Goal: Transaction & Acquisition: Purchase product/service

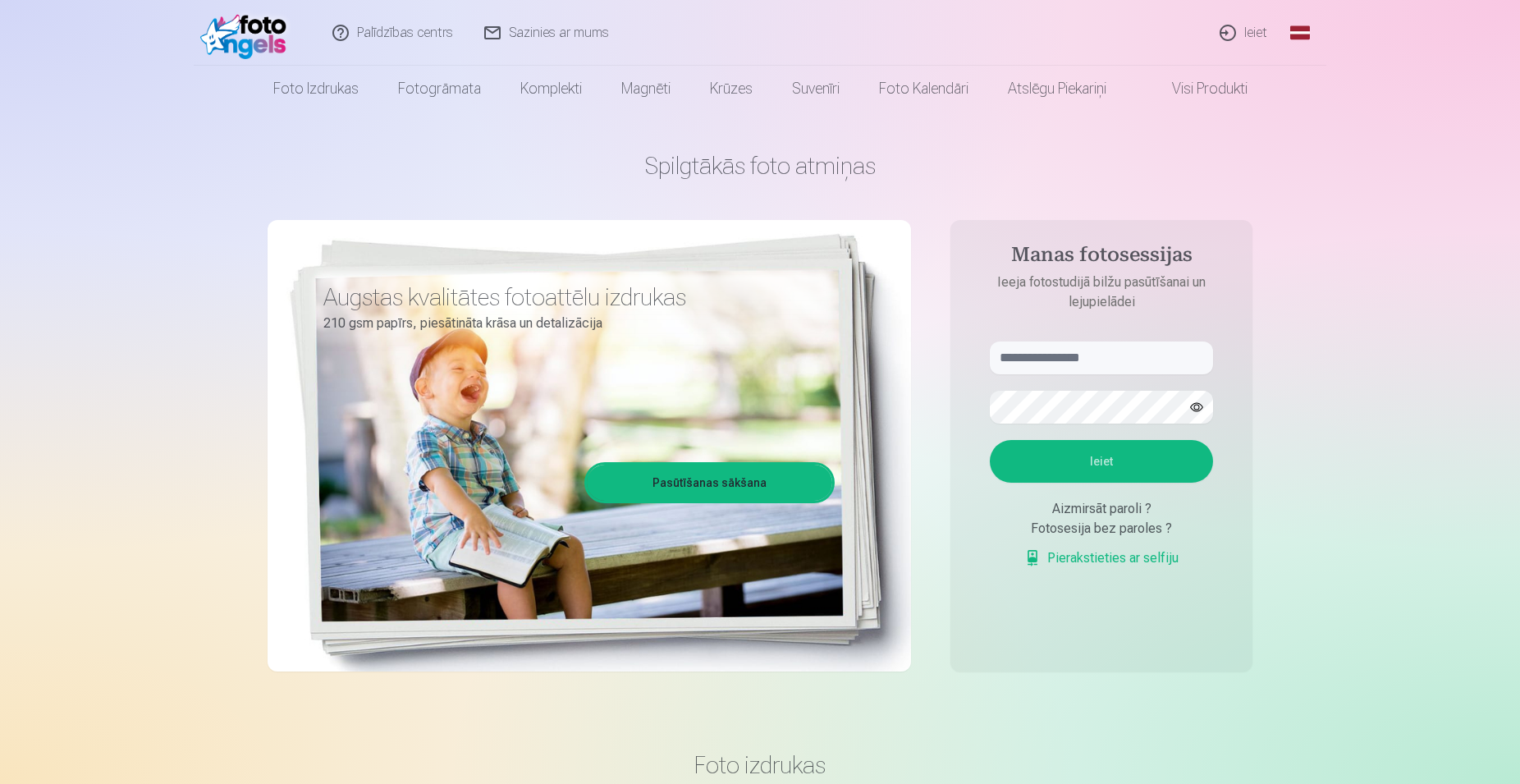
click at [1226, 32] on link "Ieiet" at bounding box center [1245, 32] width 79 height 66
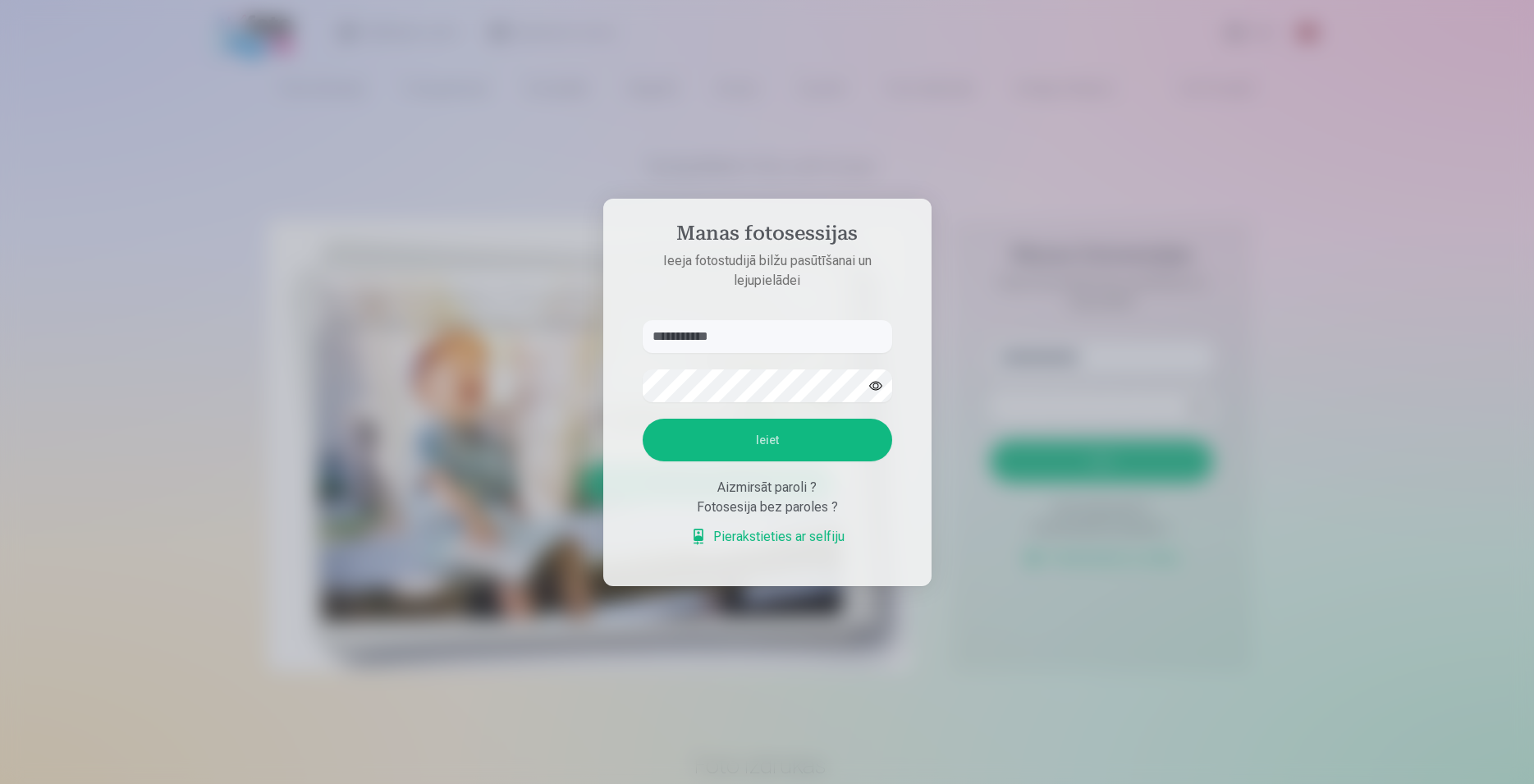
type input "**********"
click at [643, 418] on button "Ieiet" at bounding box center [767, 439] width 250 height 43
click at [874, 370] on button "button" at bounding box center [876, 386] width 32 height 32
click at [643, 418] on button "Ieiet" at bounding box center [767, 439] width 250 height 43
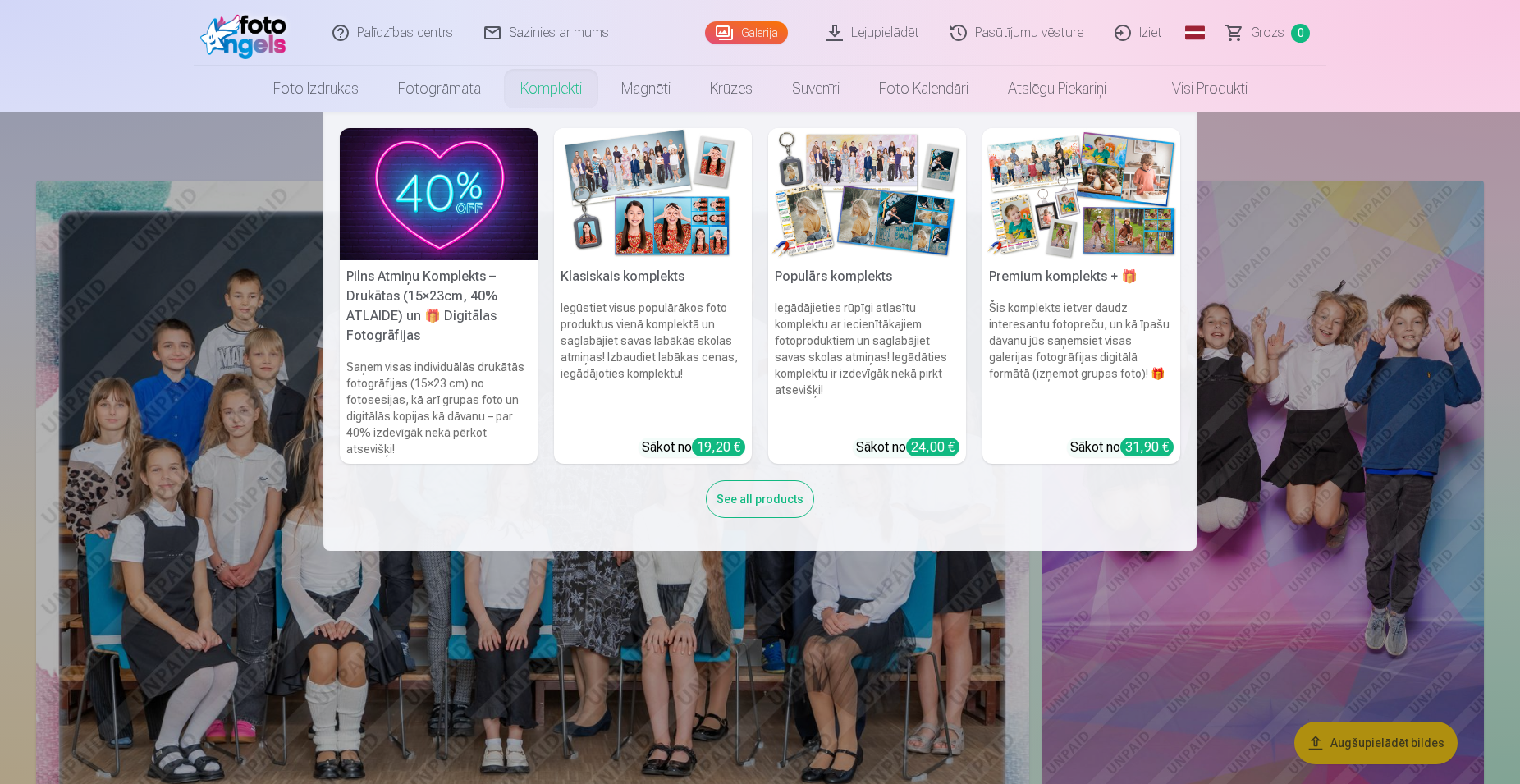
click at [550, 83] on link "Komplekti" at bounding box center [551, 89] width 101 height 46
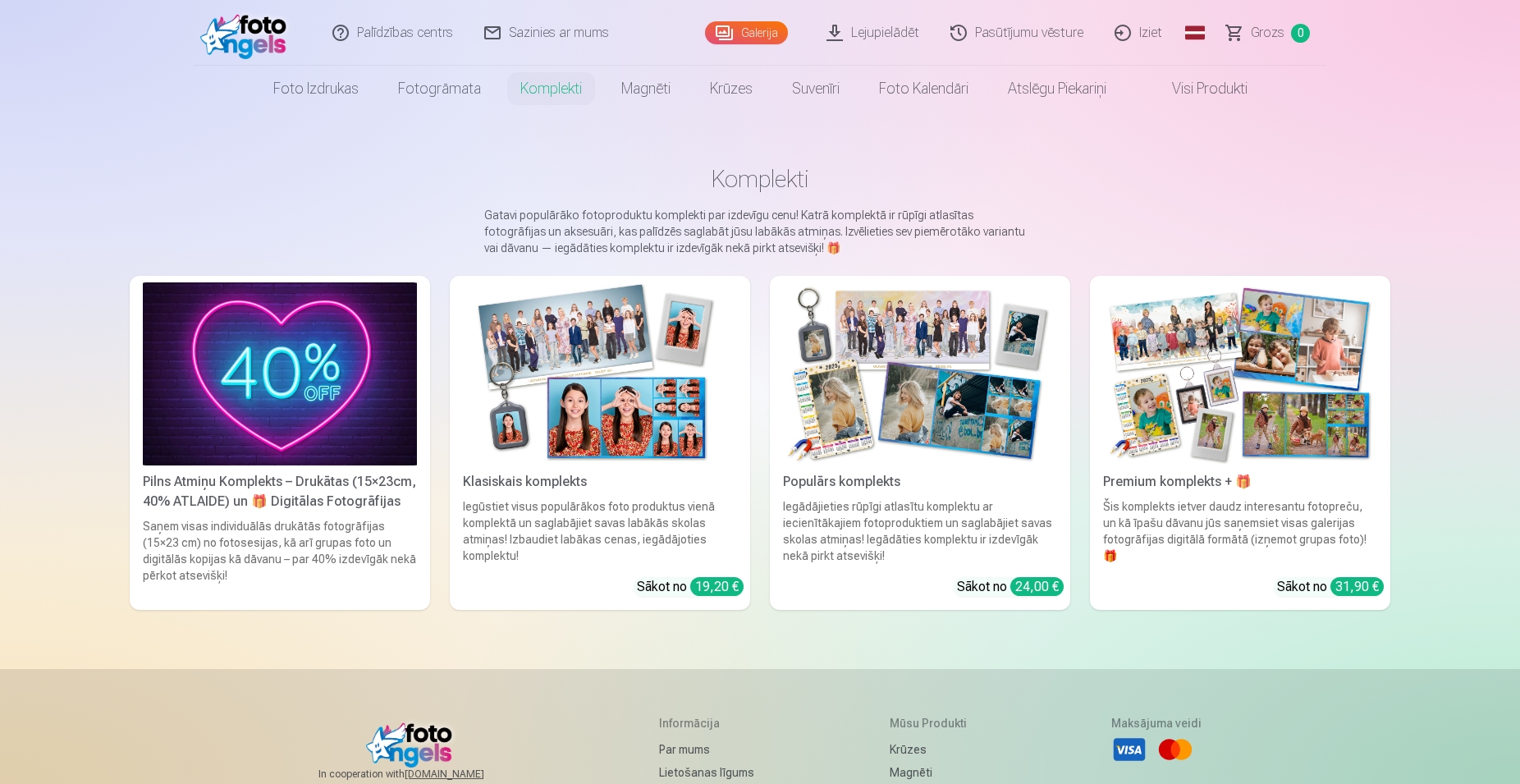
click at [339, 422] on img at bounding box center [280, 374] width 275 height 183
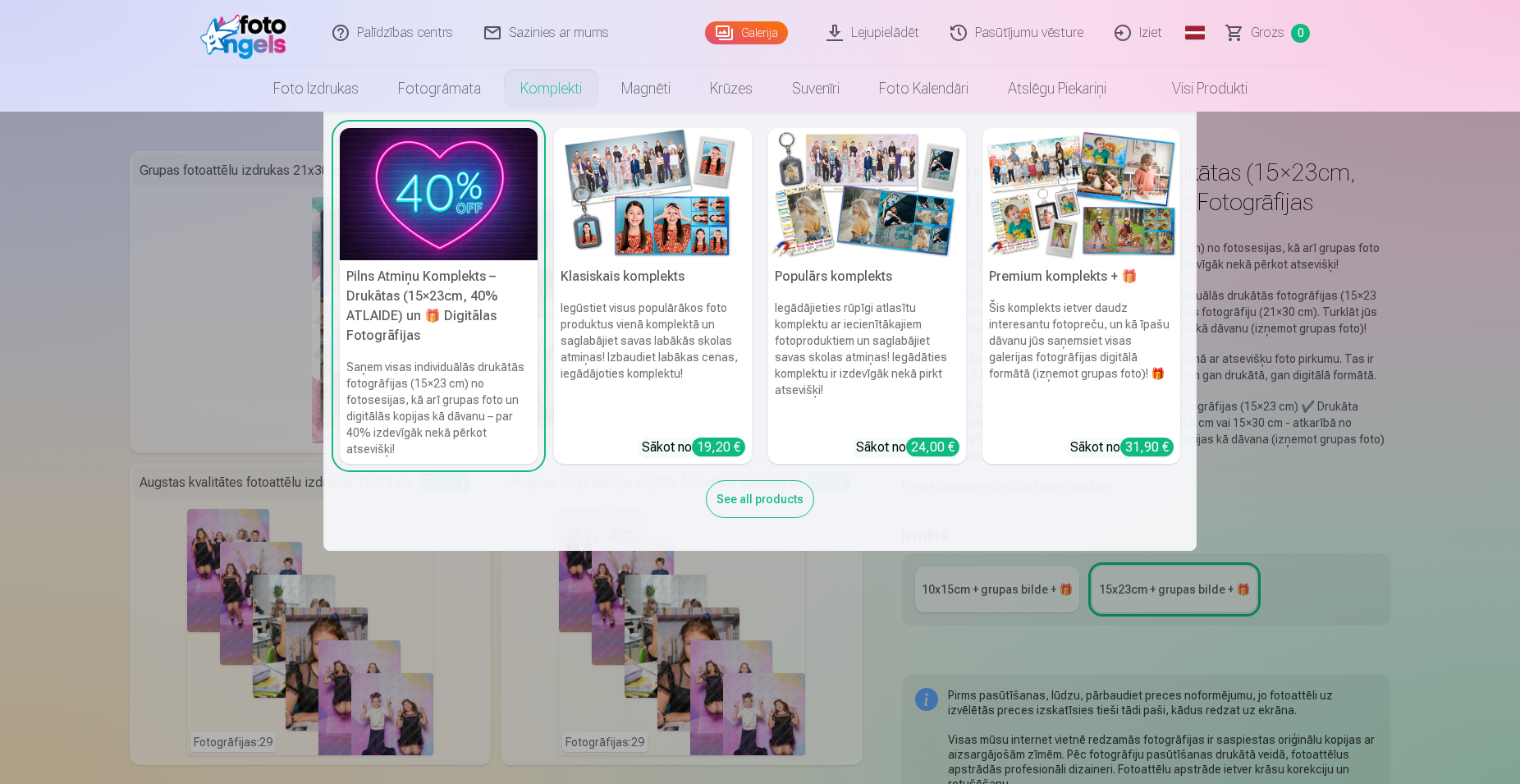
click at [774, 481] on div "See all products" at bounding box center [760, 498] width 109 height 38
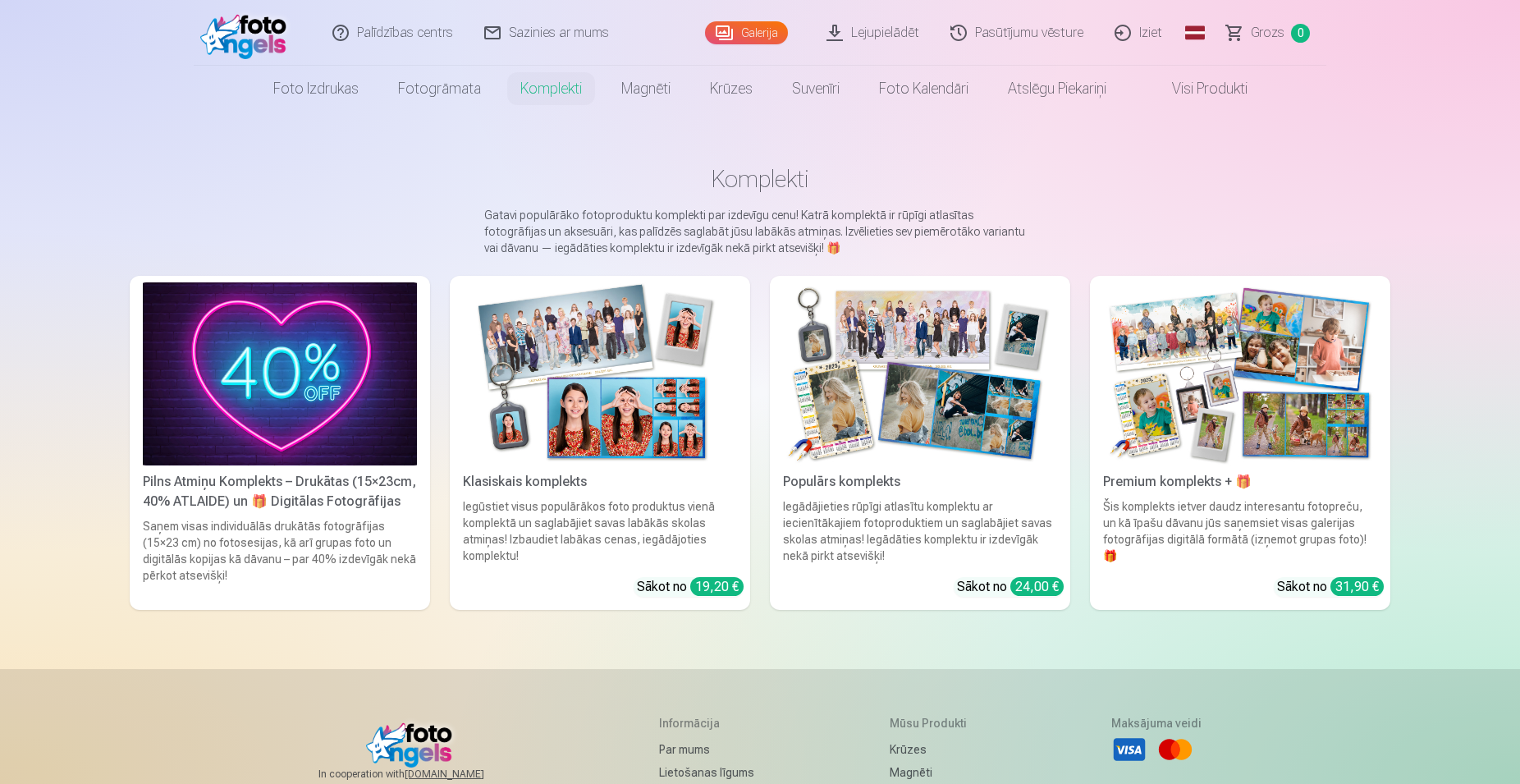
click at [1031, 581] on div "24,00 €" at bounding box center [1037, 587] width 54 height 19
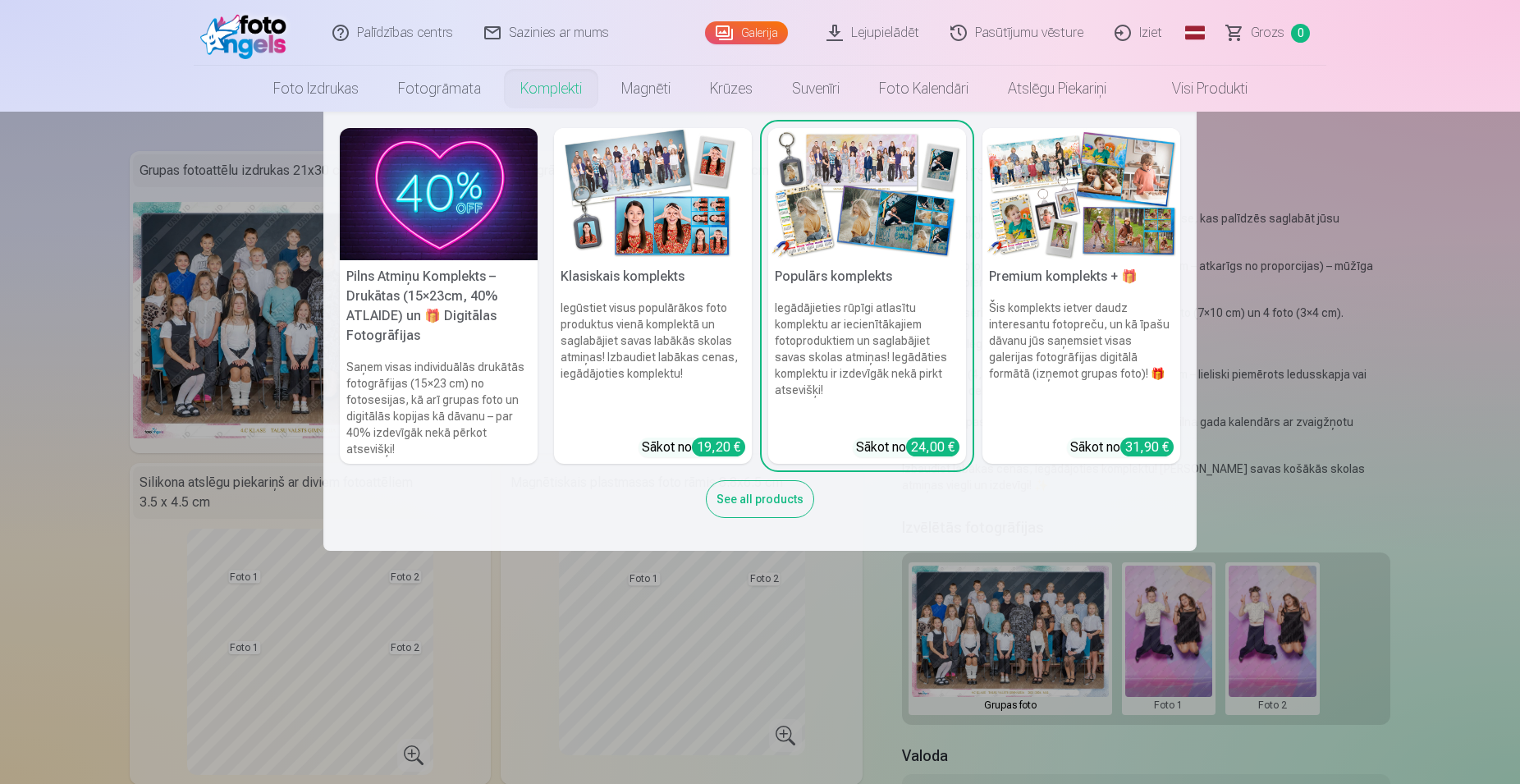
click at [708, 438] on div "19,20 €" at bounding box center [718, 447] width 54 height 19
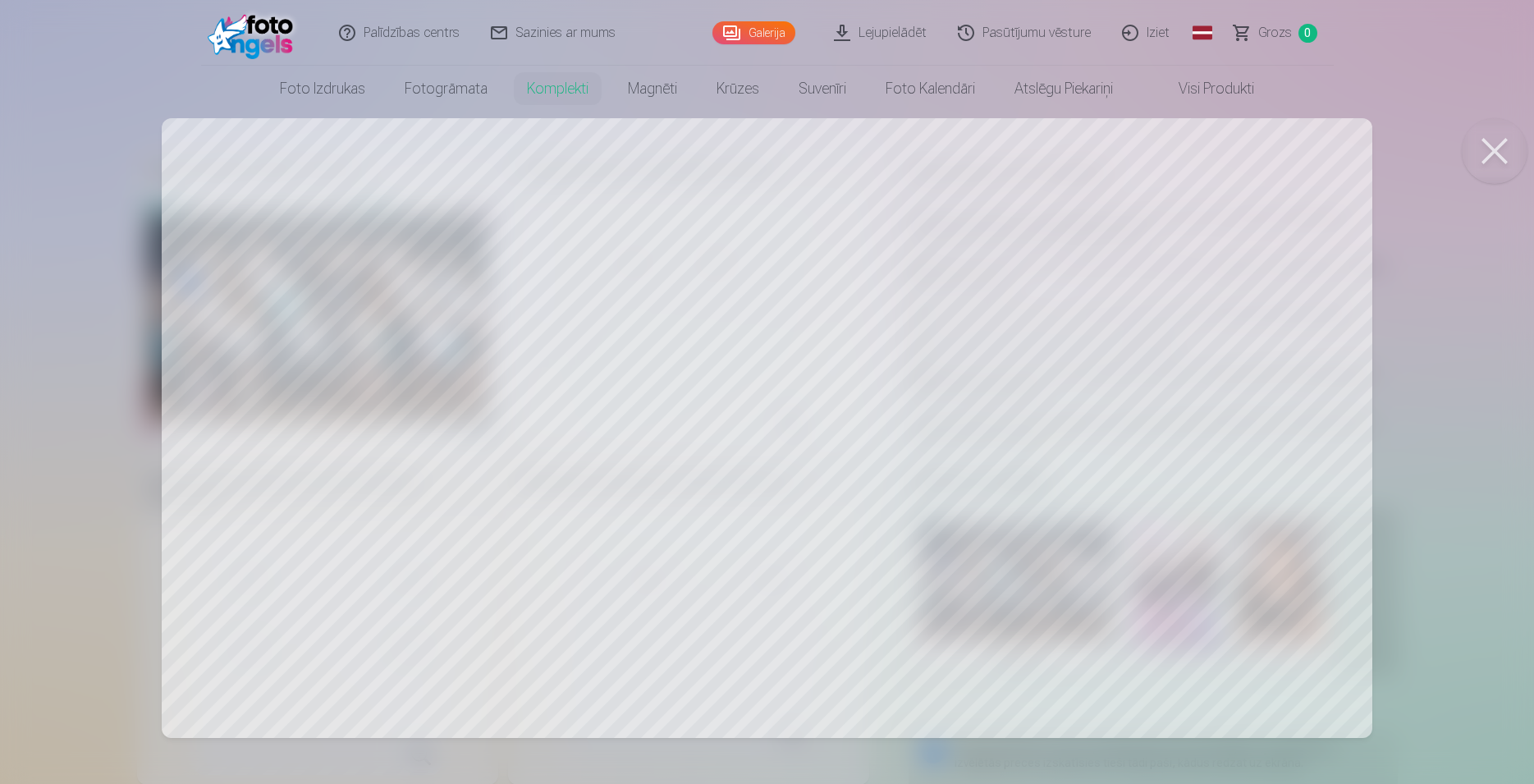
drag, startPoint x: 461, startPoint y: 394, endPoint x: 473, endPoint y: 410, distance: 20.0
click at [473, 410] on div at bounding box center [767, 392] width 1534 height 784
click at [1488, 140] on button at bounding box center [1495, 151] width 66 height 66
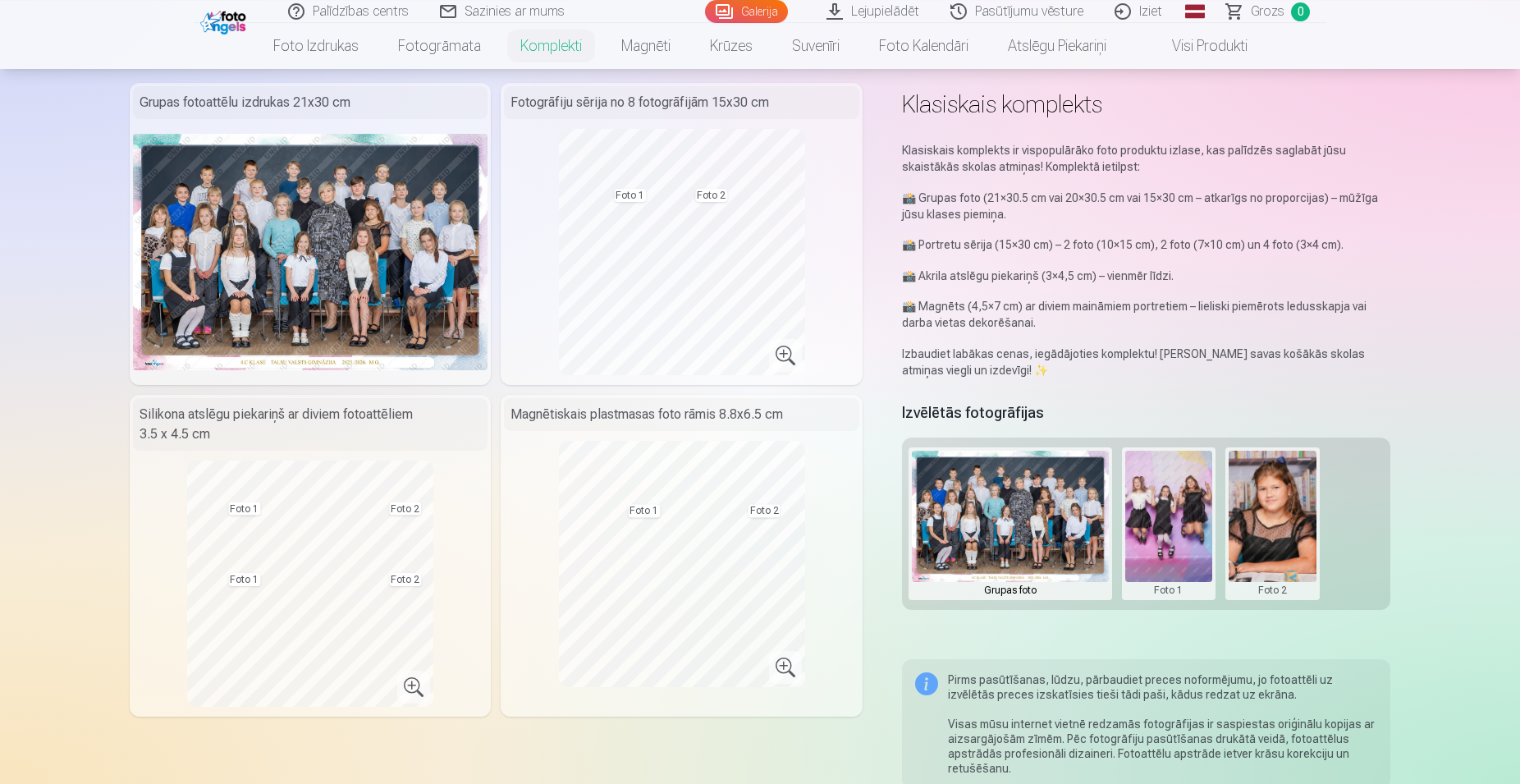
scroll to position [83, 0]
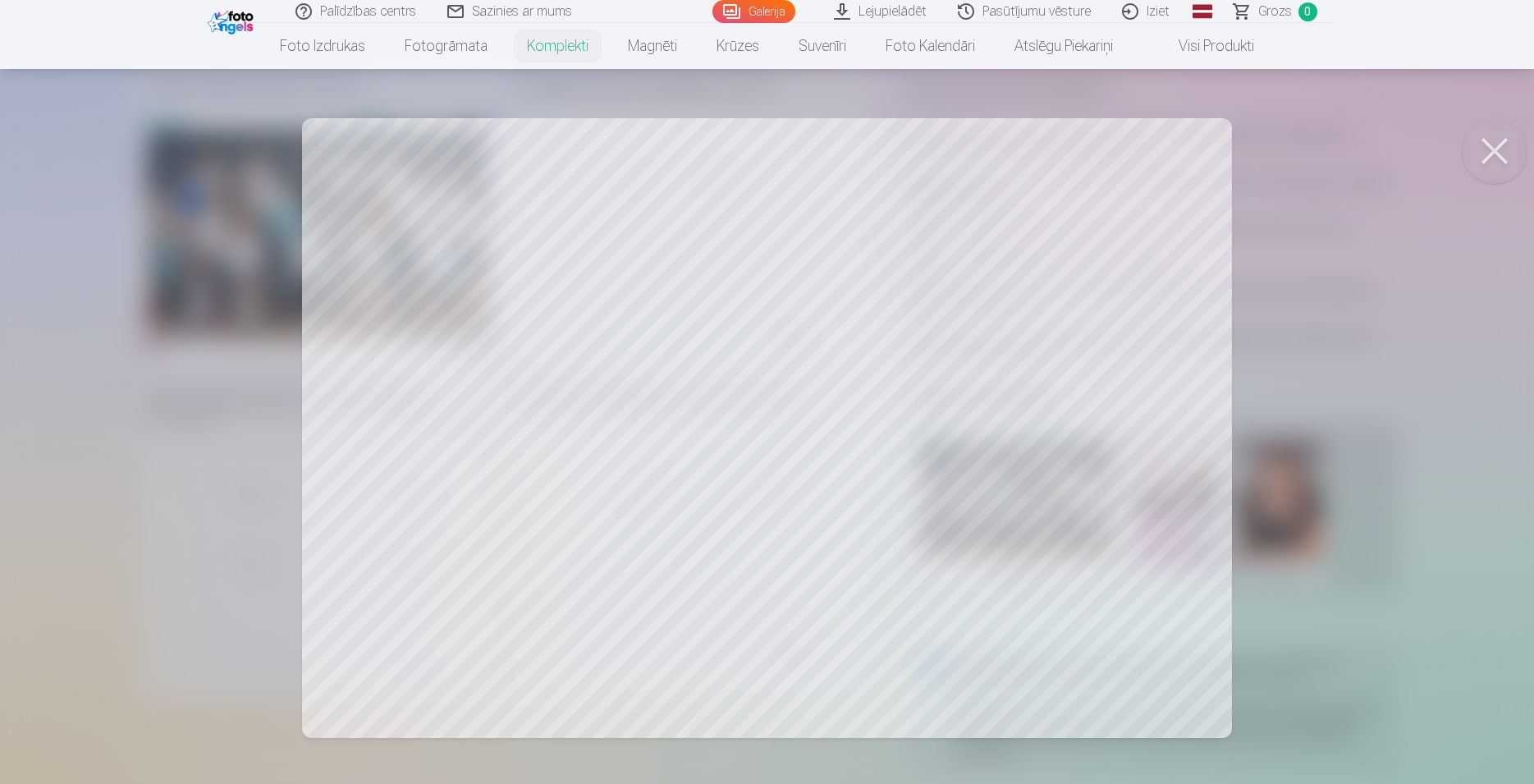
click at [762, 438] on div at bounding box center [767, 392] width 1534 height 784
drag, startPoint x: 936, startPoint y: 461, endPoint x: 903, endPoint y: 449, distance: 35.1
click at [882, 456] on div at bounding box center [767, 392] width 1534 height 784
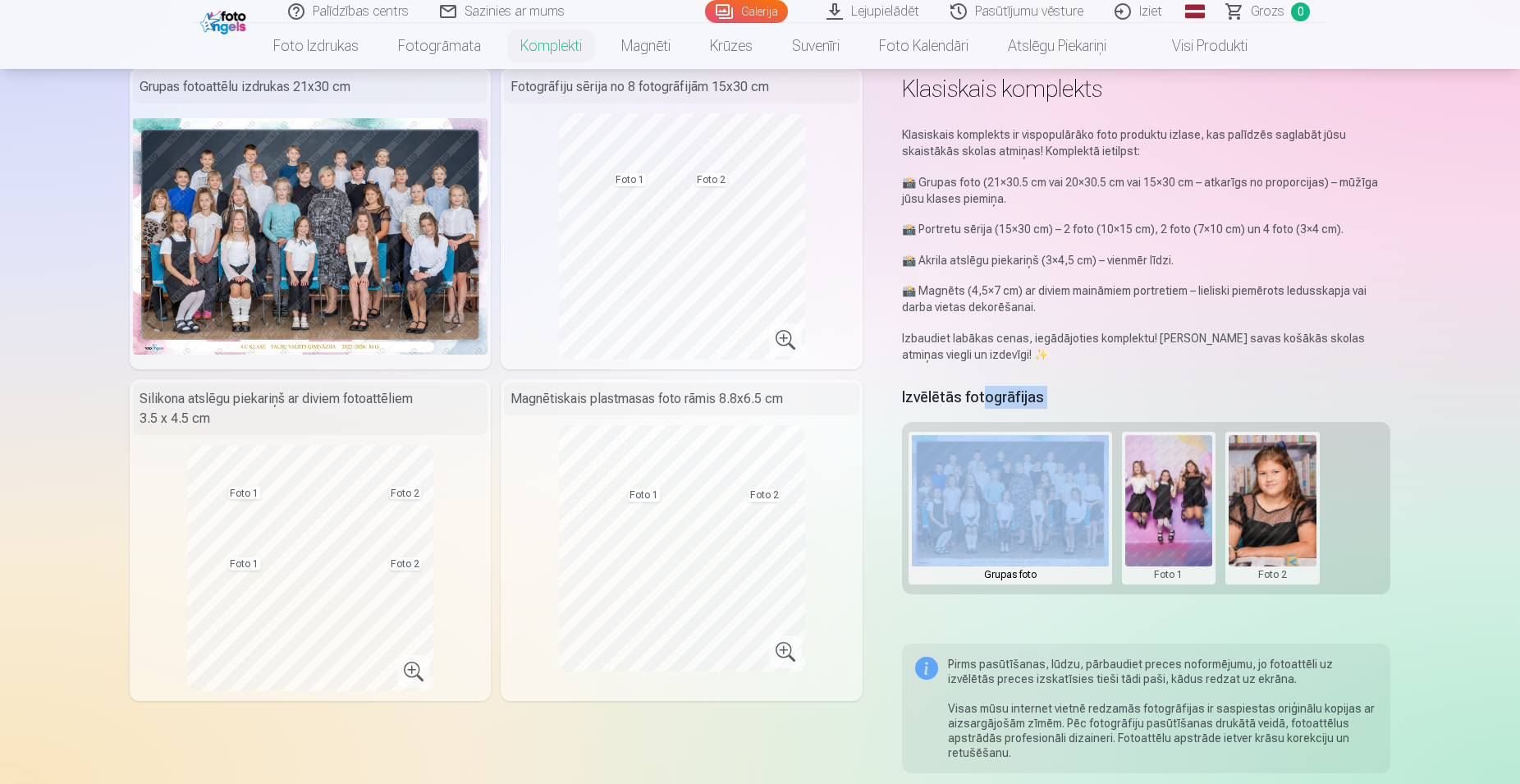
drag, startPoint x: 981, startPoint y: 406, endPoint x: 988, endPoint y: 426, distance: 21.2
click at [988, 426] on div "Izvēlētās fotogrāfijas Grupas foto Foto 1 Foto 2" at bounding box center [1146, 488] width 489 height 211
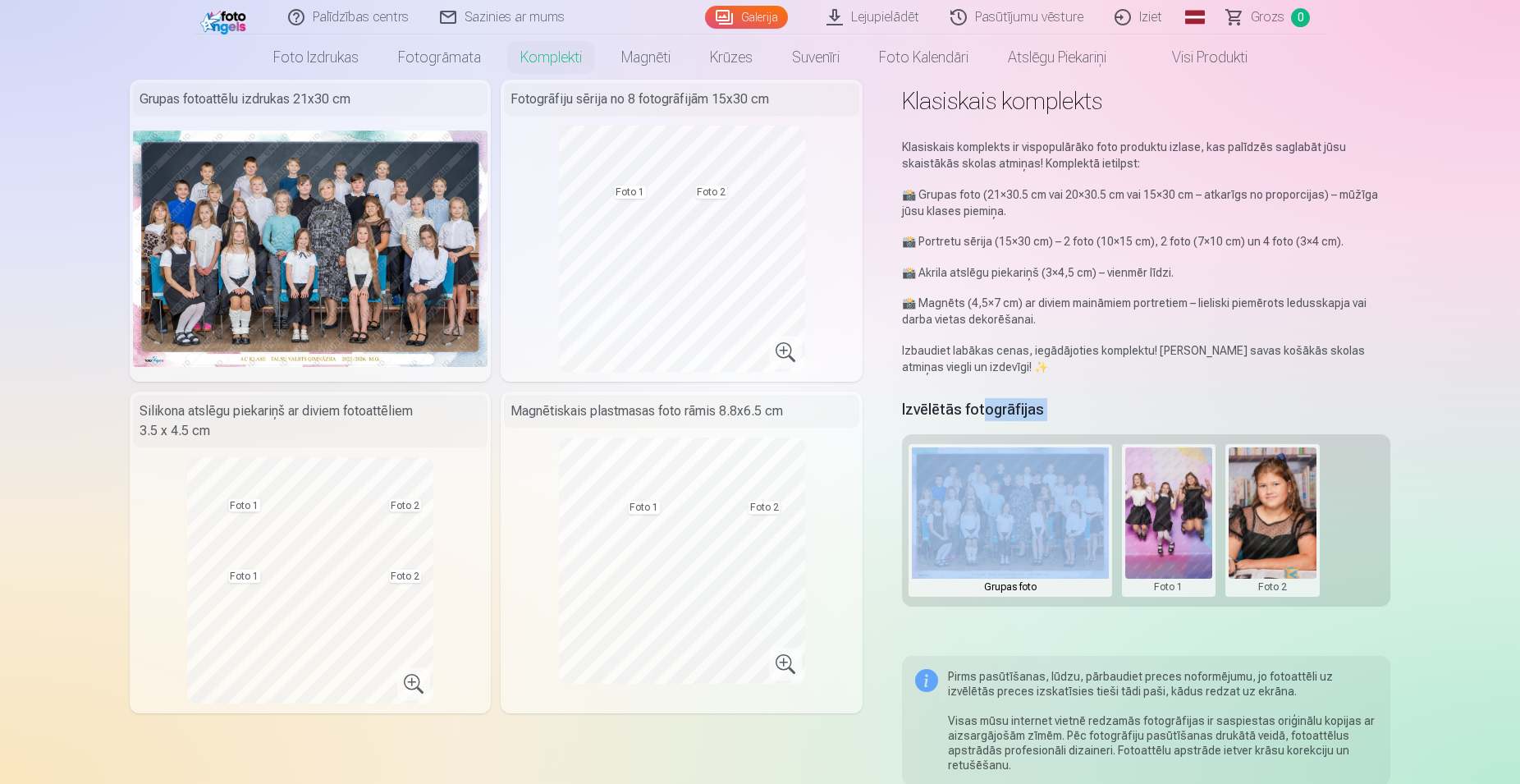
scroll to position [0, 0]
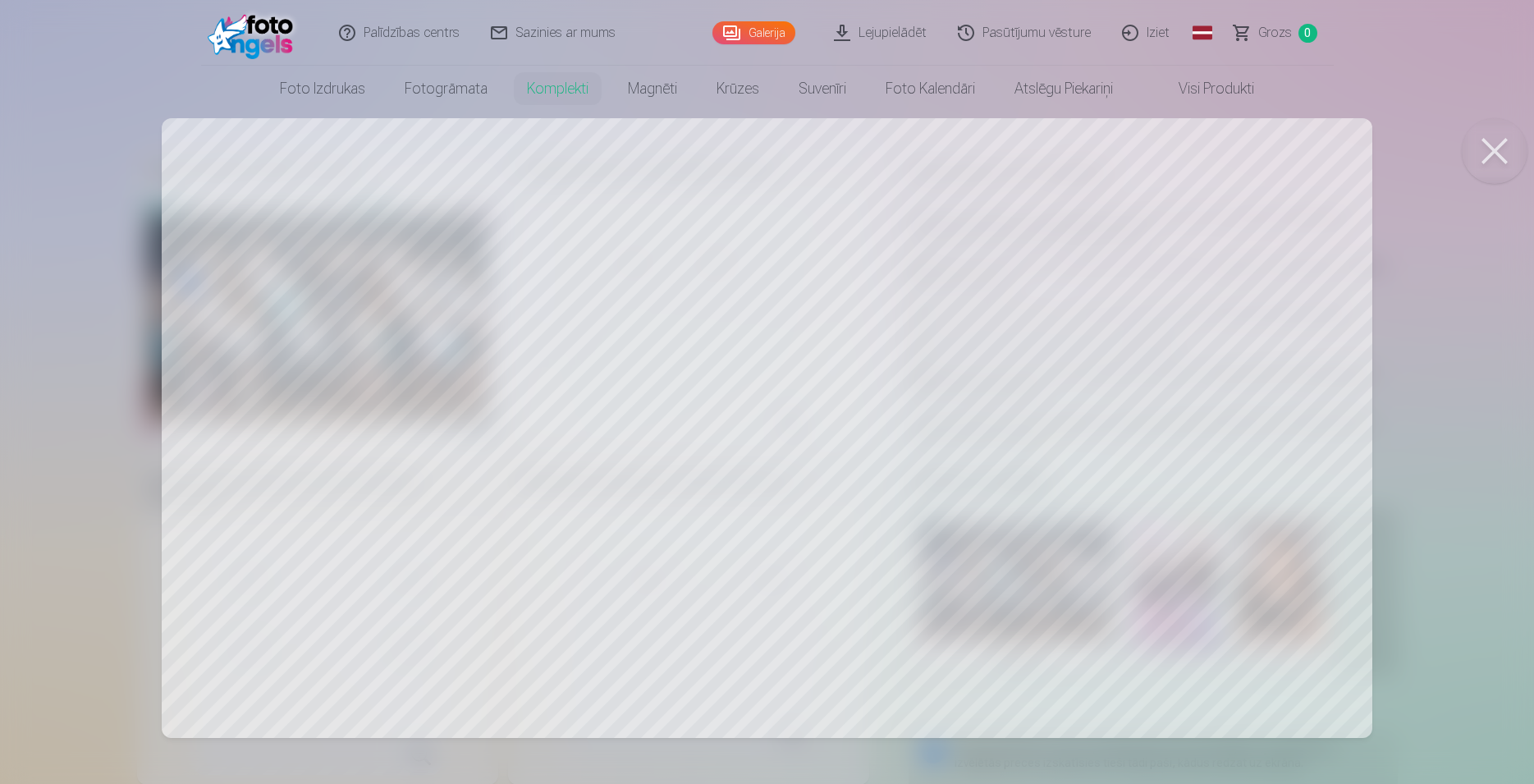
click at [781, 320] on div at bounding box center [767, 392] width 1534 height 784
click at [1486, 142] on button at bounding box center [1495, 151] width 66 height 66
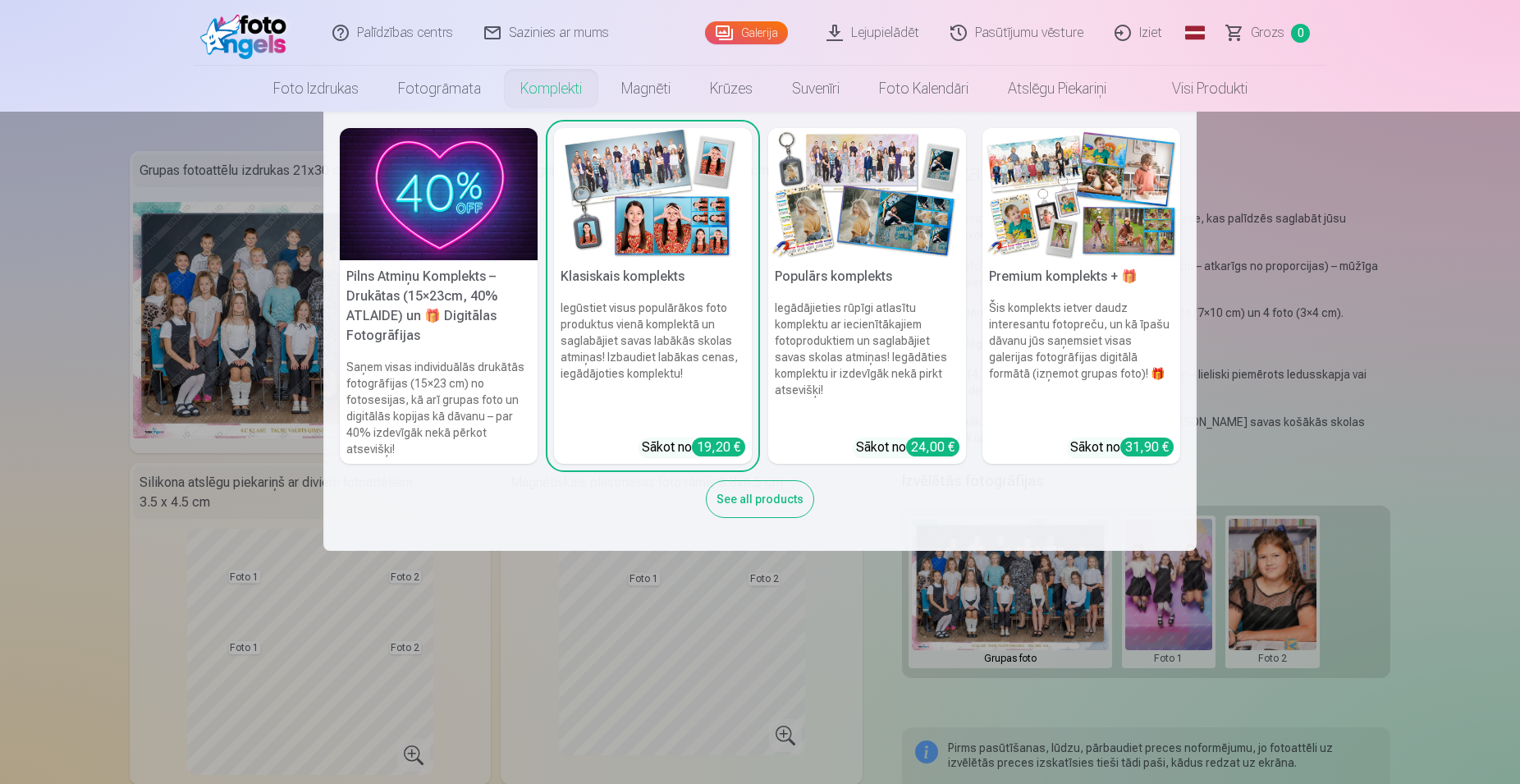
click at [937, 438] on div "24,00 €" at bounding box center [932, 447] width 54 height 19
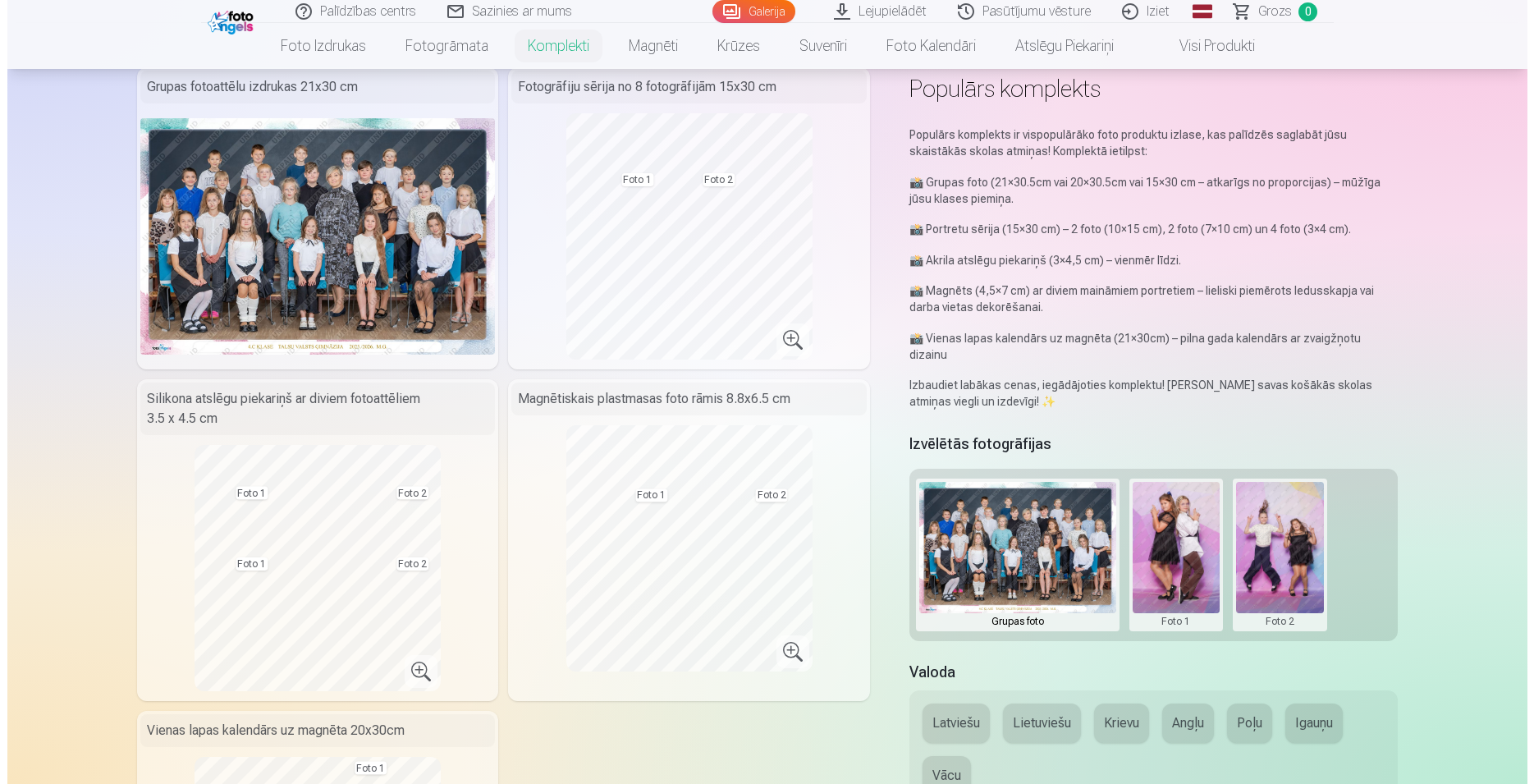
scroll to position [167, 0]
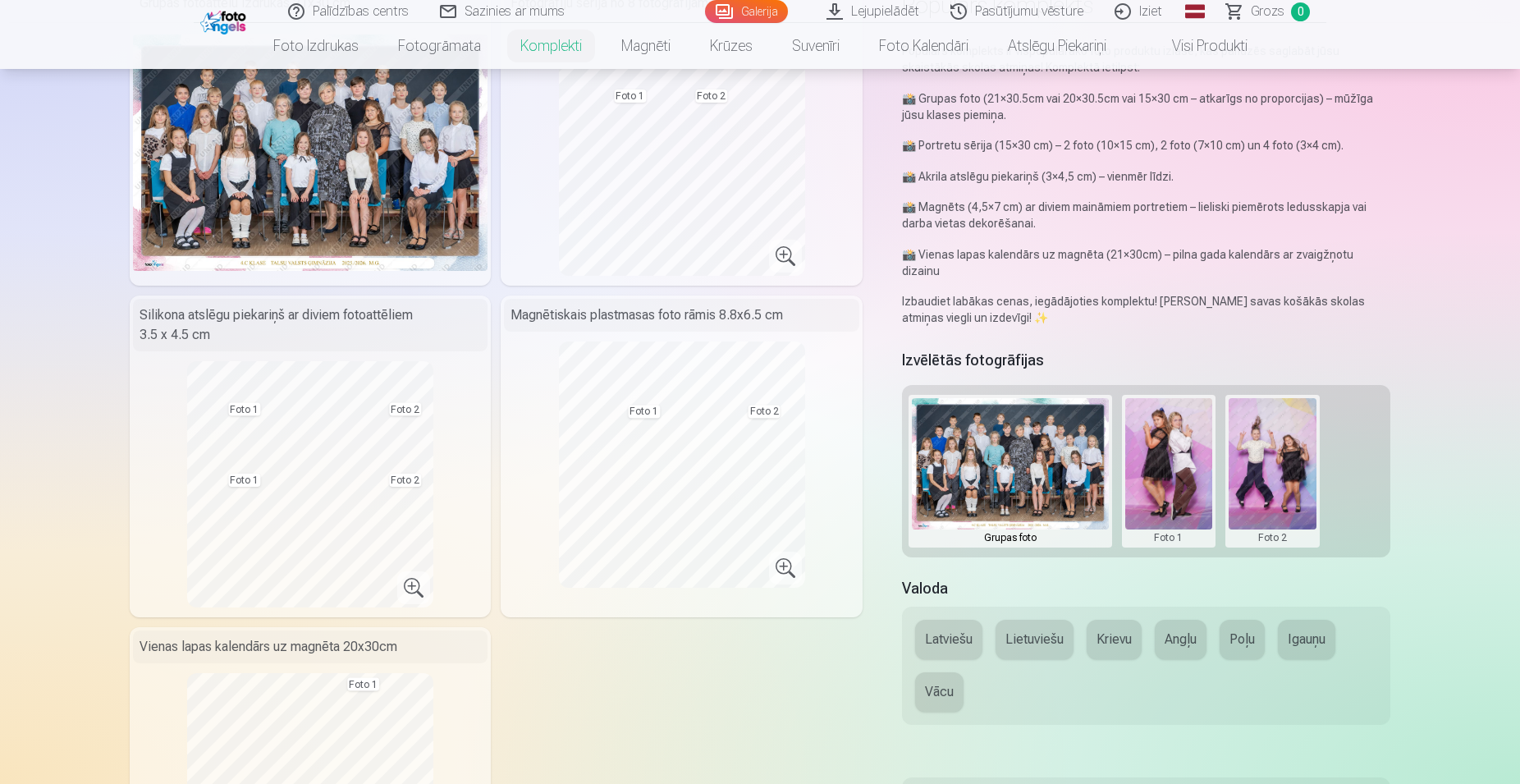
click at [1172, 459] on button at bounding box center [1169, 471] width 88 height 146
click at [1171, 453] on button "Nomainiet foto" at bounding box center [1168, 454] width 134 height 46
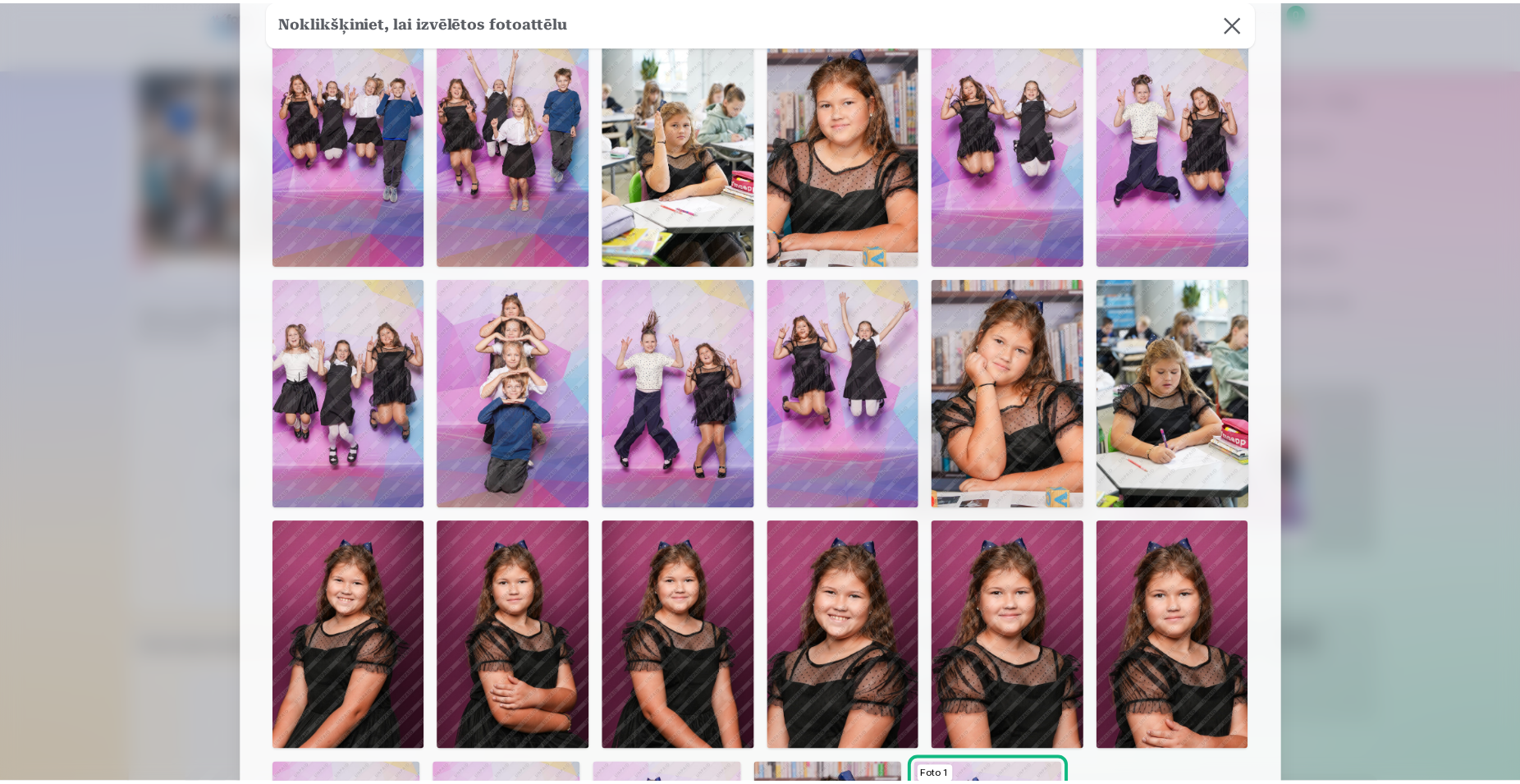
scroll to position [58, 0]
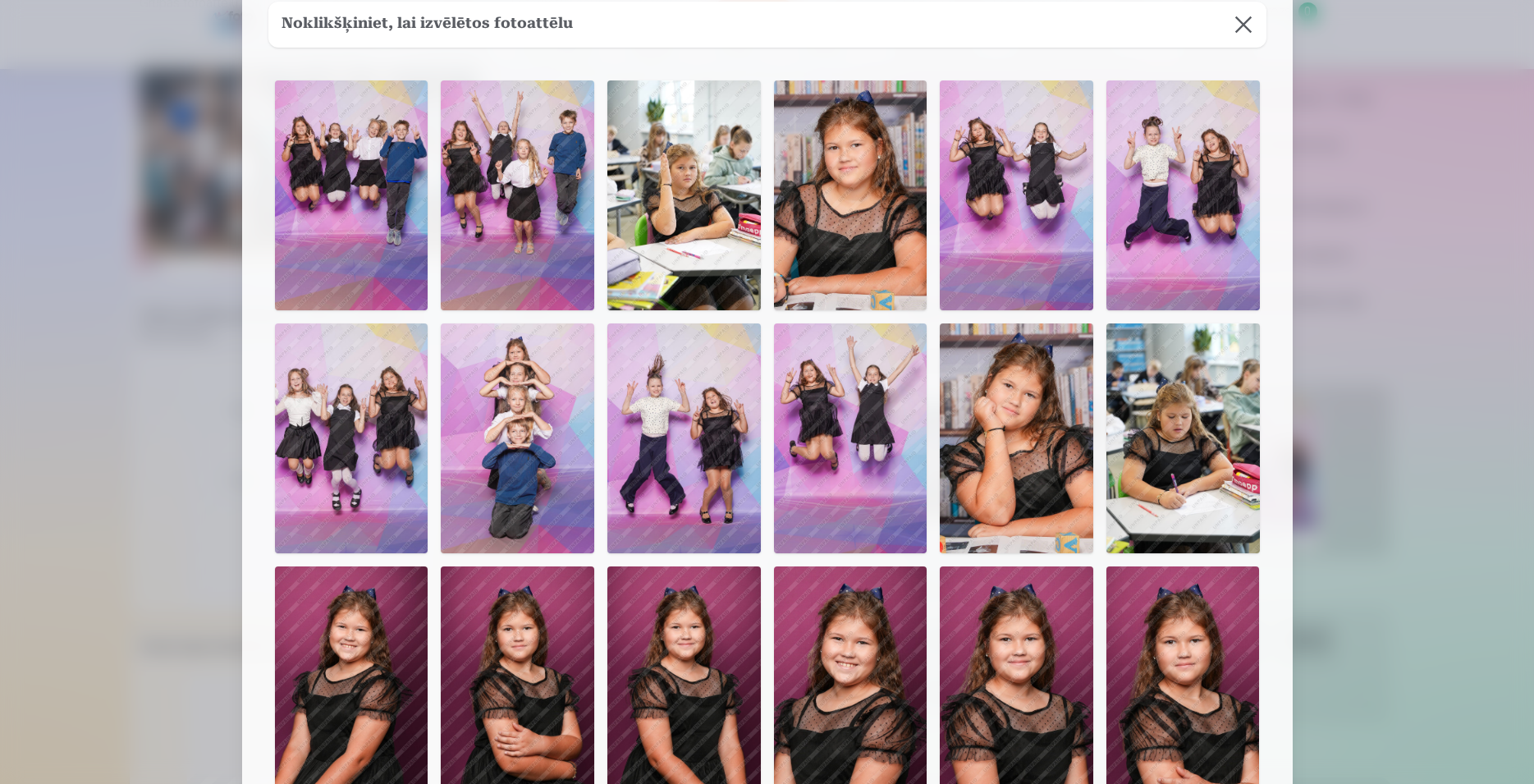
click at [1232, 21] on button at bounding box center [1244, 25] width 46 height 46
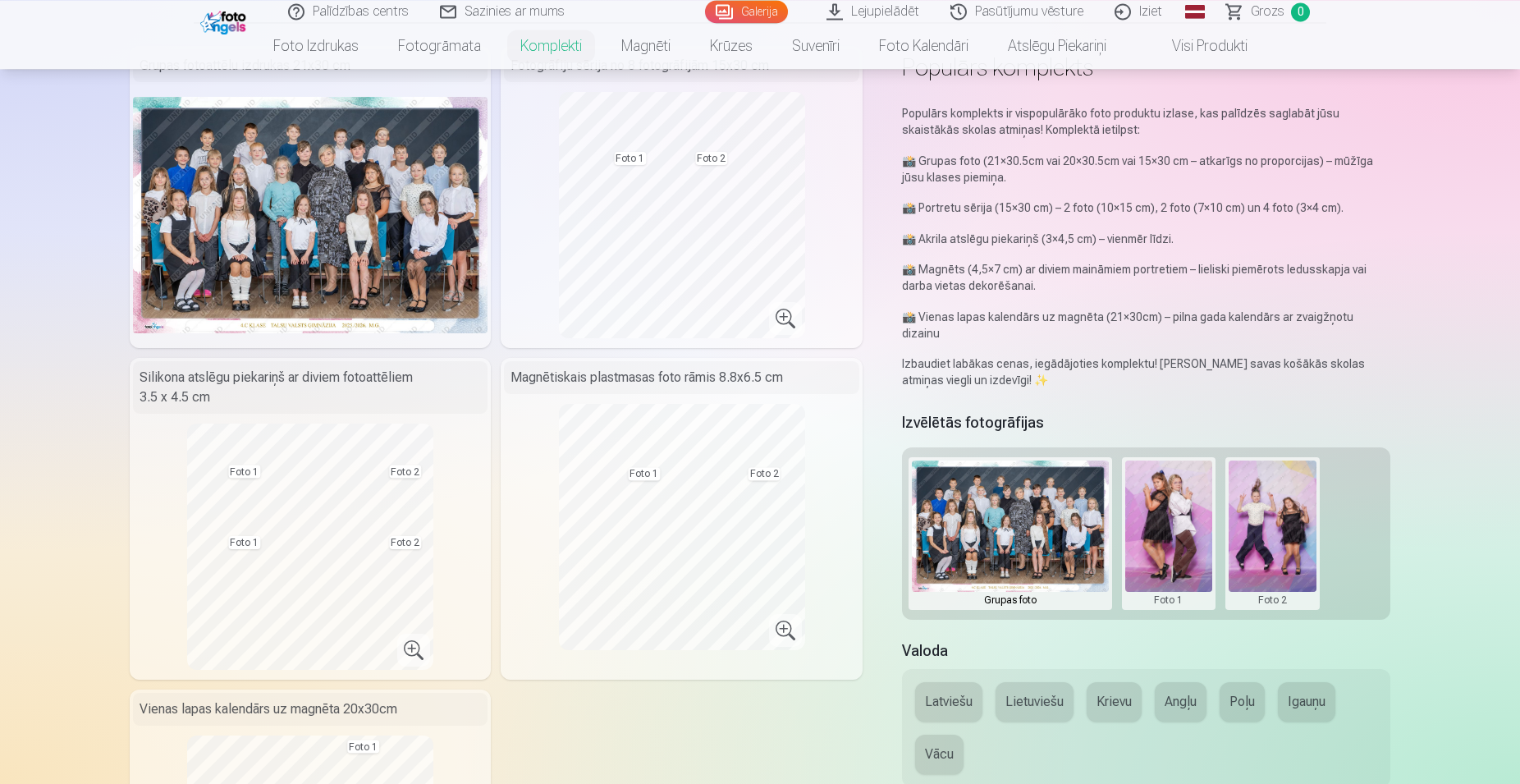
scroll to position [83, 0]
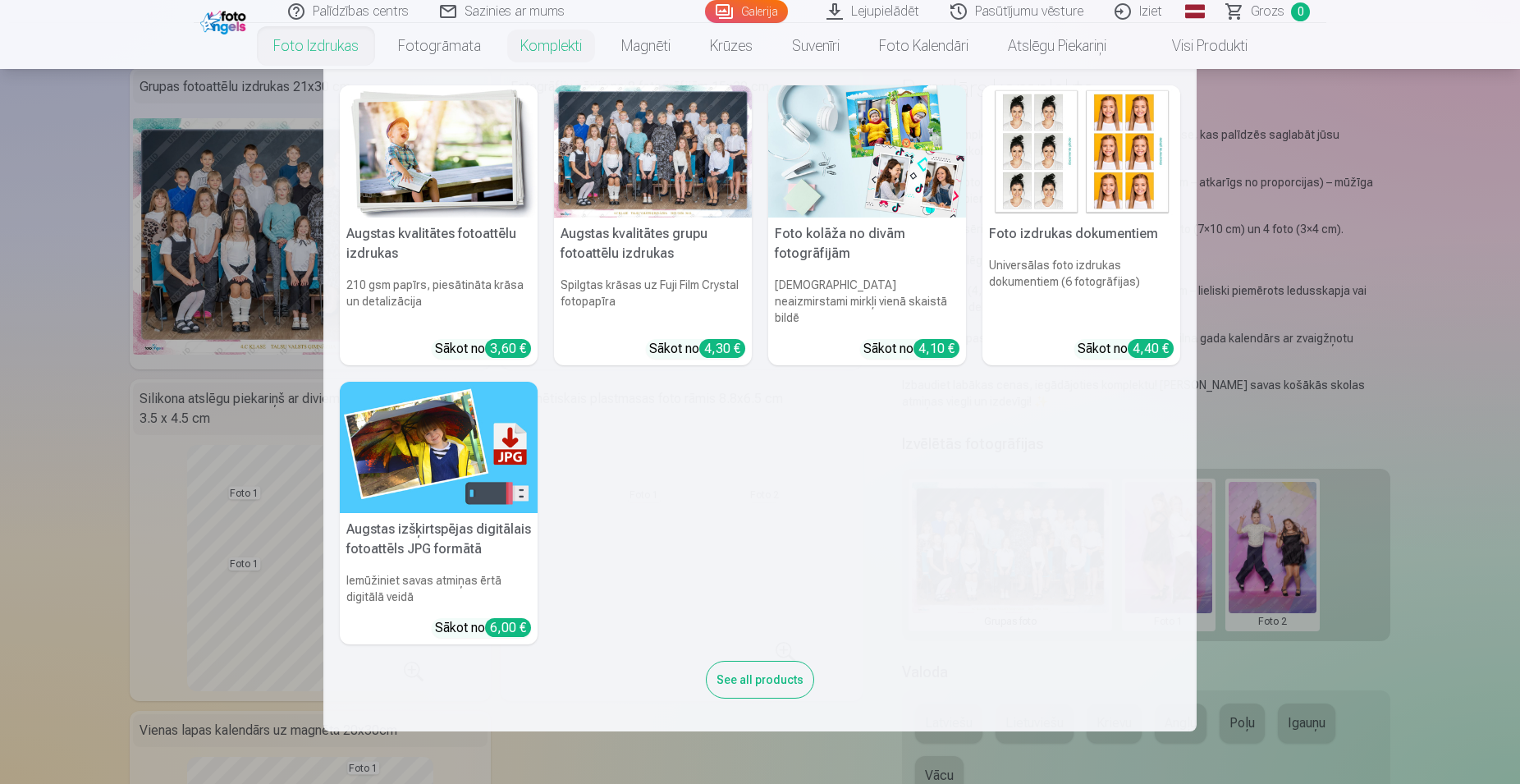
click at [507, 339] on div "3,60 €" at bounding box center [508, 349] width 46 height 19
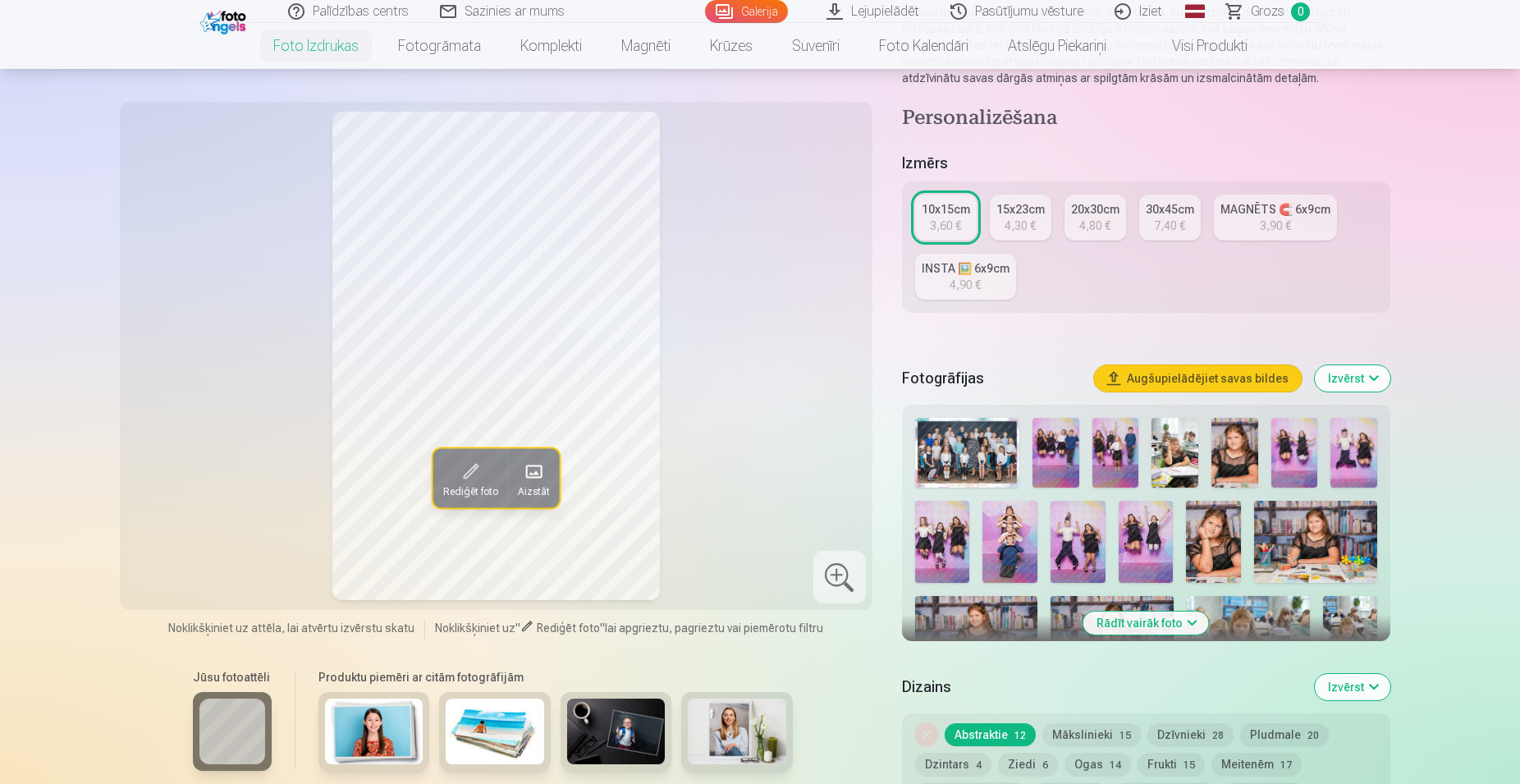
scroll to position [251, 0]
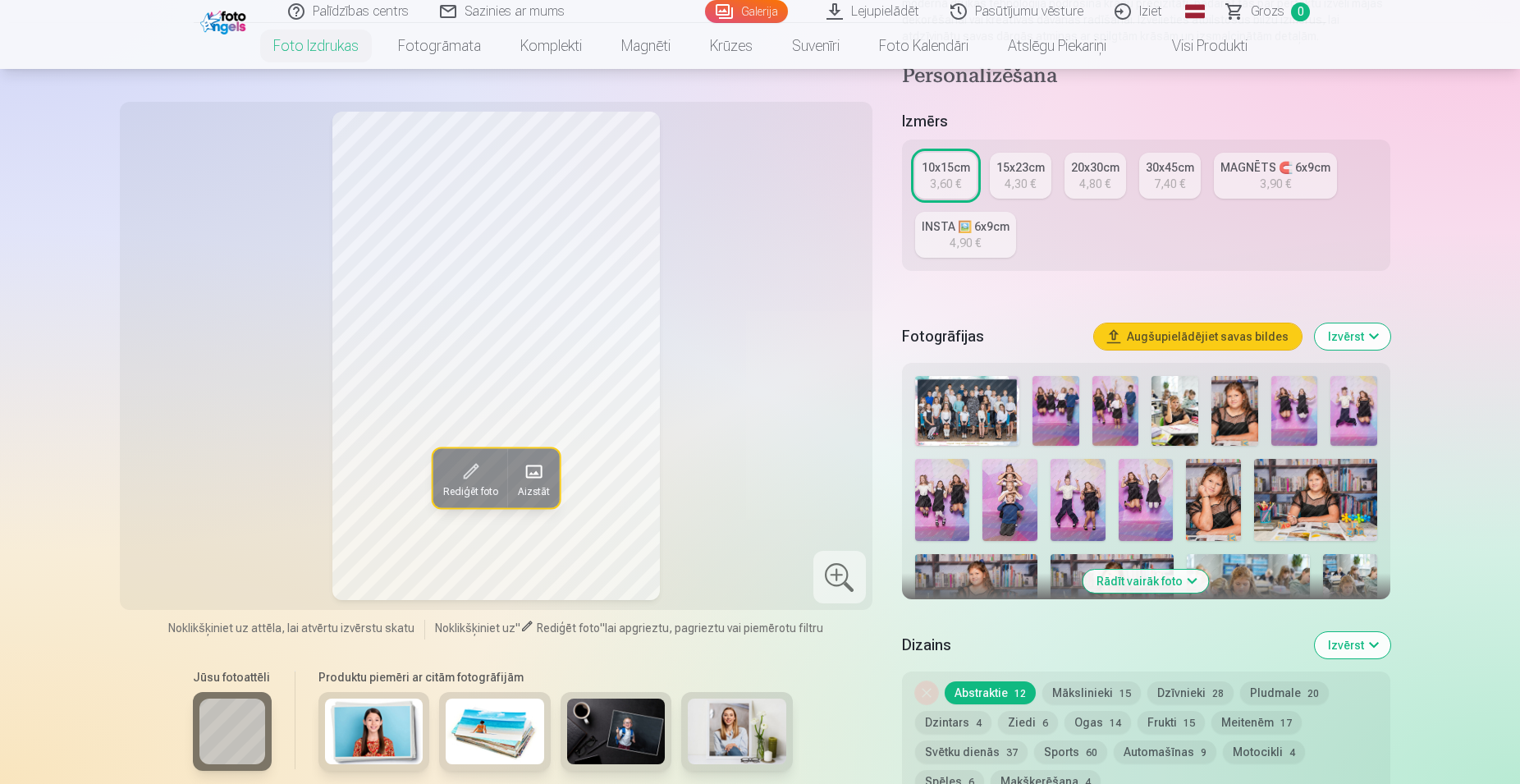
click at [1181, 581] on button "Rādīt vairāk foto" at bounding box center [1145, 581] width 125 height 23
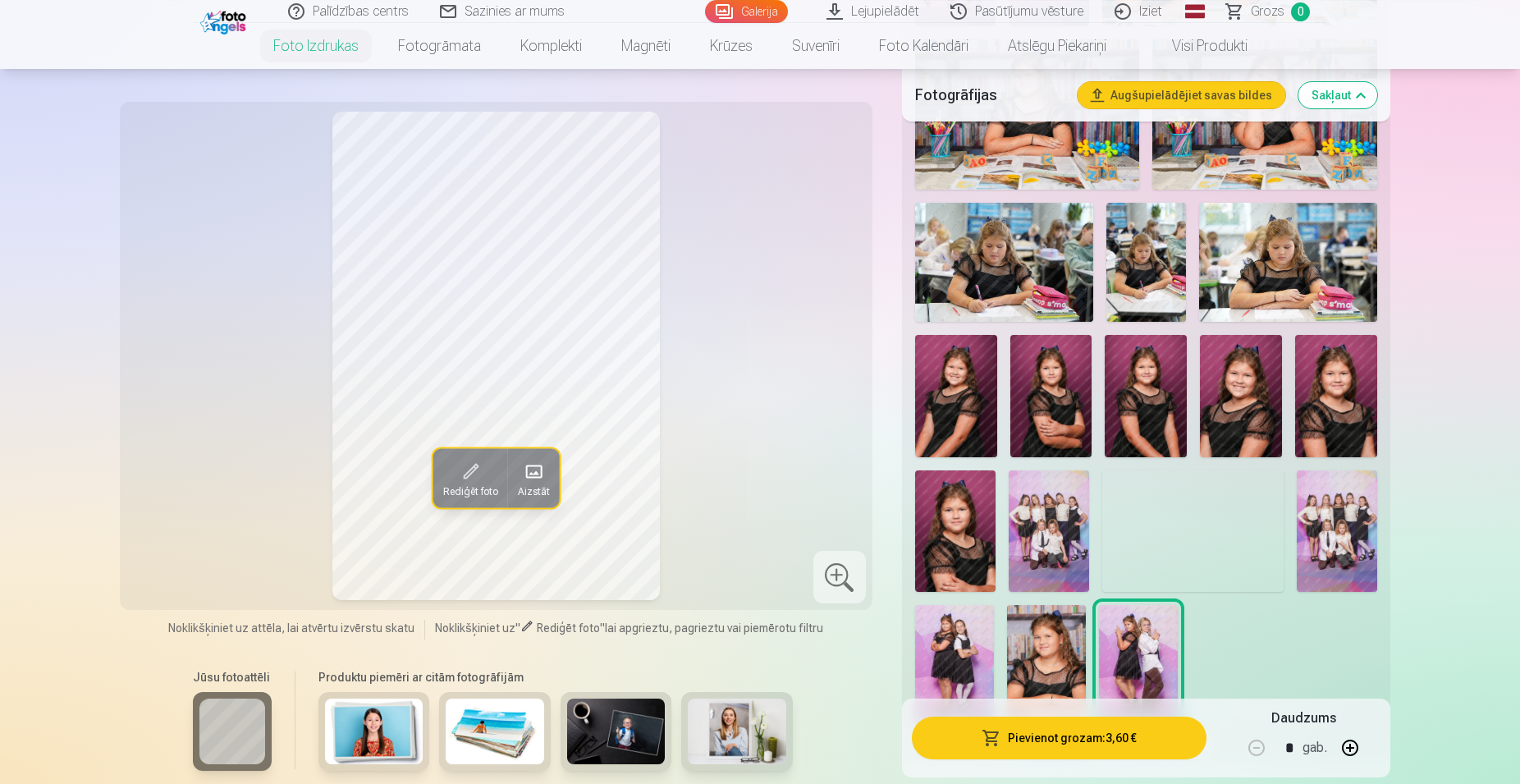
scroll to position [1005, 0]
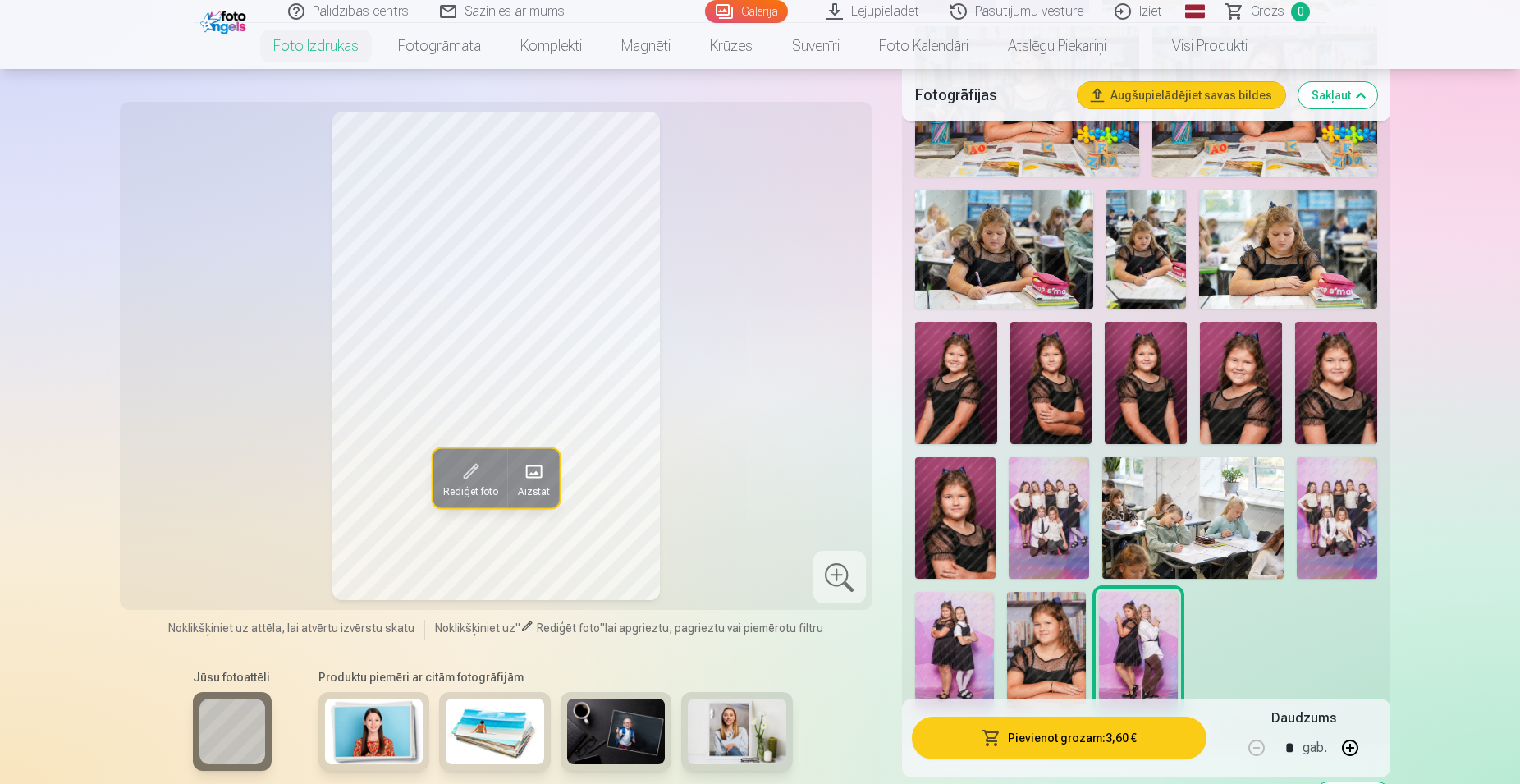
click at [1073, 512] on img at bounding box center [1049, 517] width 81 height 121
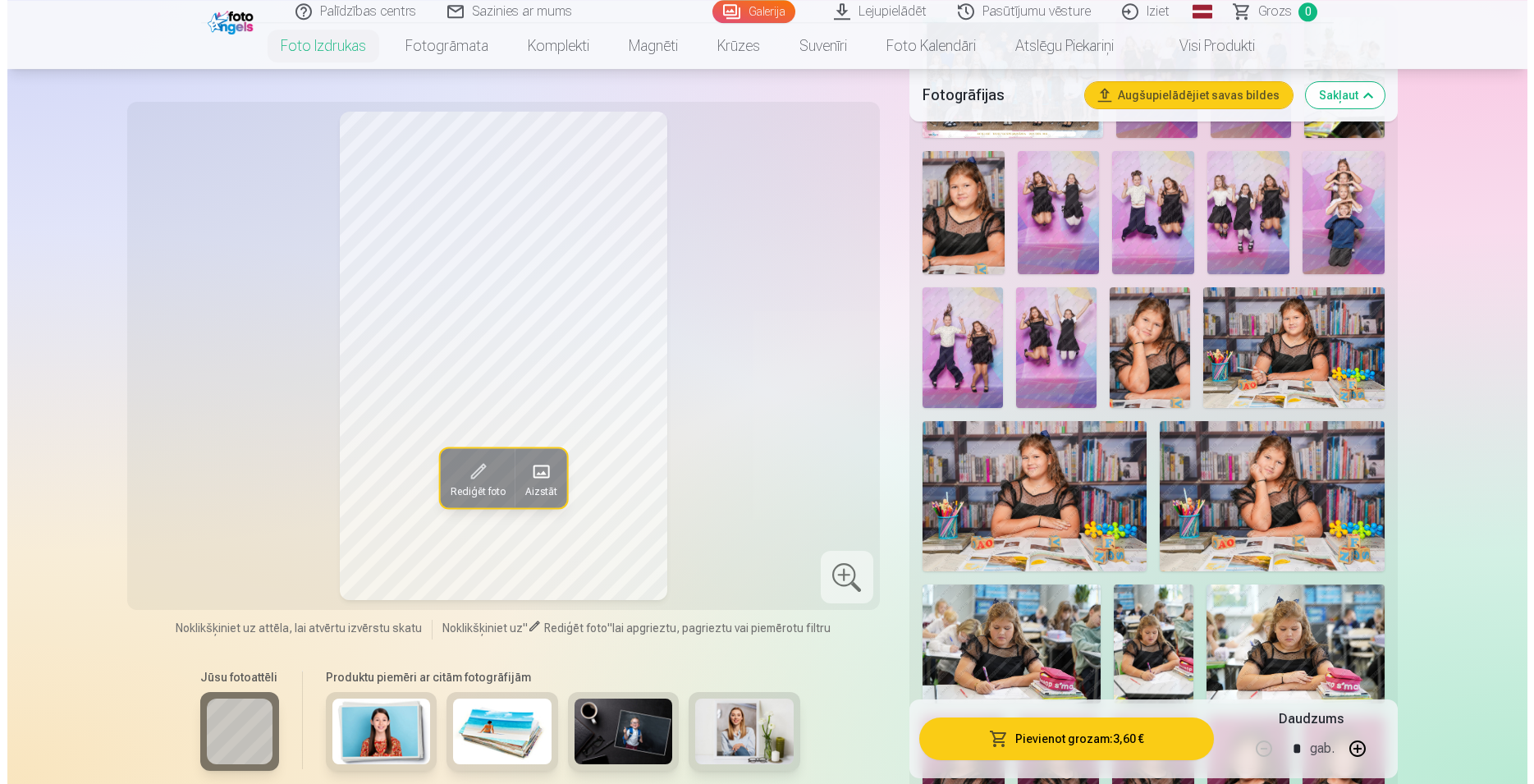
scroll to position [502, 0]
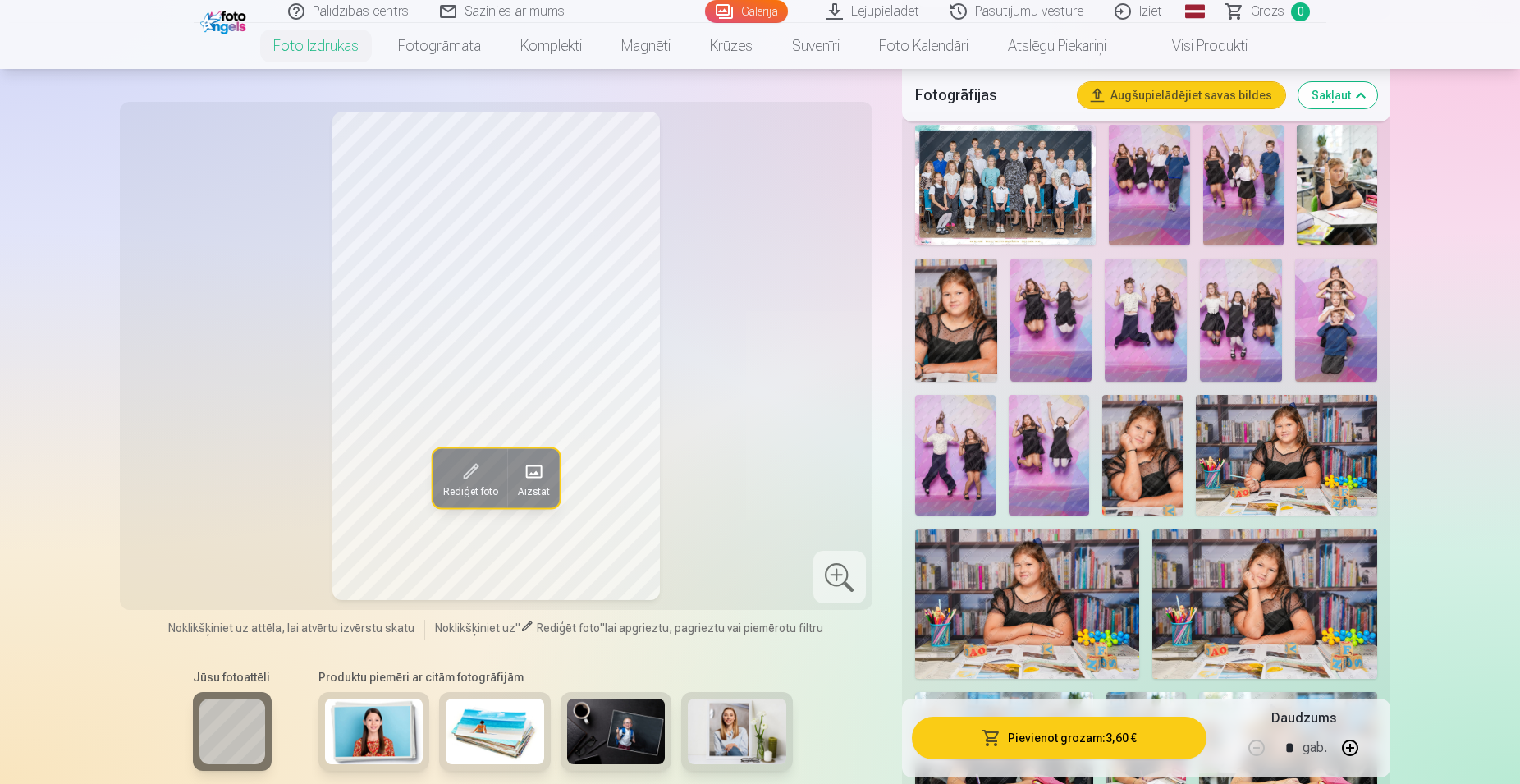
click at [1013, 738] on button "Pievienot grozam : 3,60 €" at bounding box center [1060, 738] width 295 height 43
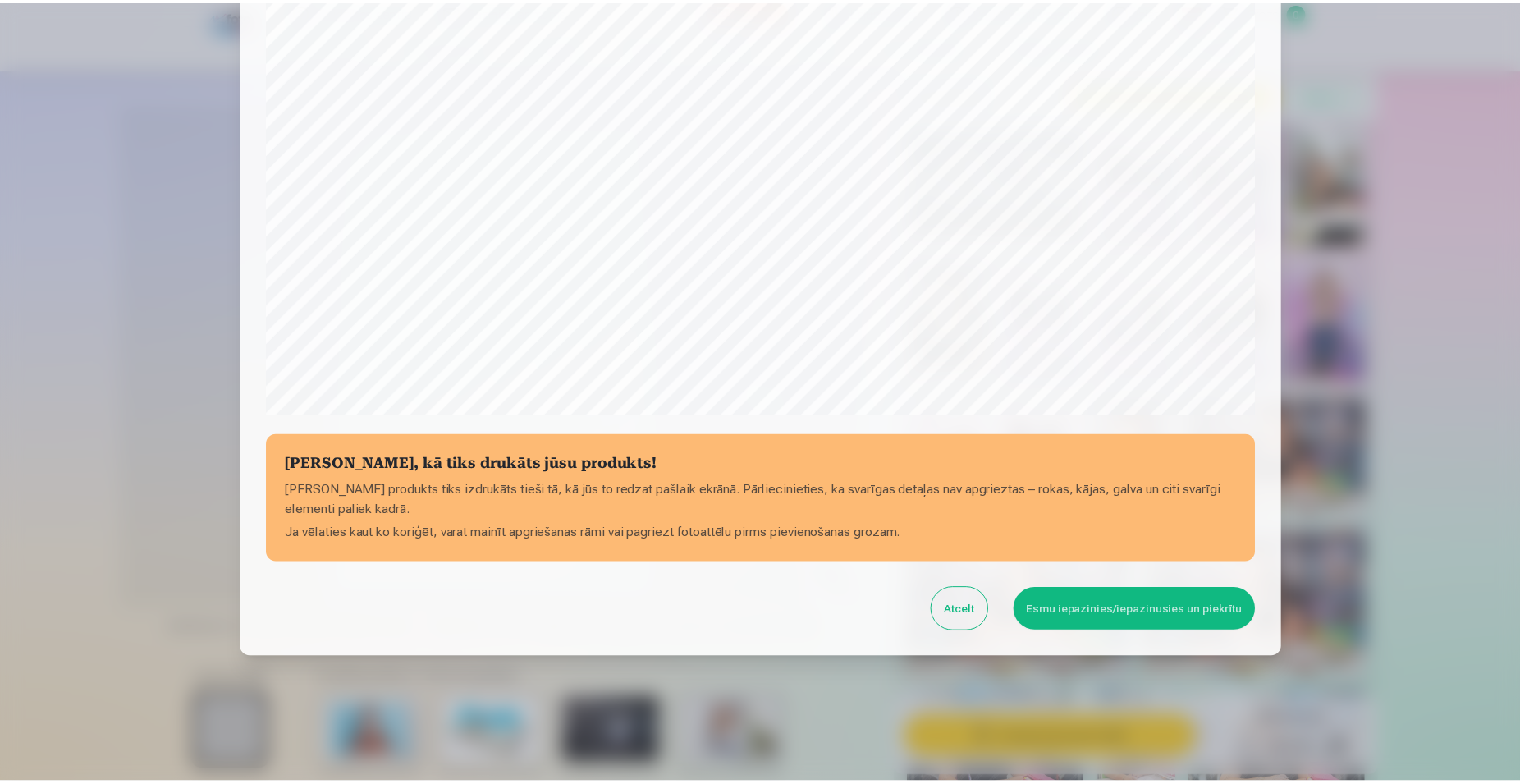
scroll to position [398, 0]
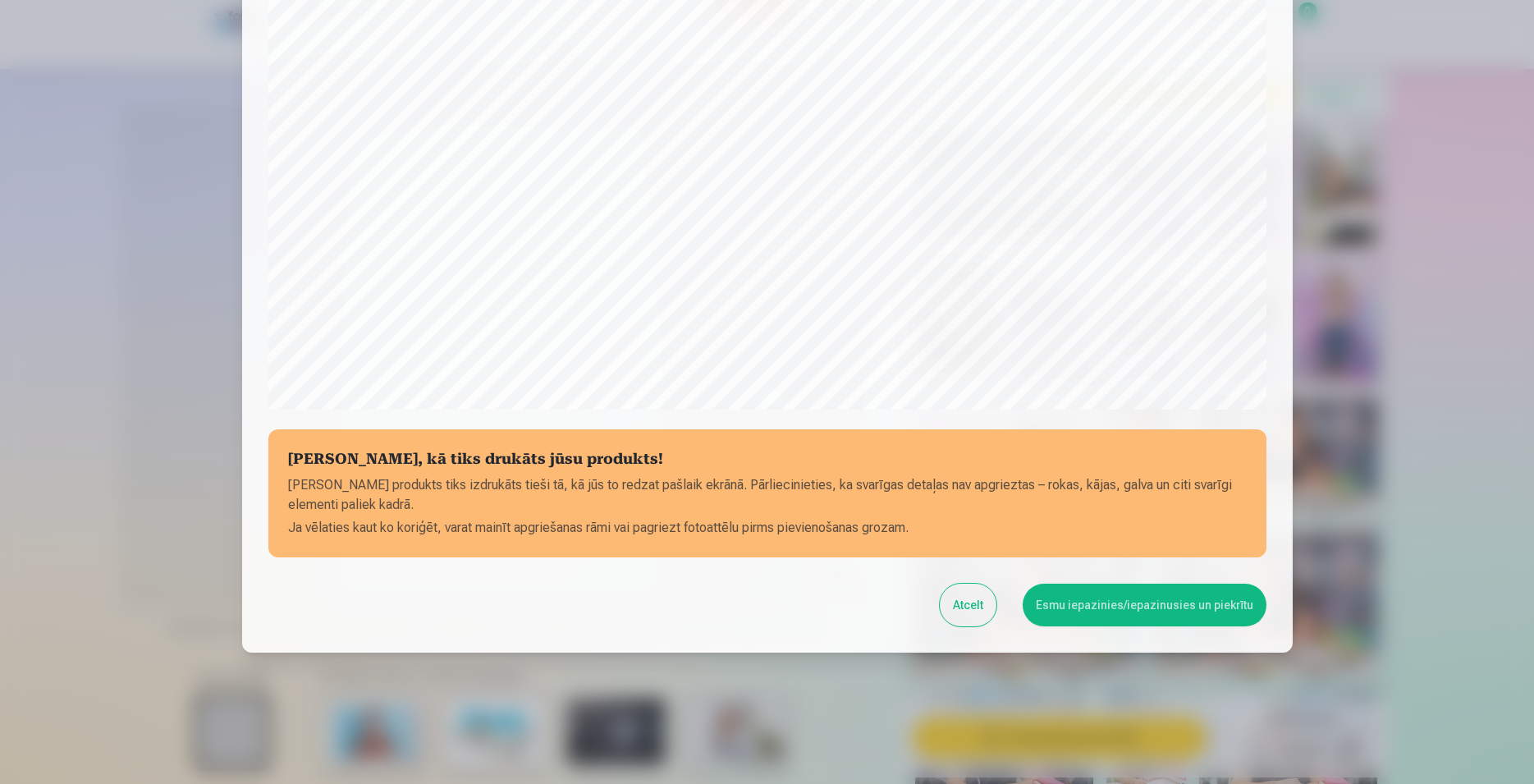
click at [1070, 607] on button "Esmu iepazinies/iepazinusies un piekrītu" at bounding box center [1145, 604] width 244 height 43
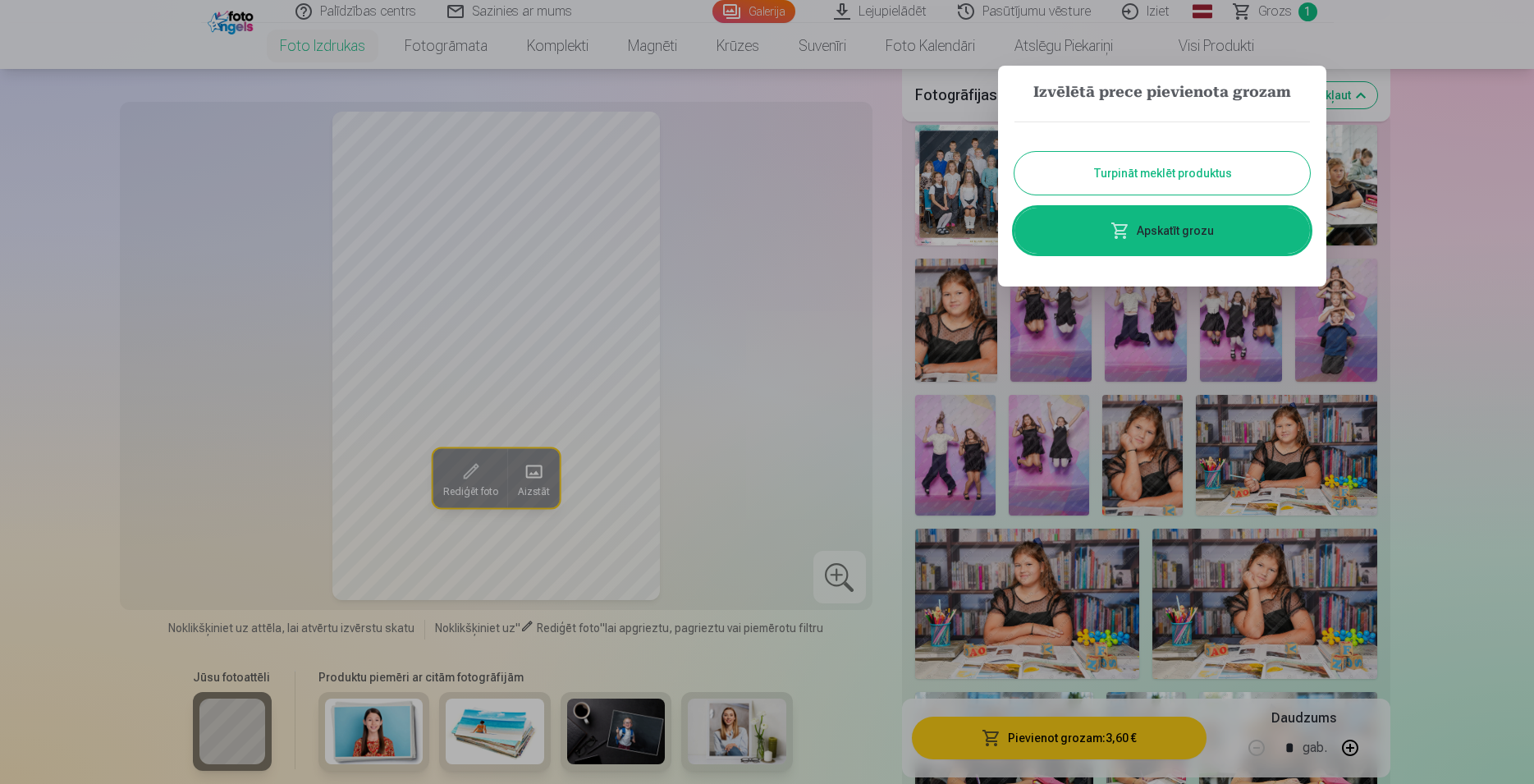
click at [1056, 171] on button "Turpināt meklēt produktus" at bounding box center [1162, 173] width 296 height 43
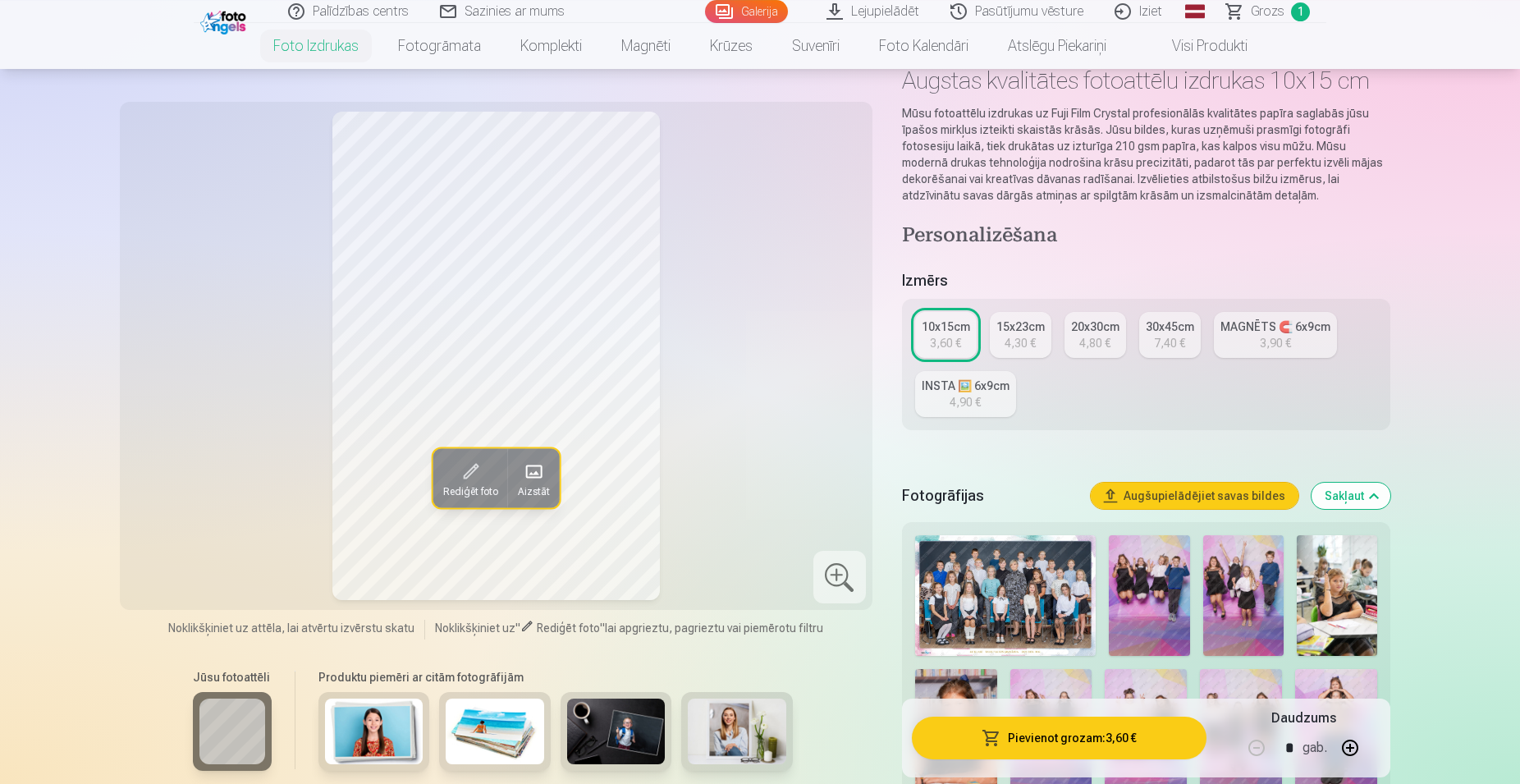
scroll to position [83, 0]
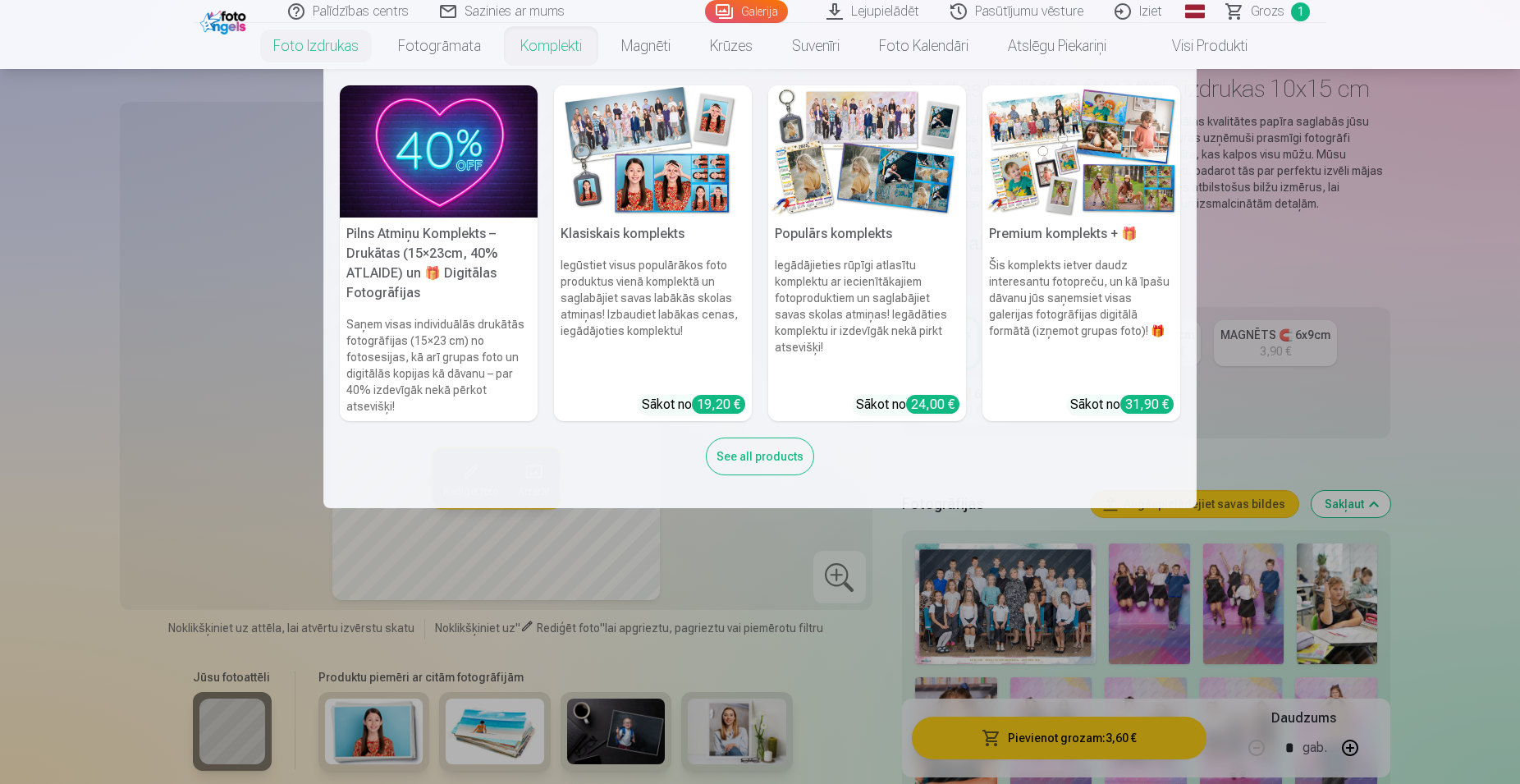
click at [924, 395] on div "24,00 €" at bounding box center [932, 404] width 54 height 19
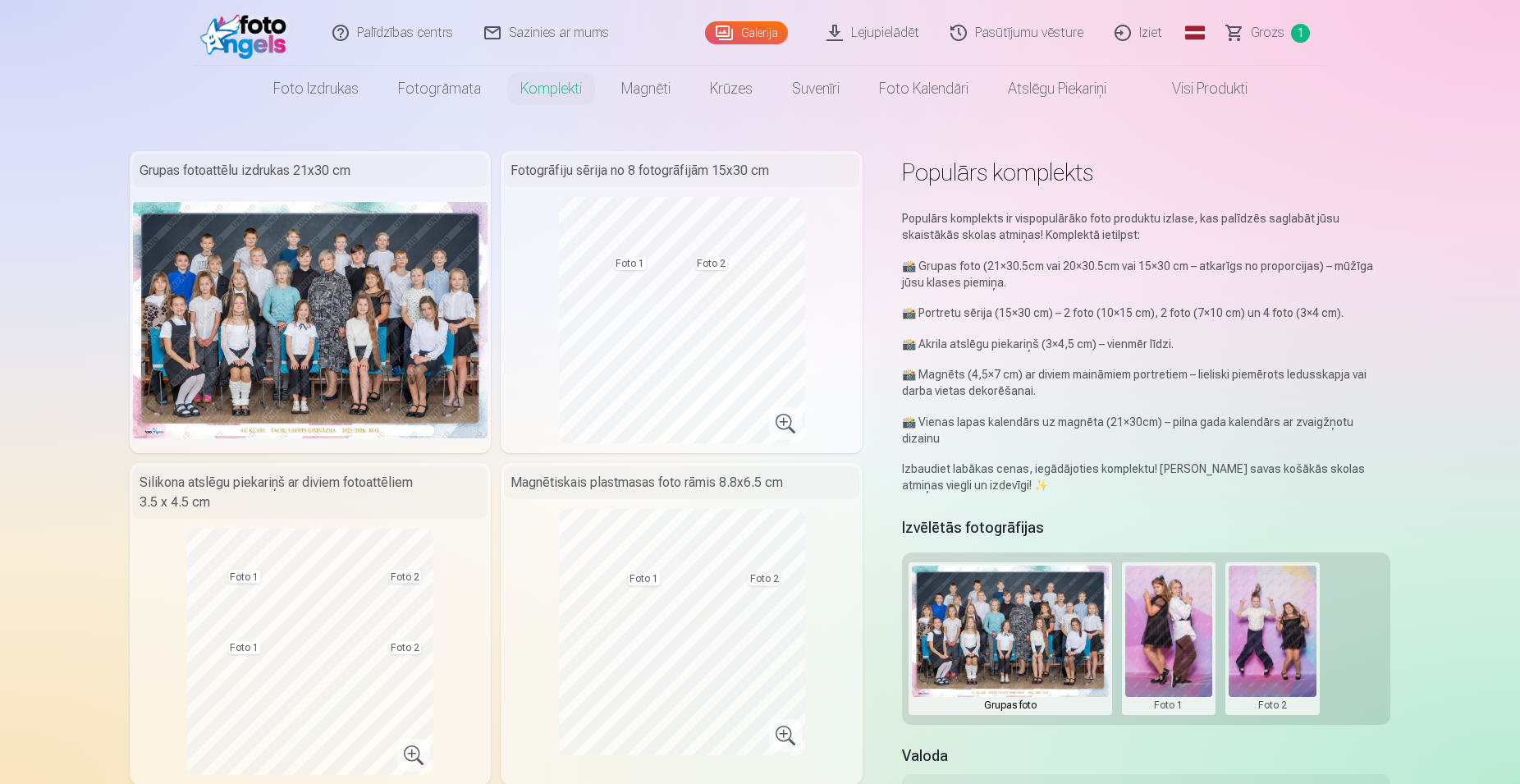
click at [1157, 613] on button at bounding box center [1169, 638] width 88 height 146
click at [1170, 631] on button "Nomainiet foto" at bounding box center [1168, 622] width 134 height 46
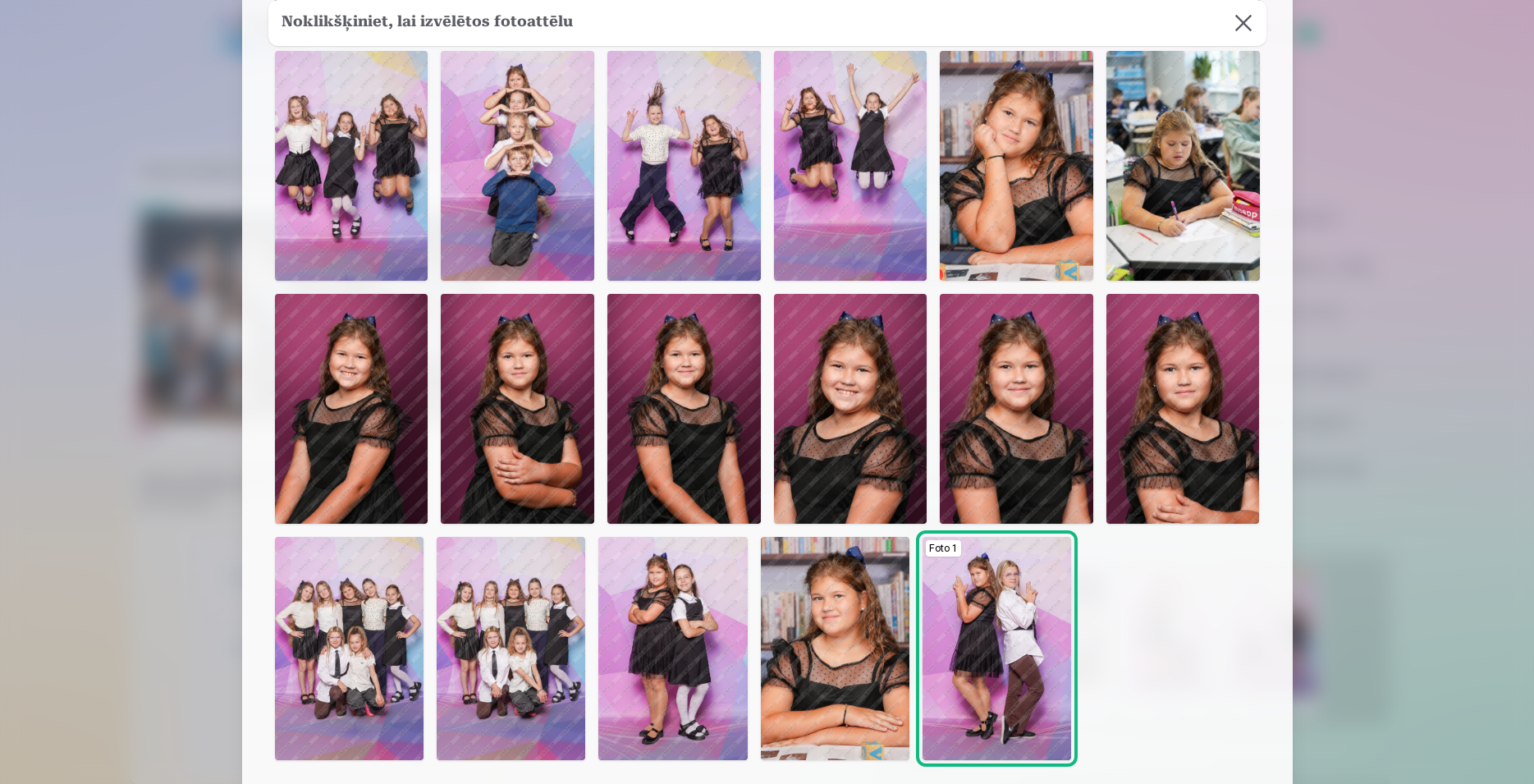
scroll to position [310, 0]
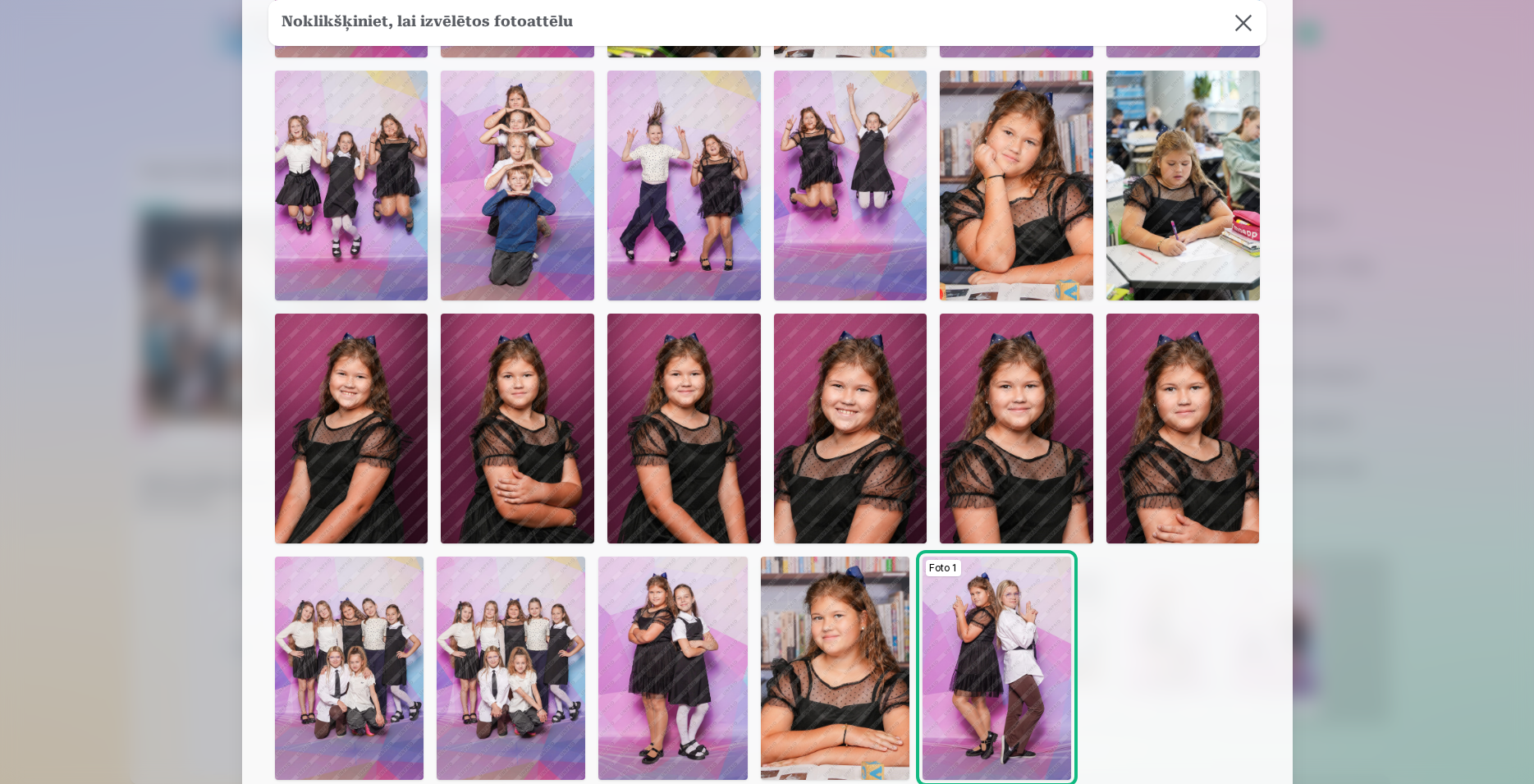
click at [1011, 188] on img at bounding box center [1017, 185] width 153 height 230
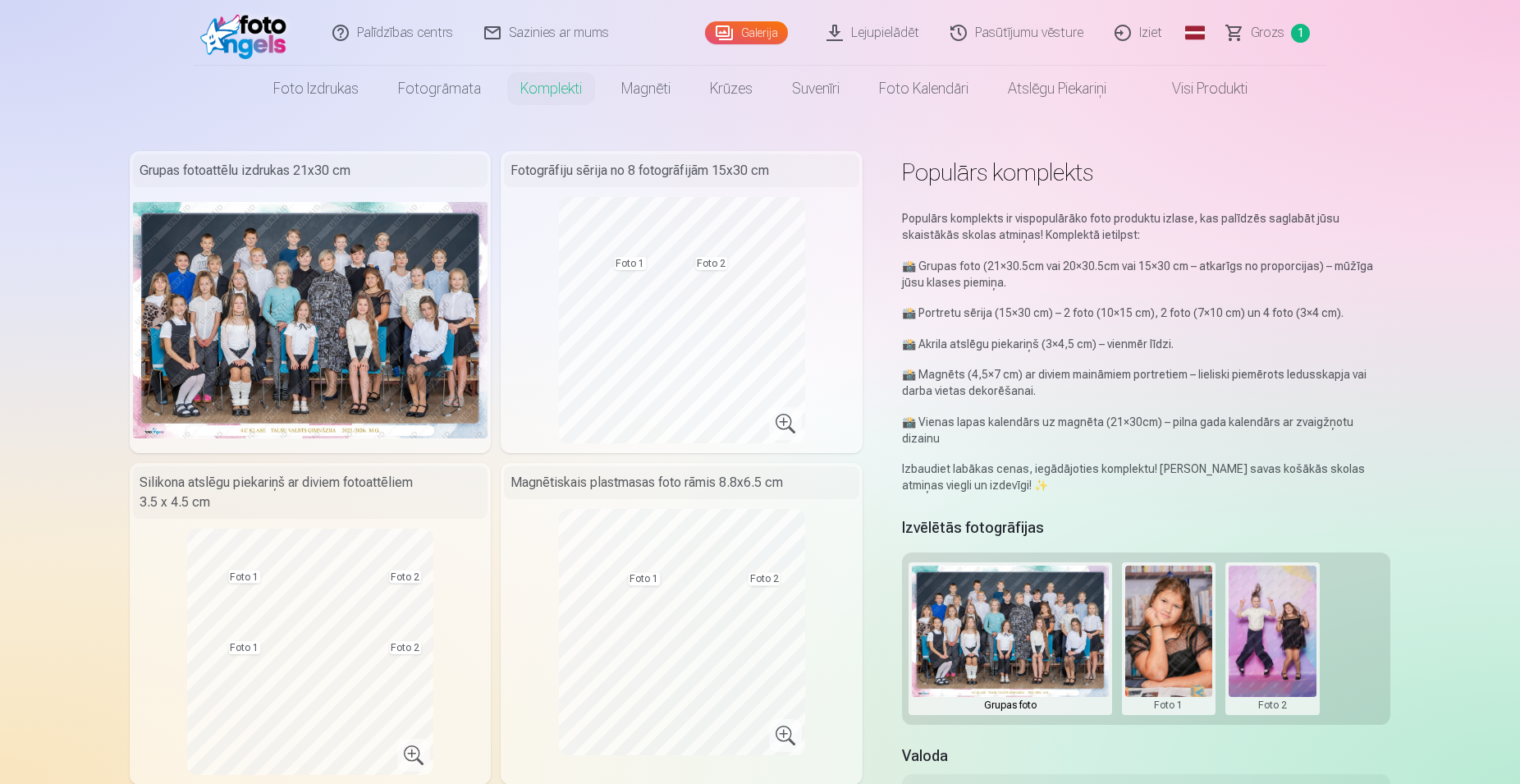
click at [1280, 612] on button at bounding box center [1273, 638] width 88 height 146
click at [1279, 624] on button "Nomainiet foto" at bounding box center [1272, 622] width 134 height 46
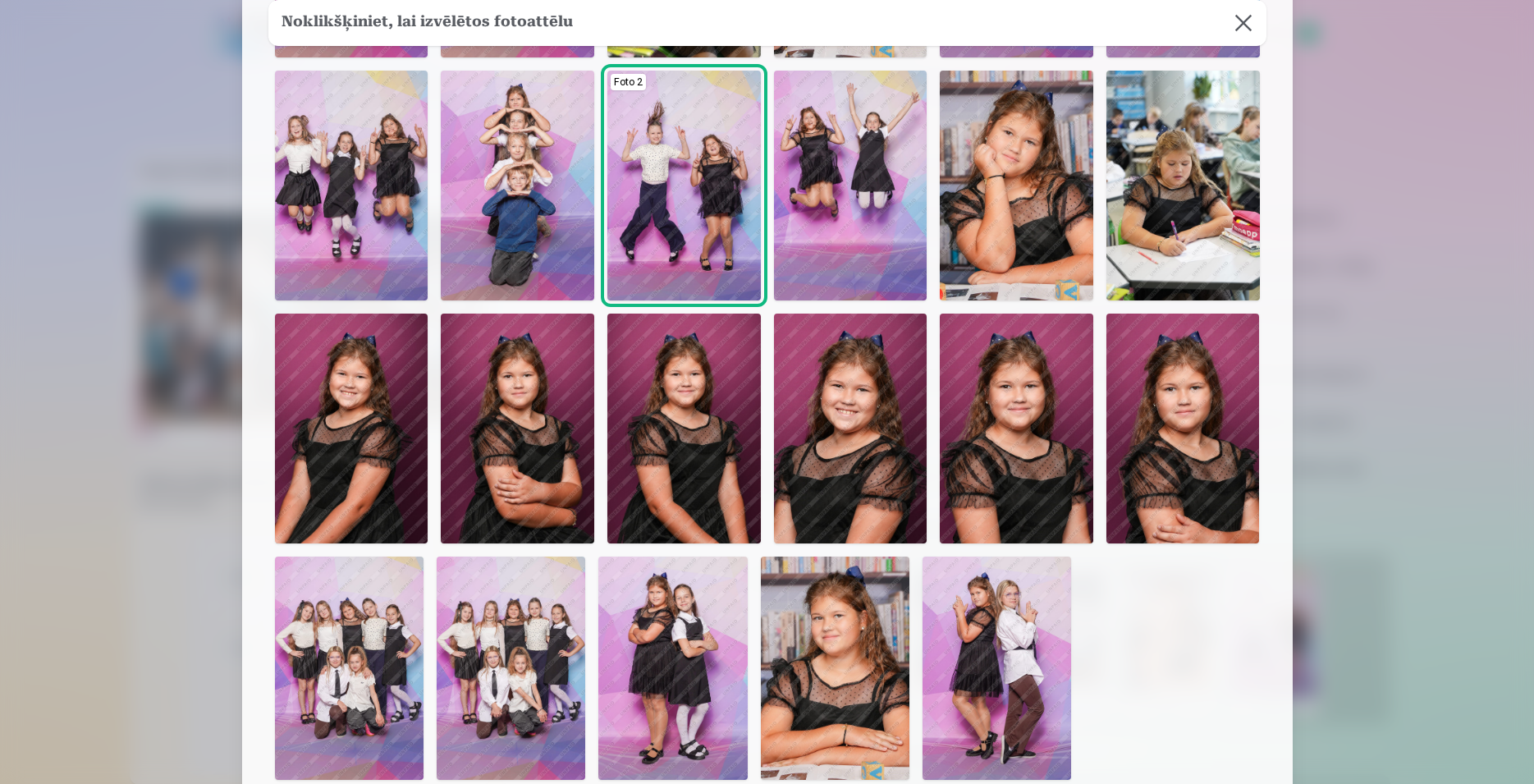
click at [871, 446] on img at bounding box center [851, 429] width 153 height 230
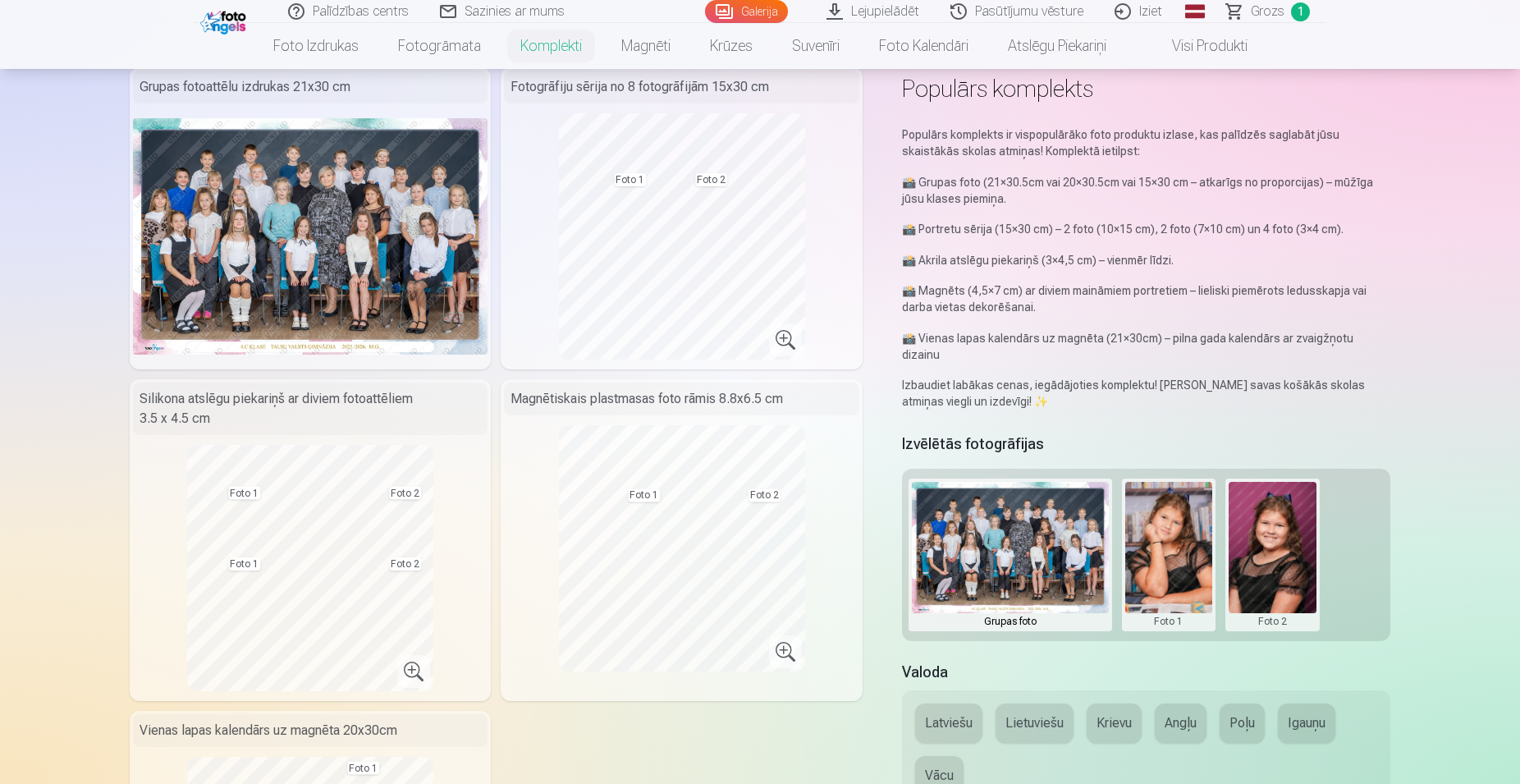
scroll to position [0, 0]
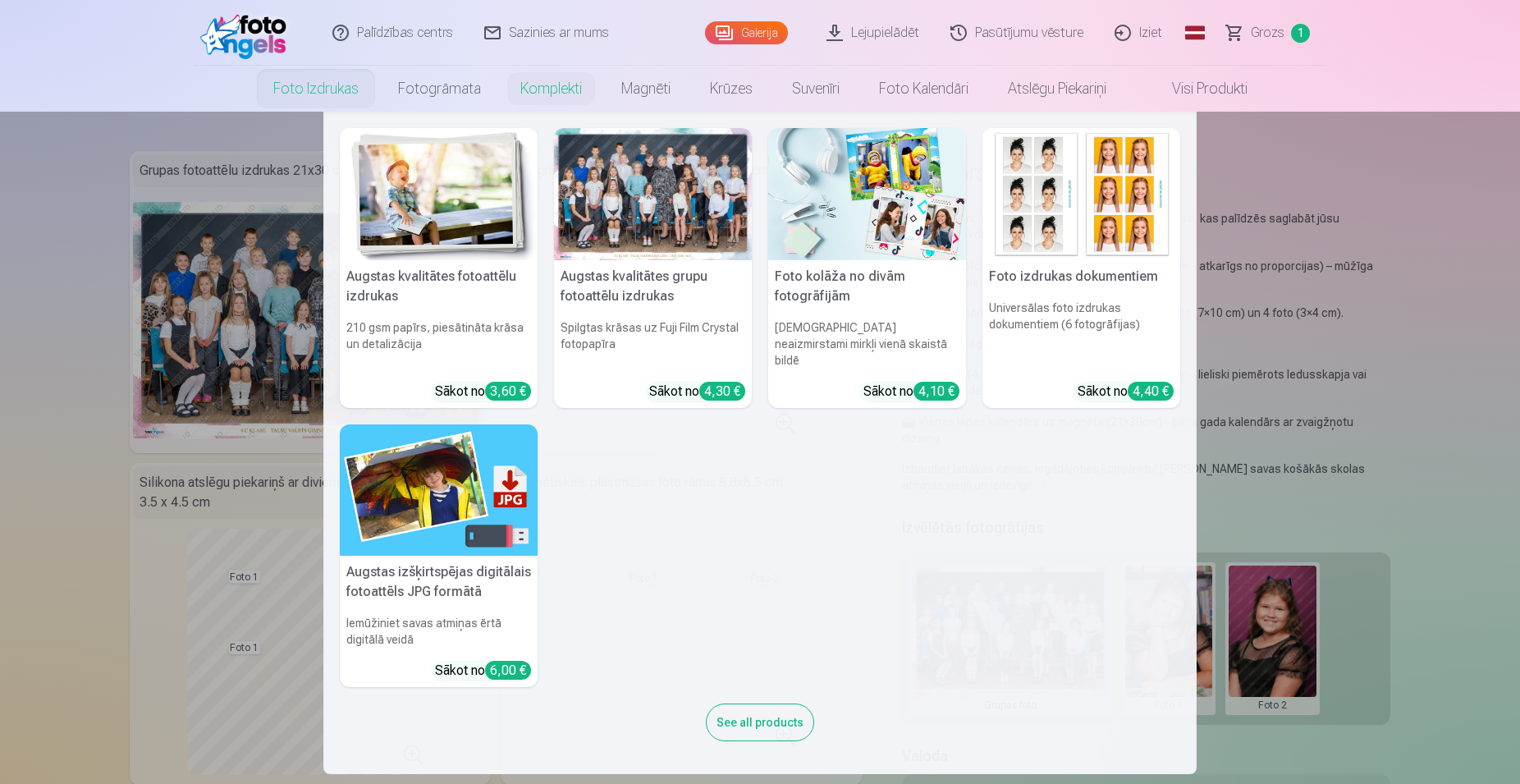
click at [938, 381] on div "4,10 €" at bounding box center [937, 391] width 46 height 19
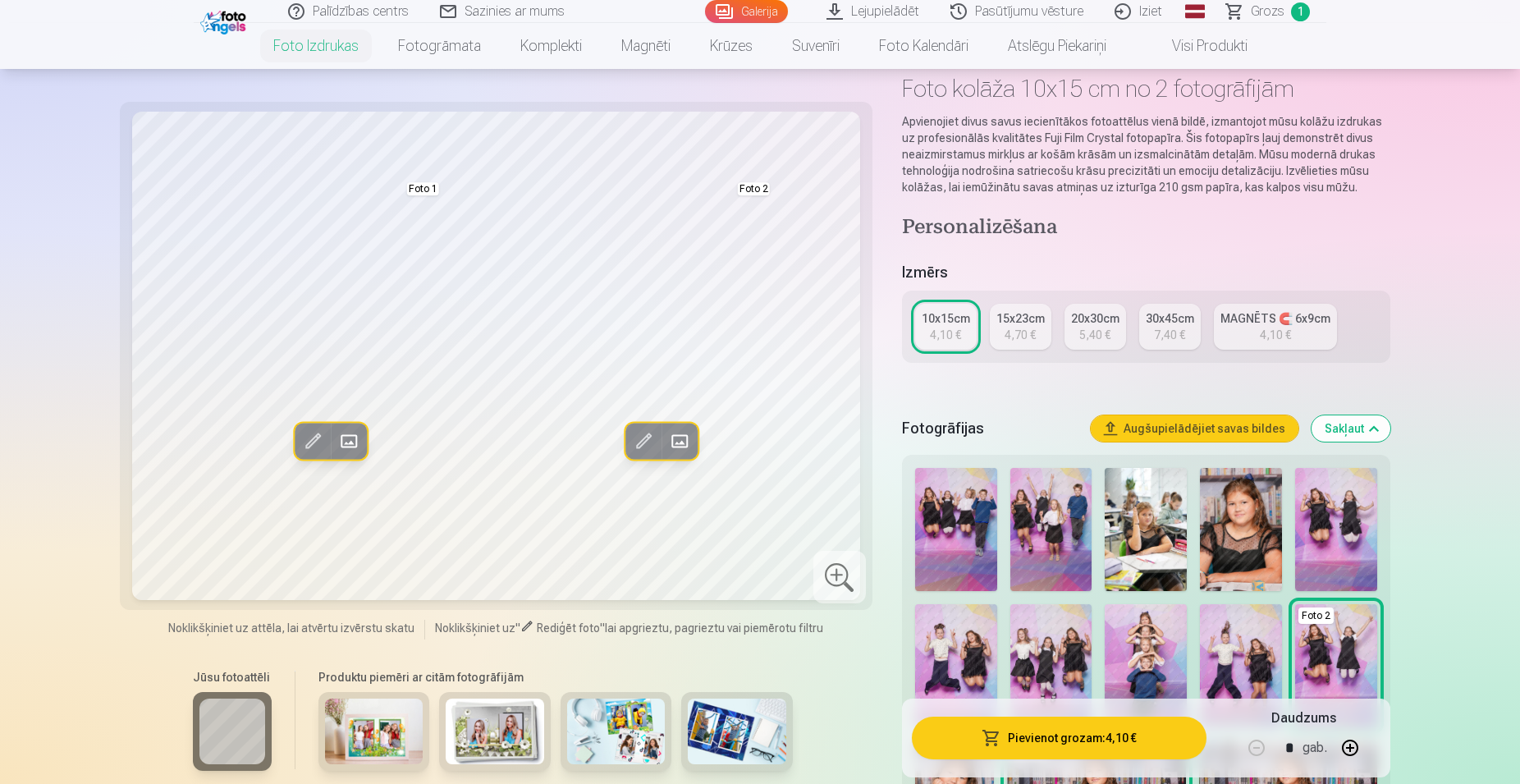
scroll to position [167, 0]
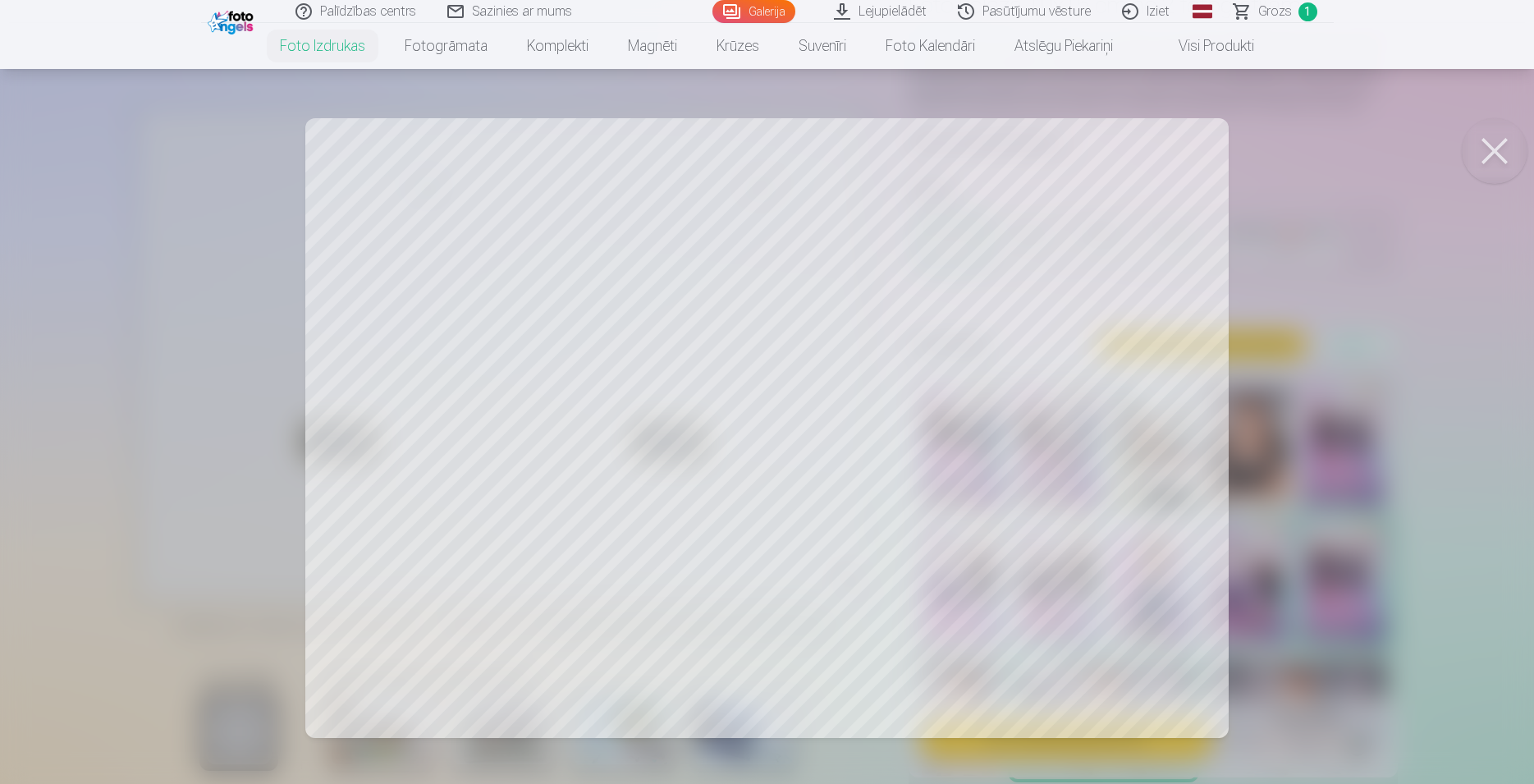
click at [1492, 147] on button at bounding box center [1495, 151] width 66 height 66
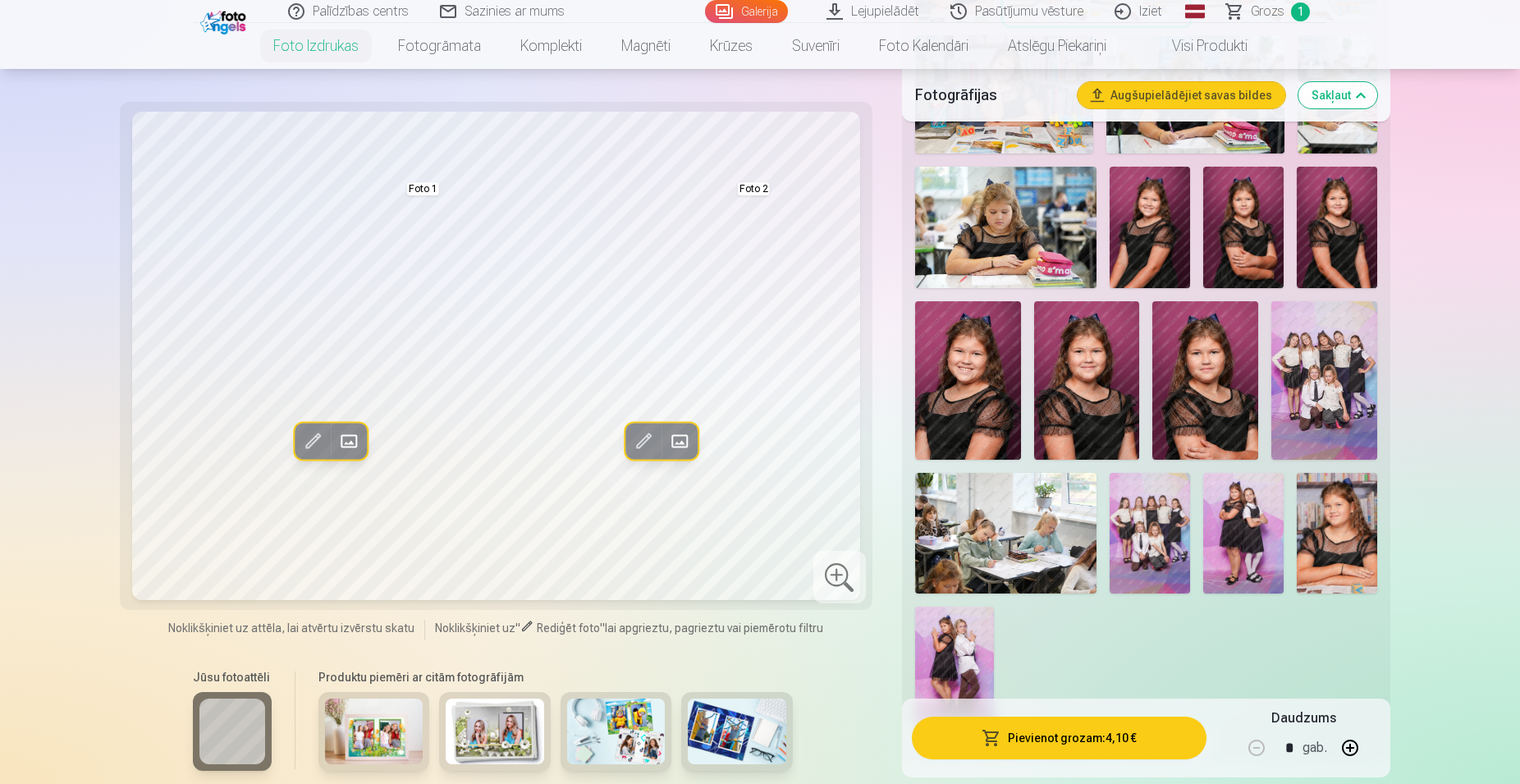
scroll to position [837, 0]
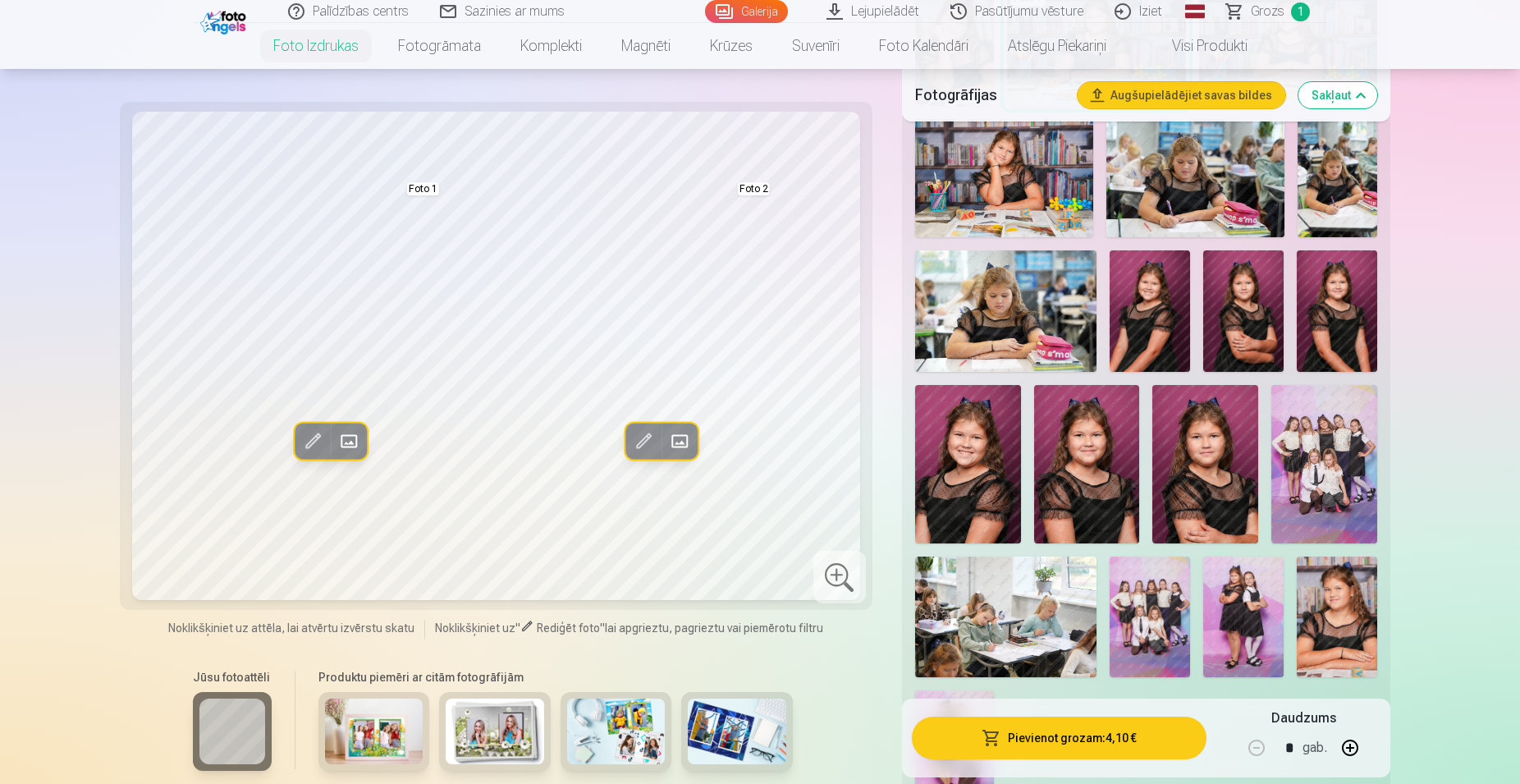
click at [1186, 467] on img at bounding box center [1205, 464] width 106 height 159
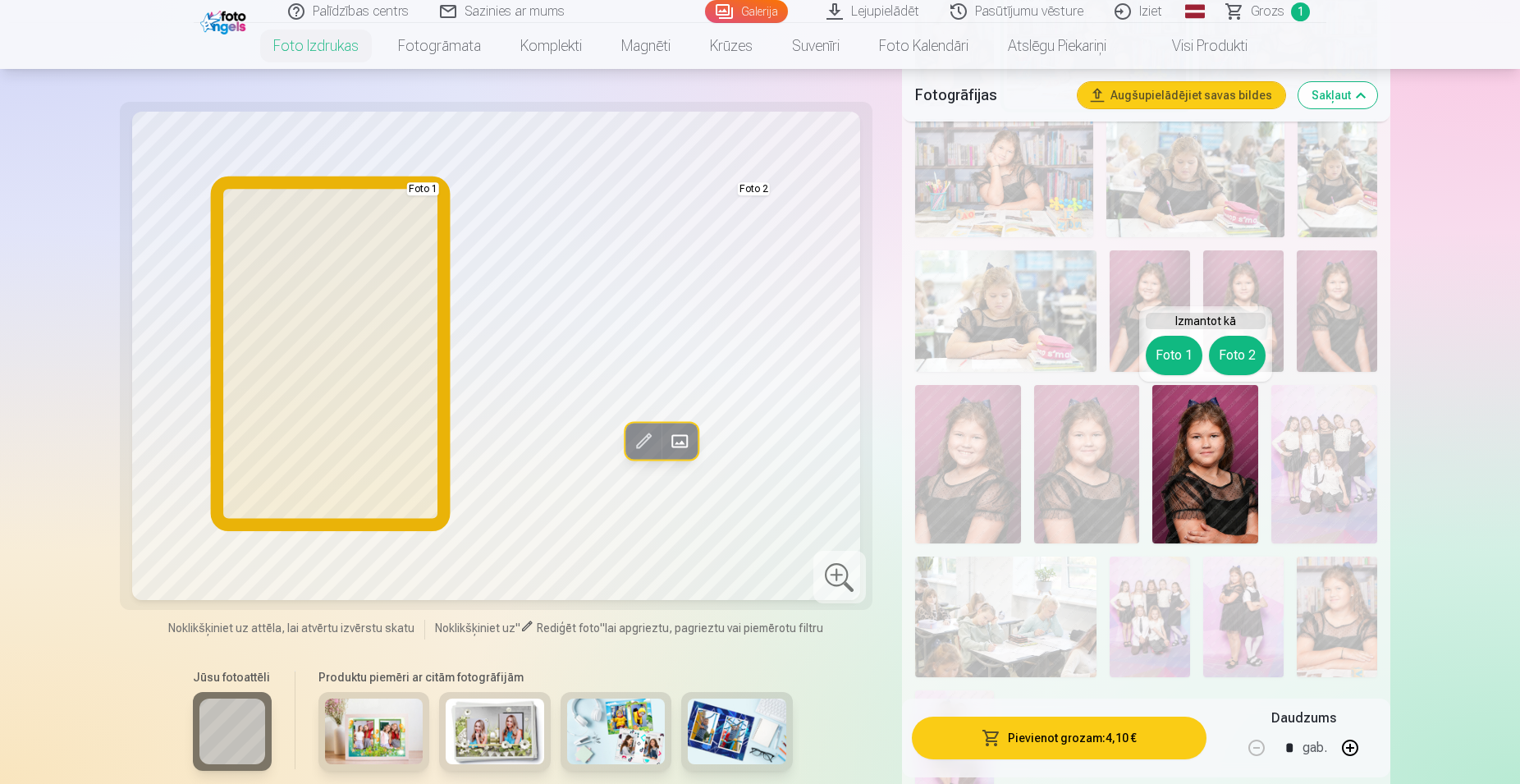
click at [1187, 348] on button "Foto 1" at bounding box center [1174, 355] width 57 height 39
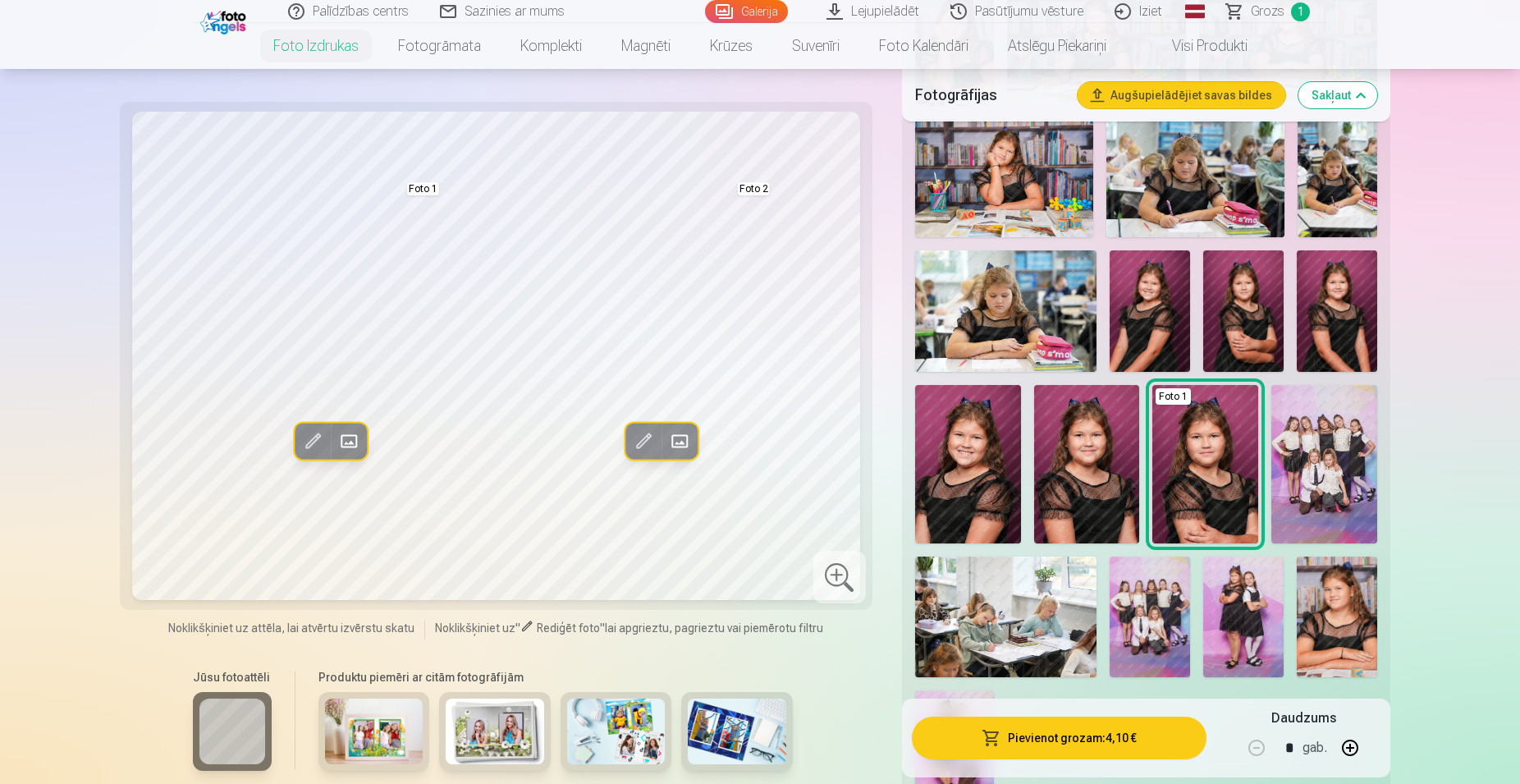
click at [1082, 459] on img at bounding box center [1087, 464] width 106 height 159
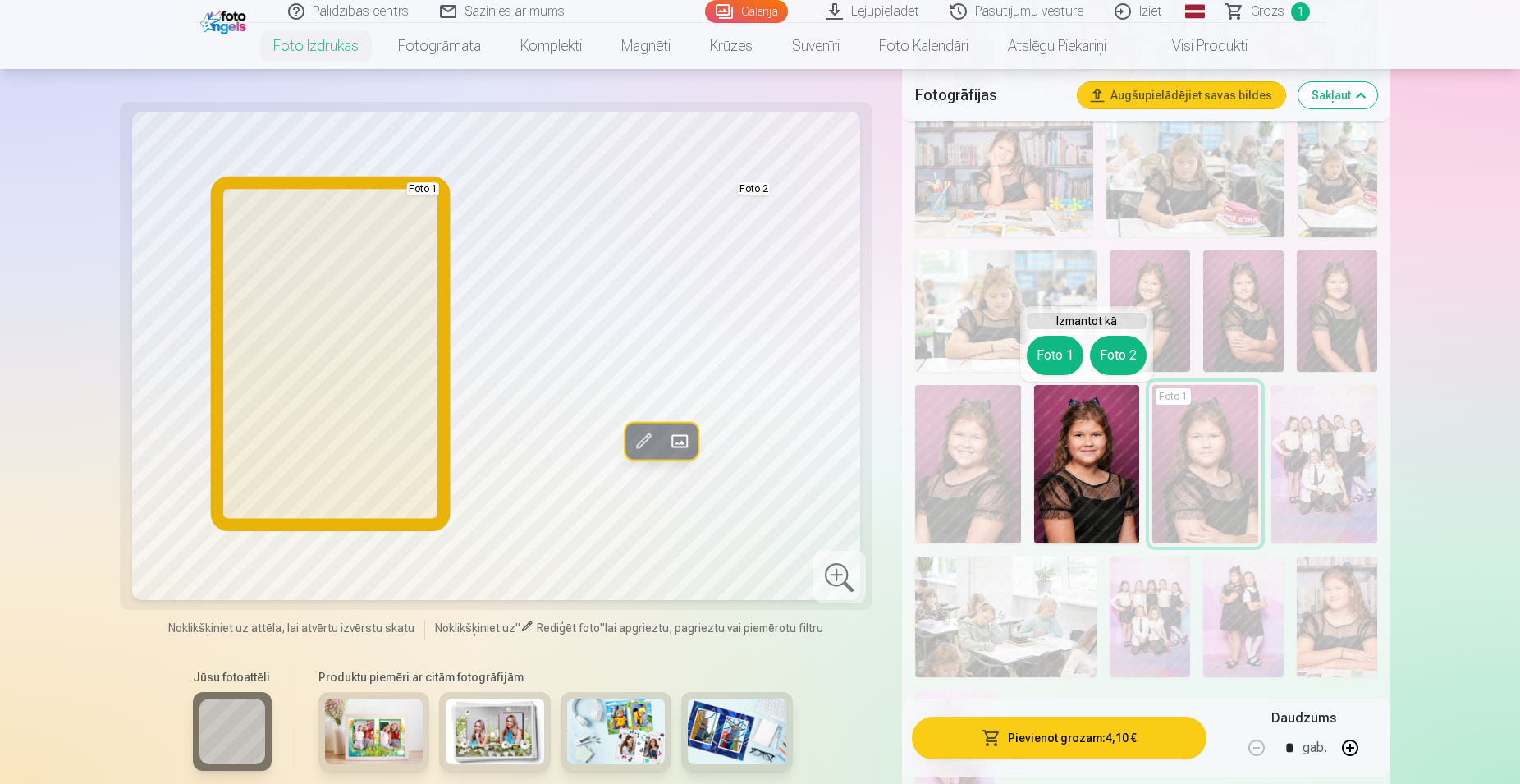
click at [1060, 353] on button "Foto 1" at bounding box center [1055, 355] width 57 height 39
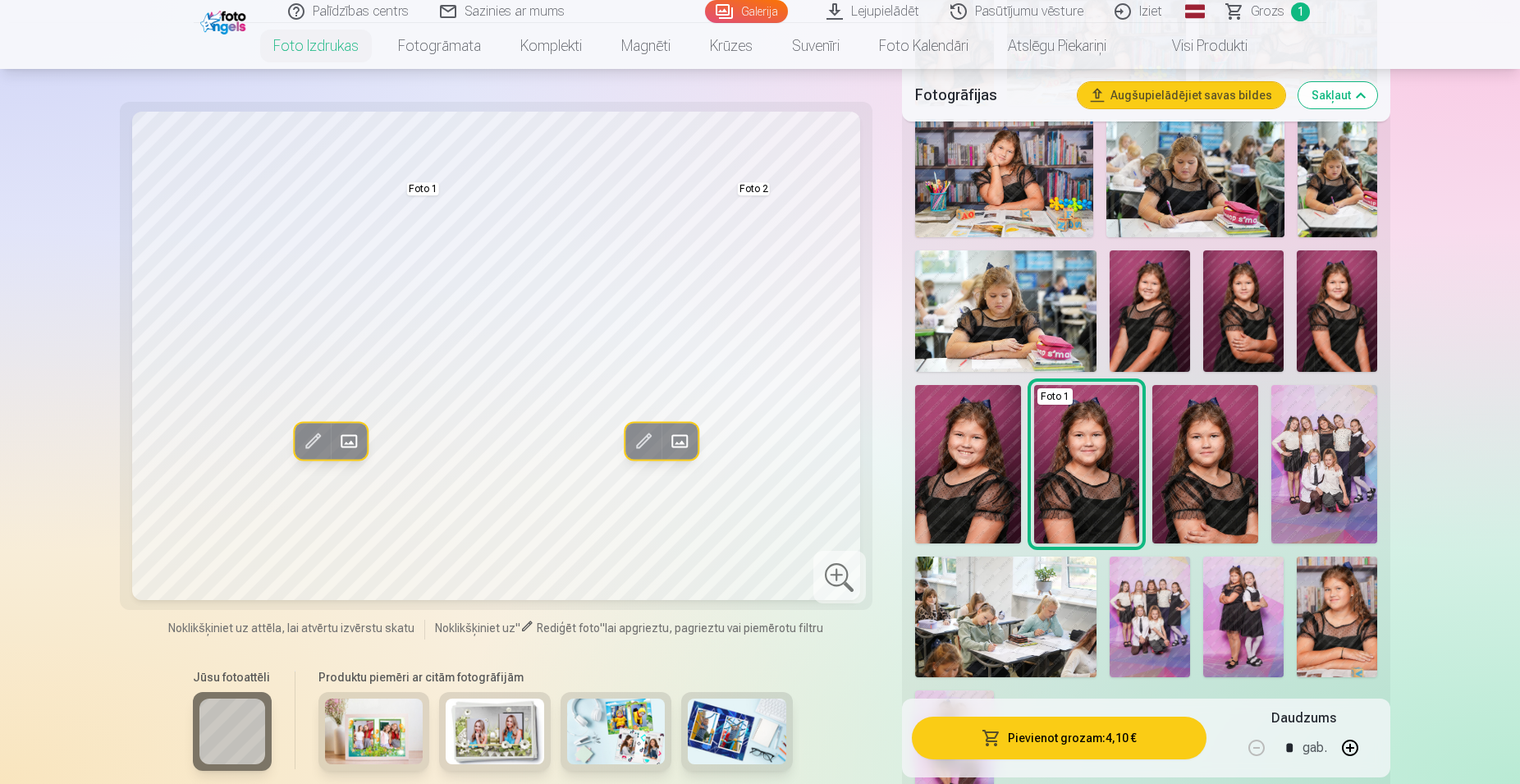
click at [964, 448] on img at bounding box center [968, 464] width 106 height 159
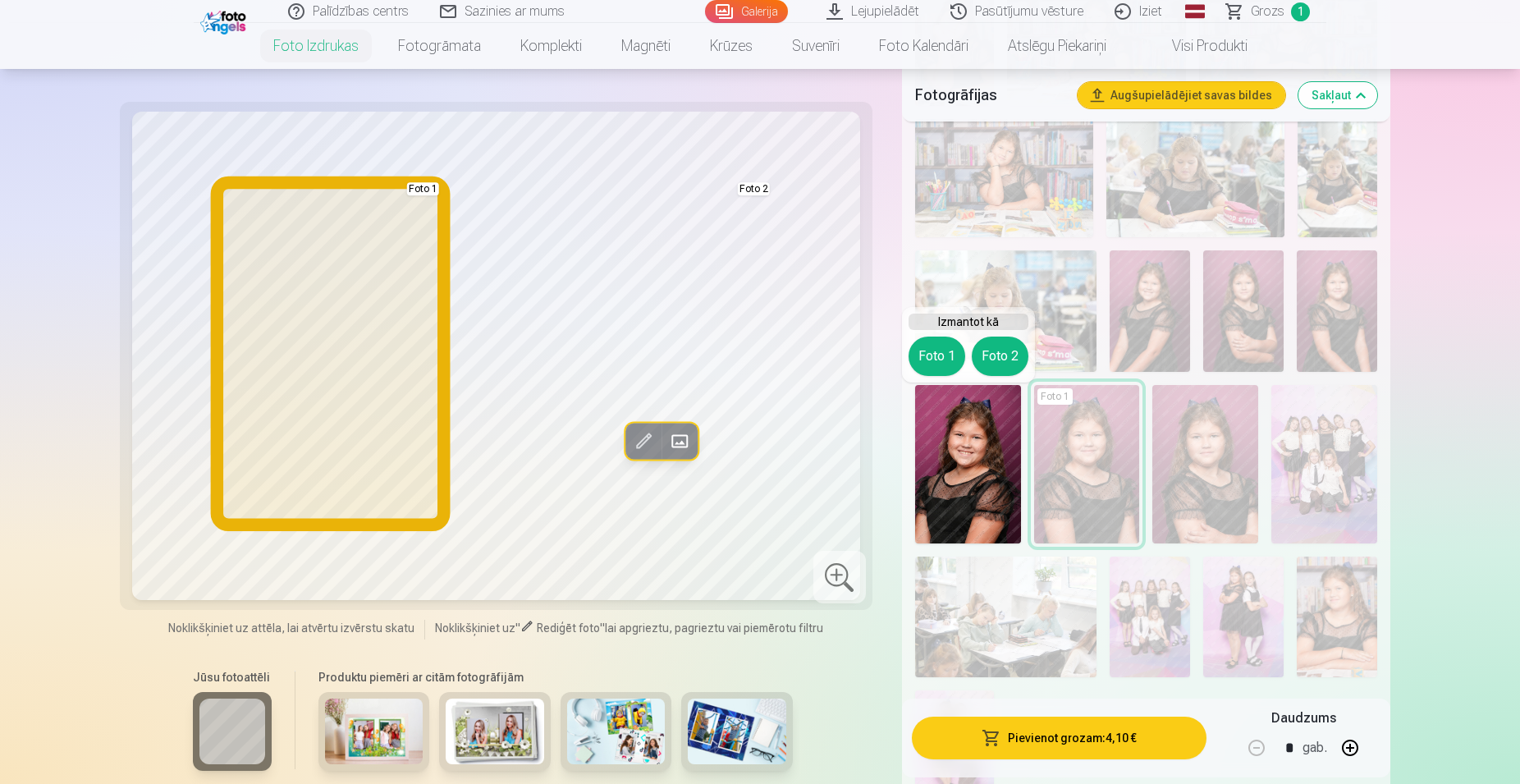
click at [938, 366] on button "Foto 1" at bounding box center [937, 356] width 57 height 39
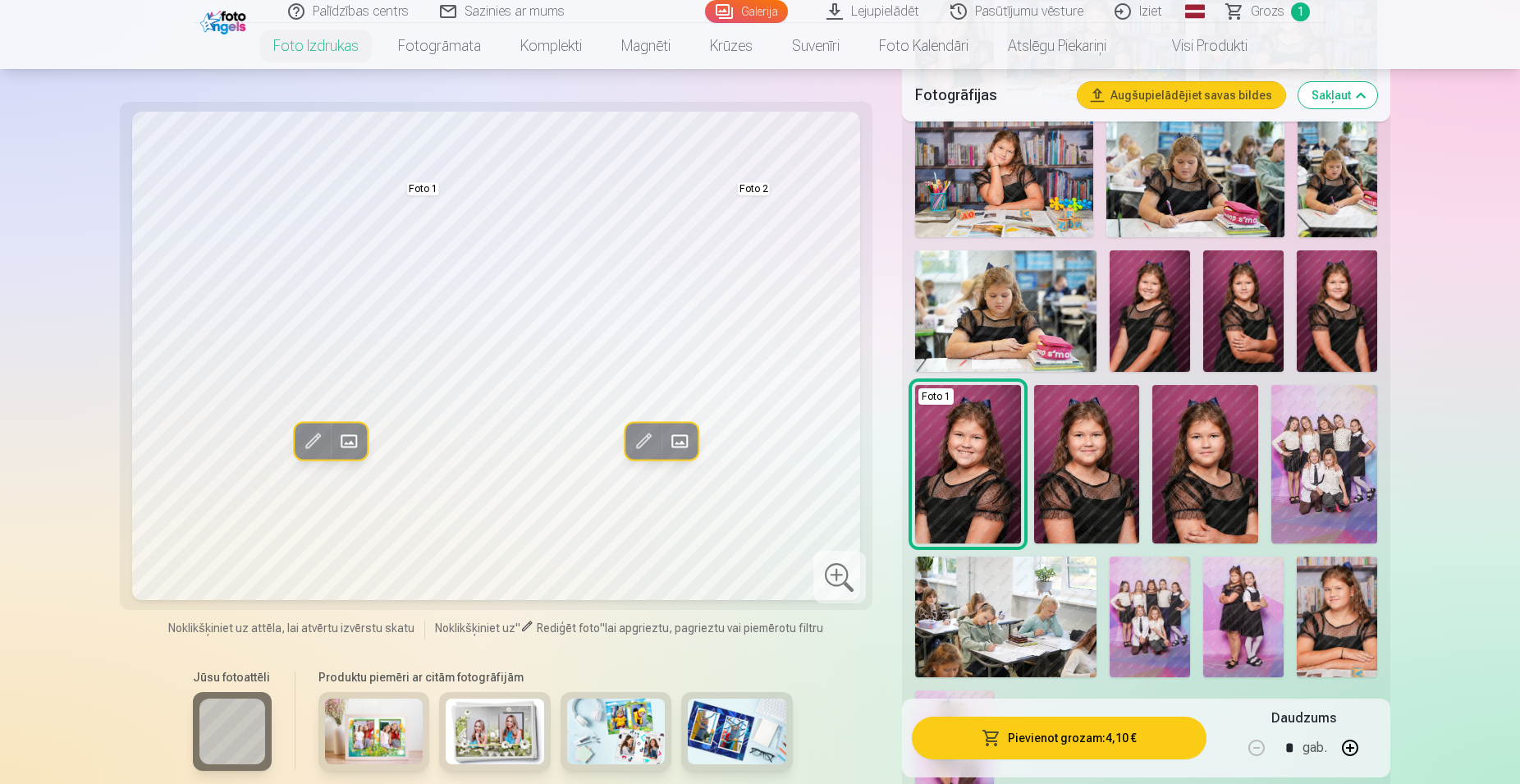
click at [1312, 330] on img at bounding box center [1338, 310] width 81 height 121
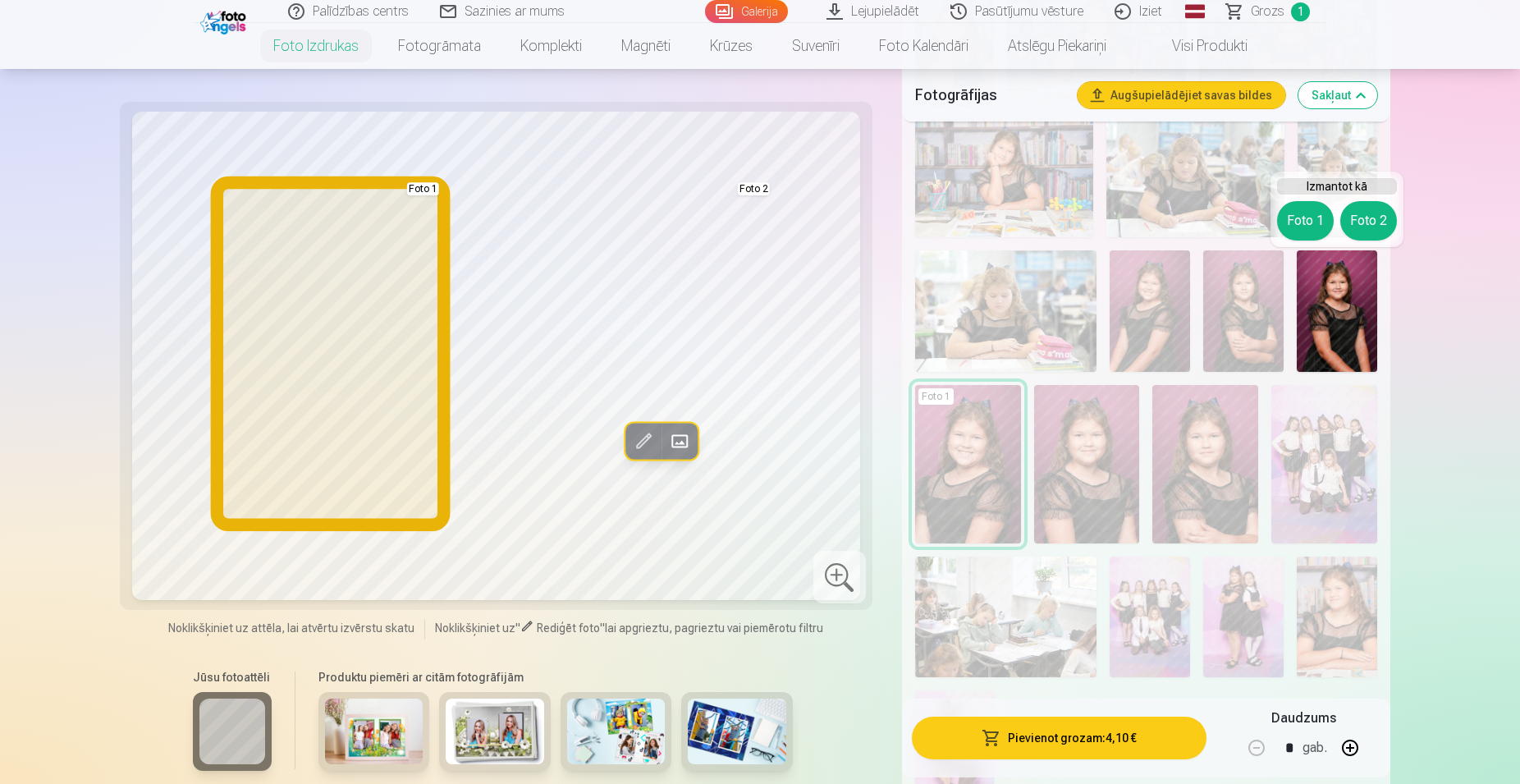
click at [1325, 211] on button "Foto 1" at bounding box center [1305, 220] width 57 height 39
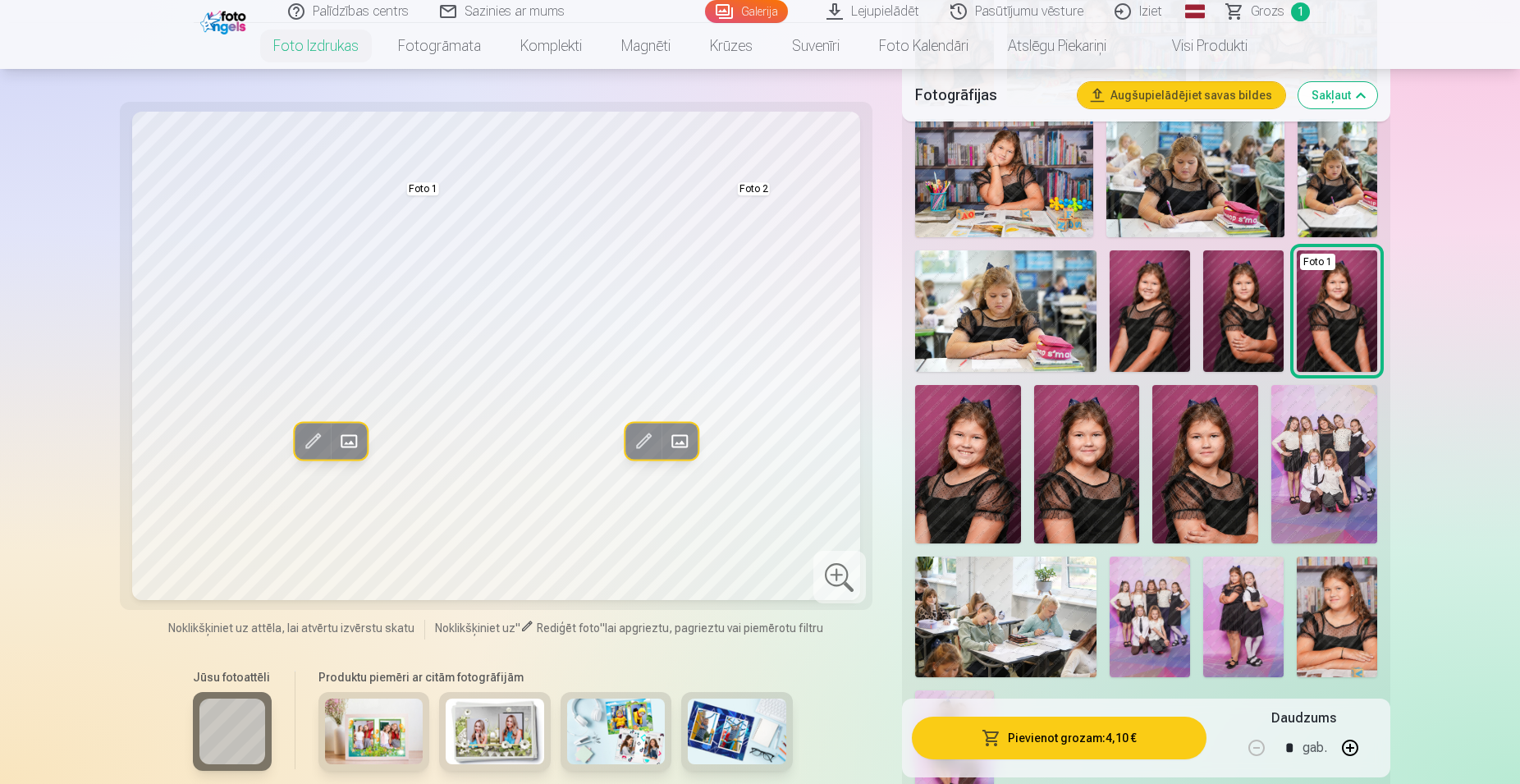
click at [1248, 286] on img at bounding box center [1244, 310] width 81 height 121
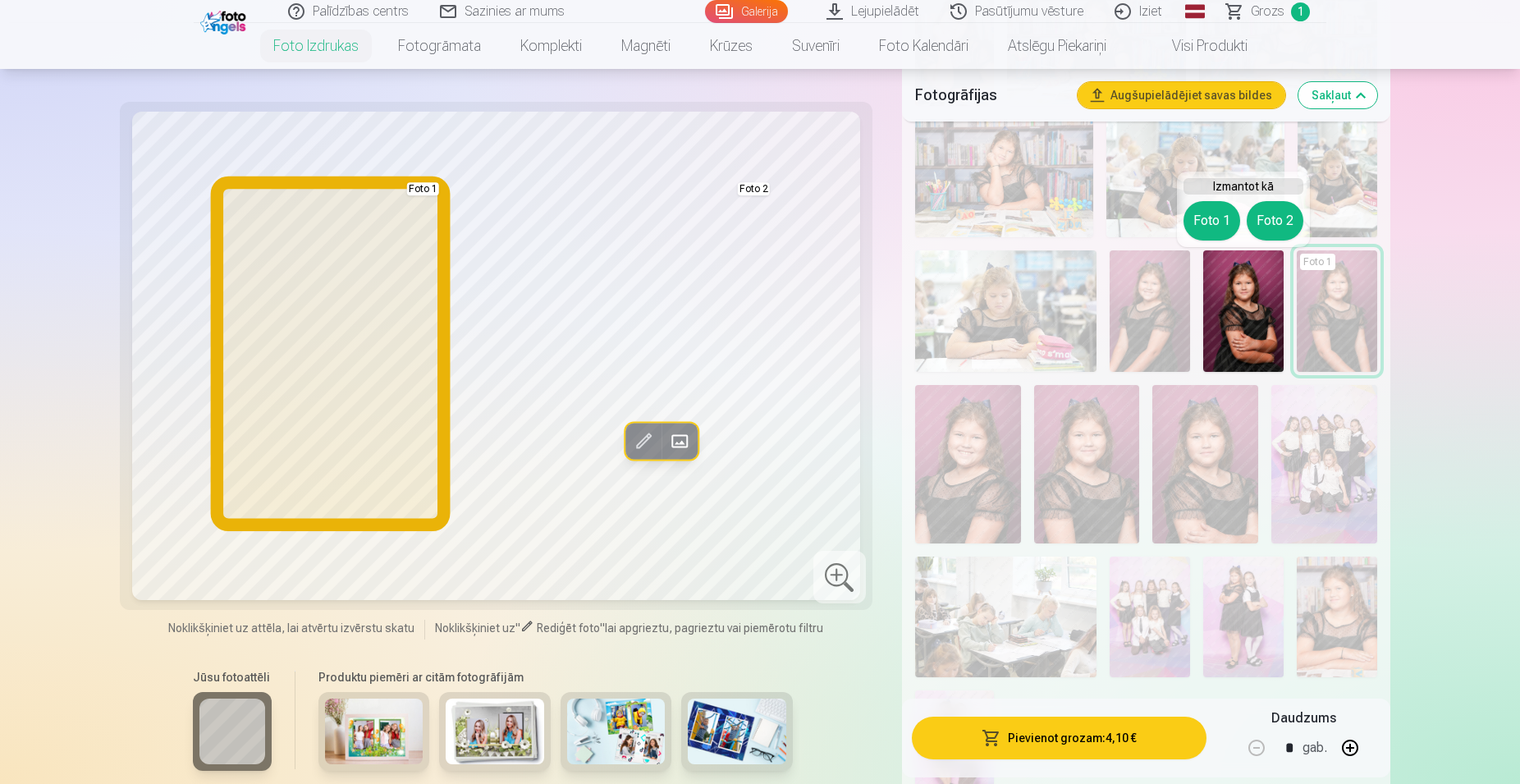
click at [1215, 222] on button "Foto 1" at bounding box center [1212, 220] width 57 height 39
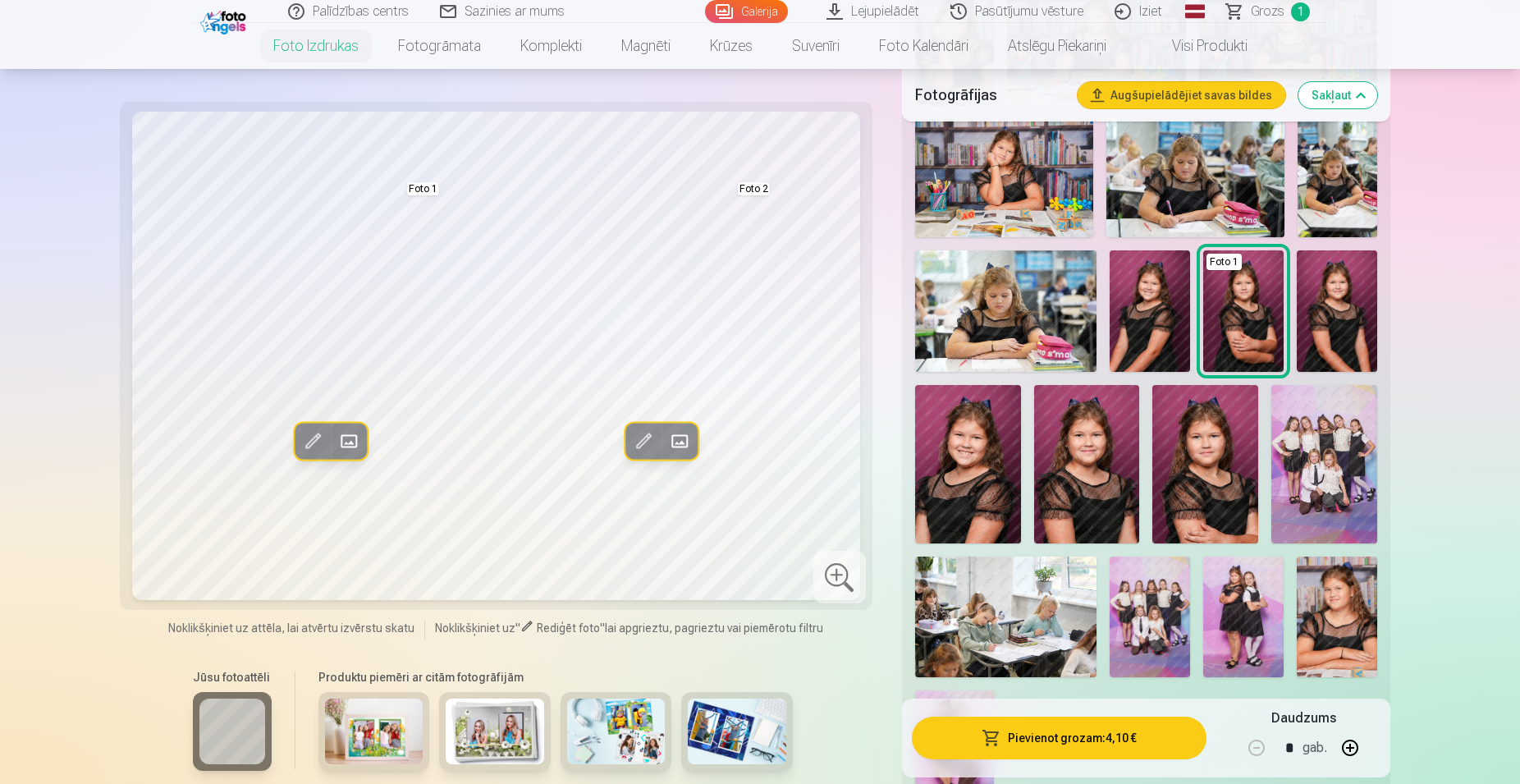
click at [1144, 306] on img at bounding box center [1150, 310] width 81 height 121
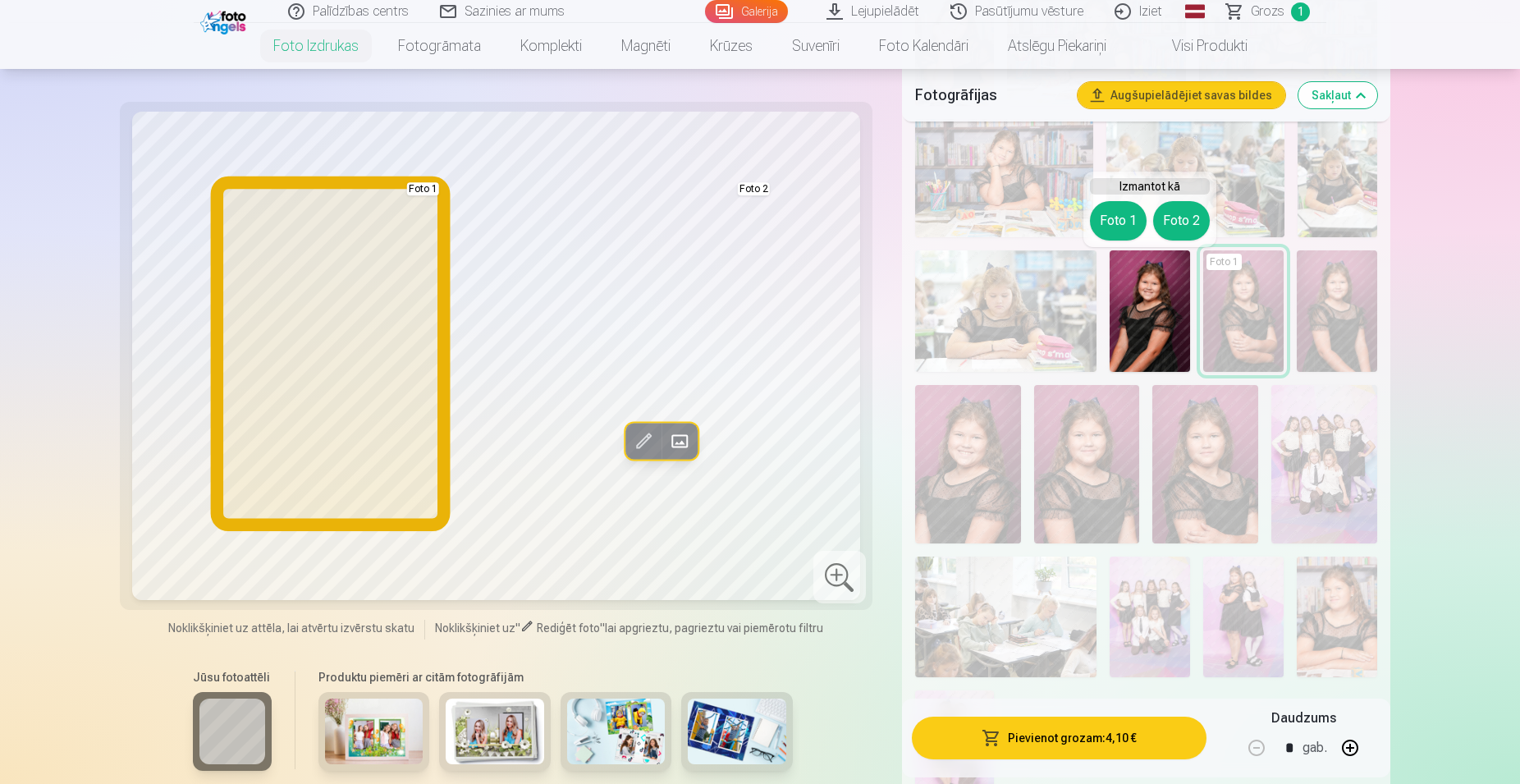
click at [1123, 227] on button "Foto 1" at bounding box center [1118, 220] width 57 height 39
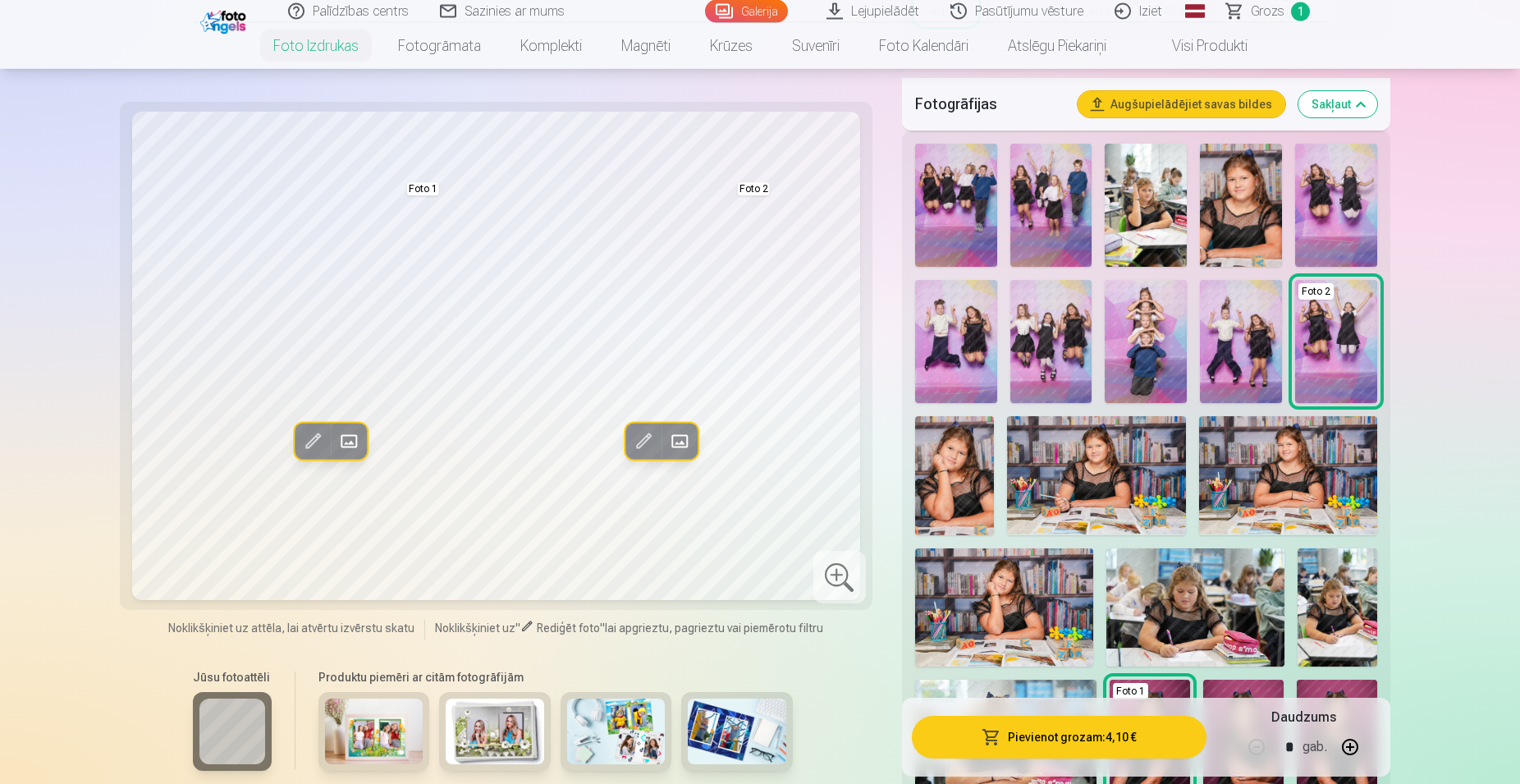
scroll to position [335, 0]
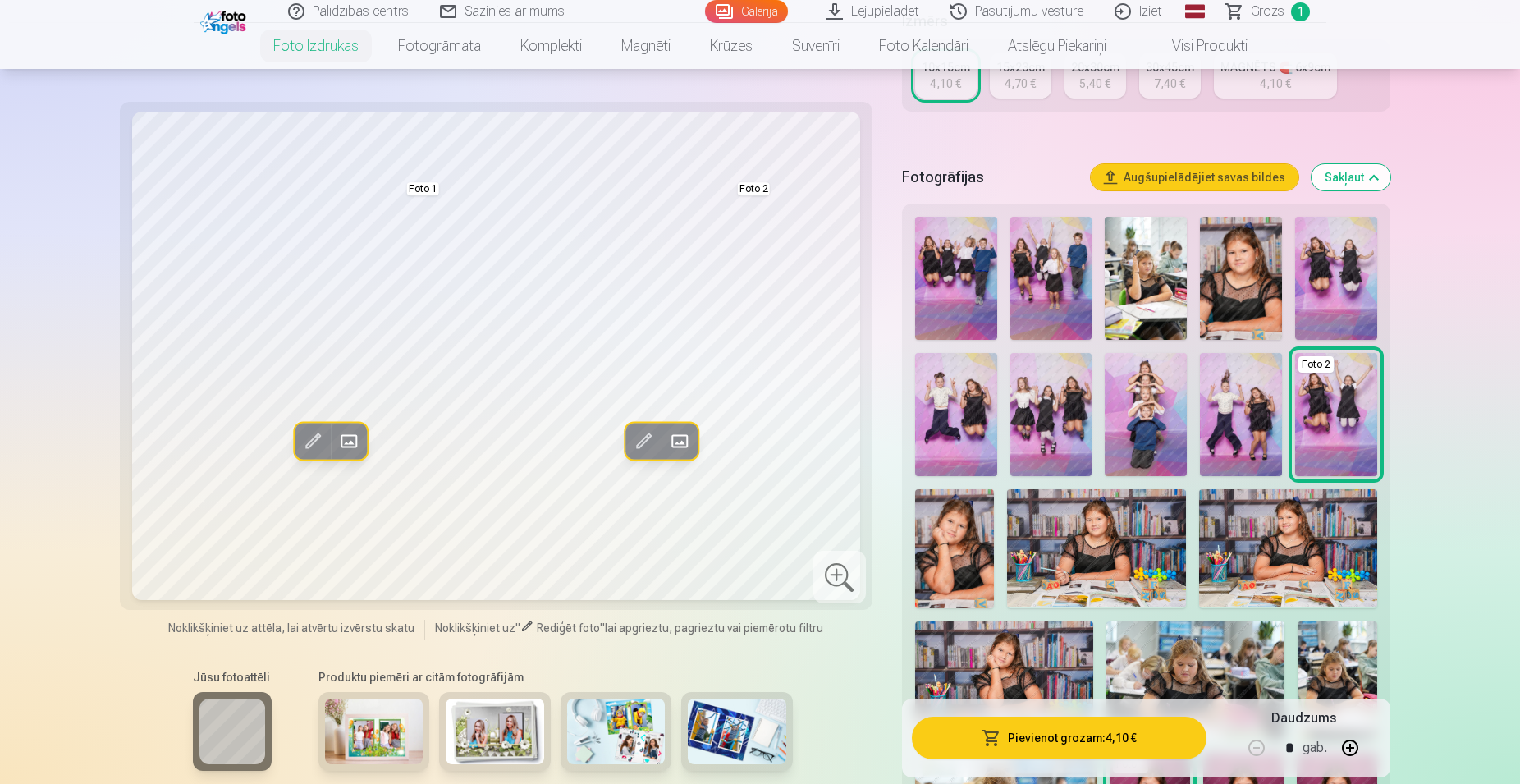
click at [966, 286] on img at bounding box center [957, 278] width 82 height 123
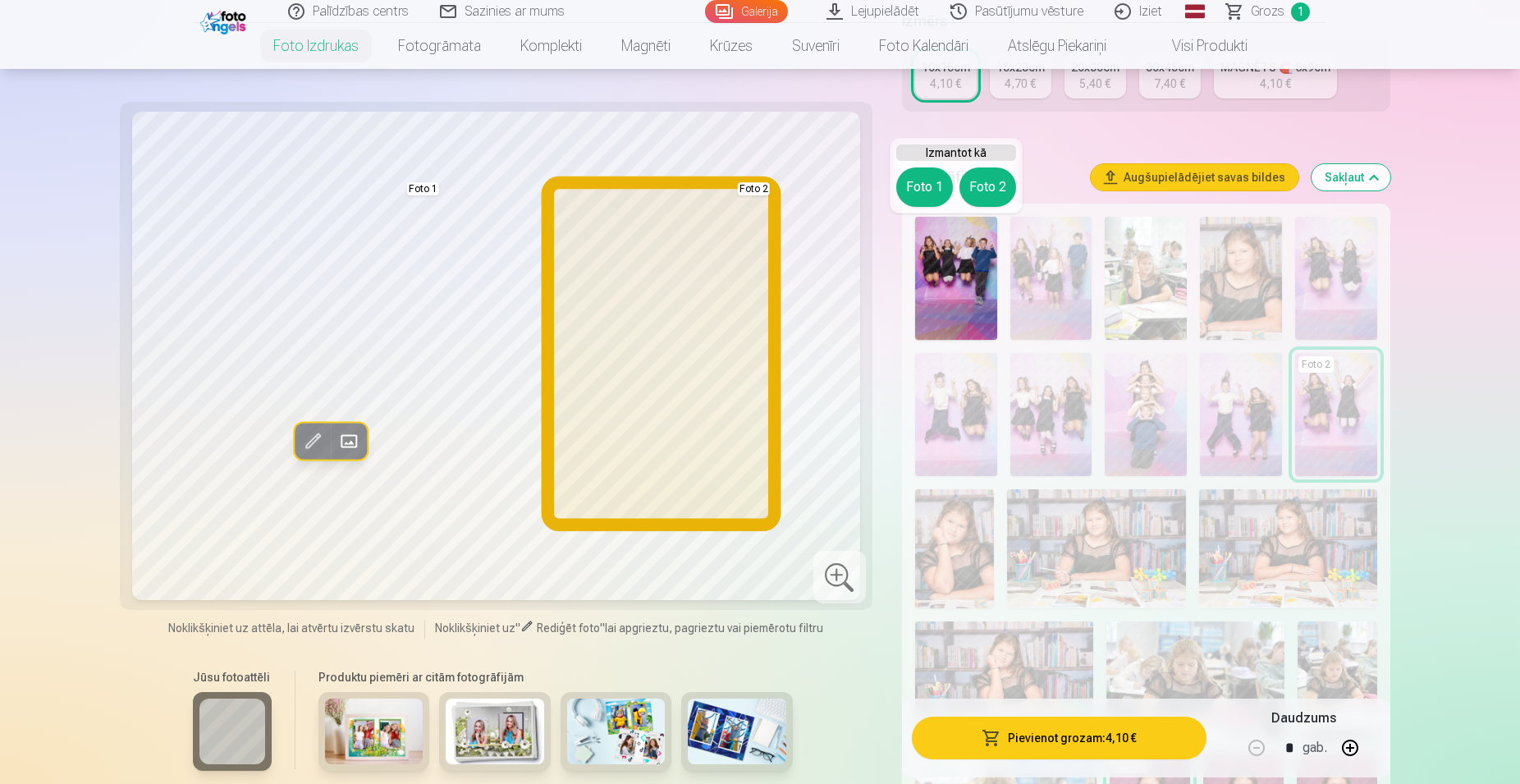
click at [988, 186] on button "Foto 2" at bounding box center [988, 187] width 57 height 39
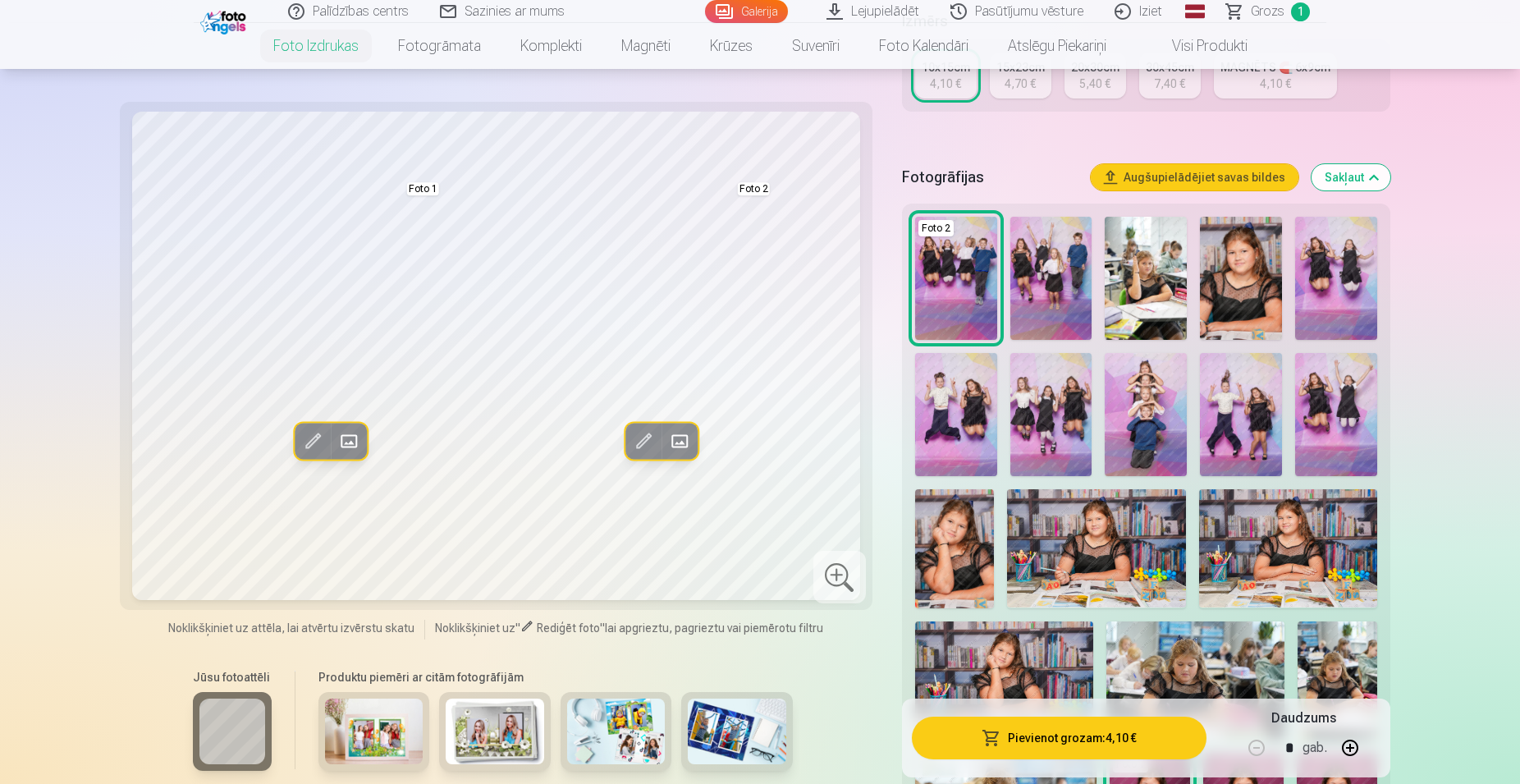
click at [1142, 417] on img at bounding box center [1146, 414] width 82 height 123
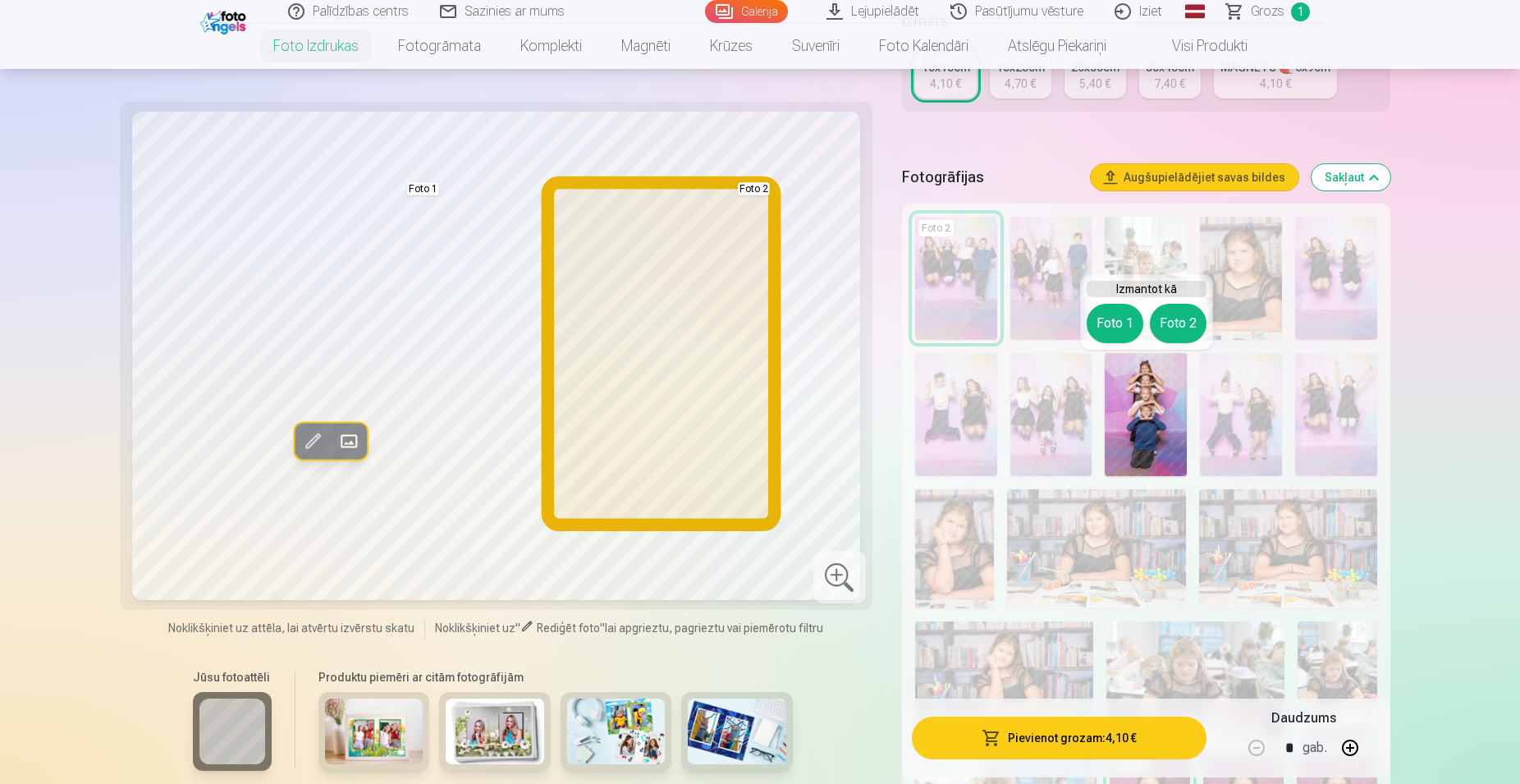
click at [1191, 315] on button "Foto 2" at bounding box center [1178, 323] width 57 height 39
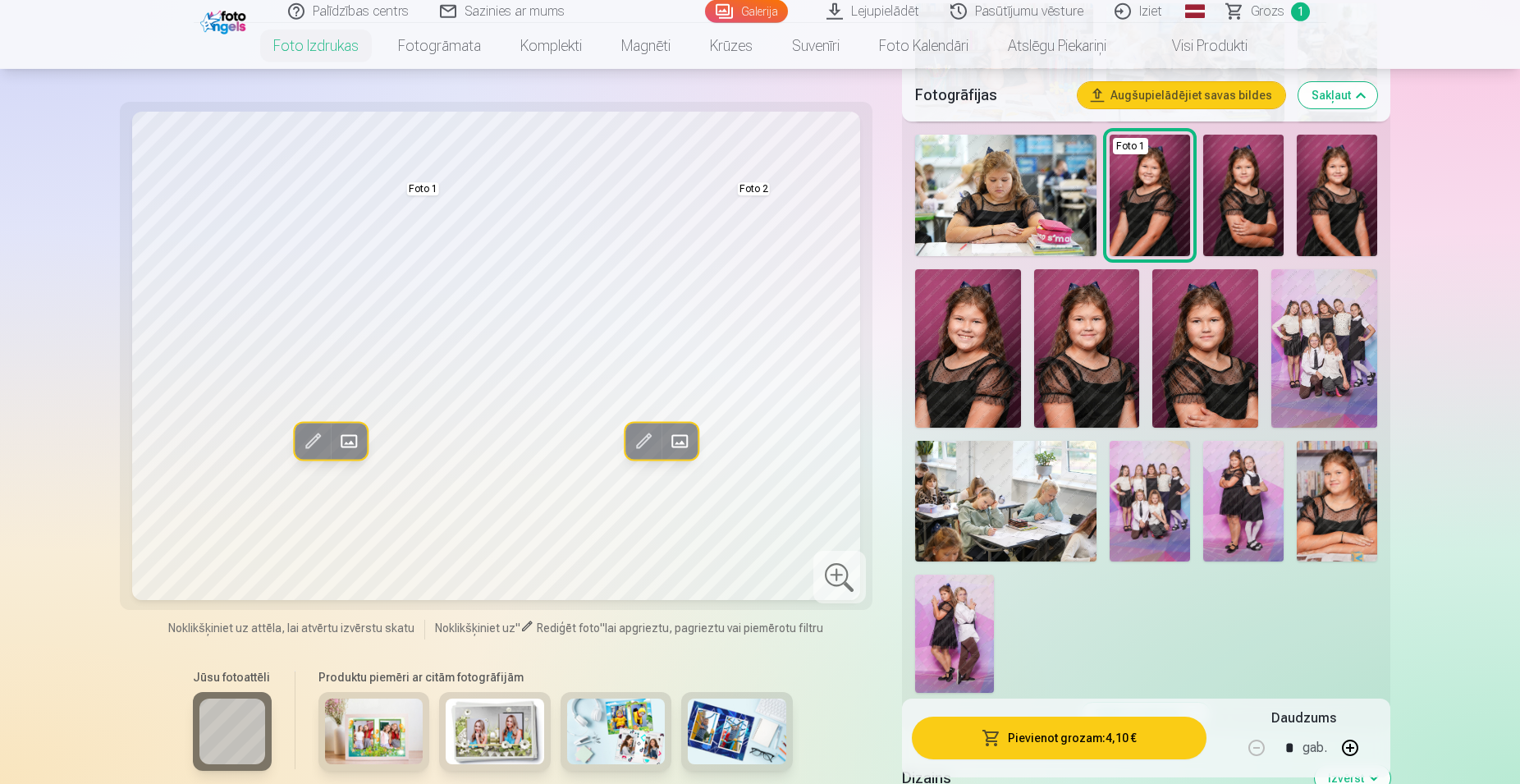
scroll to position [921, 0]
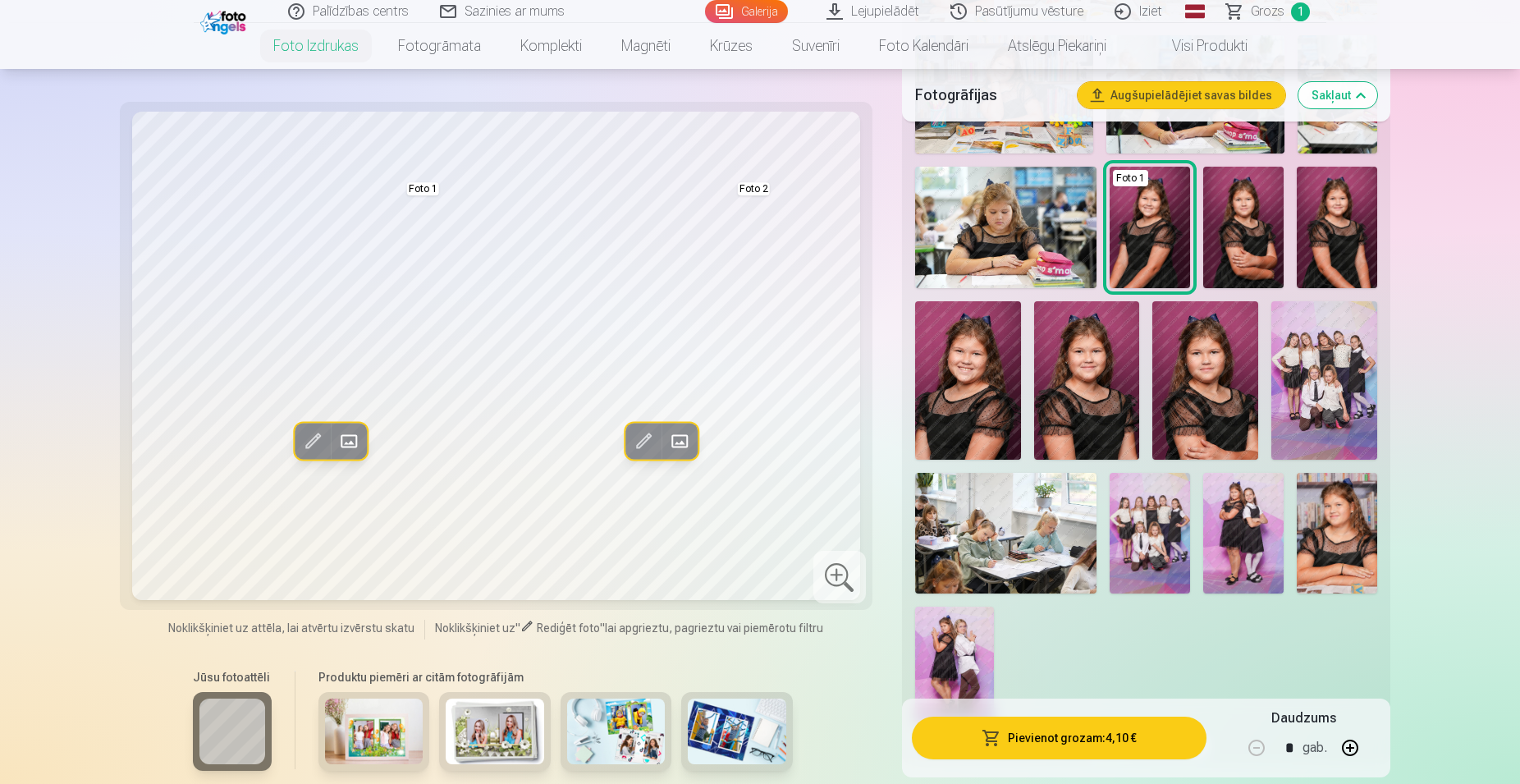
click at [1105, 360] on img at bounding box center [1087, 380] width 106 height 159
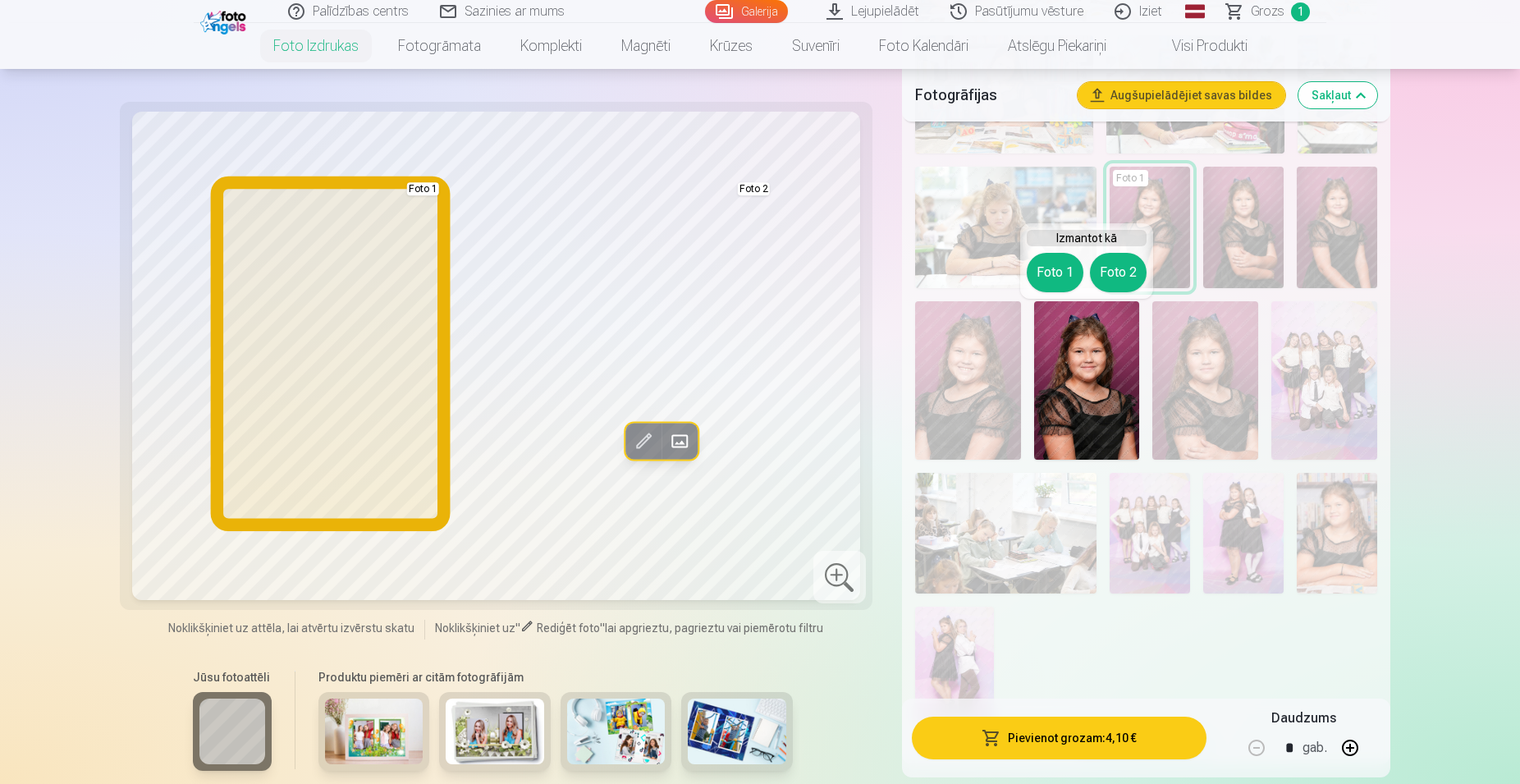
click at [1055, 273] on button "Foto 1" at bounding box center [1055, 272] width 57 height 39
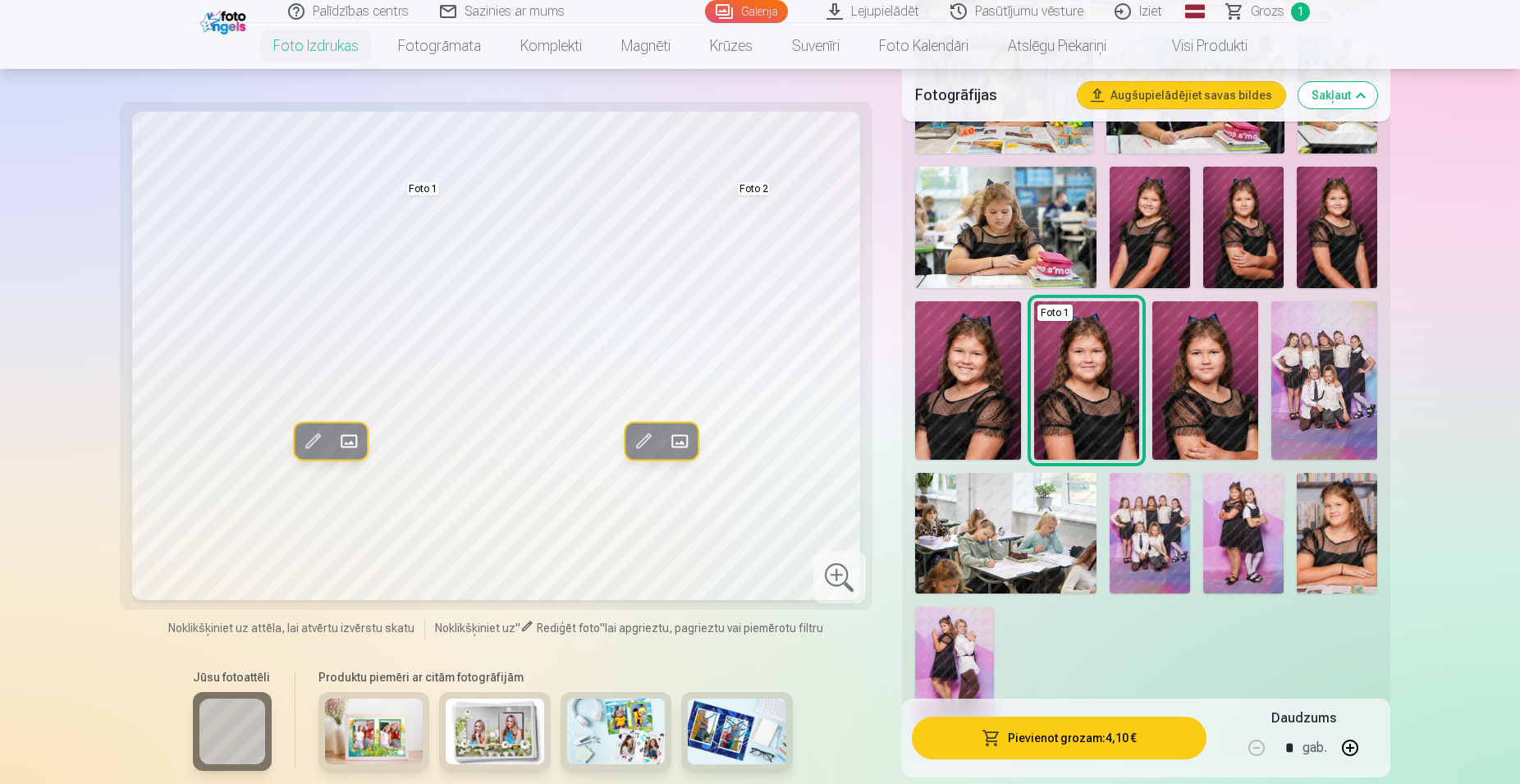
click at [980, 383] on img at bounding box center [968, 380] width 106 height 159
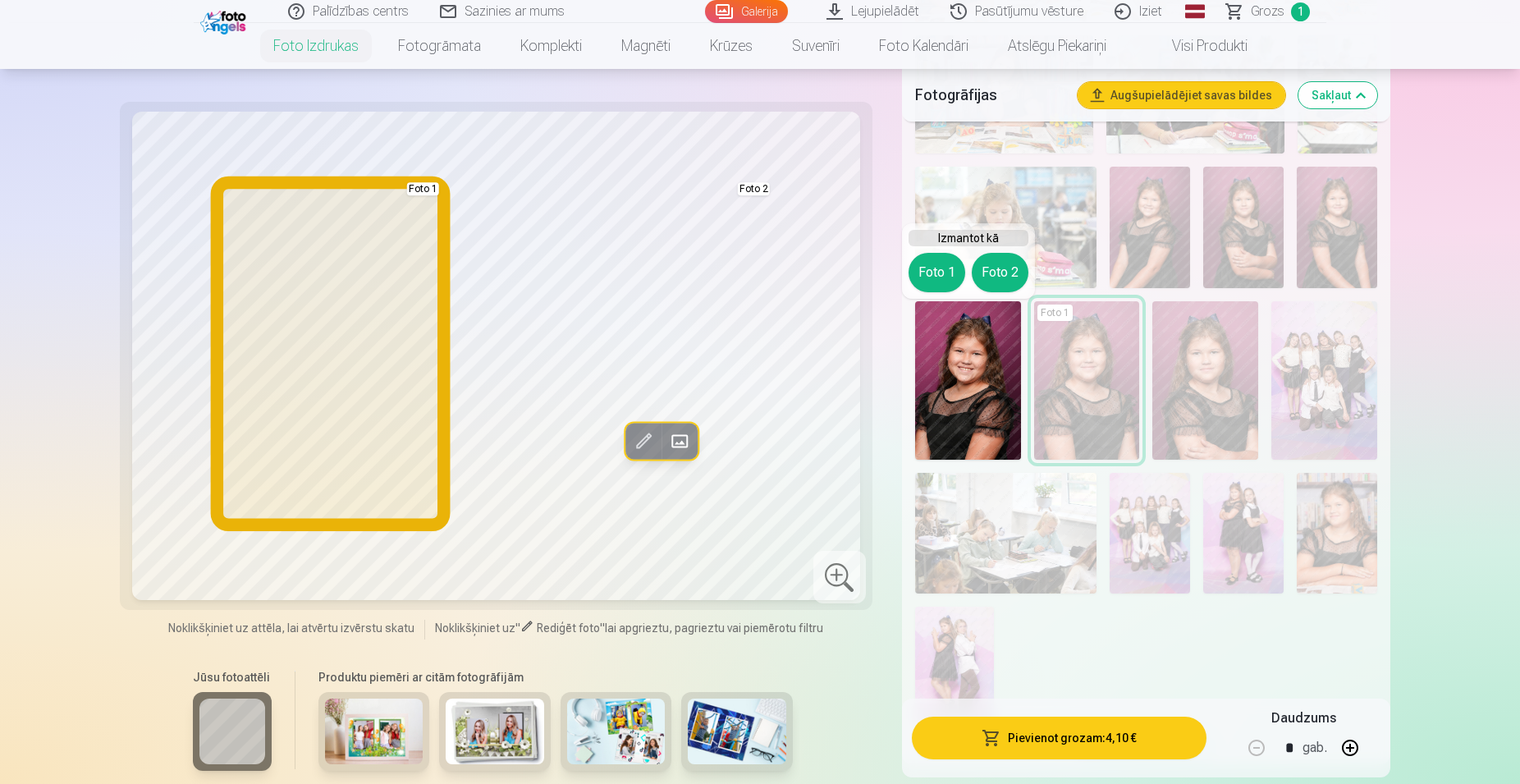
click at [943, 271] on button "Foto 1" at bounding box center [937, 272] width 57 height 39
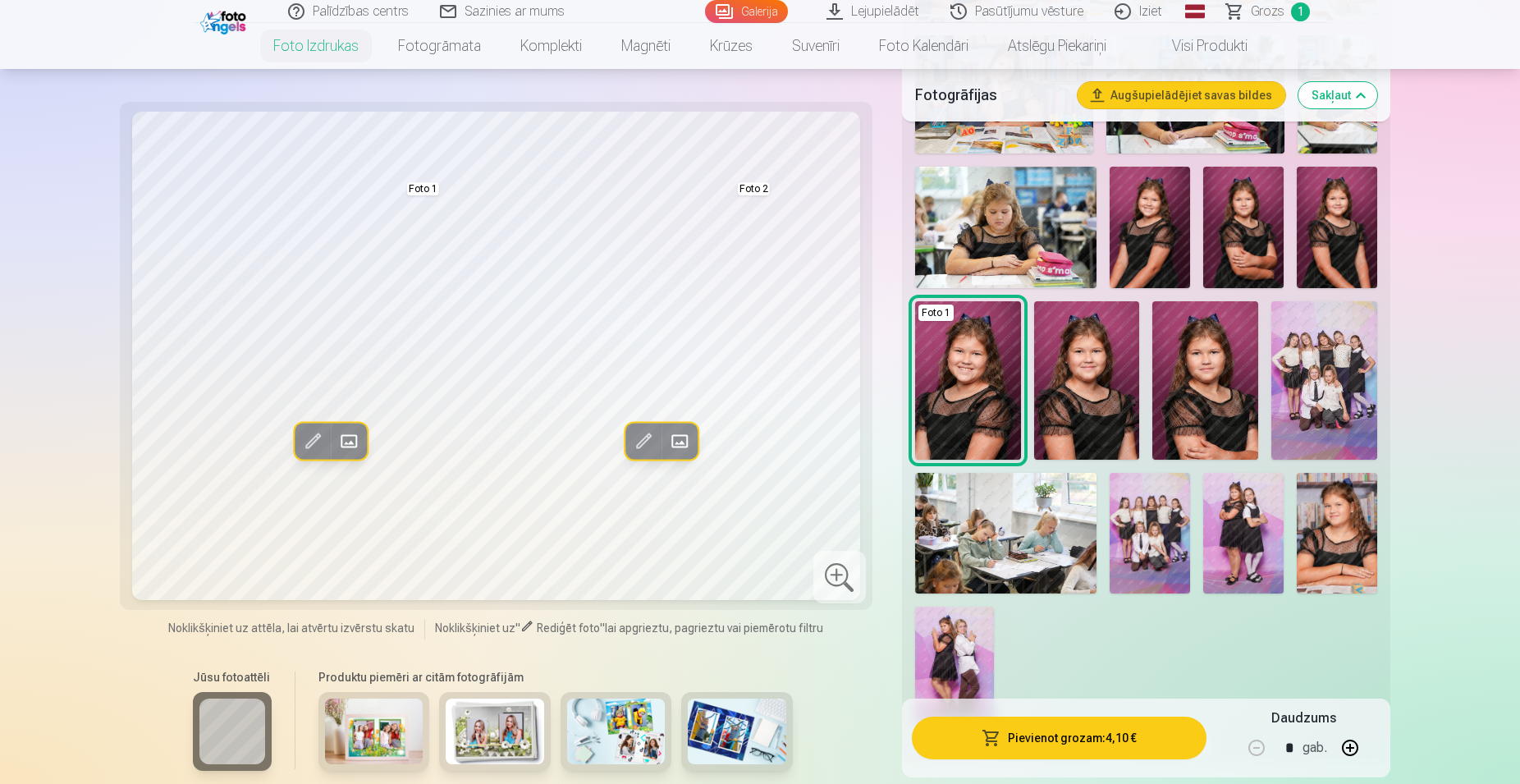
scroll to position [837, 0]
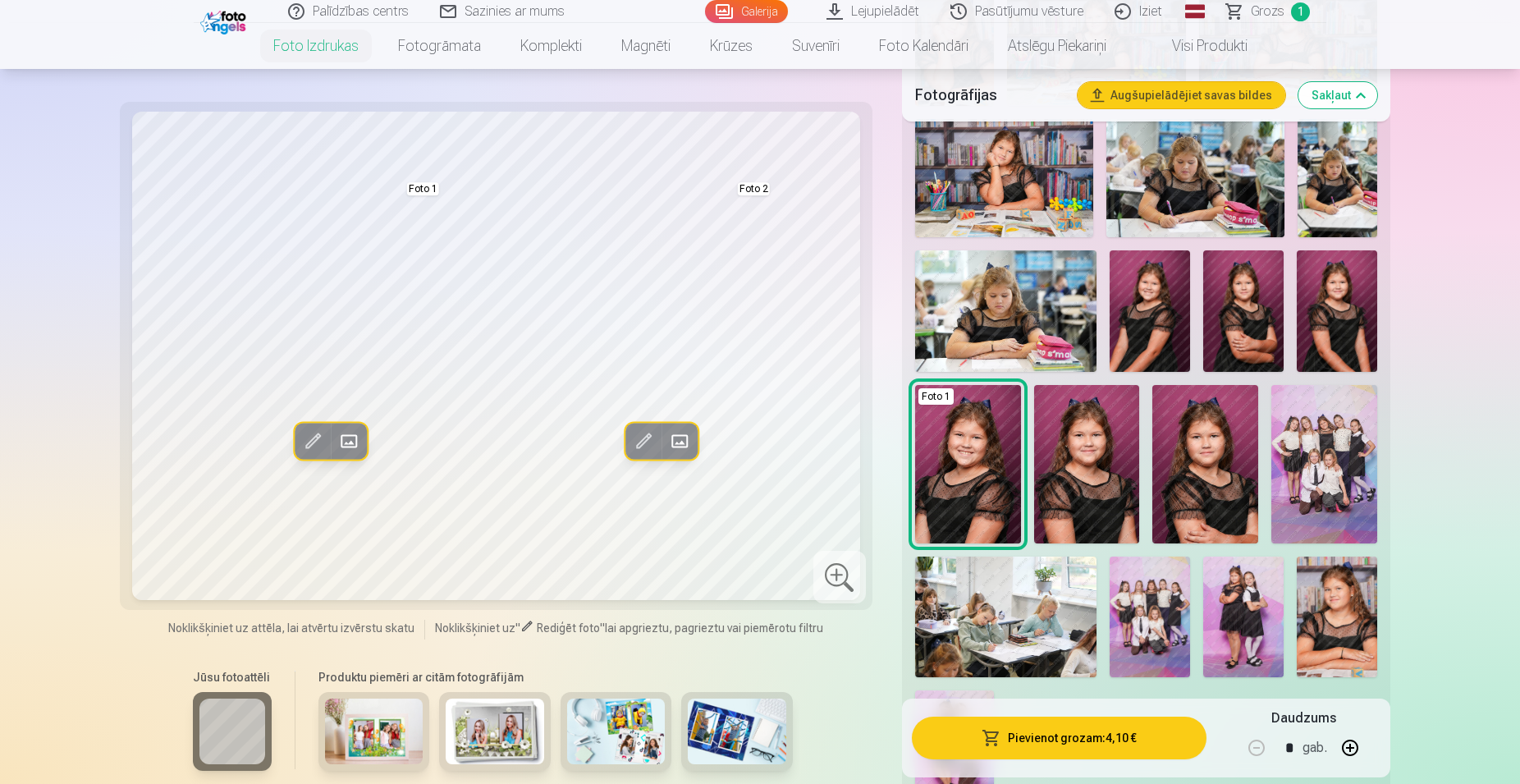
click at [1155, 314] on img at bounding box center [1150, 310] width 81 height 121
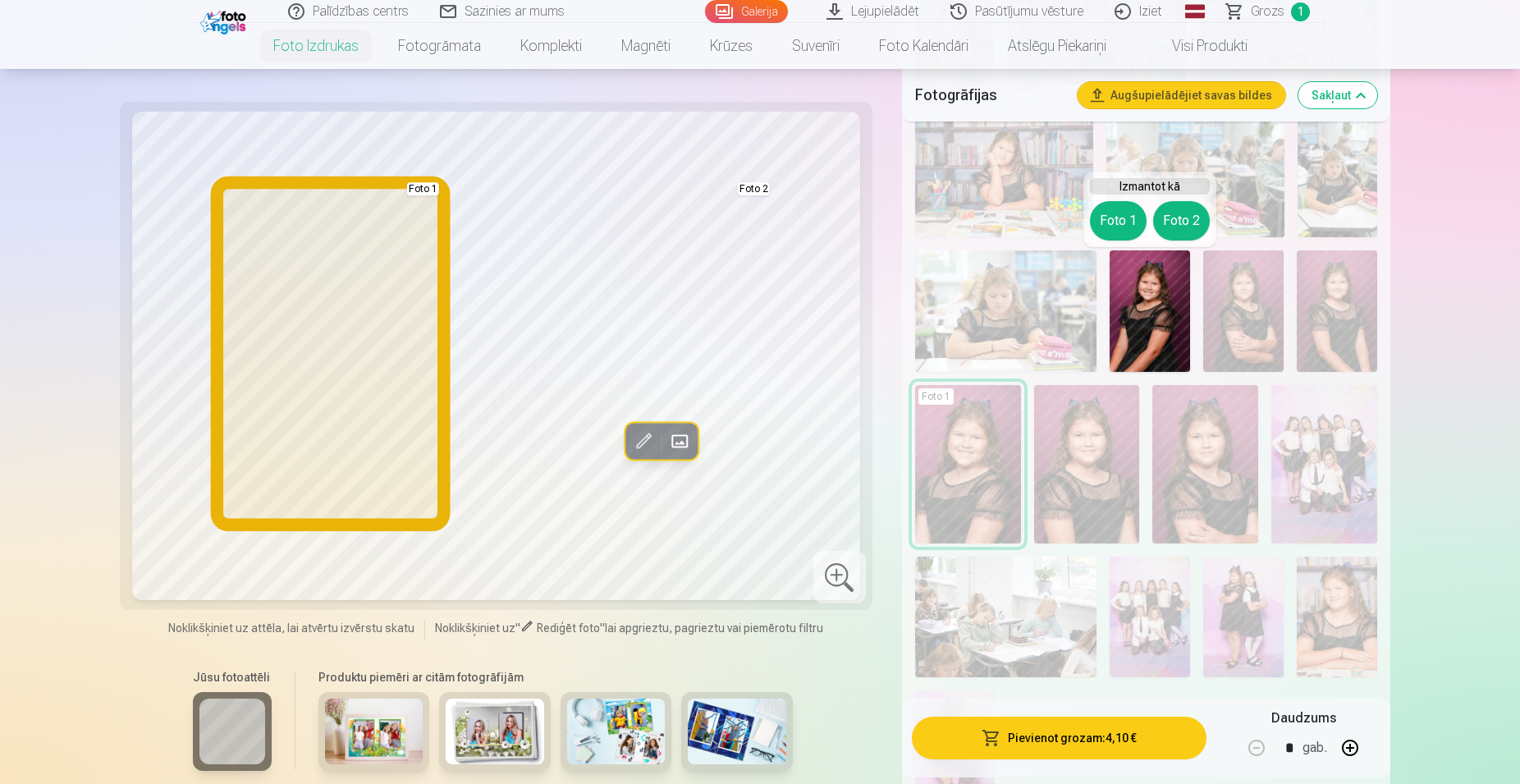
click at [1120, 230] on button "Foto 1" at bounding box center [1118, 220] width 57 height 39
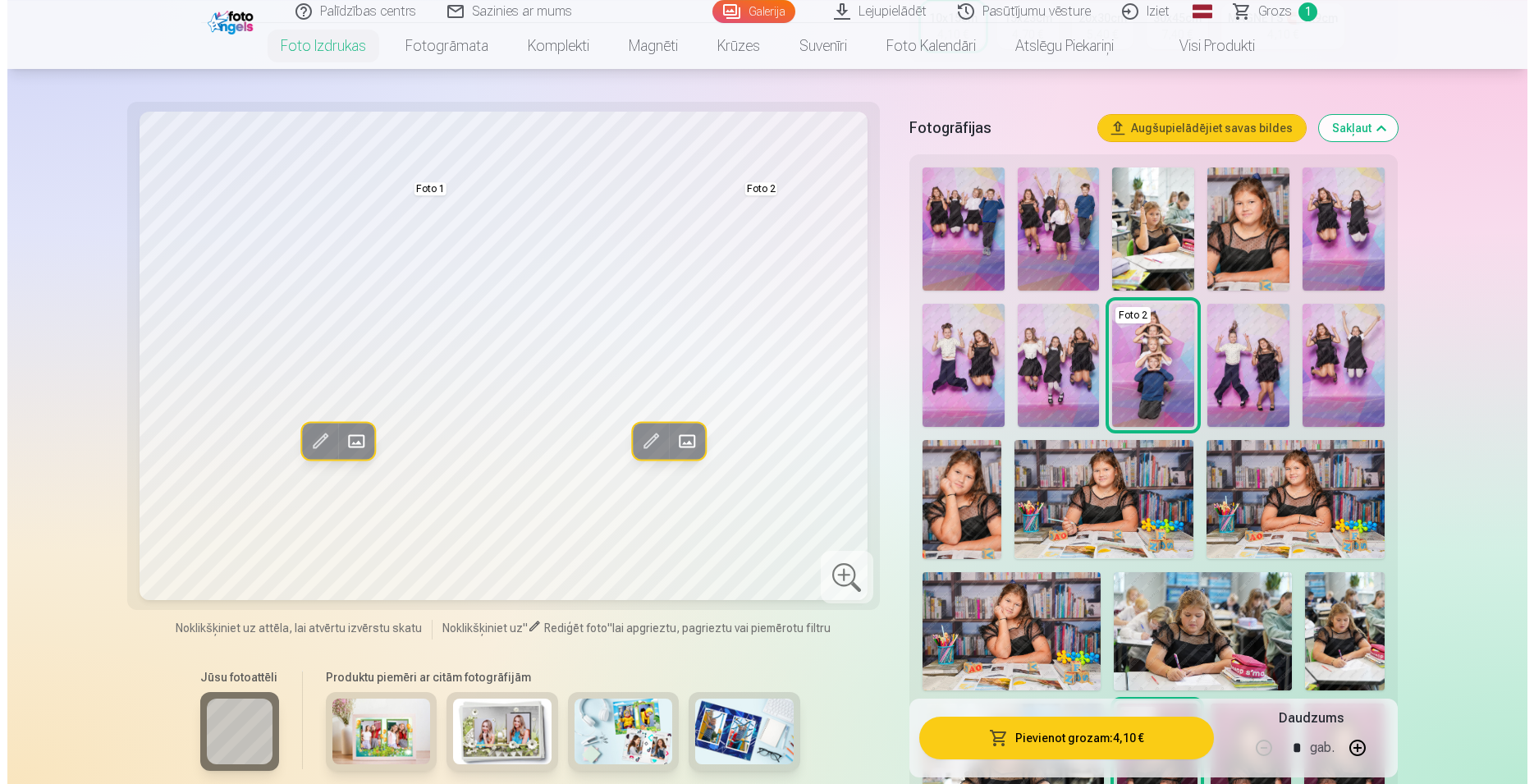
scroll to position [335, 0]
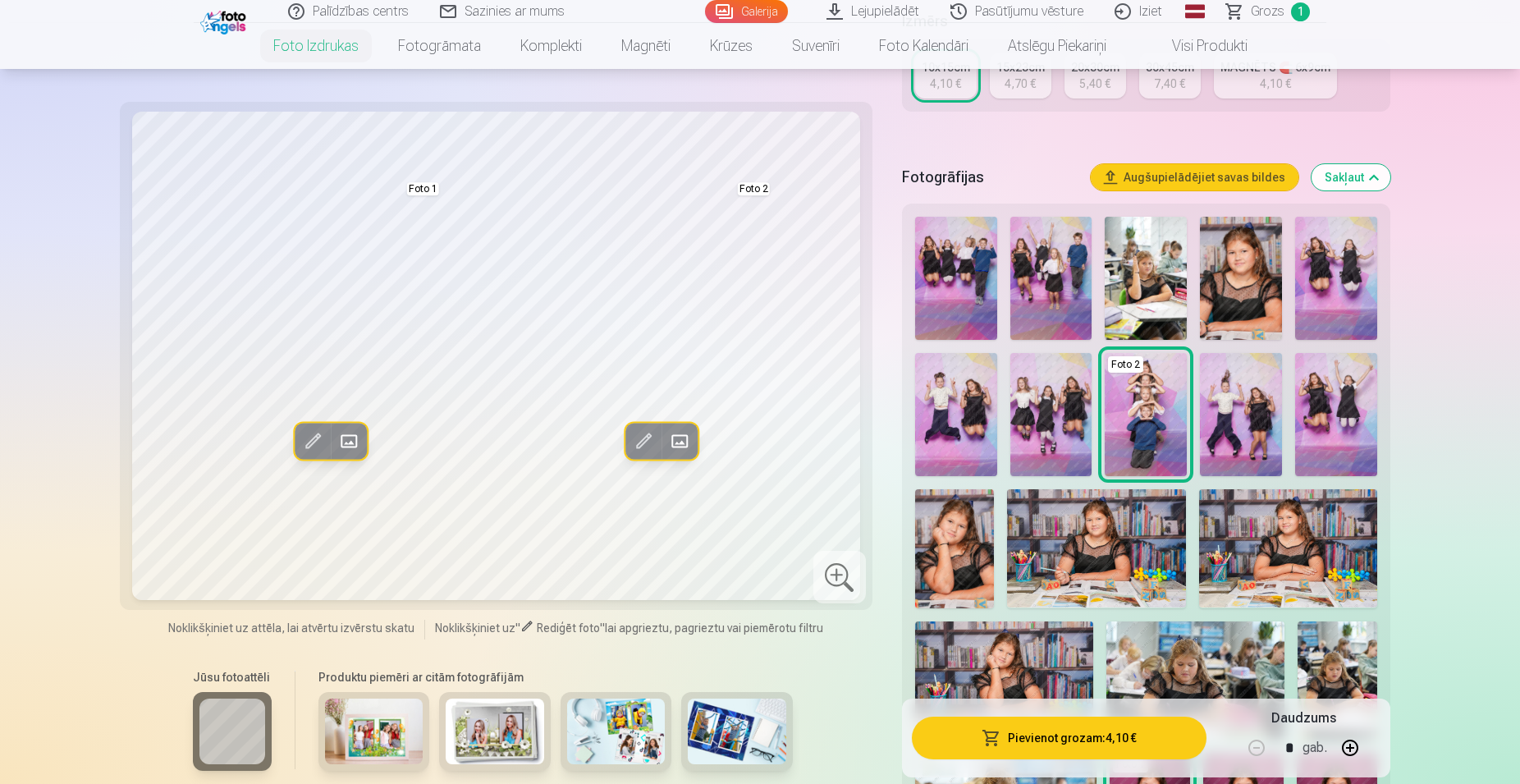
click at [1323, 277] on img at bounding box center [1337, 278] width 82 height 123
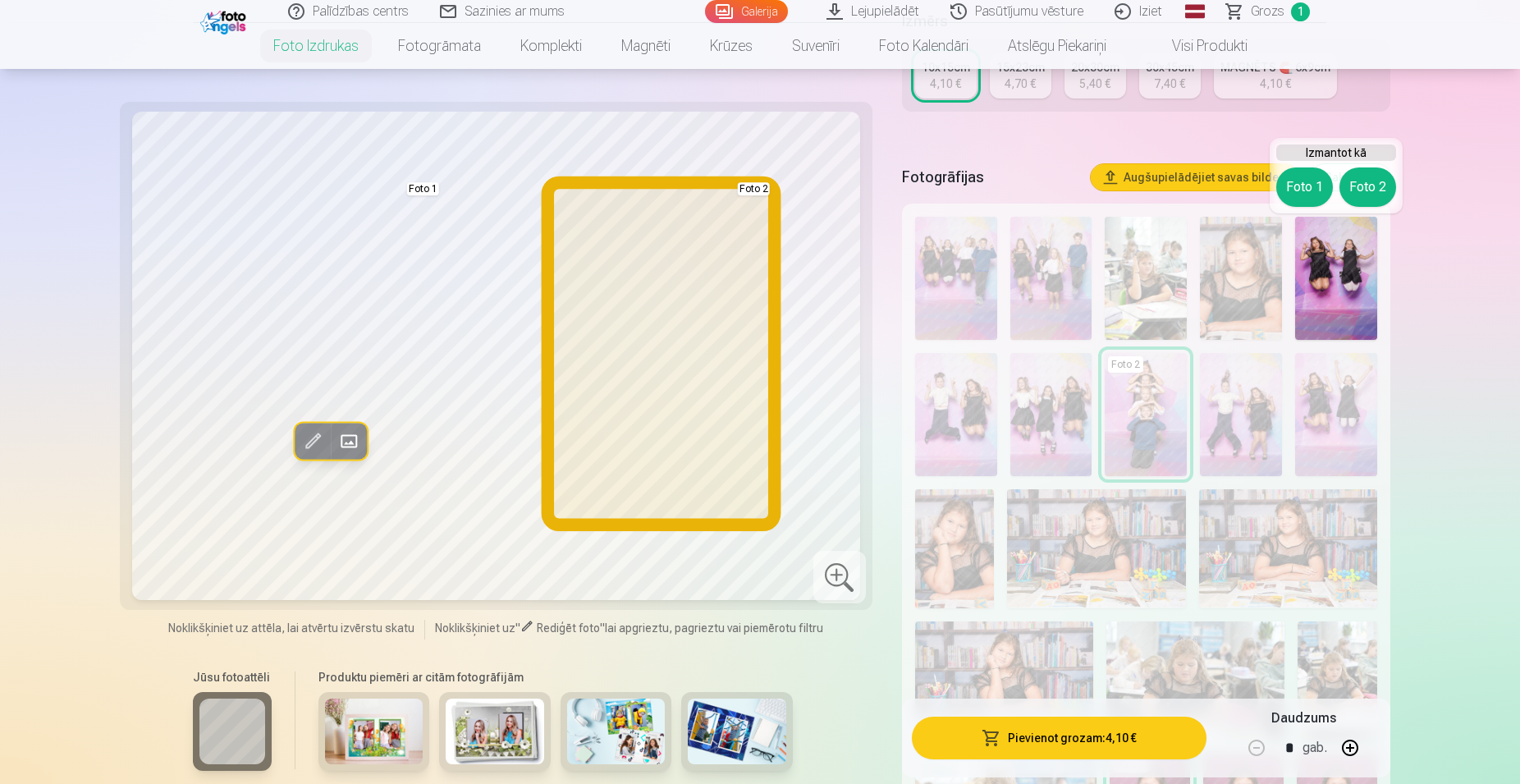
click at [1363, 193] on button "Foto 2" at bounding box center [1367, 187] width 57 height 39
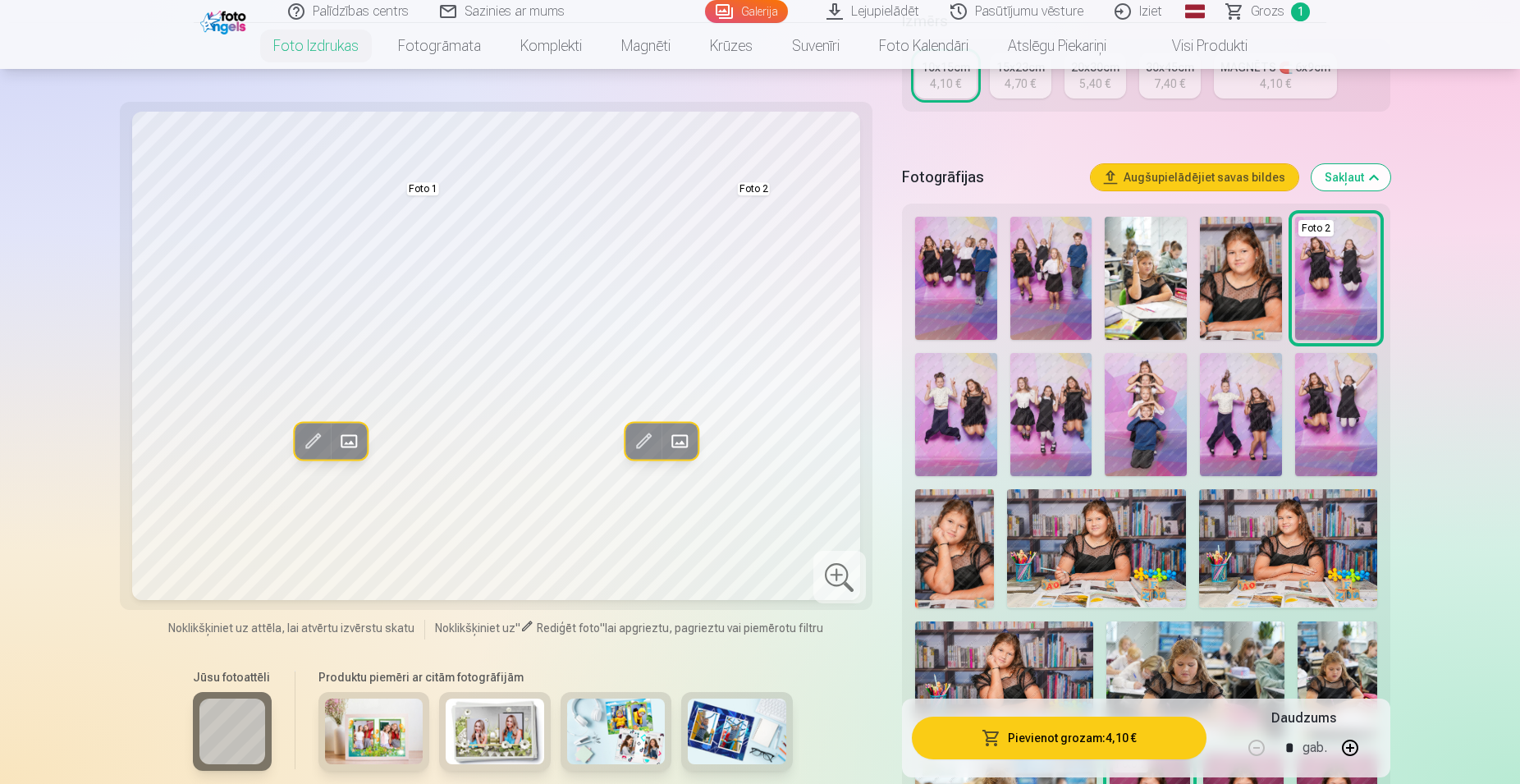
click at [1341, 389] on img at bounding box center [1337, 414] width 82 height 123
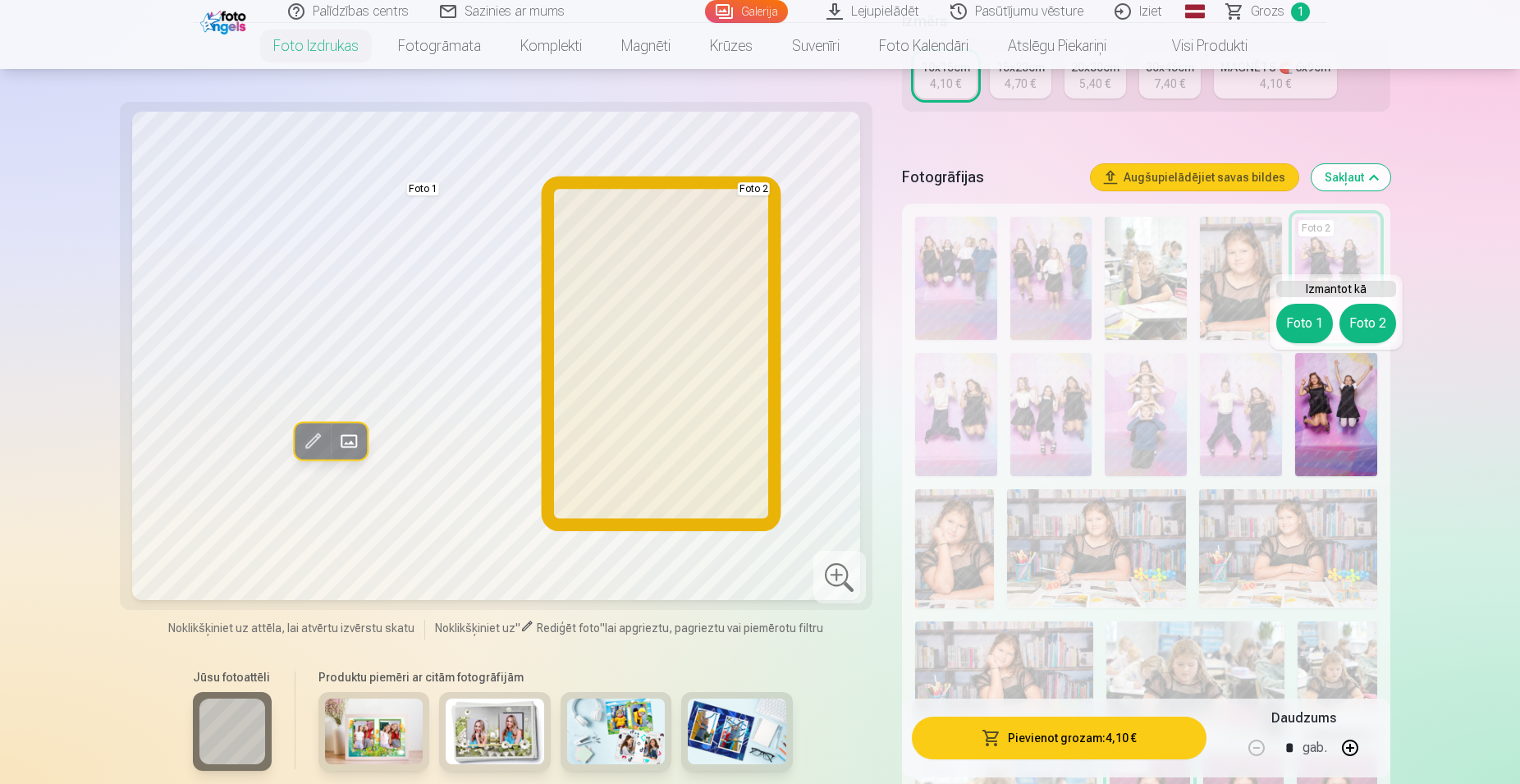
click at [1372, 311] on button "Foto 2" at bounding box center [1367, 323] width 57 height 39
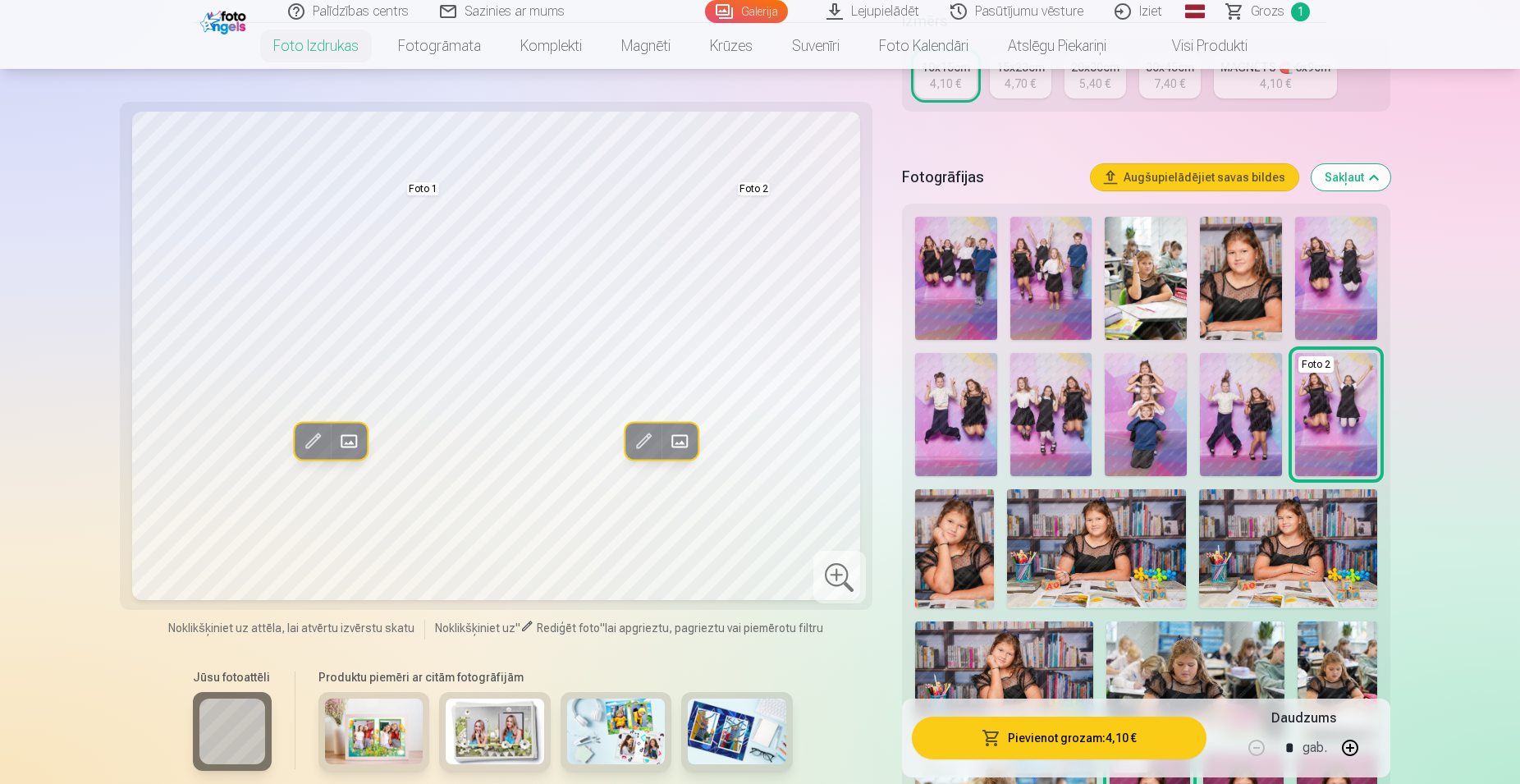
click at [1321, 257] on img at bounding box center [1337, 278] width 82 height 123
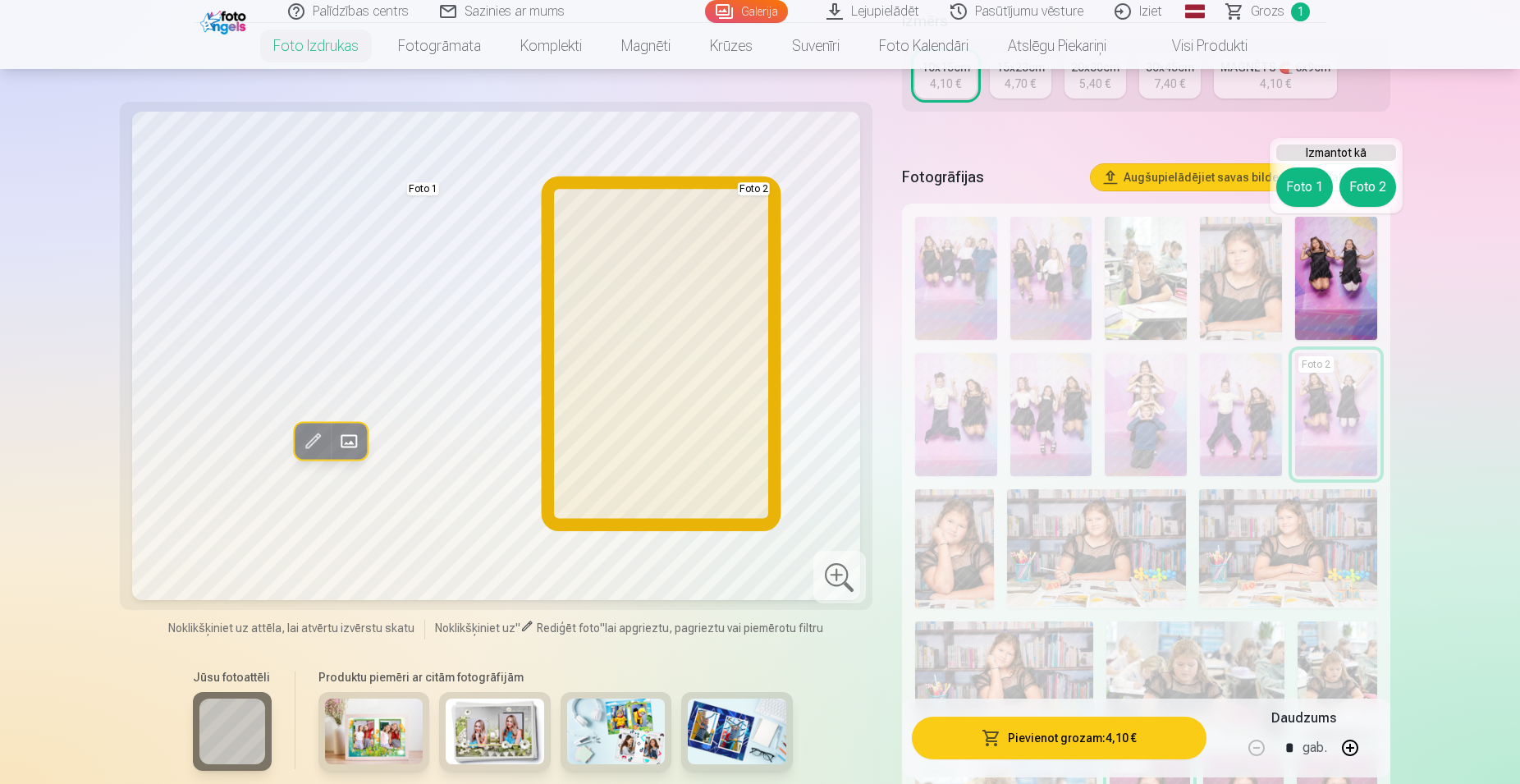
click at [1372, 196] on button "Foto 2" at bounding box center [1367, 187] width 57 height 39
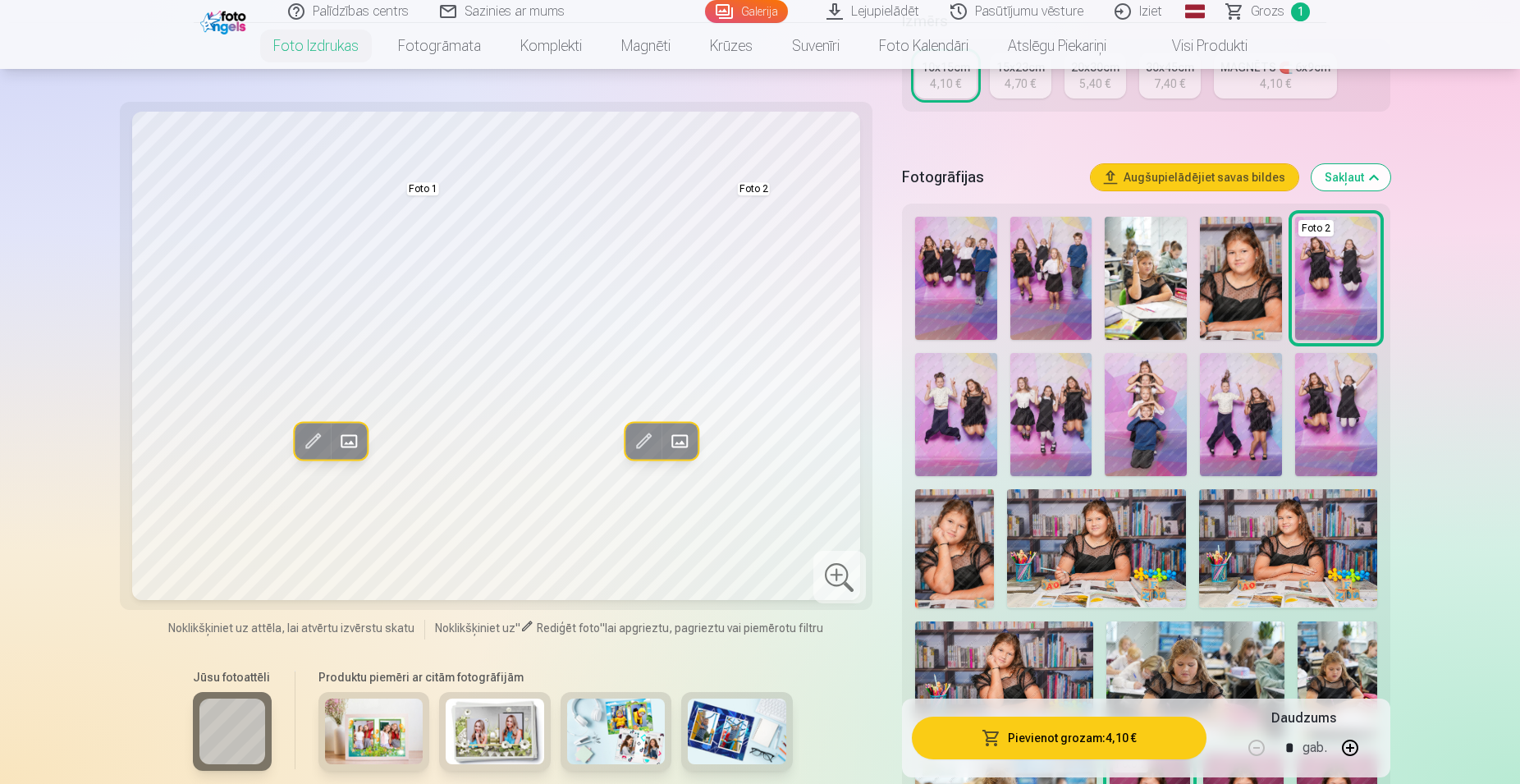
click at [1029, 400] on img at bounding box center [1052, 414] width 82 height 123
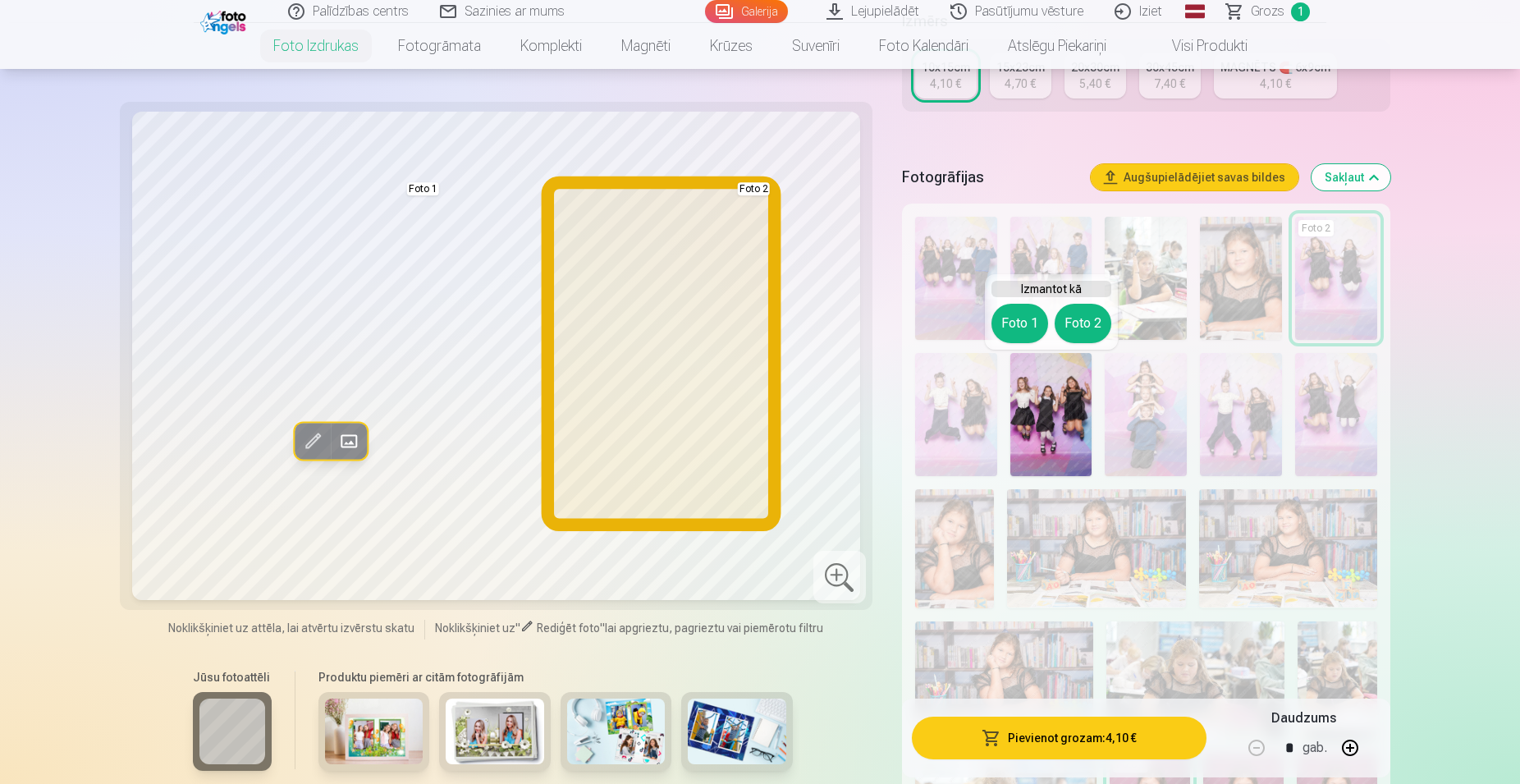
click at [1081, 318] on button "Foto 2" at bounding box center [1083, 323] width 57 height 39
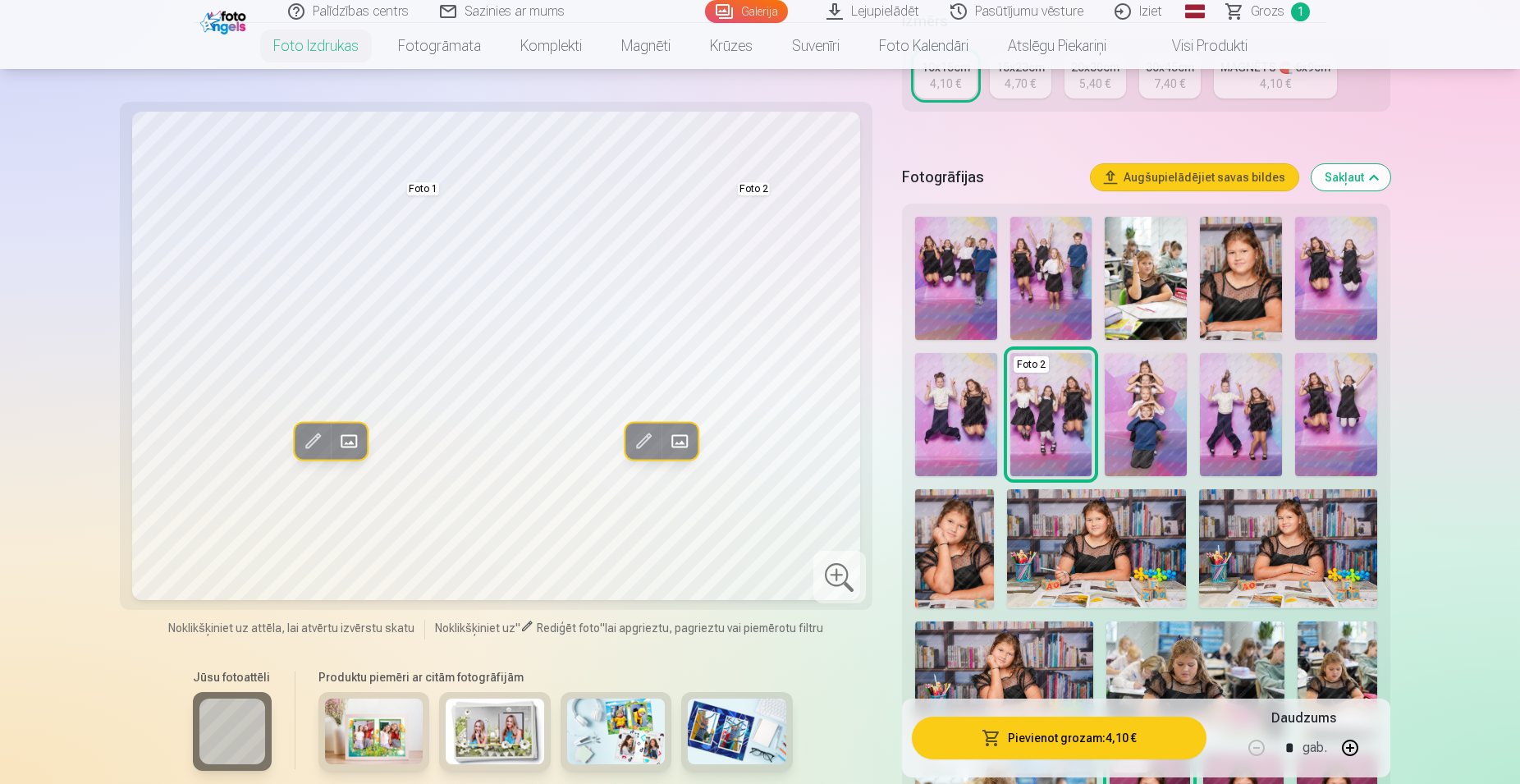
click at [1341, 258] on img at bounding box center [1337, 278] width 82 height 123
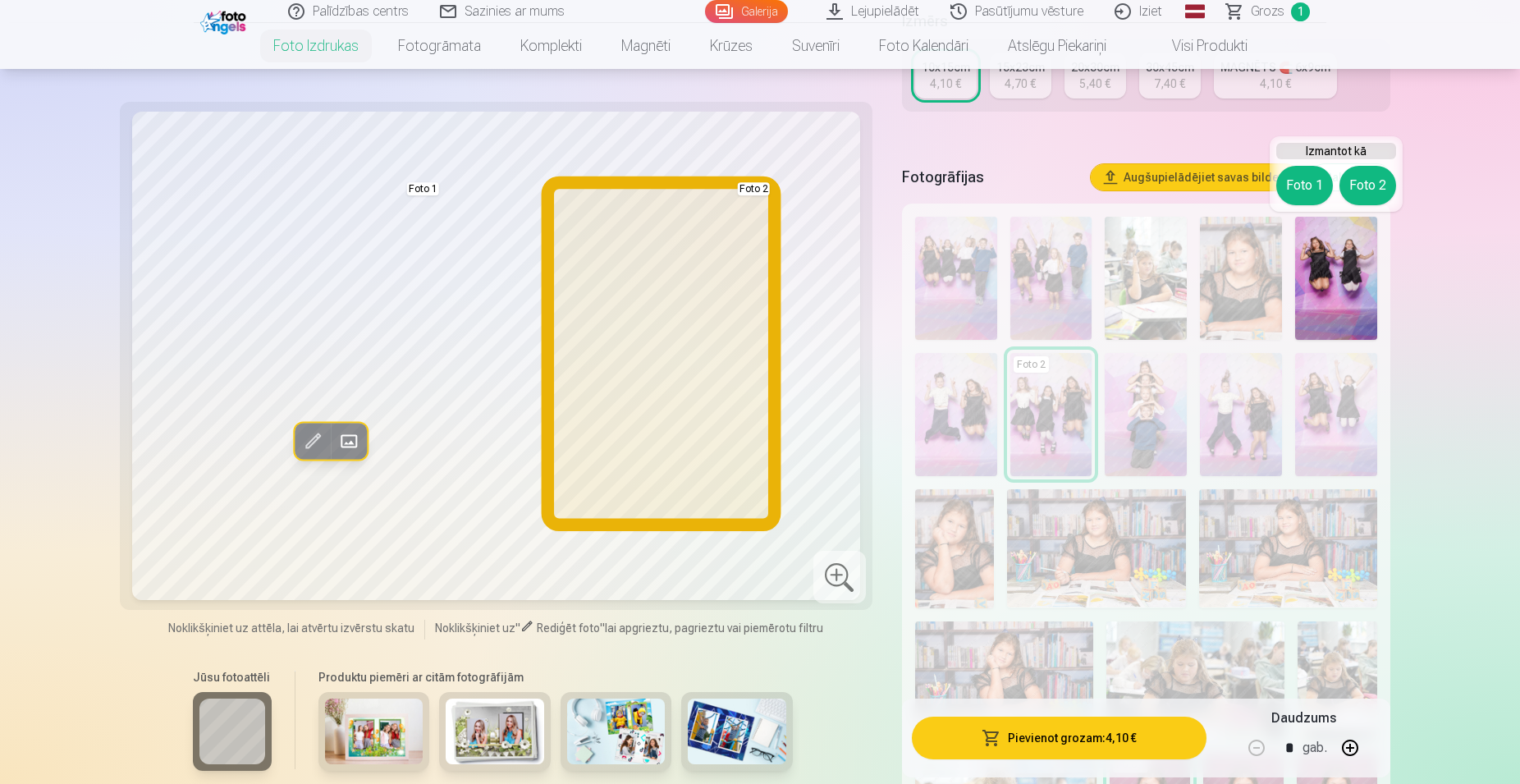
click at [1354, 179] on button "Foto 2" at bounding box center [1367, 185] width 57 height 39
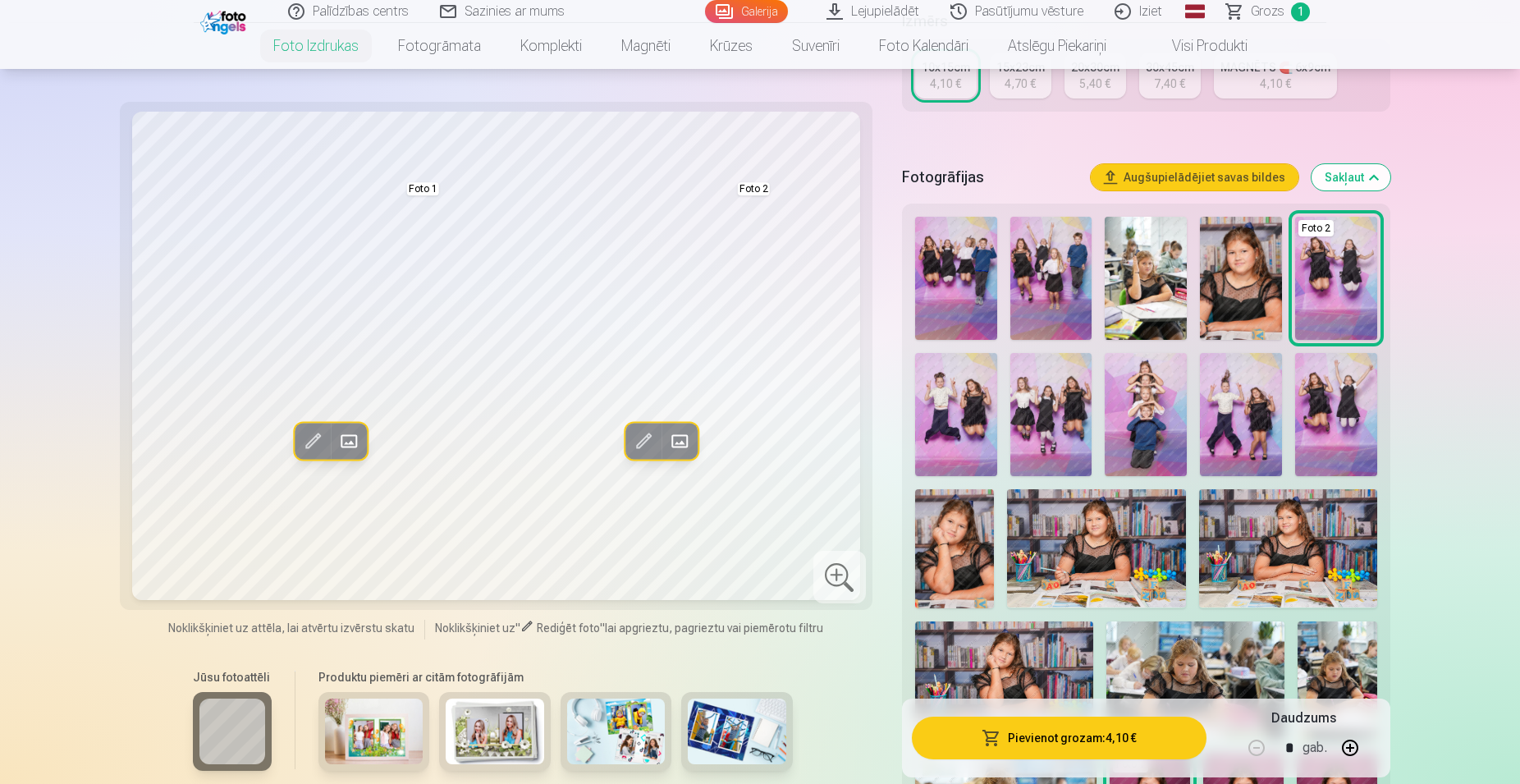
click at [1018, 731] on button "Pievienot grozam : 4,10 €" at bounding box center [1060, 738] width 295 height 43
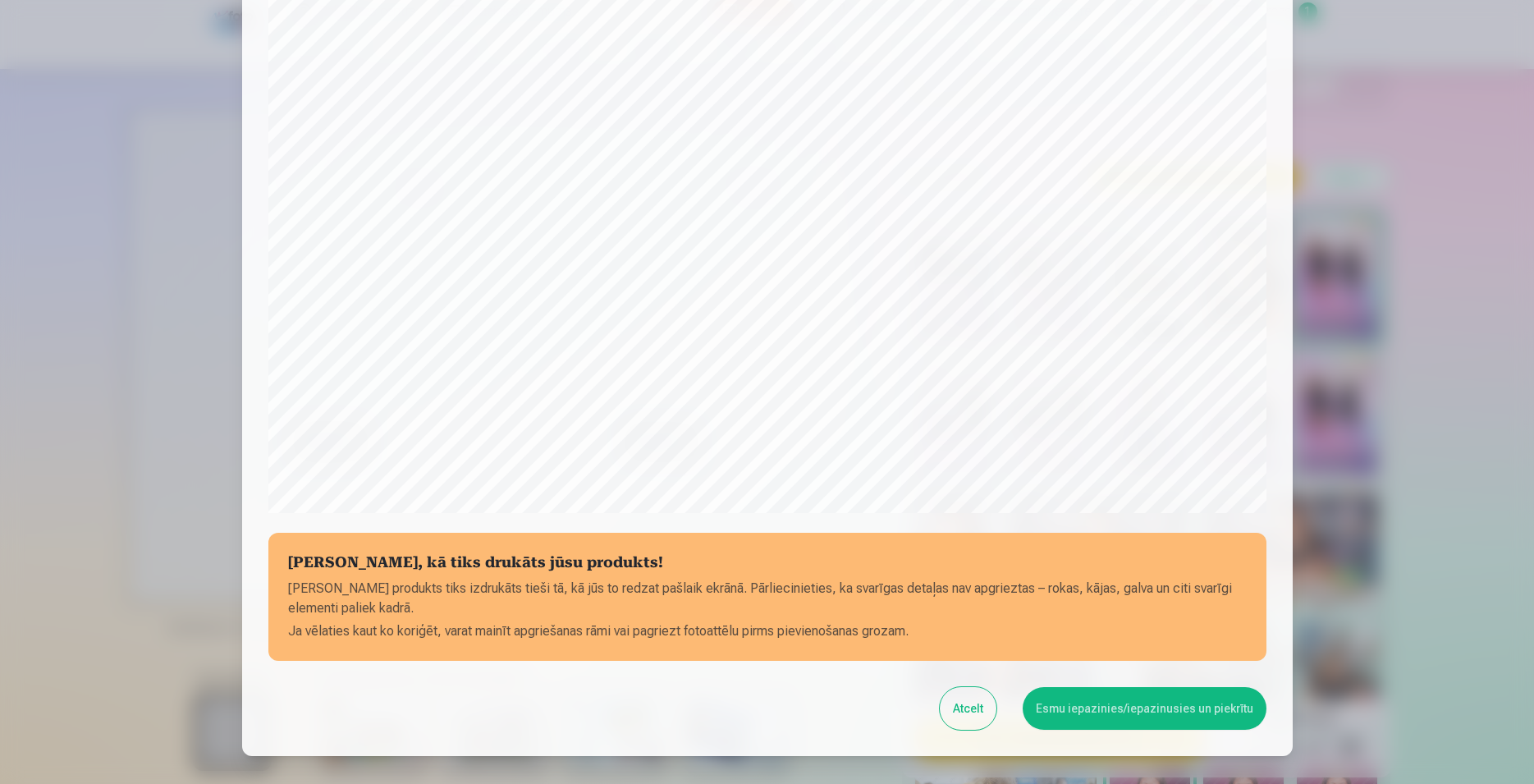
scroll to position [398, 0]
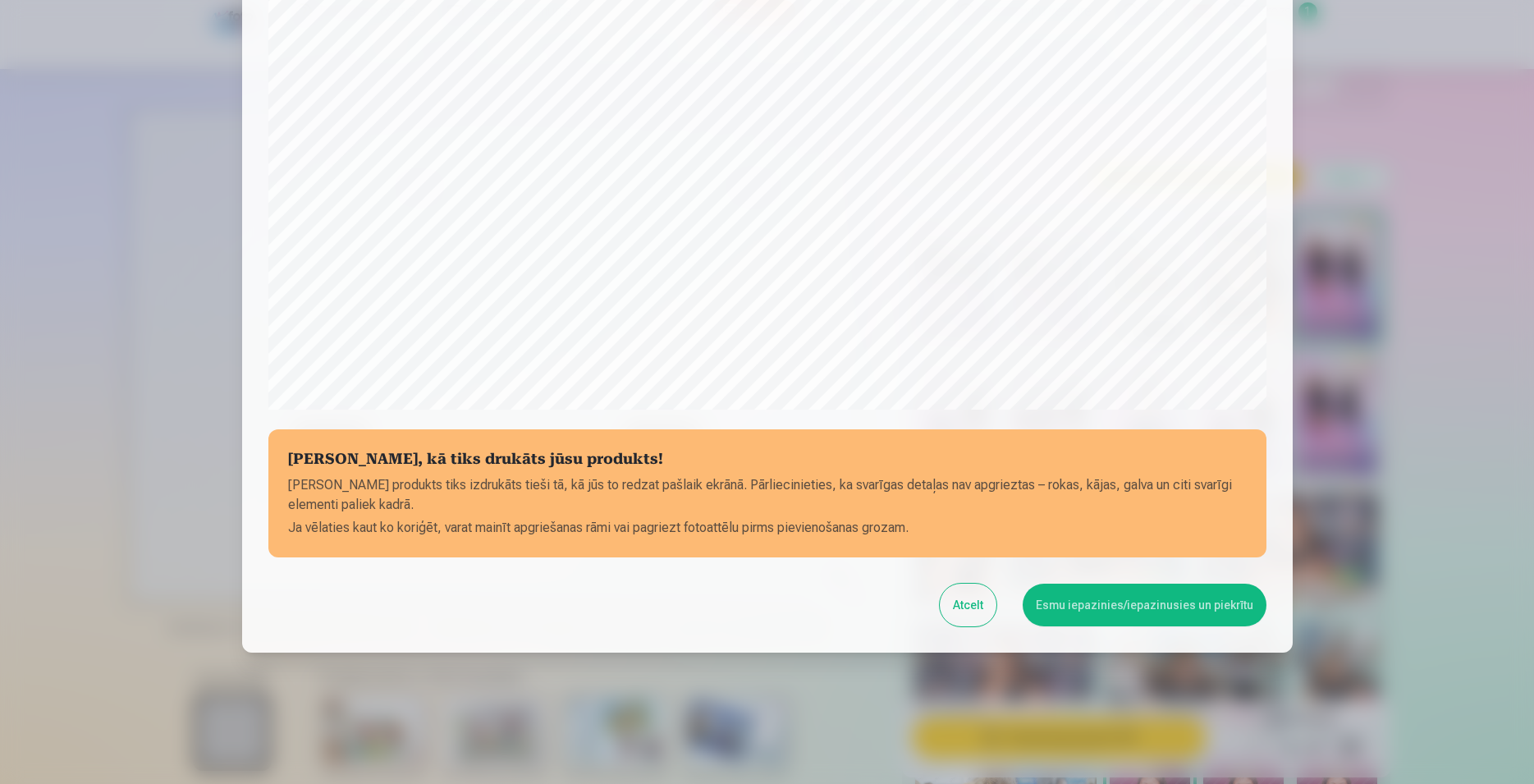
click at [967, 597] on button "Atcelt" at bounding box center [968, 604] width 57 height 43
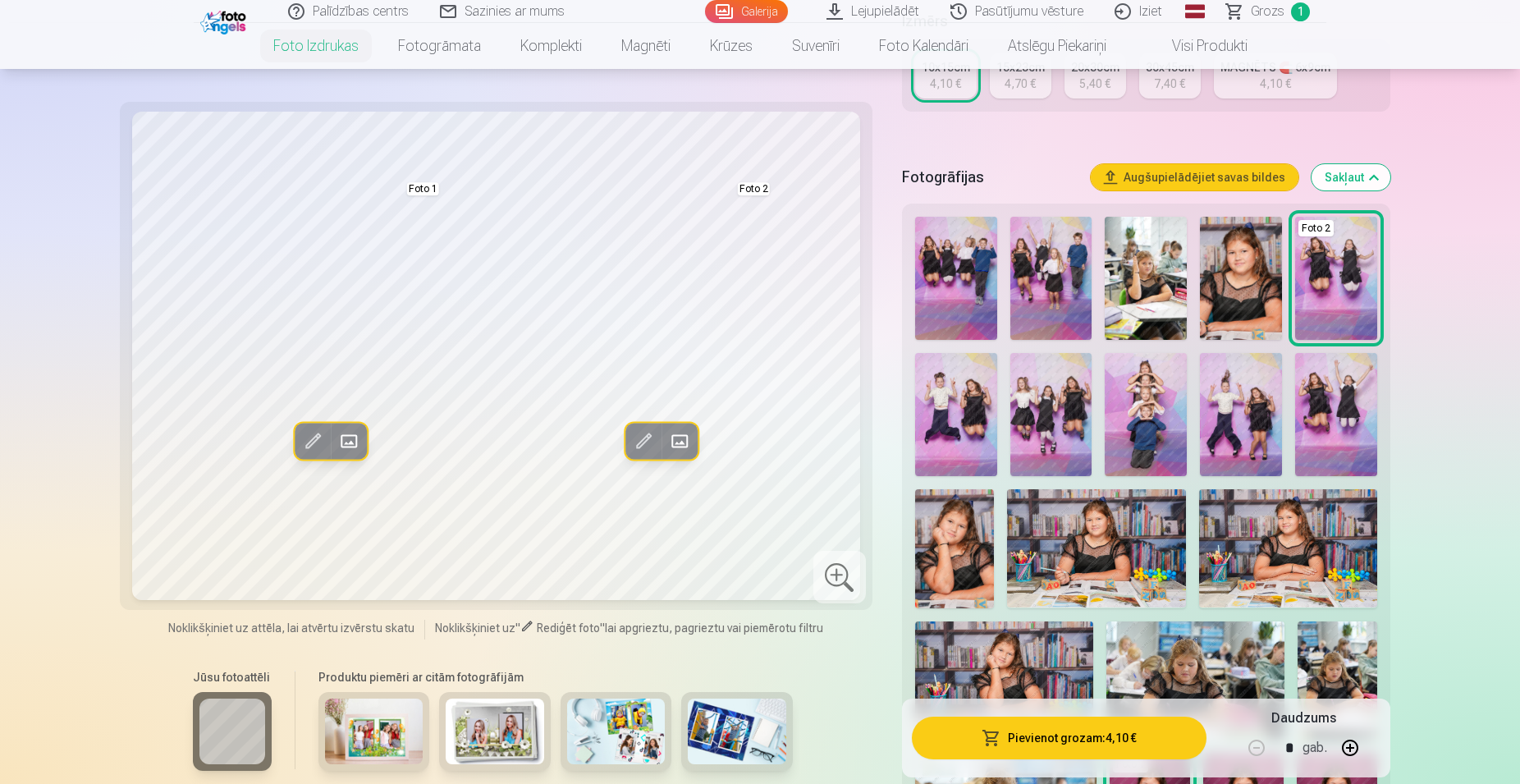
click at [309, 440] on span at bounding box center [313, 441] width 26 height 26
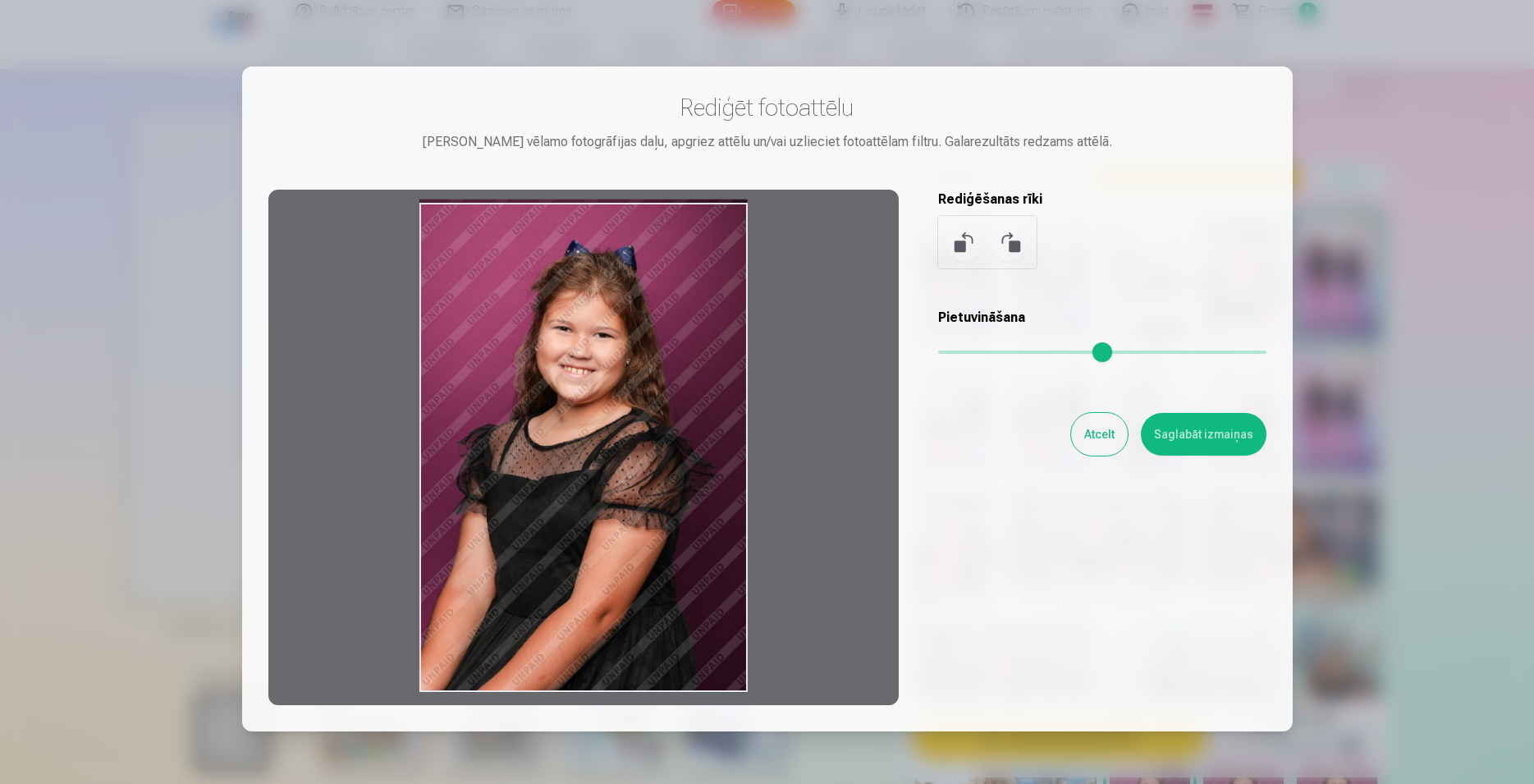
drag, startPoint x: 510, startPoint y: 483, endPoint x: 539, endPoint y: 441, distance: 51.0
click at [539, 441] on div at bounding box center [583, 447] width 631 height 516
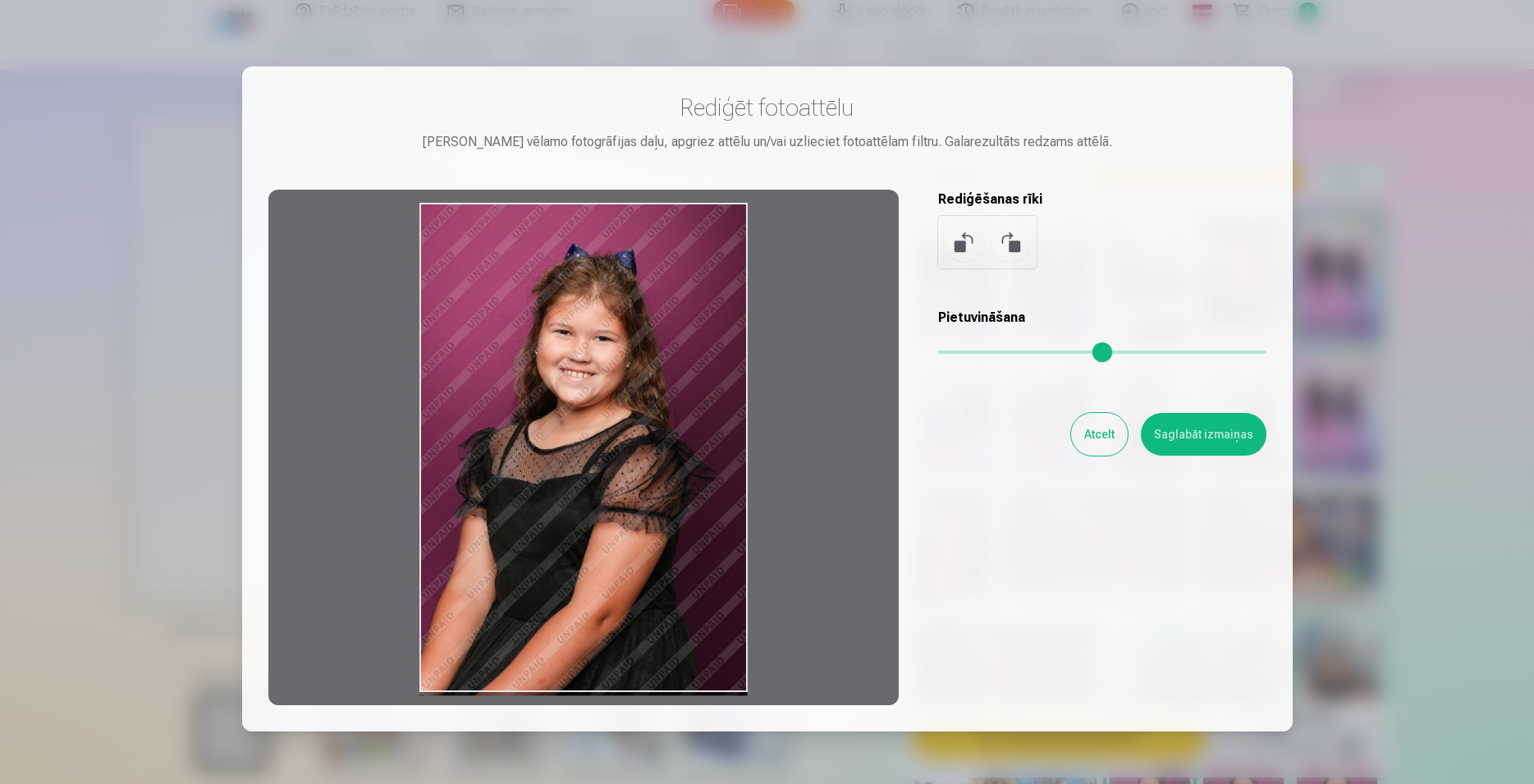
drag, startPoint x: 575, startPoint y: 417, endPoint x: 572, endPoint y: 449, distance: 32.1
click at [572, 449] on div at bounding box center [583, 447] width 631 height 516
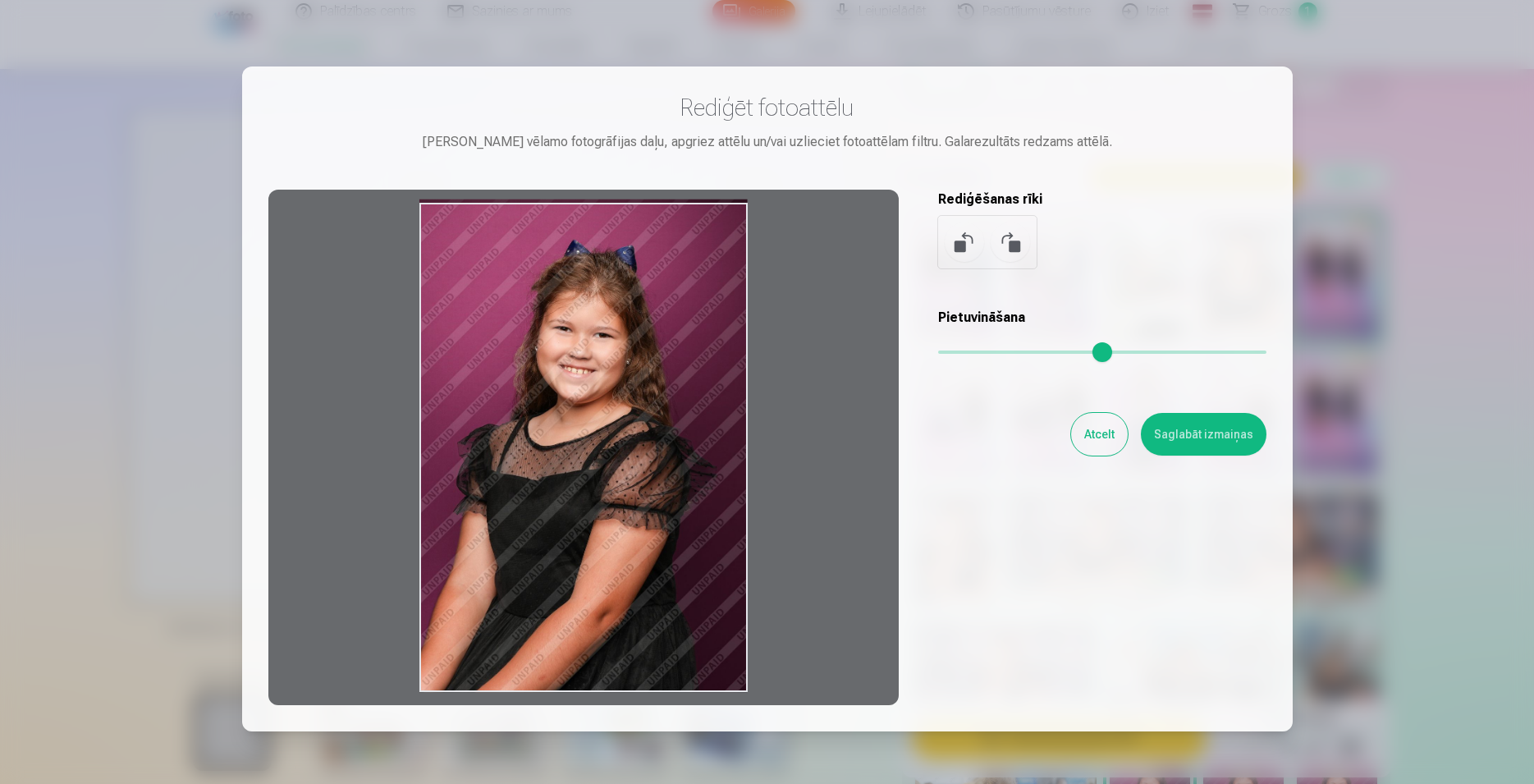
drag, startPoint x: 573, startPoint y: 429, endPoint x: 626, endPoint y: 304, distance: 135.8
click at [626, 304] on div at bounding box center [583, 447] width 631 height 516
drag, startPoint x: 603, startPoint y: 418, endPoint x: 610, endPoint y: 381, distance: 37.7
click at [617, 367] on div at bounding box center [583, 447] width 631 height 516
drag, startPoint x: 517, startPoint y: 497, endPoint x: 567, endPoint y: 448, distance: 70.0
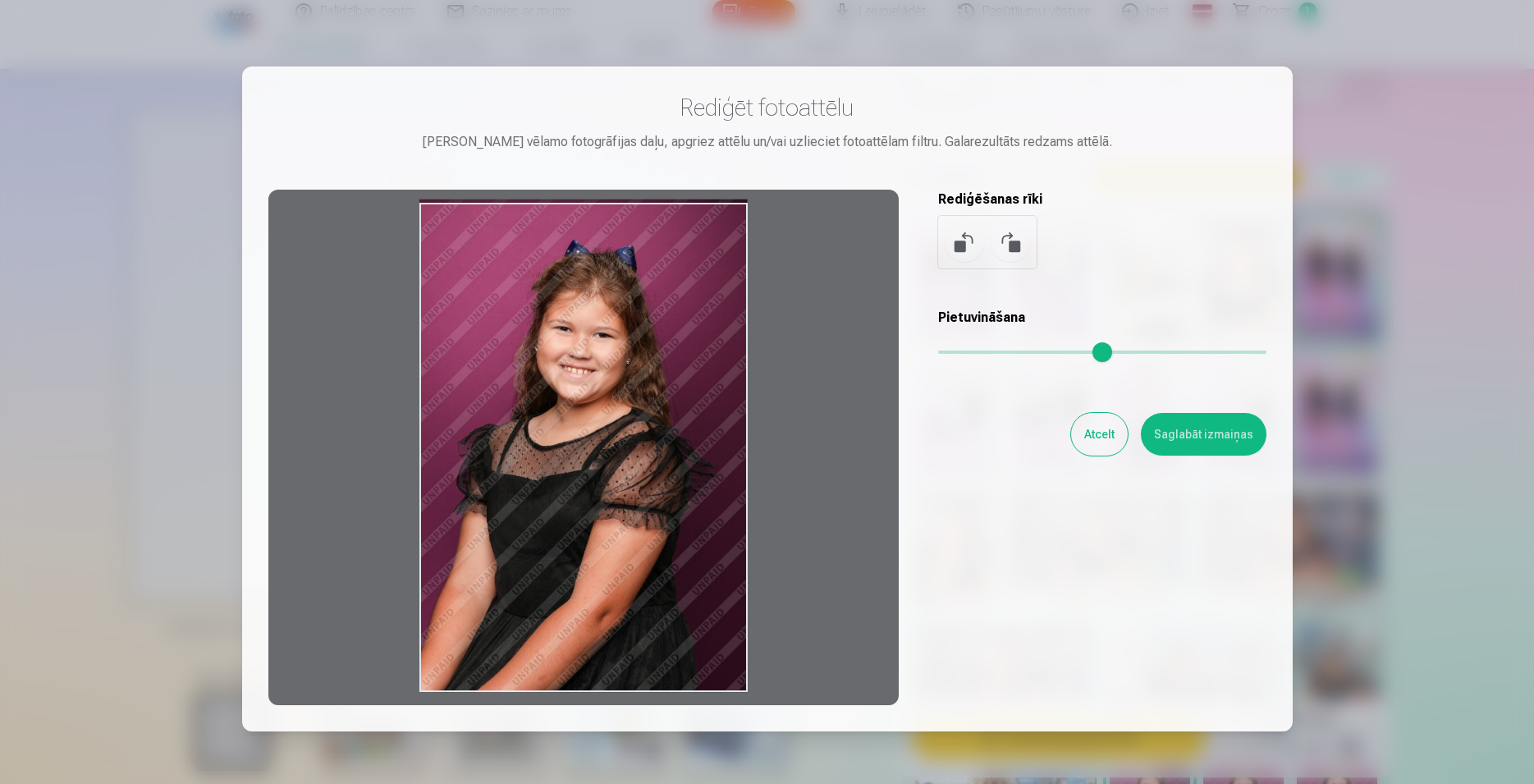
click at [567, 448] on div at bounding box center [583, 447] width 631 height 516
drag, startPoint x: 562, startPoint y: 541, endPoint x: 926, endPoint y: 404, distance: 388.9
click at [617, 467] on div at bounding box center [583, 447] width 631 height 516
type input "*"
drag, startPoint x: 943, startPoint y: 346, endPoint x: 883, endPoint y: 370, distance: 64.6
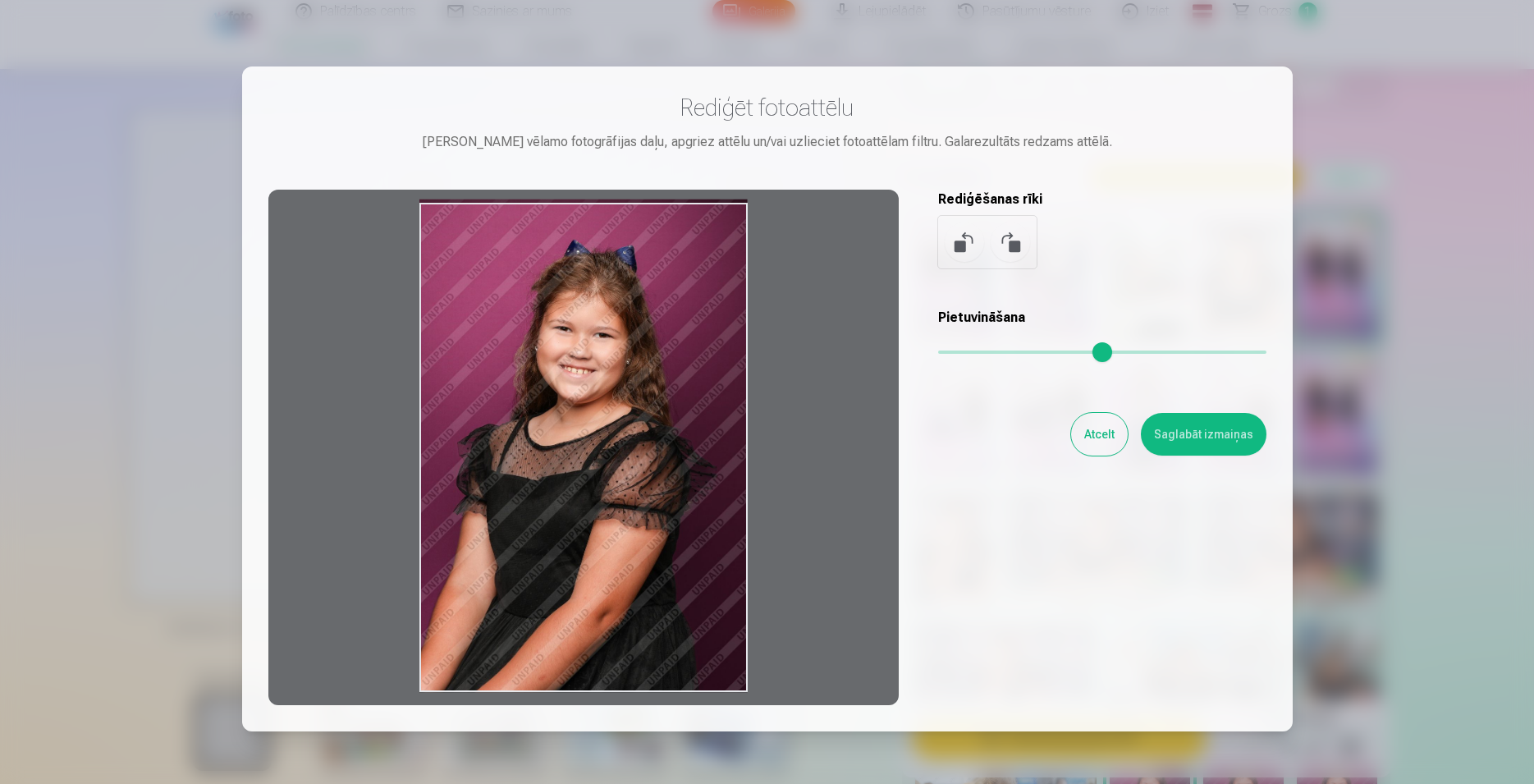
click at [938, 353] on input "range" at bounding box center [1102, 353] width 328 height 4
drag, startPoint x: 498, startPoint y: 528, endPoint x: 506, endPoint y: 482, distance: 46.7
click at [506, 482] on div at bounding box center [583, 447] width 631 height 516
click at [1082, 438] on button "Atcelt" at bounding box center [1099, 434] width 57 height 43
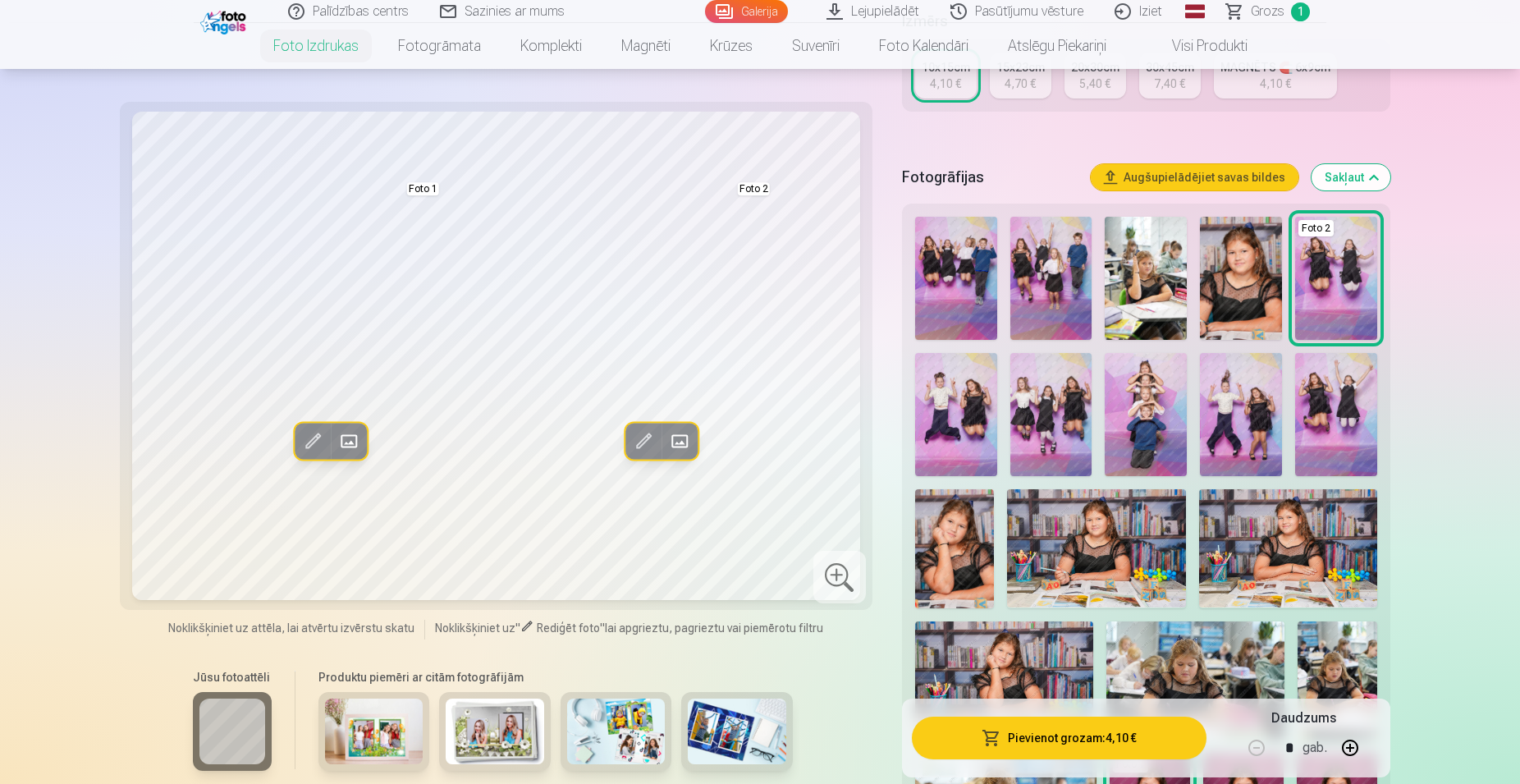
click at [1054, 741] on button "Pievienot grozam : 4,10 €" at bounding box center [1060, 738] width 295 height 43
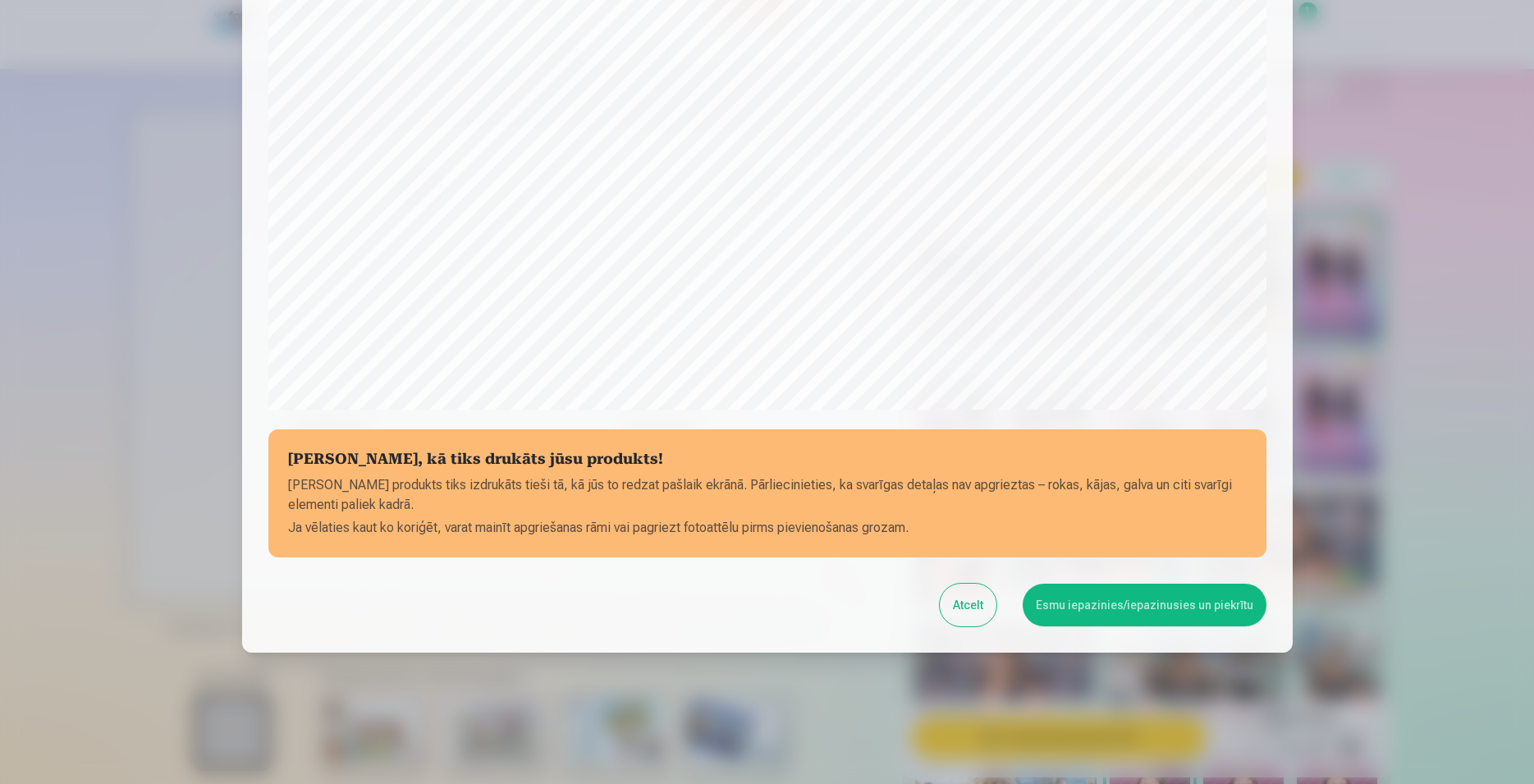
drag, startPoint x: 1093, startPoint y: 594, endPoint x: 1105, endPoint y: 576, distance: 21.6
click at [1094, 594] on button "Esmu iepazinies/iepazinusies un piekrītu" at bounding box center [1145, 604] width 244 height 43
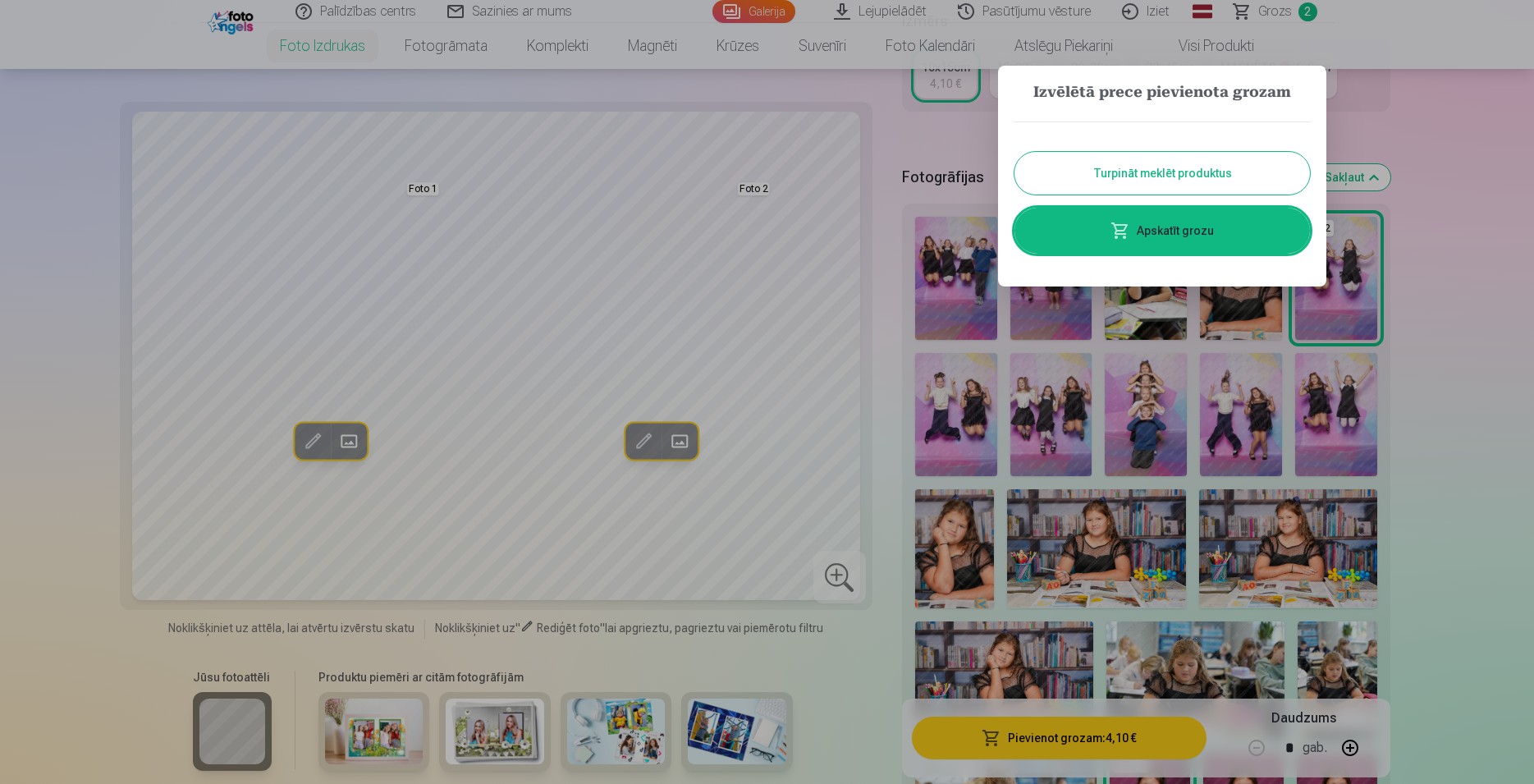
click at [1169, 229] on link "Apskatīt grozu" at bounding box center [1162, 231] width 296 height 46
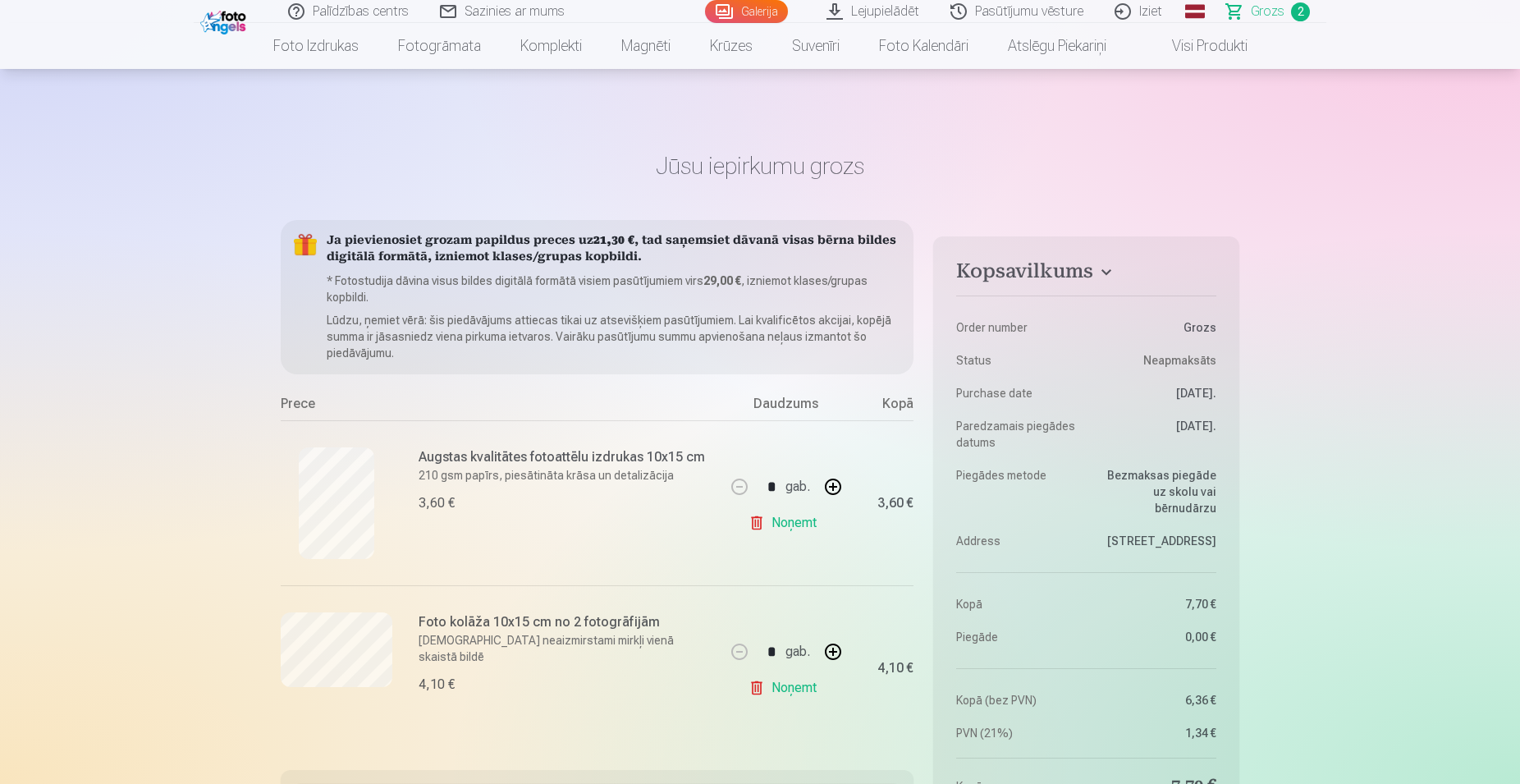
scroll to position [83, 0]
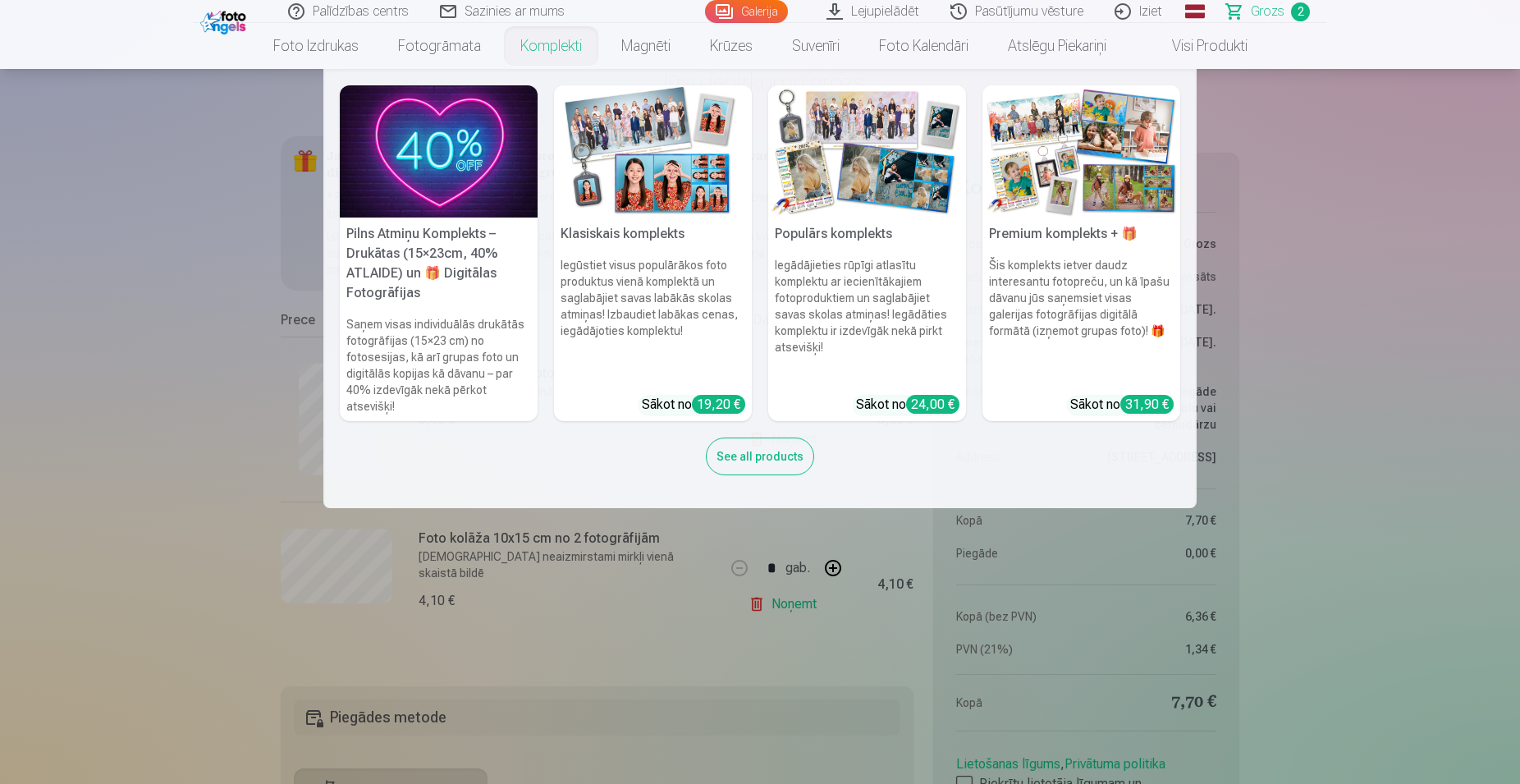
click at [927, 395] on div "24,00 €" at bounding box center [932, 404] width 54 height 19
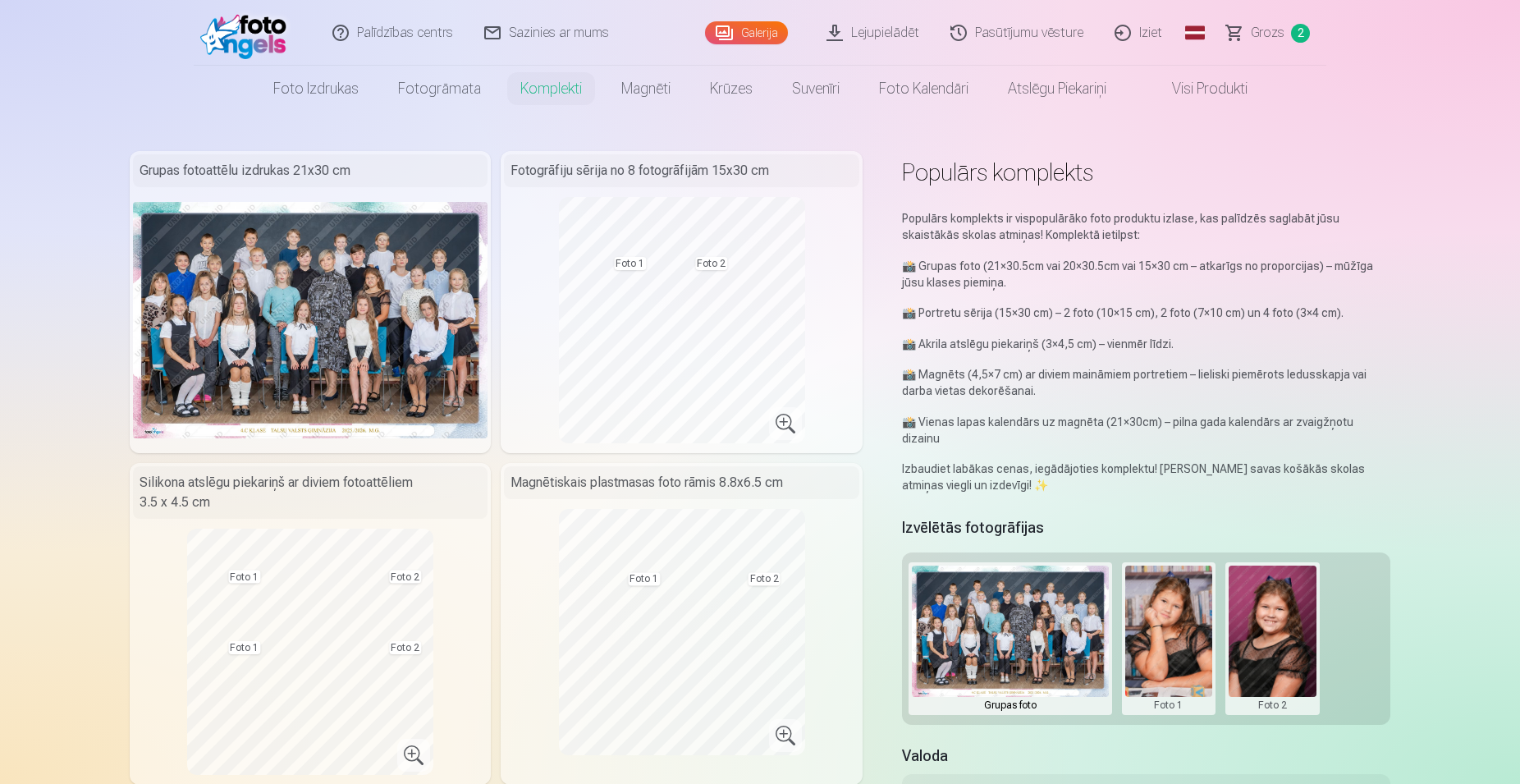
click at [1274, 32] on span "Grozs" at bounding box center [1267, 32] width 33 height 19
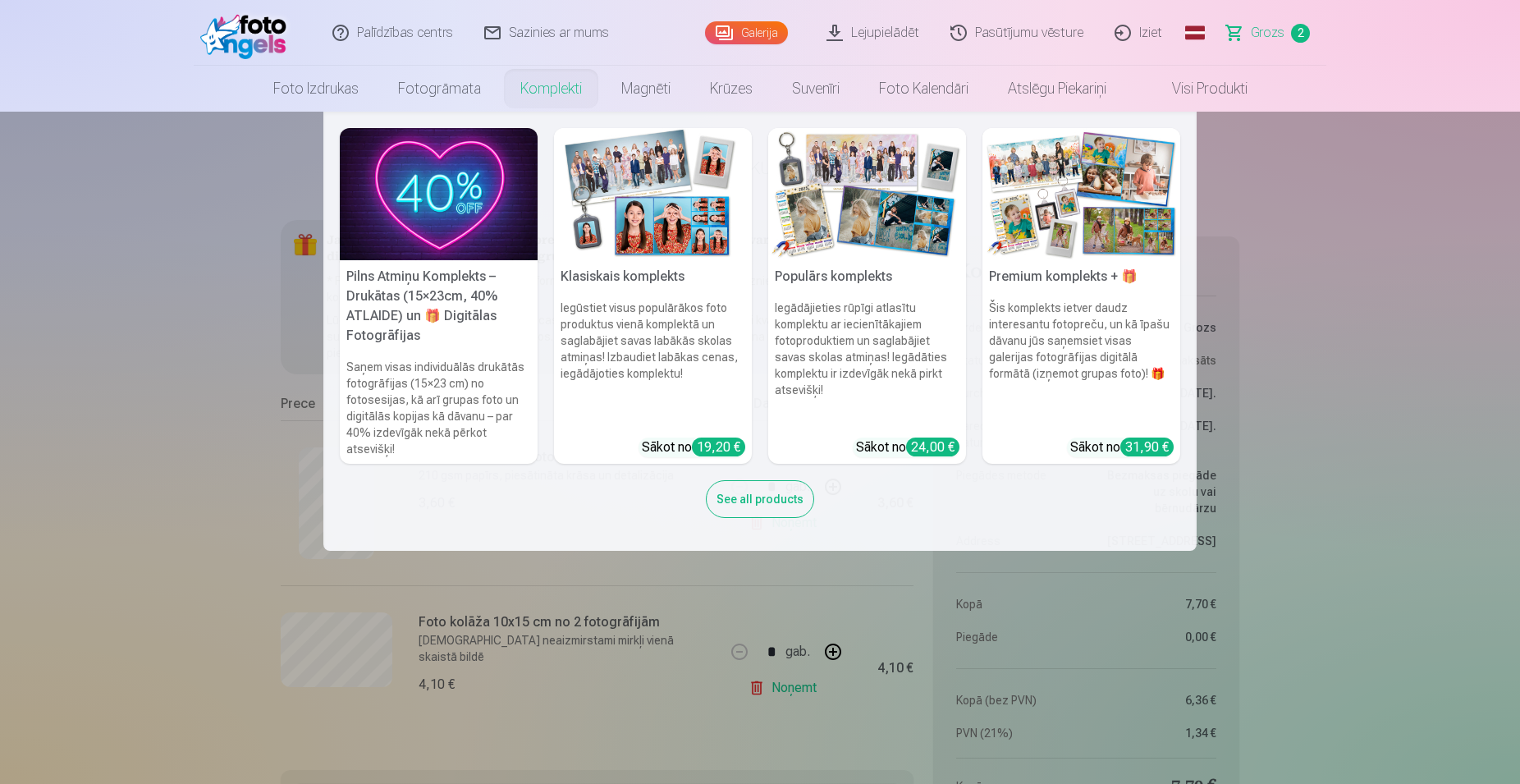
click at [898, 438] on div "Sākot no 24,00 €" at bounding box center [908, 447] width 103 height 19
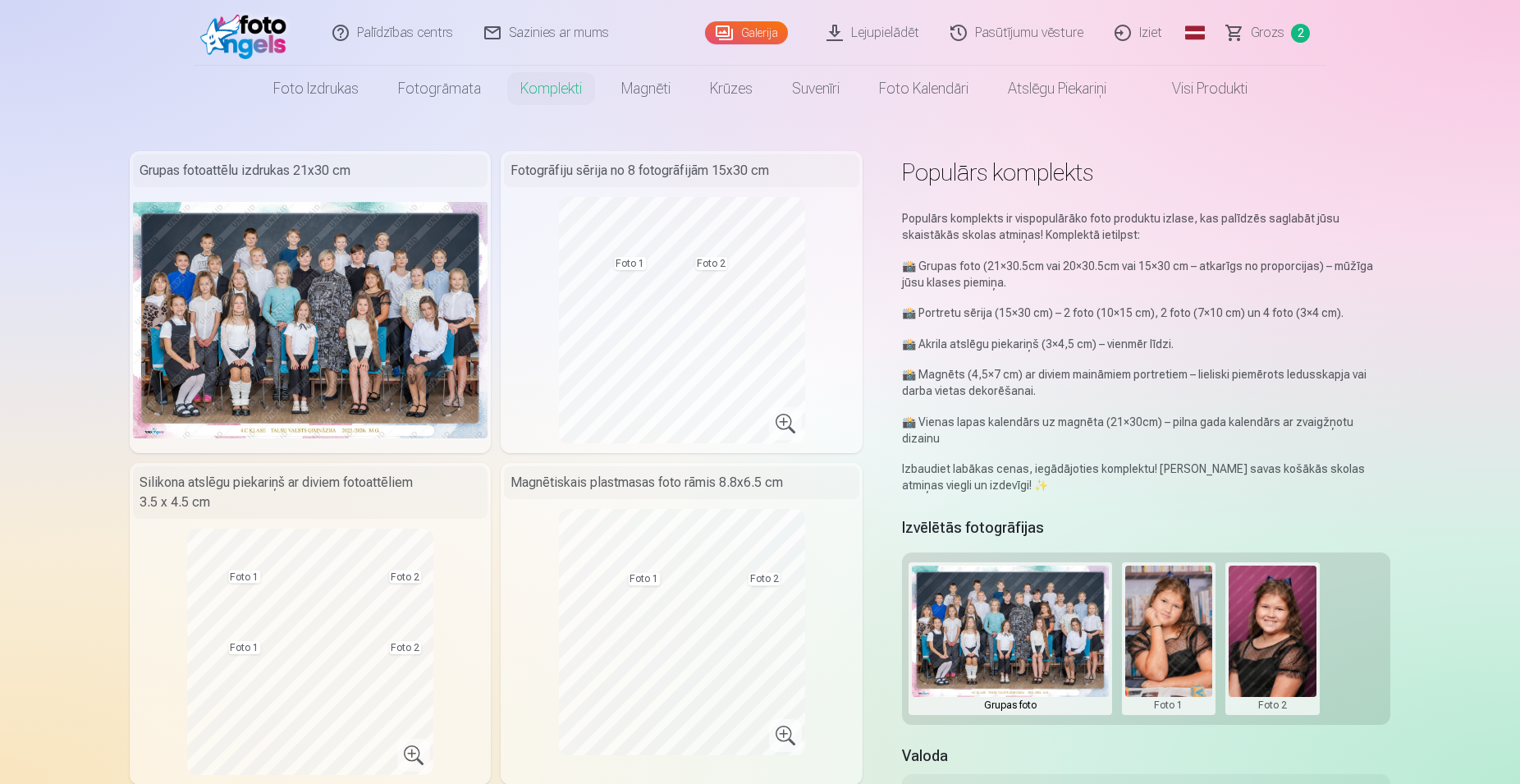
click at [1271, 614] on button at bounding box center [1273, 638] width 88 height 146
click at [1274, 621] on button "Nomainiet foto" at bounding box center [1272, 622] width 134 height 46
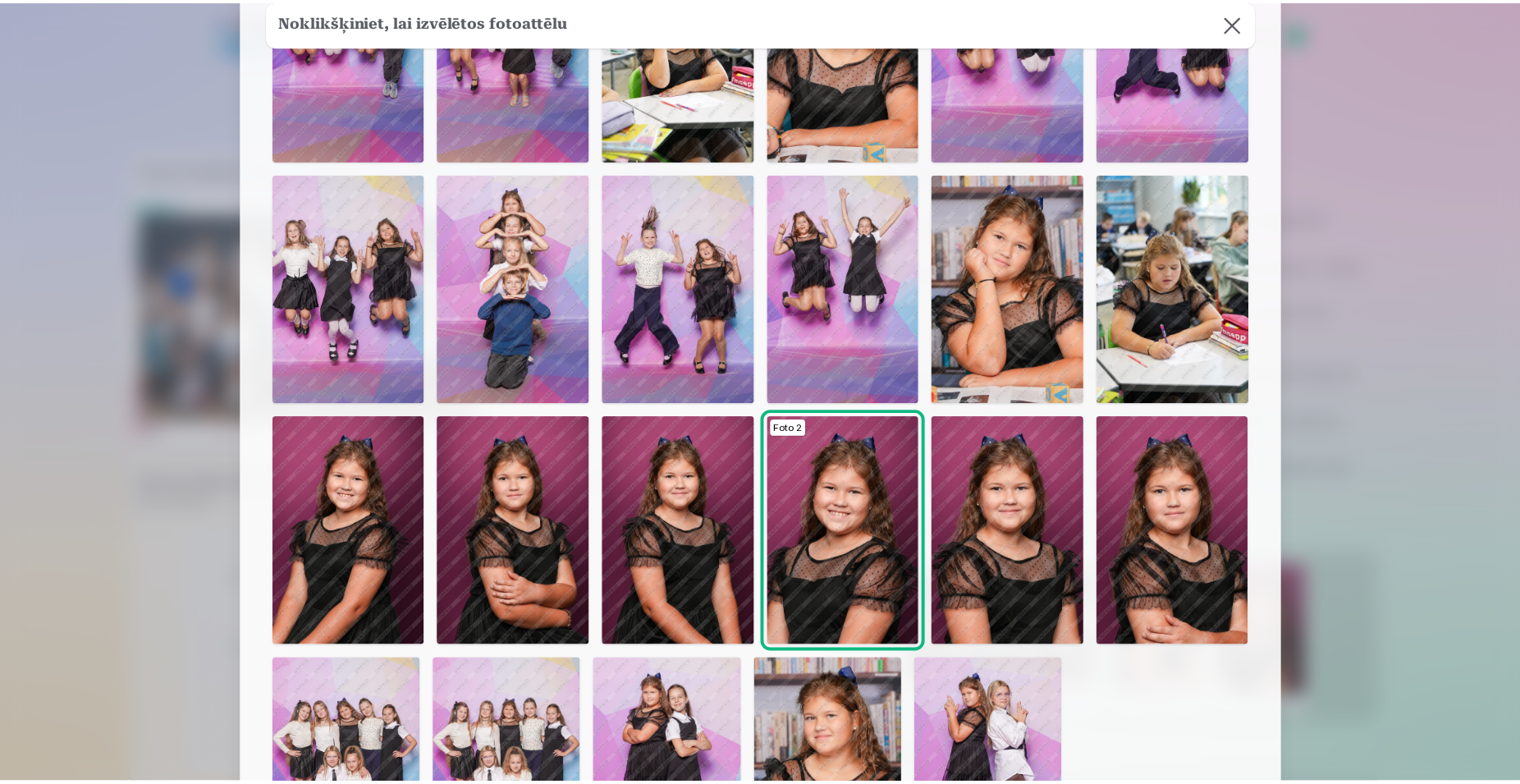
scroll to position [310, 0]
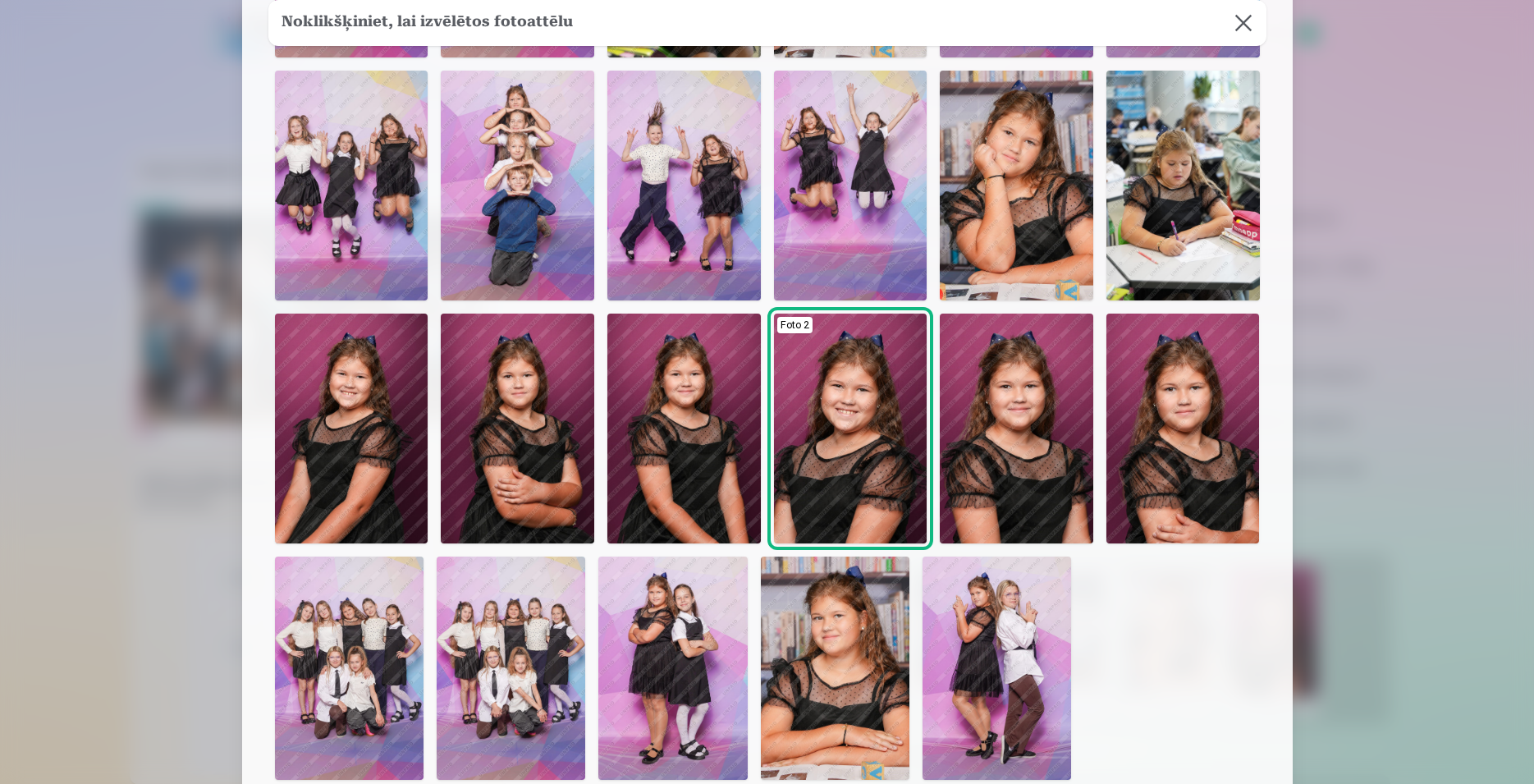
drag, startPoint x: 1242, startPoint y: 27, endPoint x: 1330, endPoint y: 127, distance: 133.2
click at [1243, 26] on button at bounding box center [1244, 23] width 46 height 46
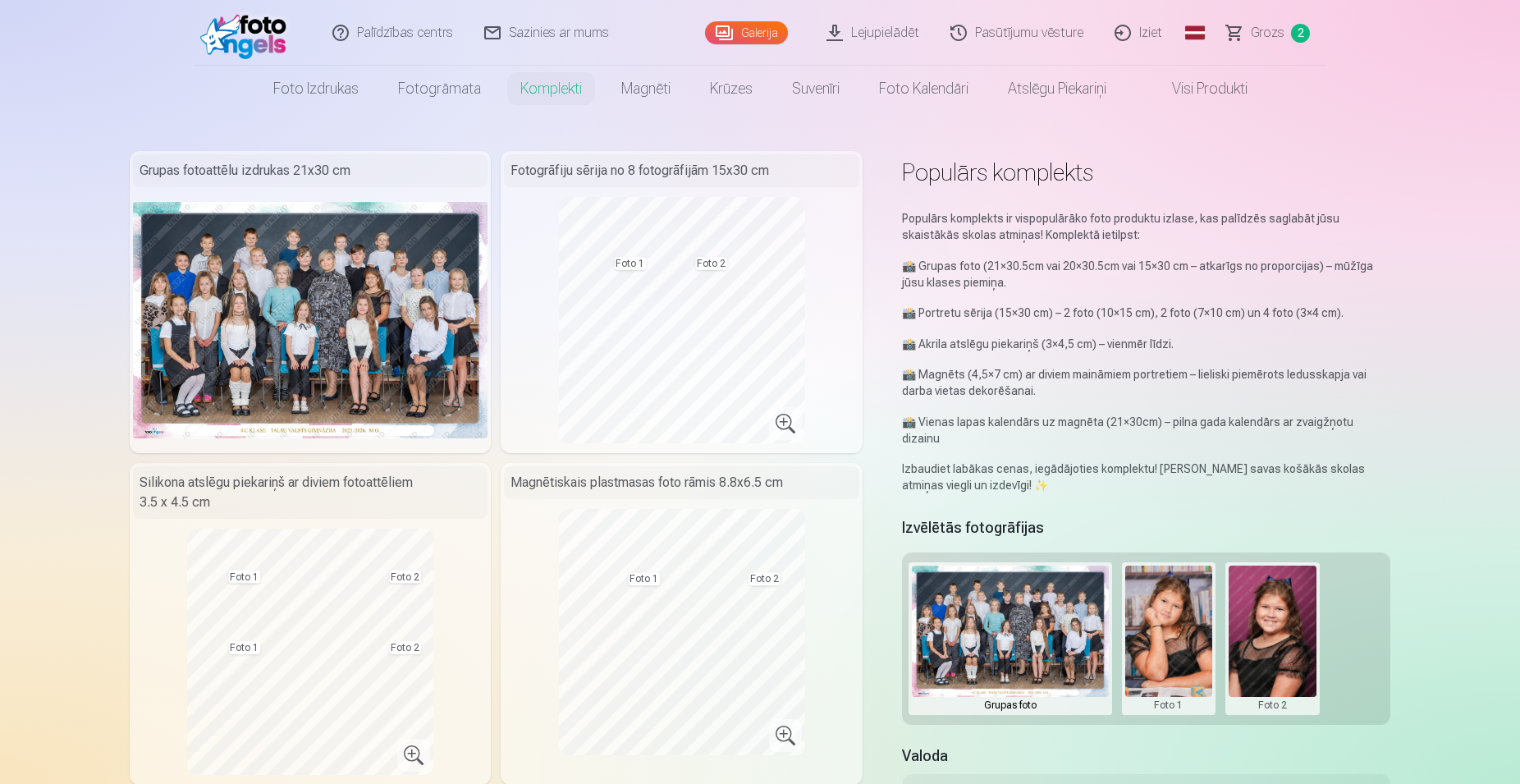
click at [1263, 32] on span "Grozs" at bounding box center [1267, 32] width 33 height 19
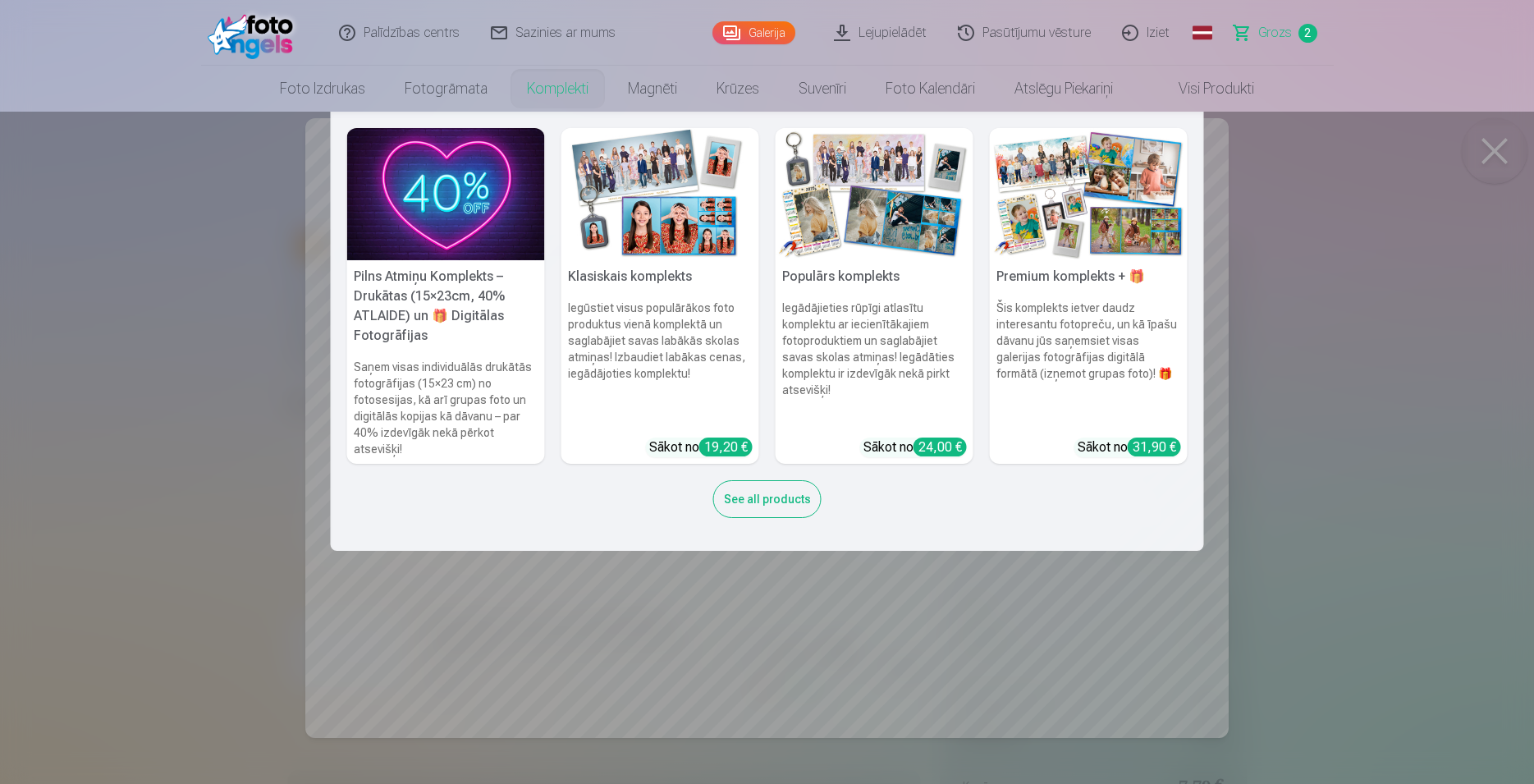
click at [935, 438] on div "24,00 €" at bounding box center [940, 447] width 54 height 19
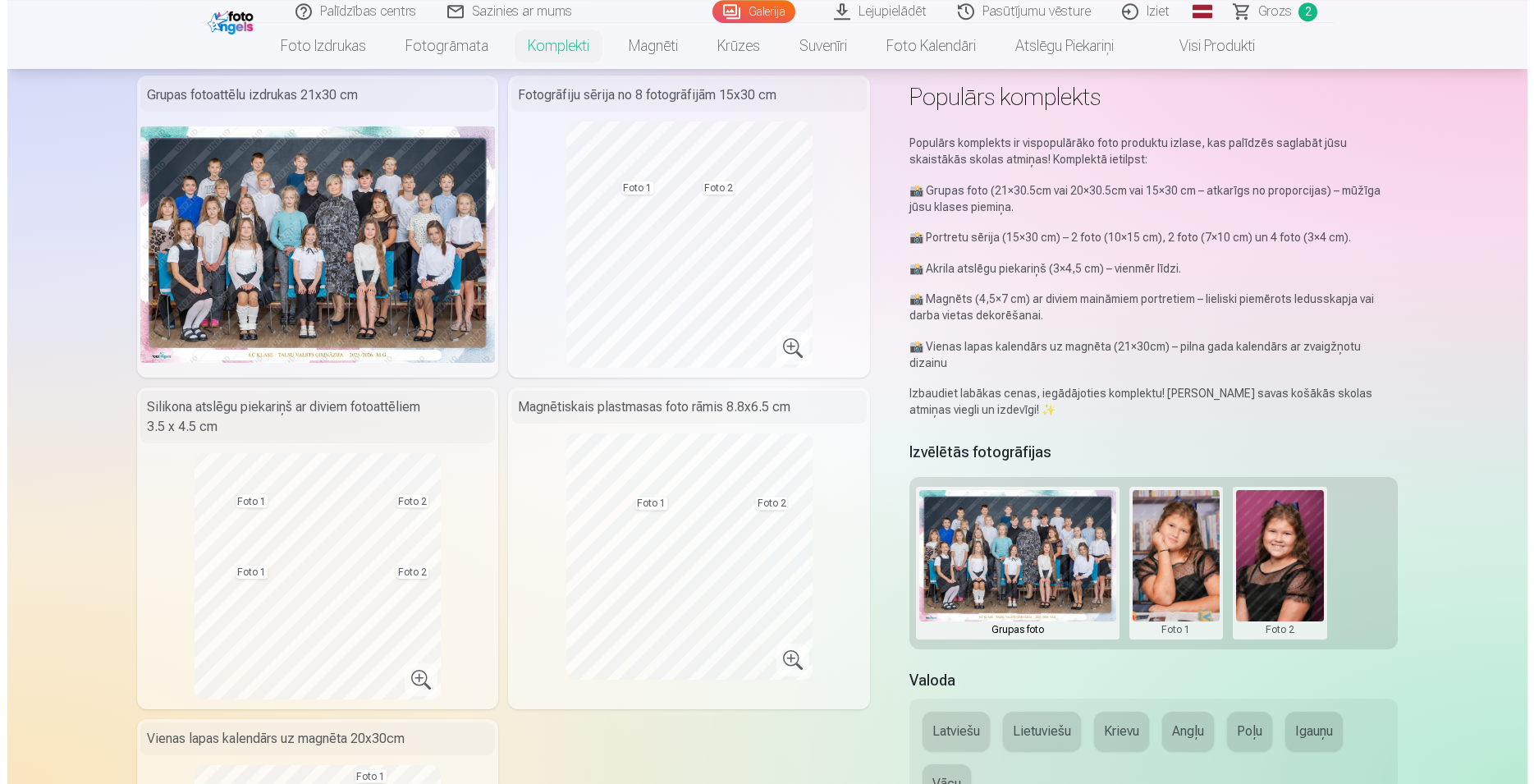
scroll to position [83, 0]
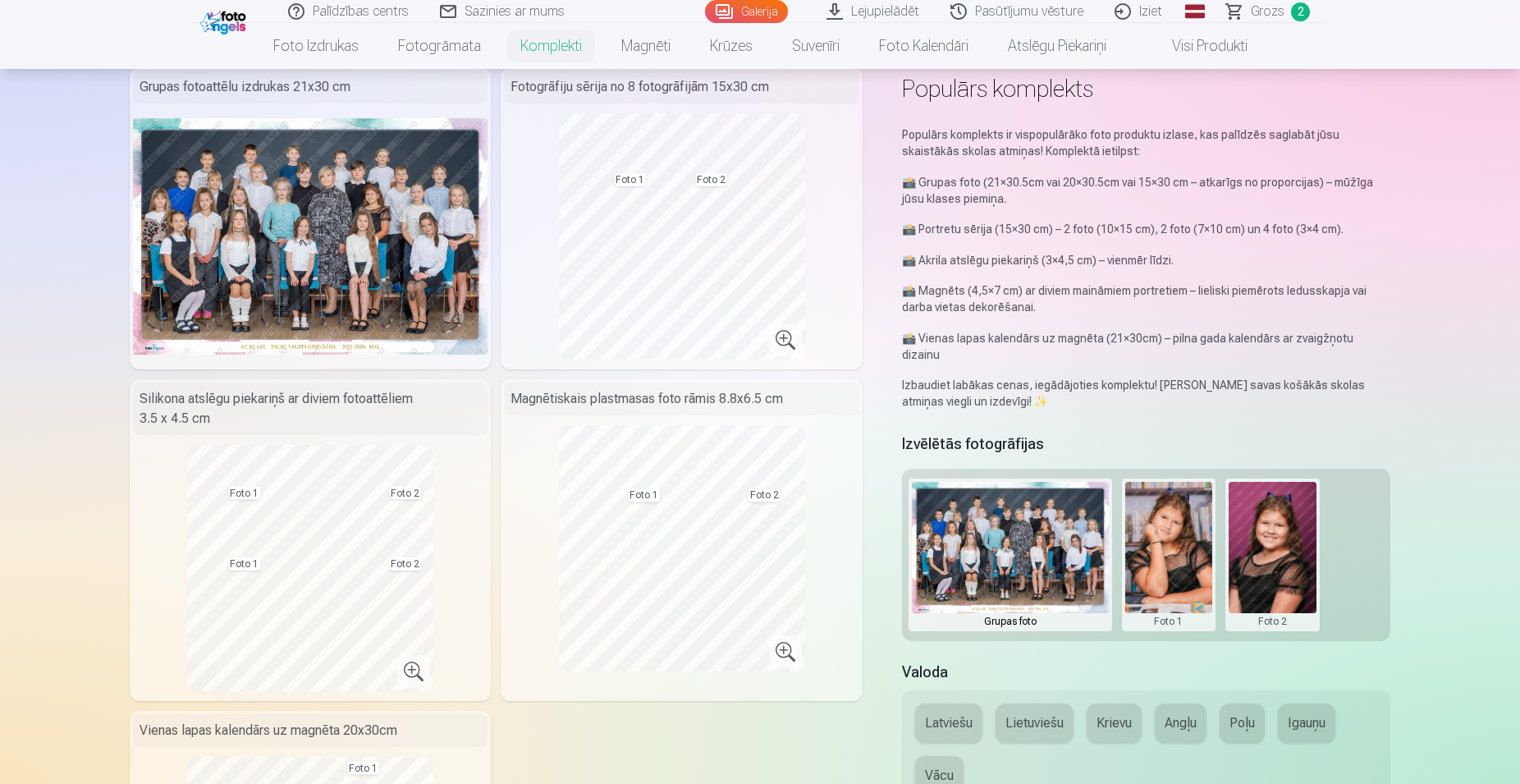
click at [1283, 531] on button at bounding box center [1273, 554] width 88 height 146
click at [1276, 546] on button "Nomainiet foto" at bounding box center [1272, 538] width 134 height 46
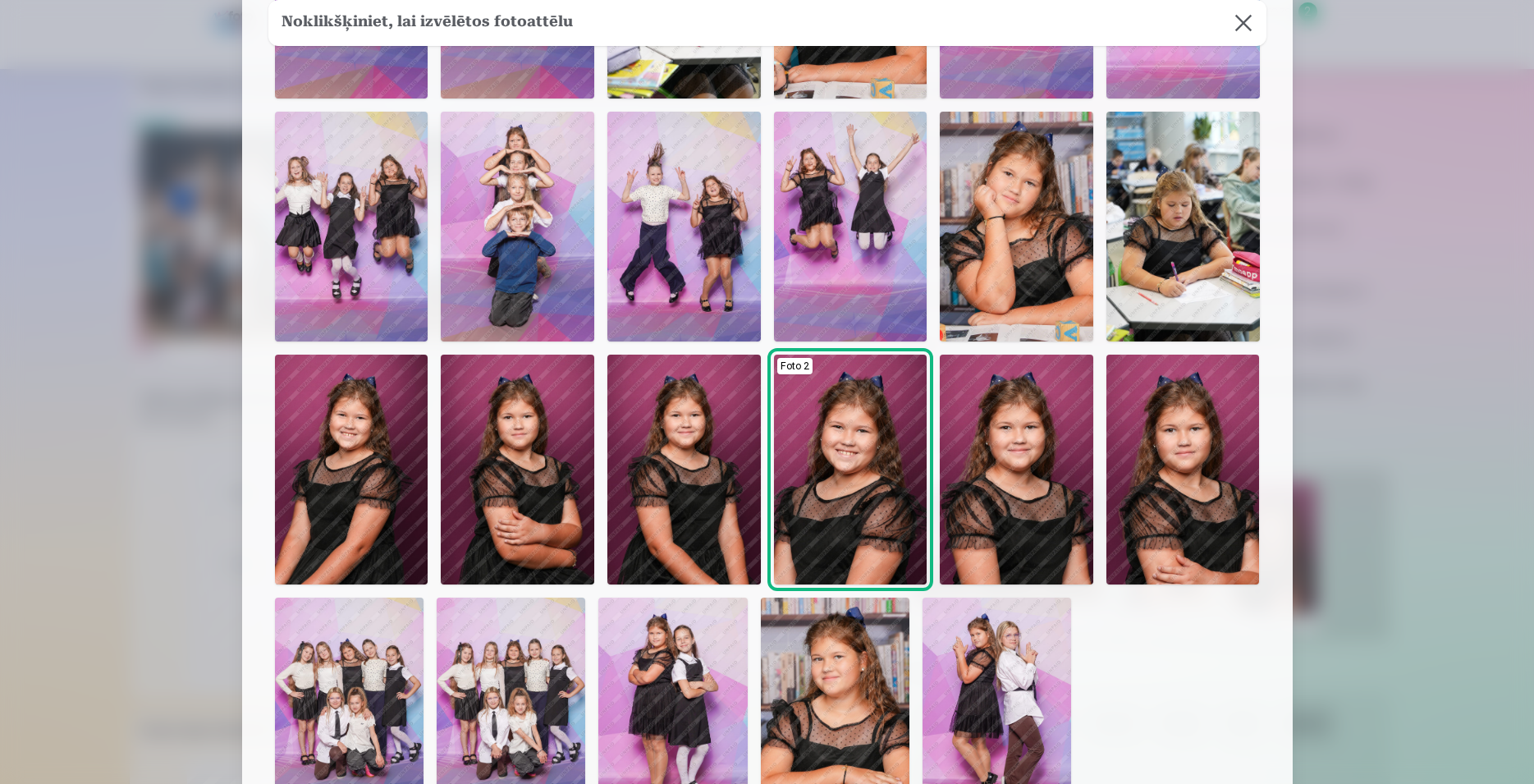
scroll to position [310, 0]
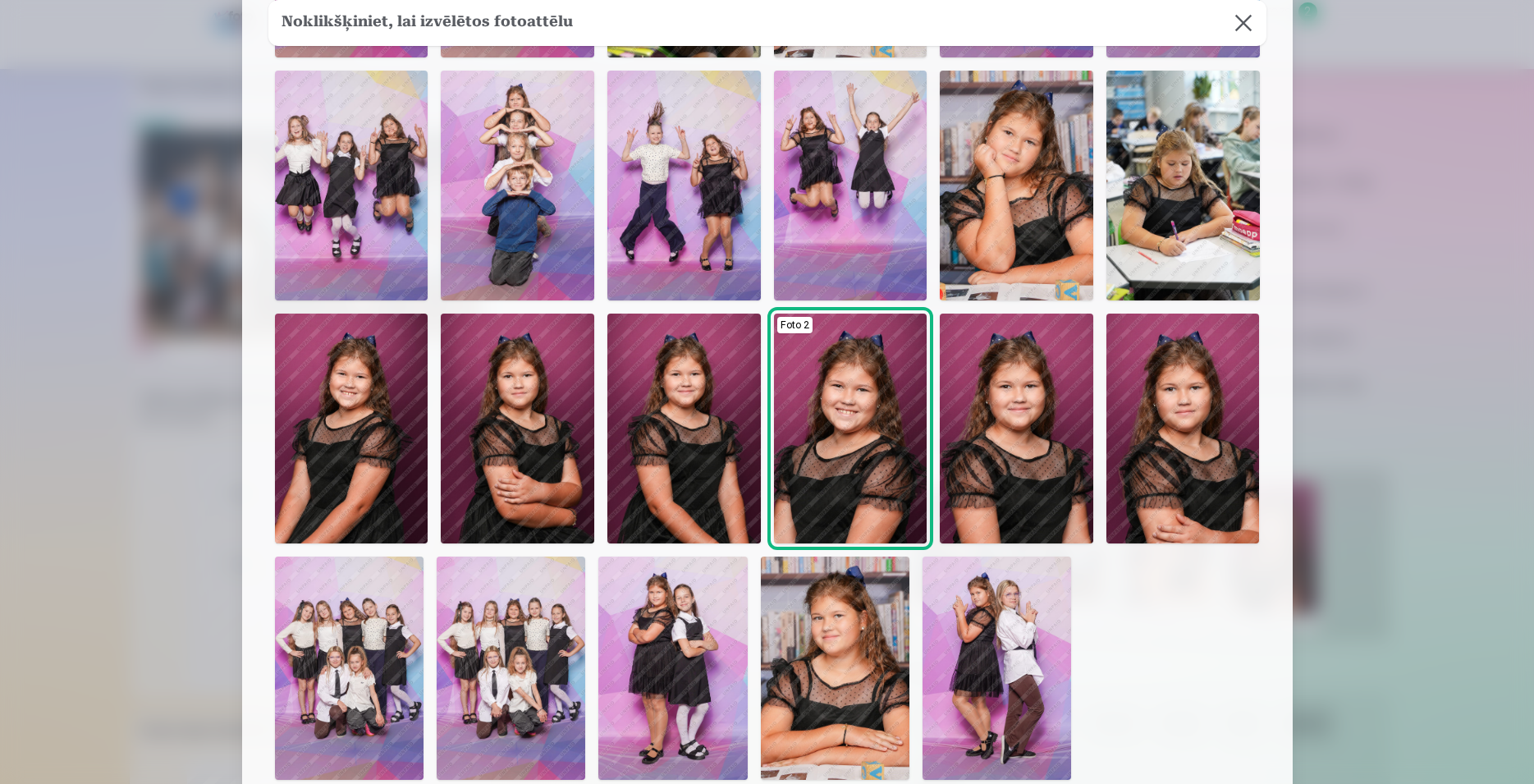
click at [1029, 457] on img at bounding box center [1017, 429] width 153 height 230
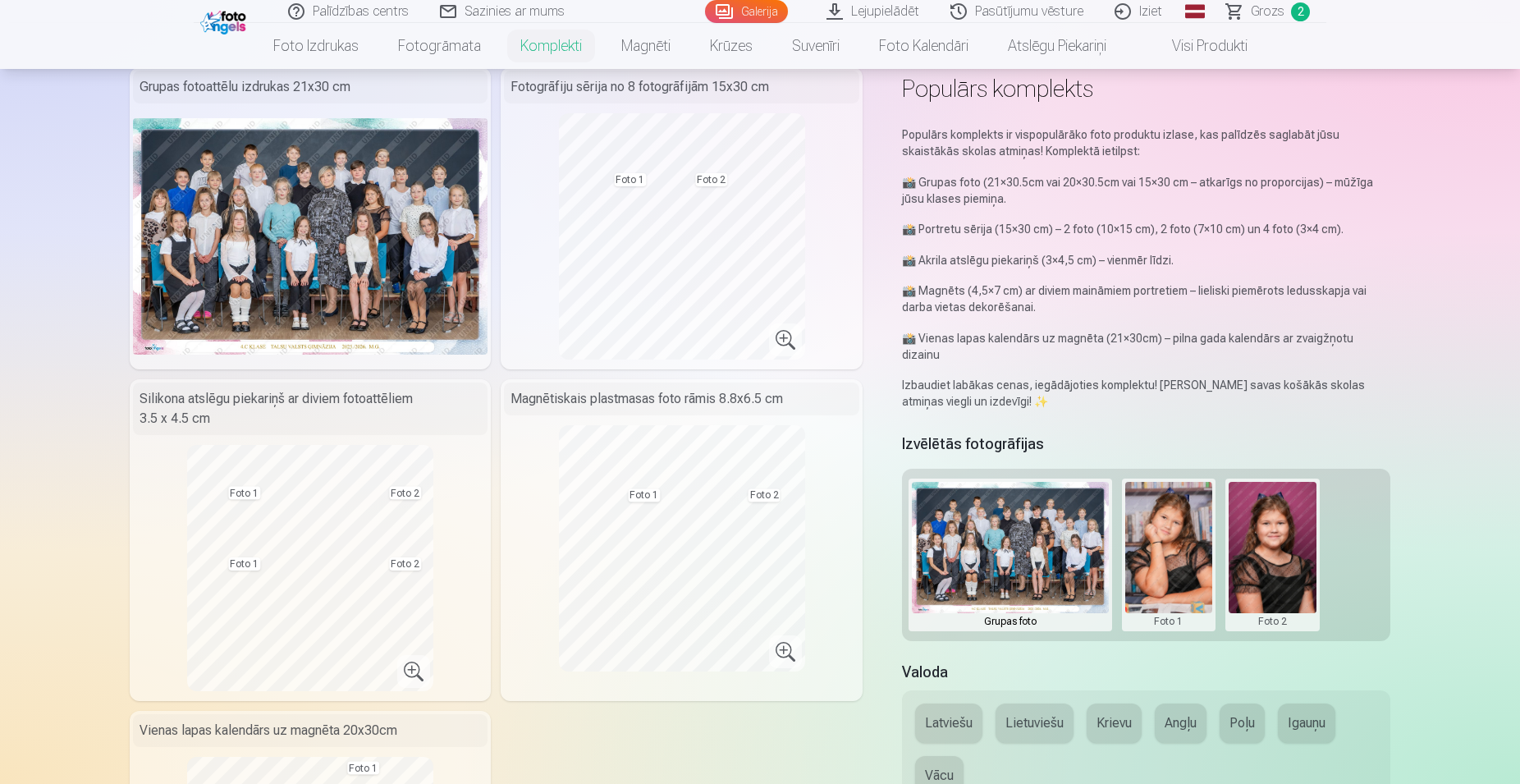
click at [1273, 525] on button at bounding box center [1273, 554] width 88 height 146
click at [1278, 535] on button "Nomainiet foto" at bounding box center [1272, 538] width 134 height 46
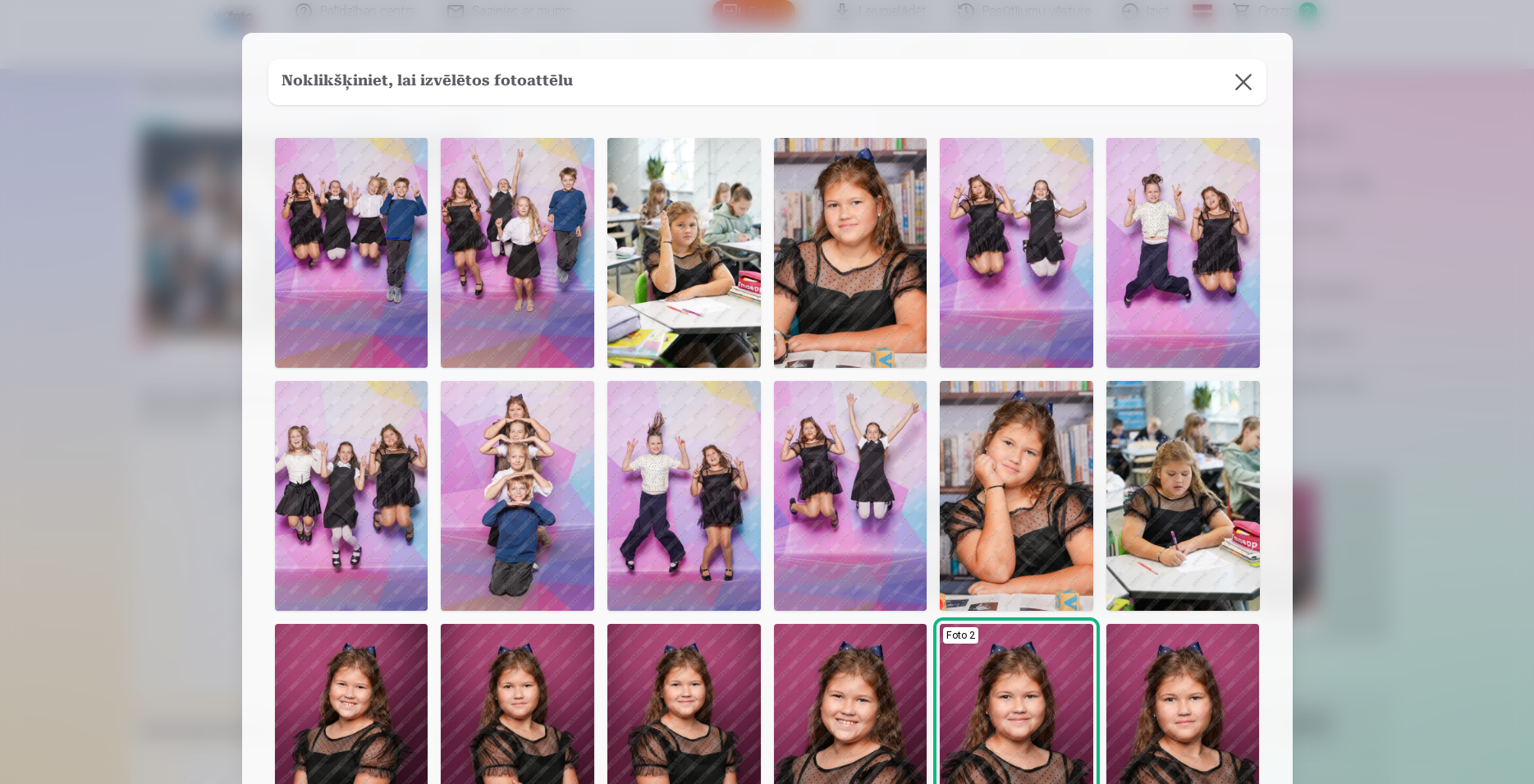
click at [1014, 481] on img at bounding box center [1017, 495] width 153 height 230
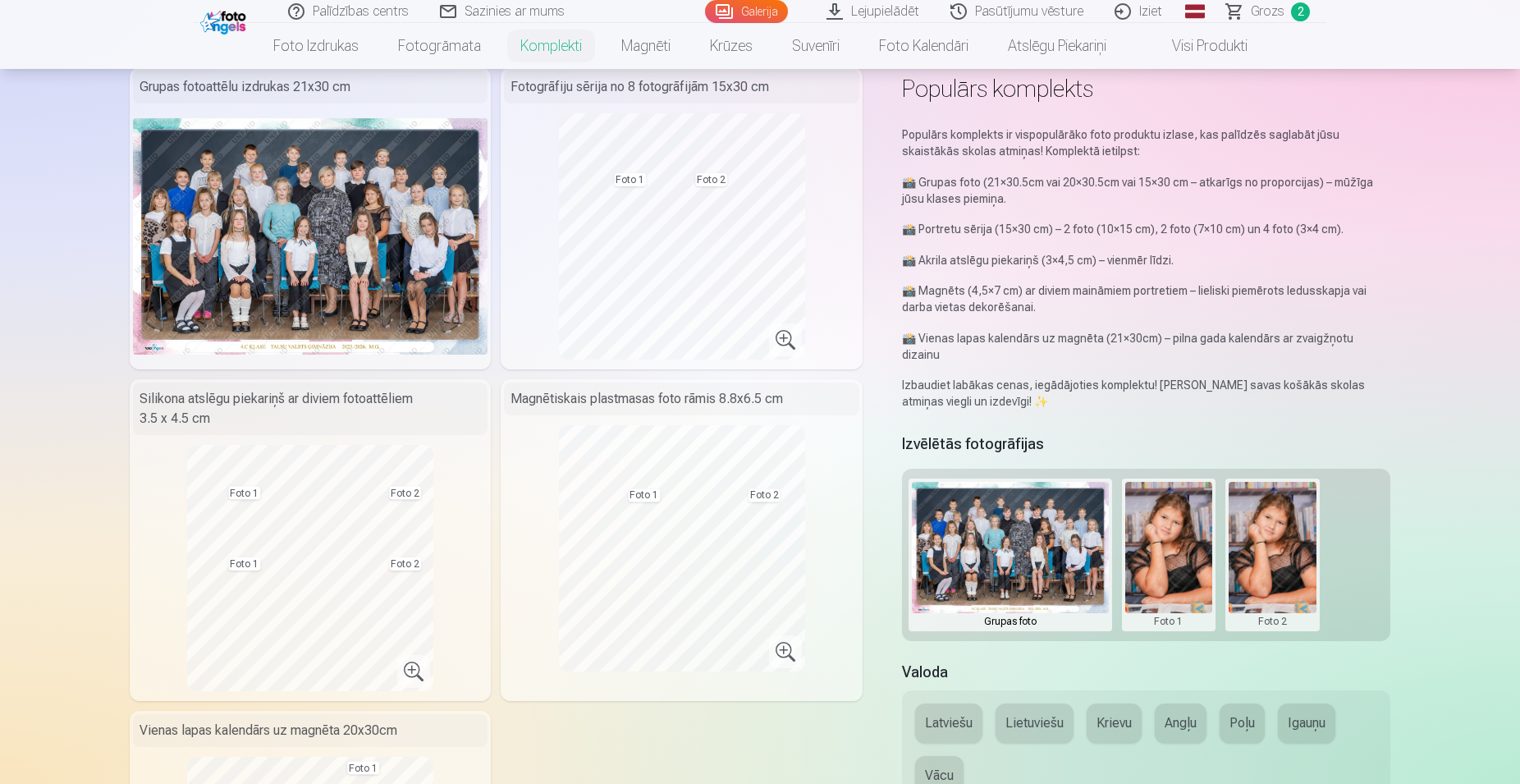
drag, startPoint x: 1281, startPoint y: 513, endPoint x: 1269, endPoint y: 517, distance: 12.6
click at [1279, 513] on button at bounding box center [1273, 554] width 88 height 146
click at [1274, 534] on button "Nomainiet foto" at bounding box center [1272, 538] width 134 height 46
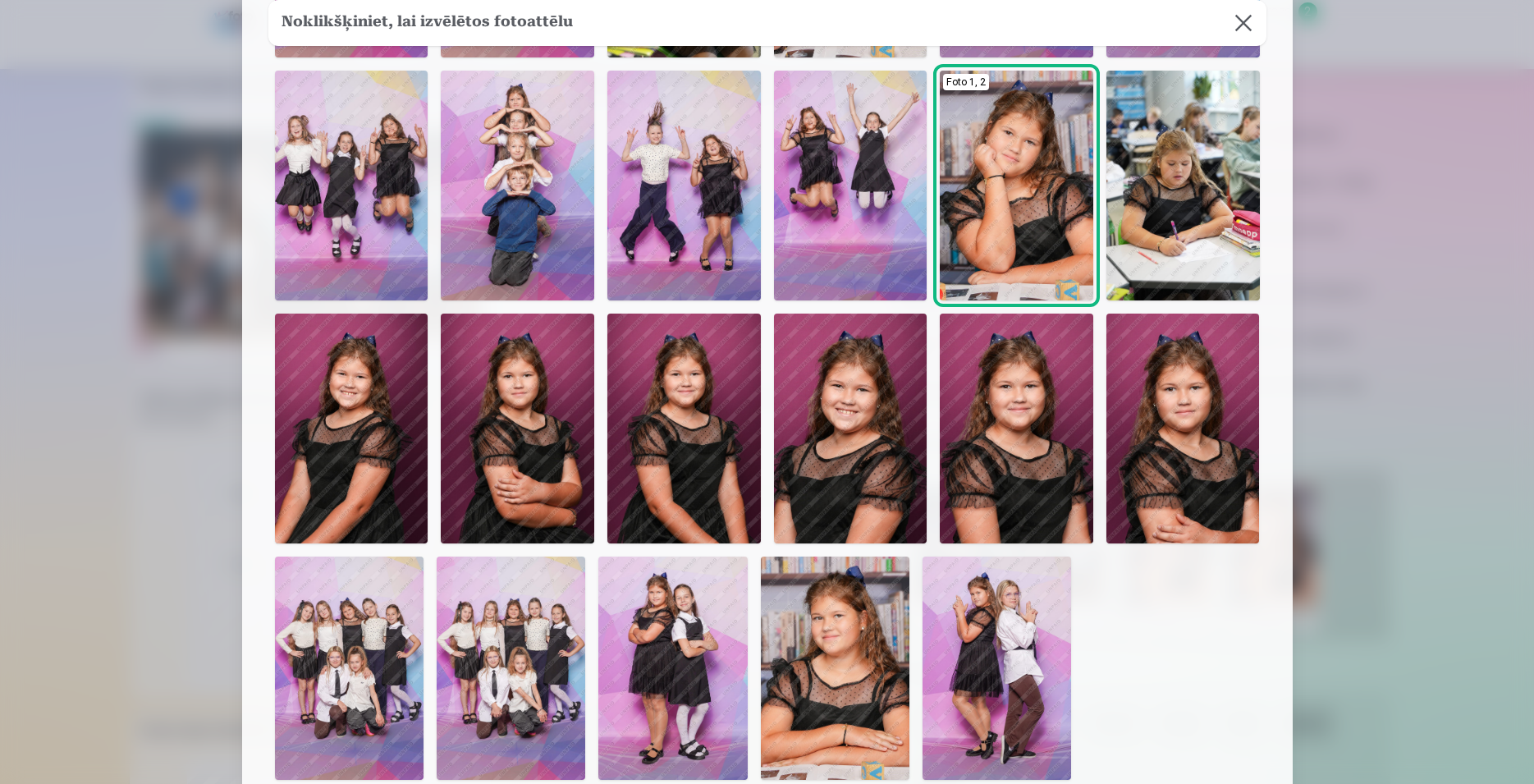
click at [1032, 417] on img at bounding box center [1017, 429] width 153 height 230
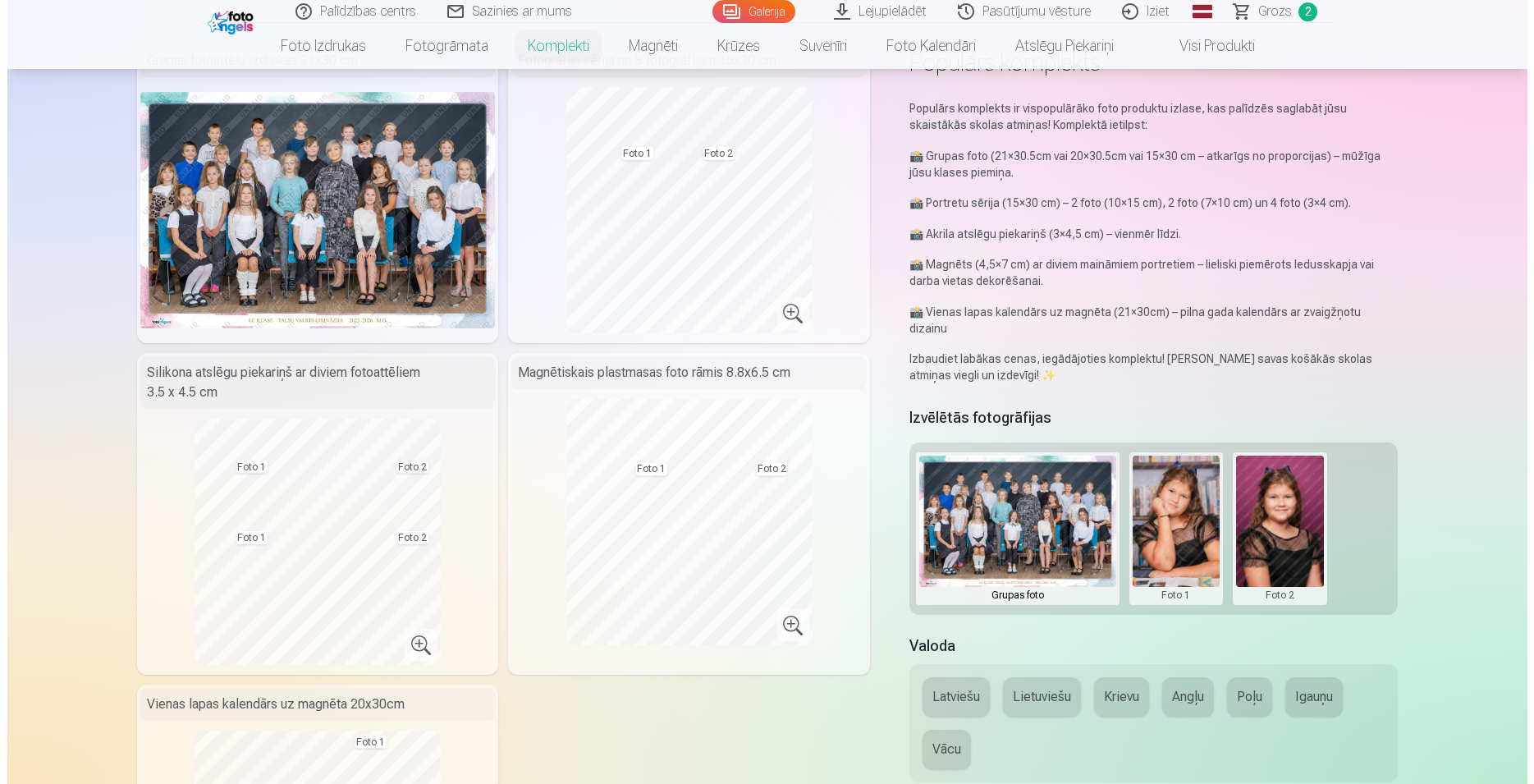
scroll to position [83, 0]
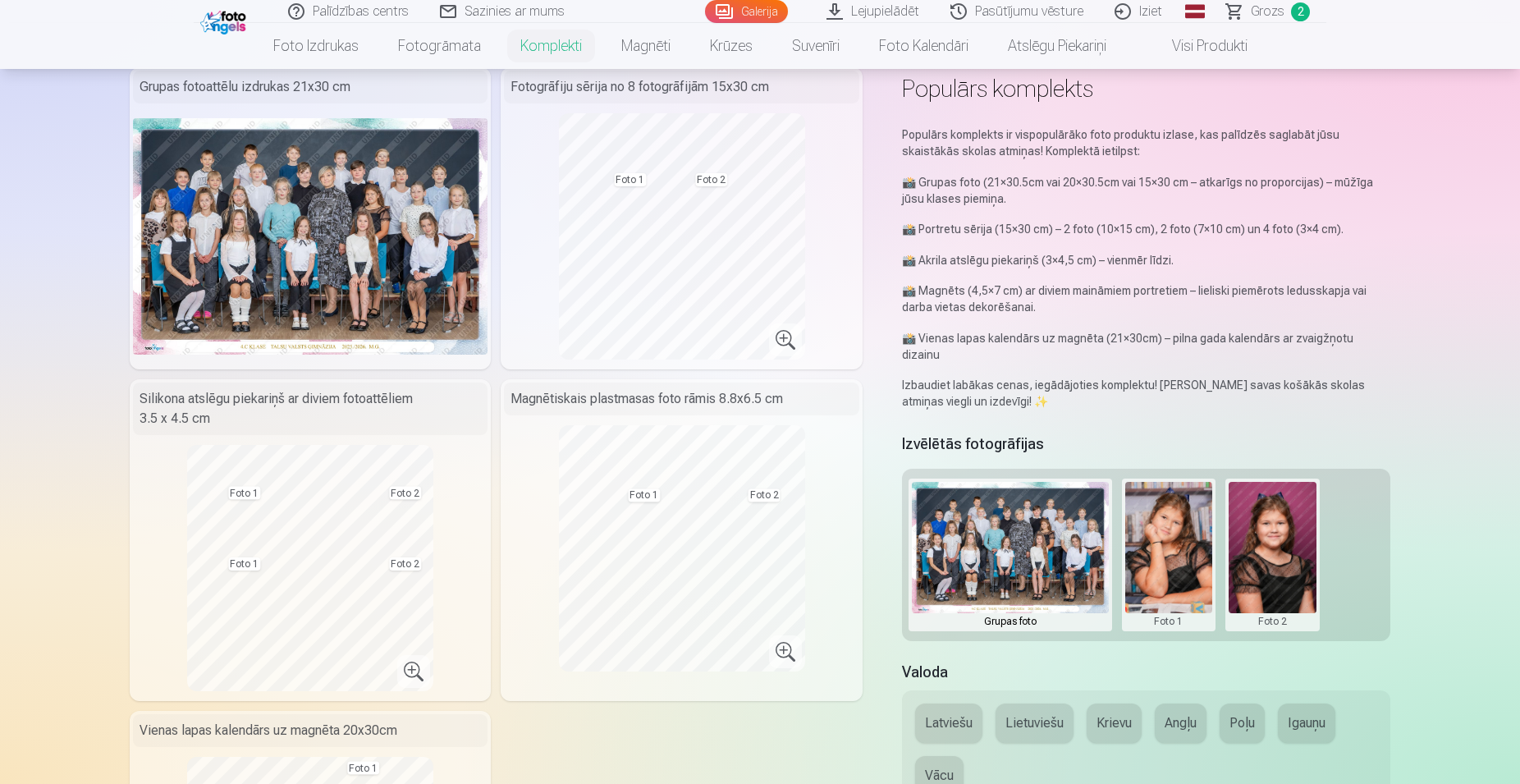
click at [1266, 510] on button at bounding box center [1273, 554] width 88 height 146
click at [1267, 531] on button "Nomainiet foto" at bounding box center [1272, 538] width 134 height 46
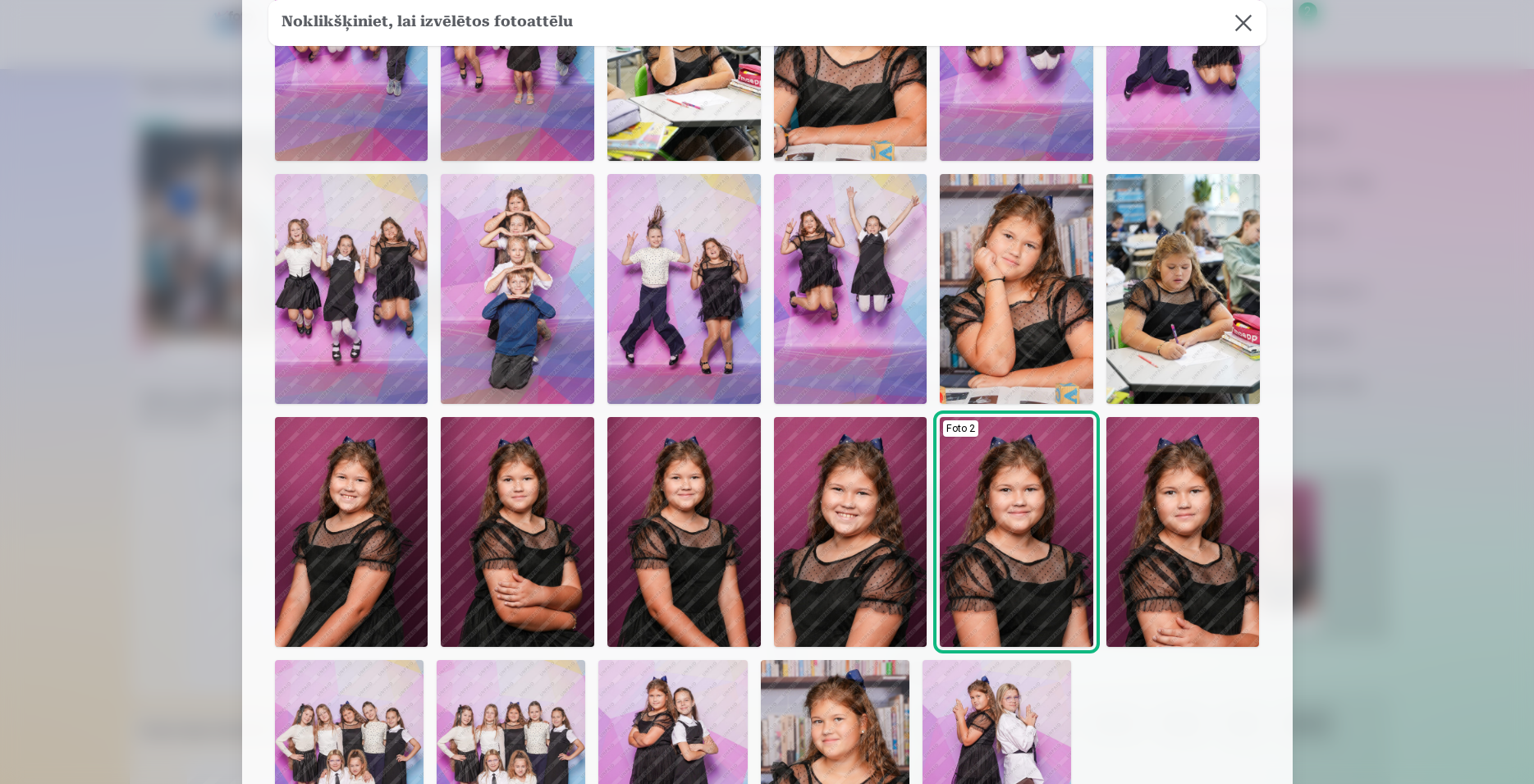
scroll to position [310, 0]
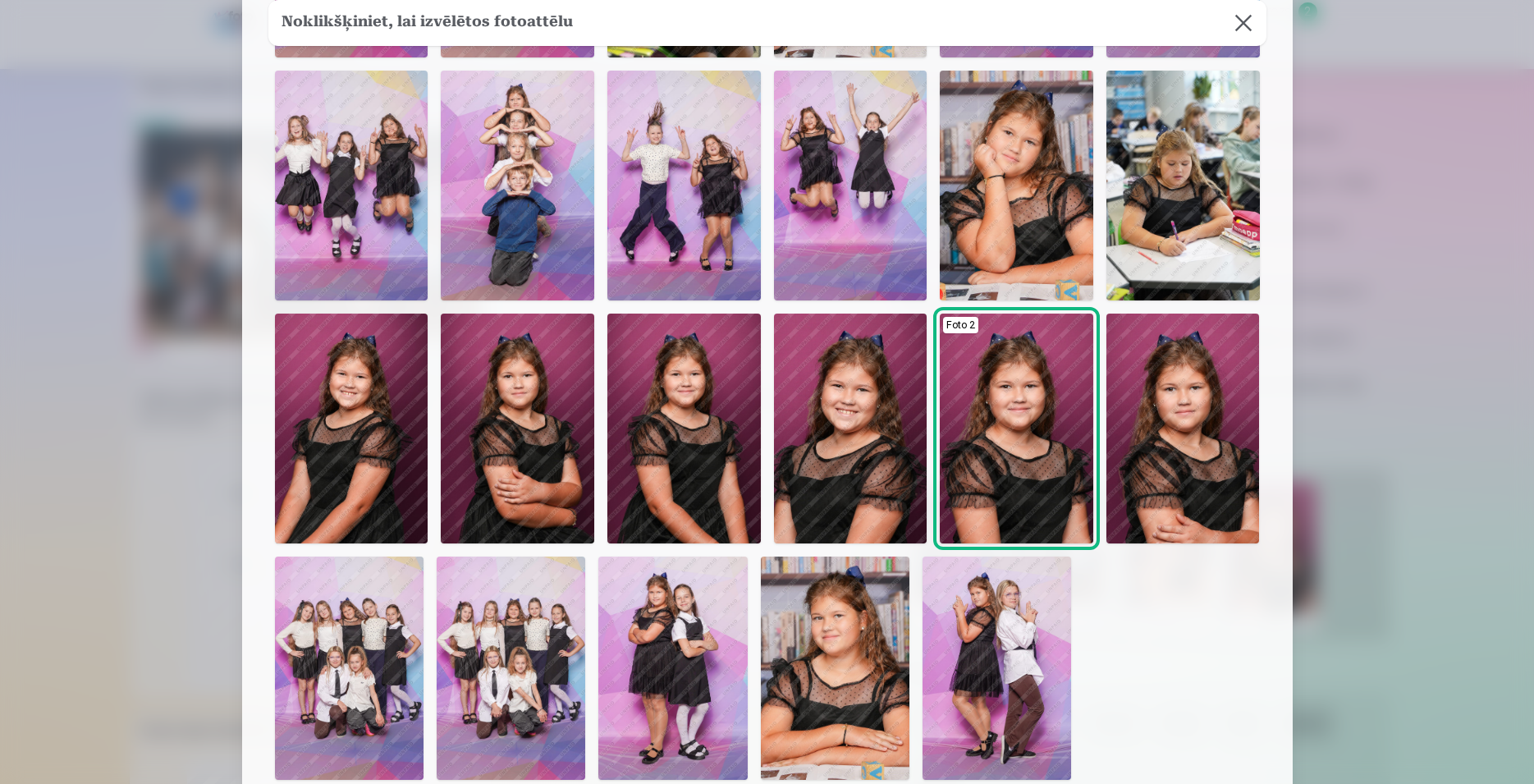
click at [838, 437] on img at bounding box center [851, 429] width 153 height 230
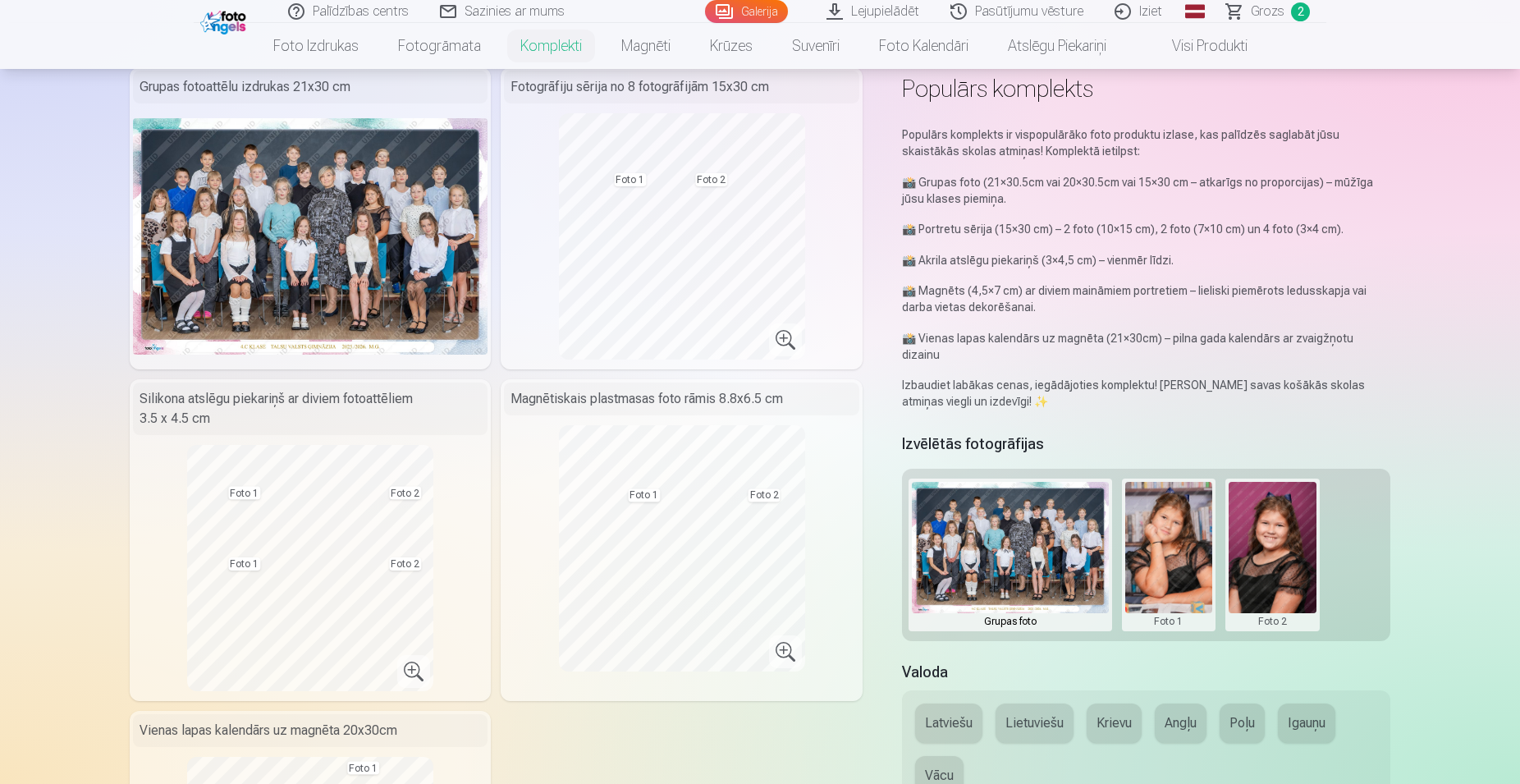
click at [1181, 531] on button at bounding box center [1169, 554] width 88 height 146
click at [1175, 537] on button "Nomainiet foto" at bounding box center [1168, 538] width 134 height 46
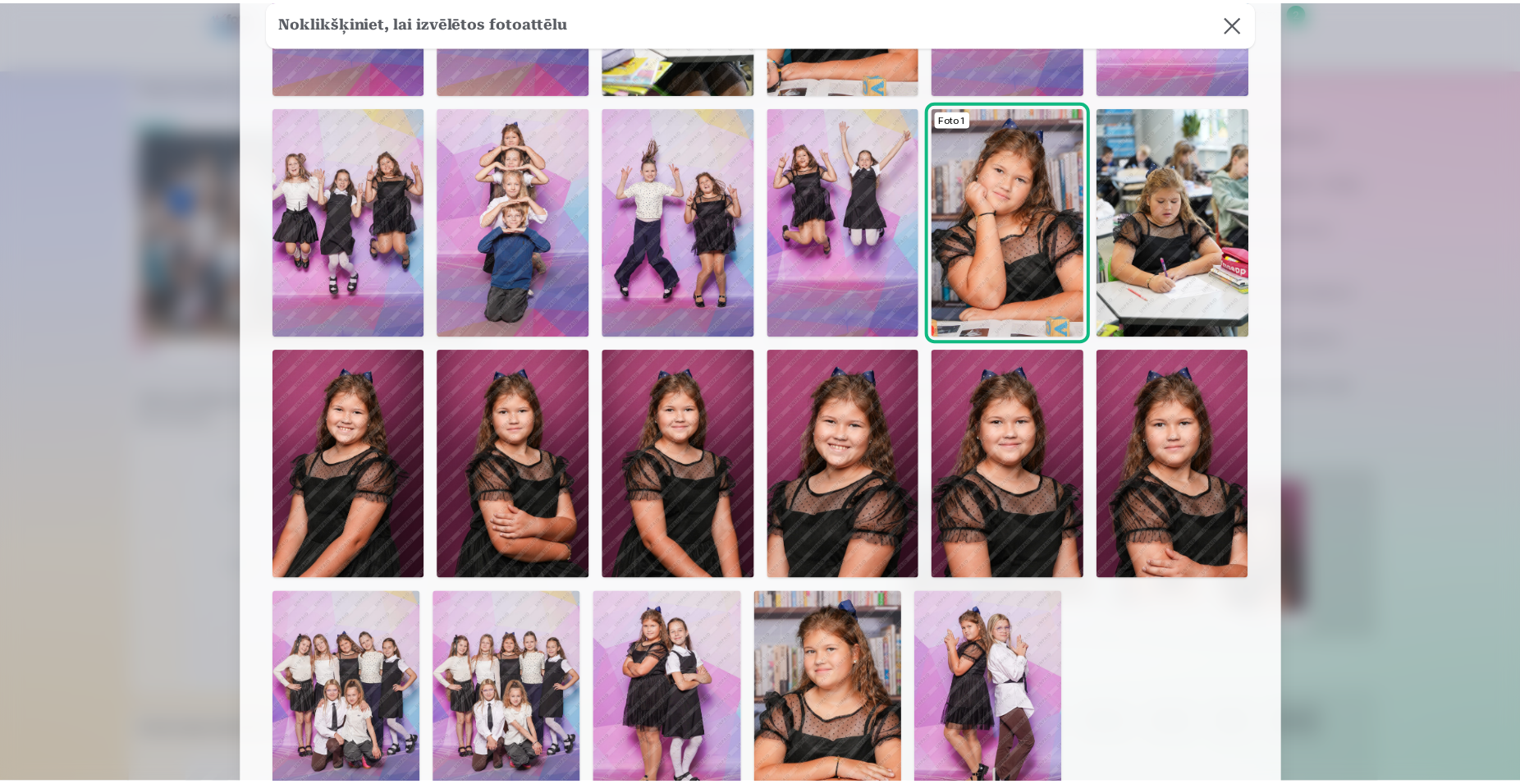
scroll to position [264, 0]
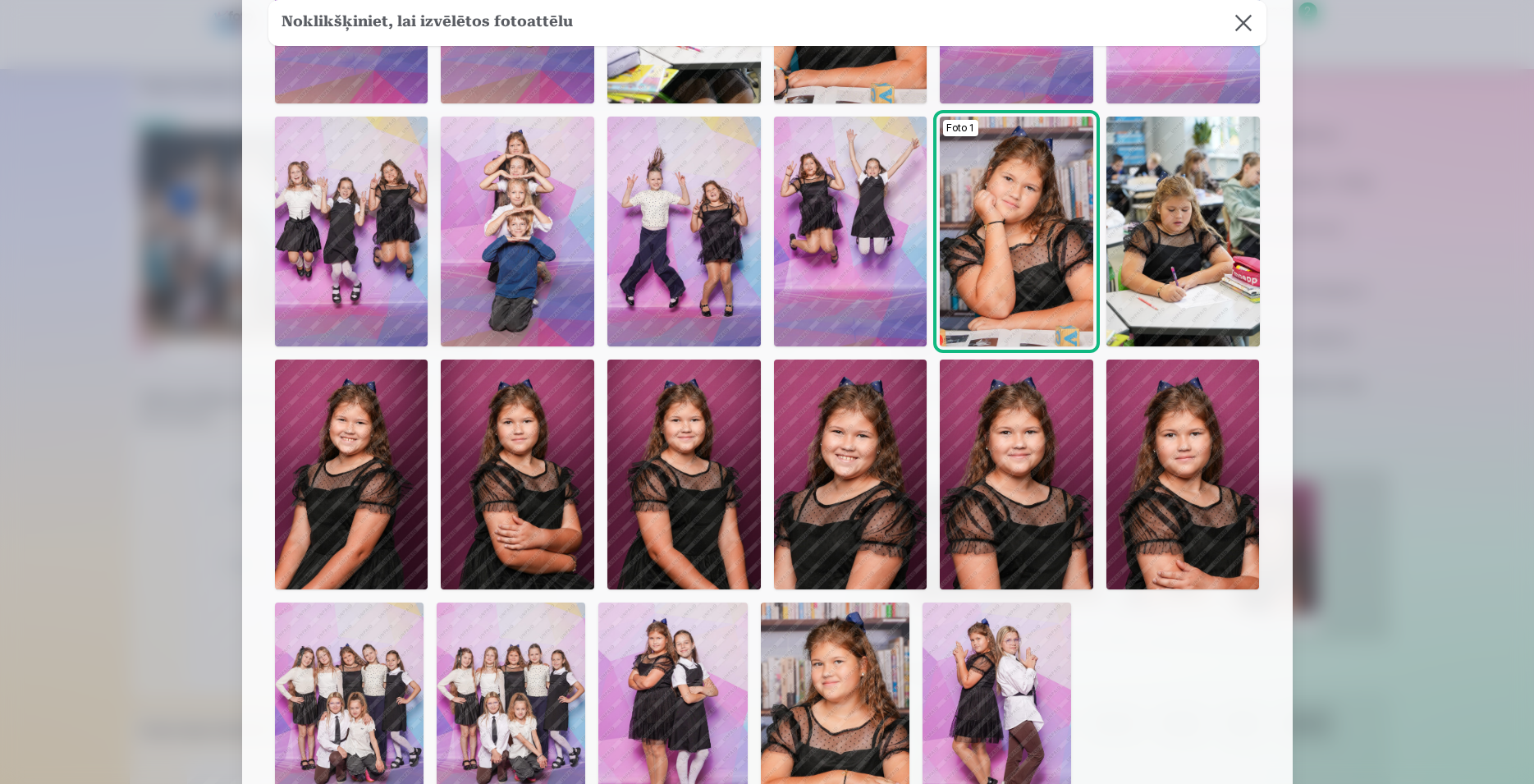
click at [997, 250] on img at bounding box center [1017, 232] width 153 height 230
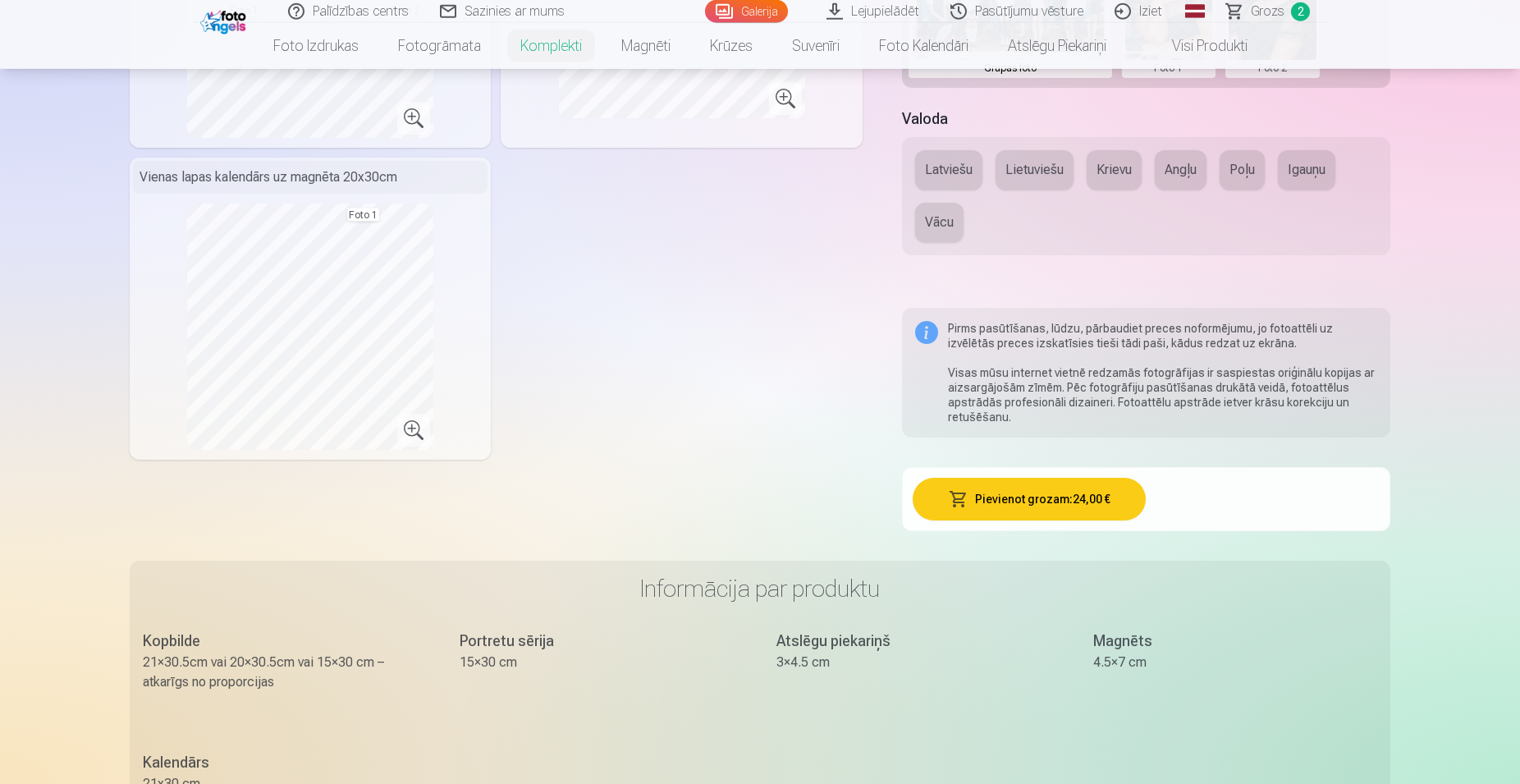
scroll to position [670, 0]
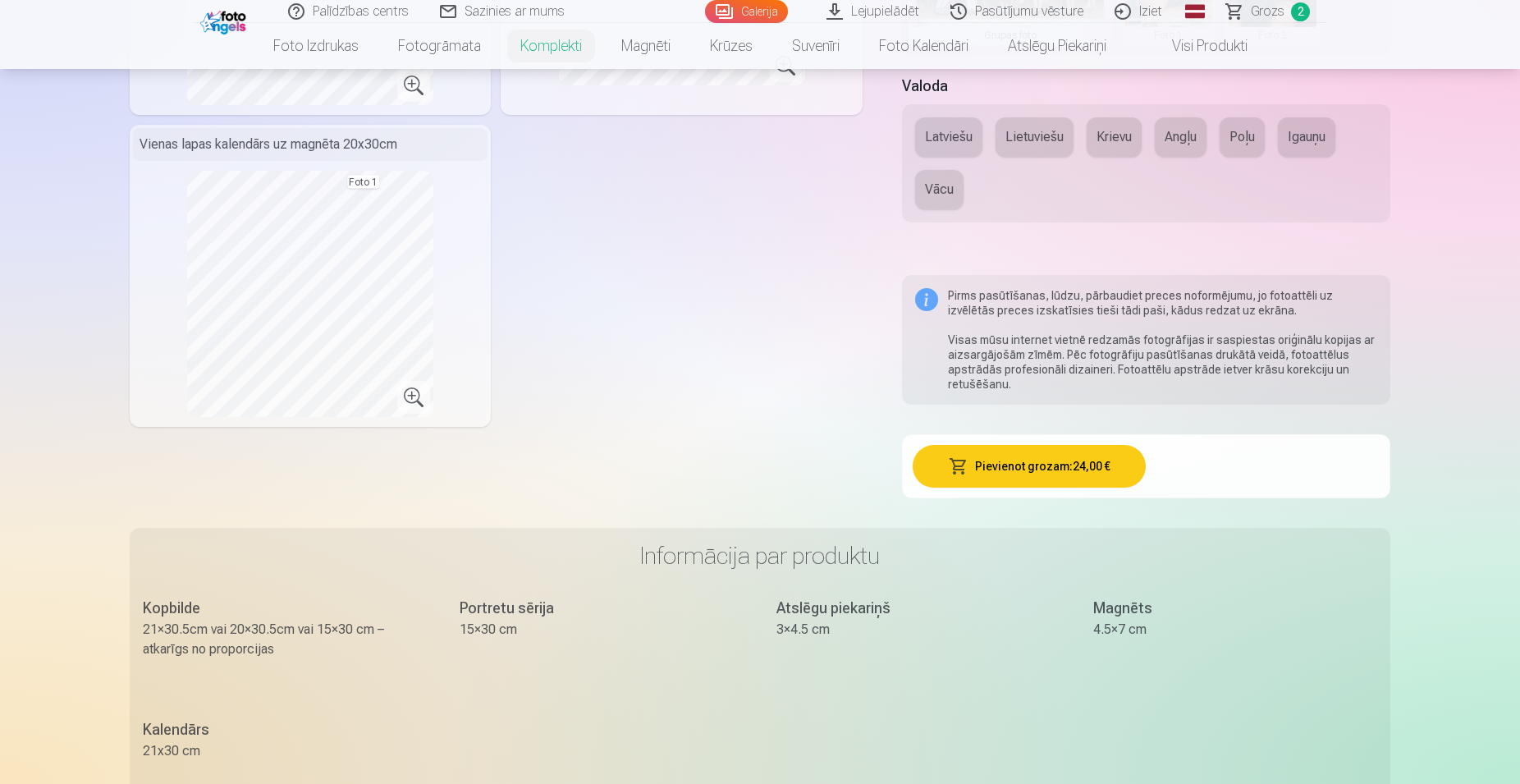
click at [1025, 454] on button "Pievienot grozam : 24,00 €" at bounding box center [1030, 466] width 234 height 43
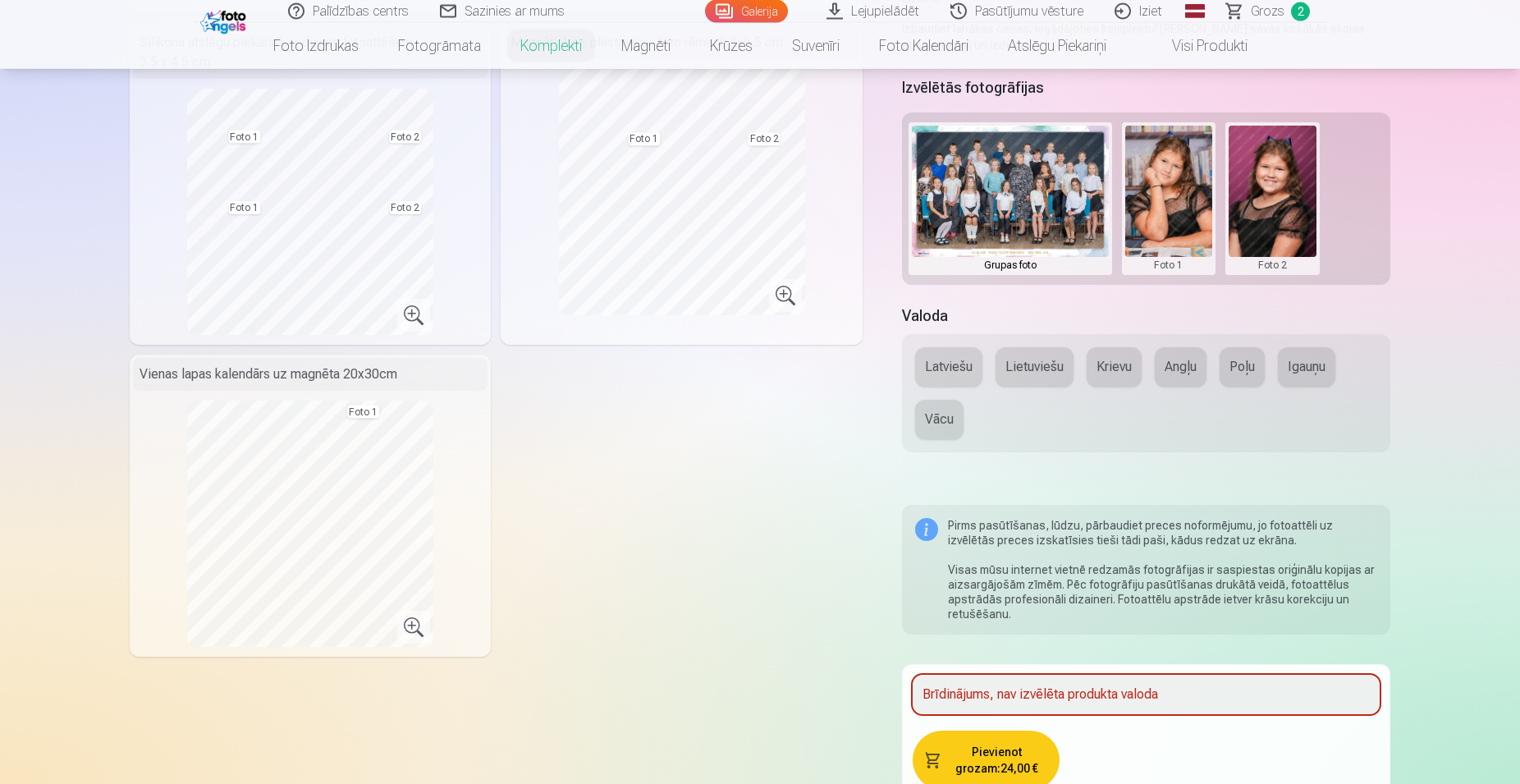
scroll to position [418, 0]
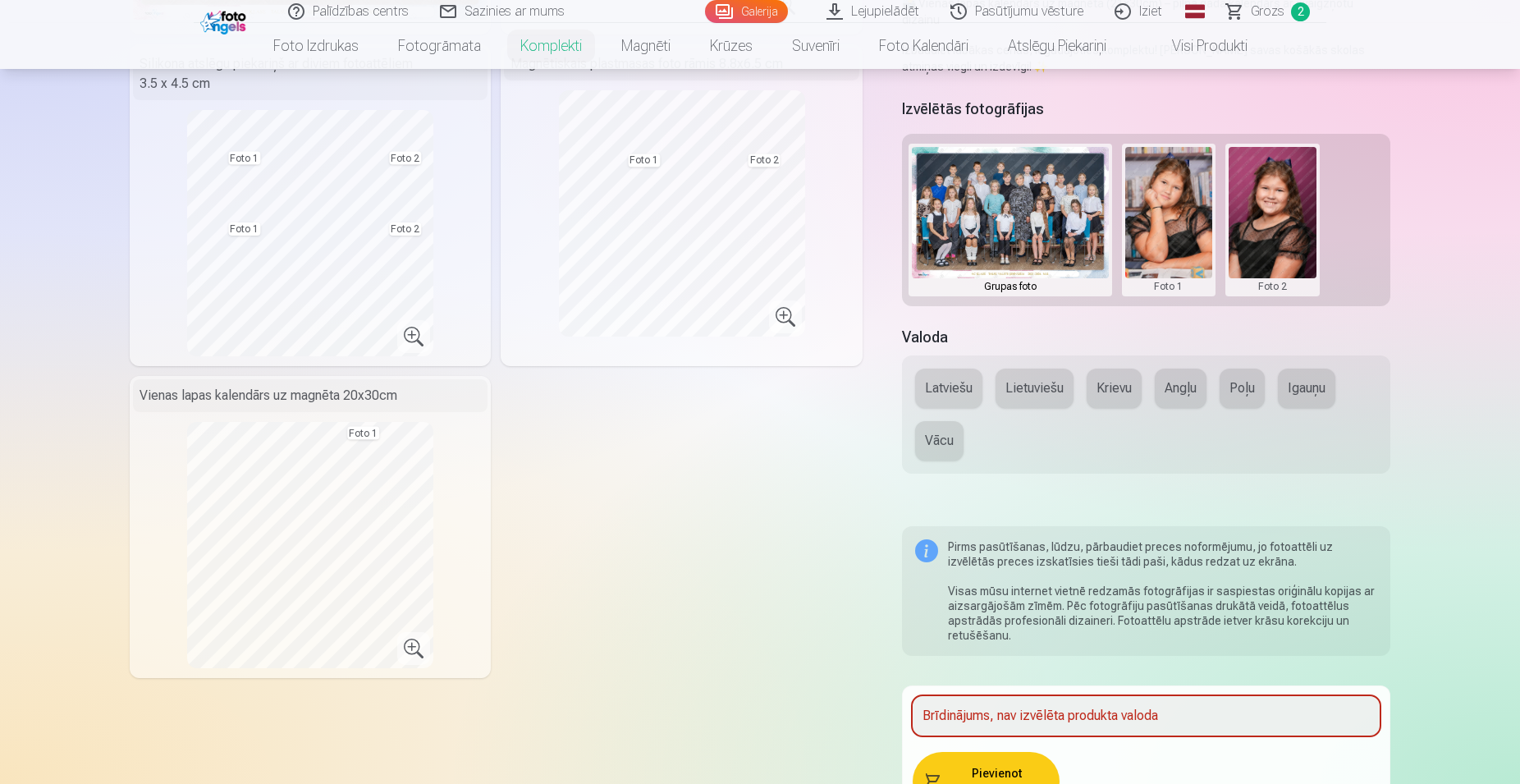
click at [925, 368] on button "Latviešu" at bounding box center [949, 388] width 68 height 39
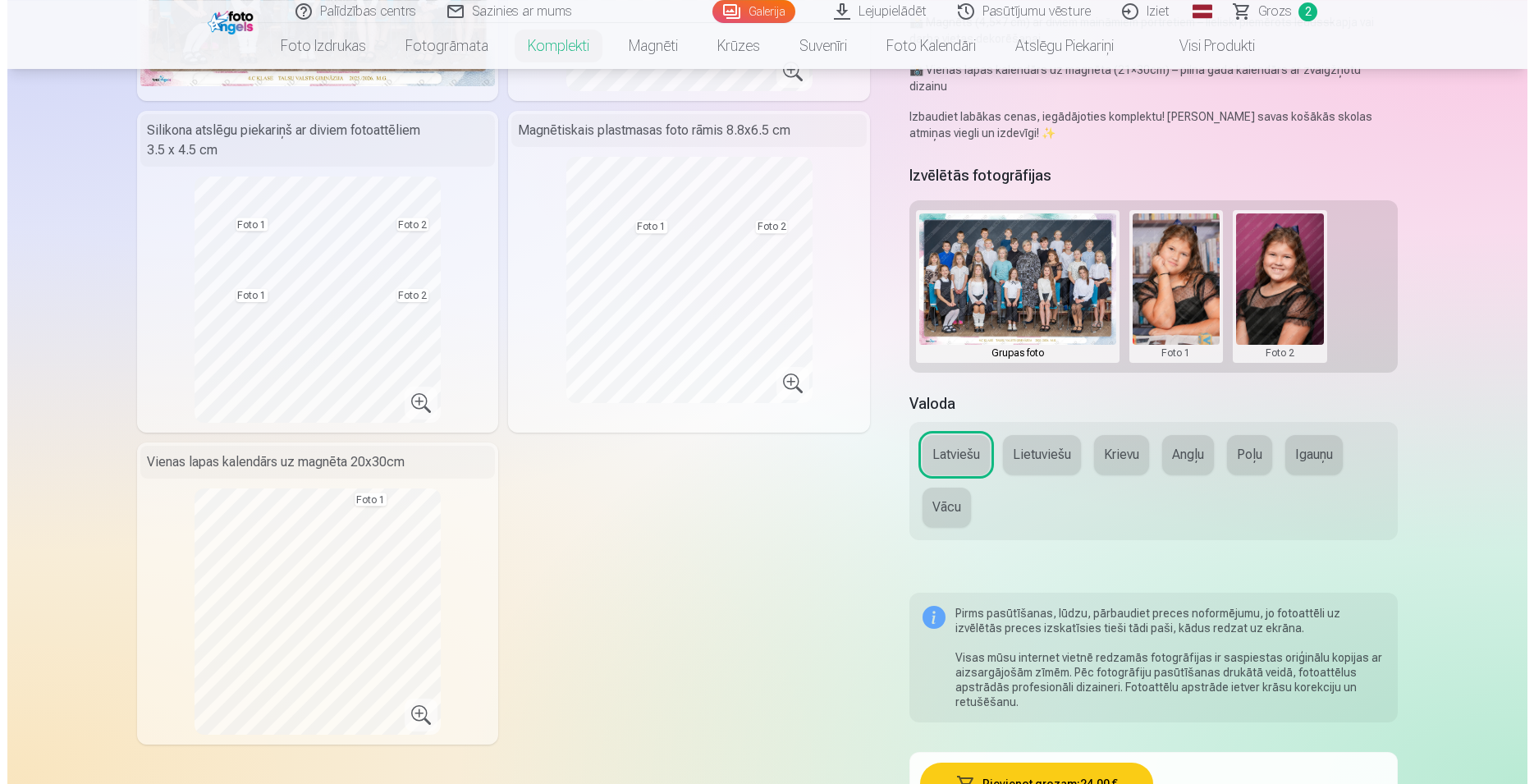
scroll to position [502, 0]
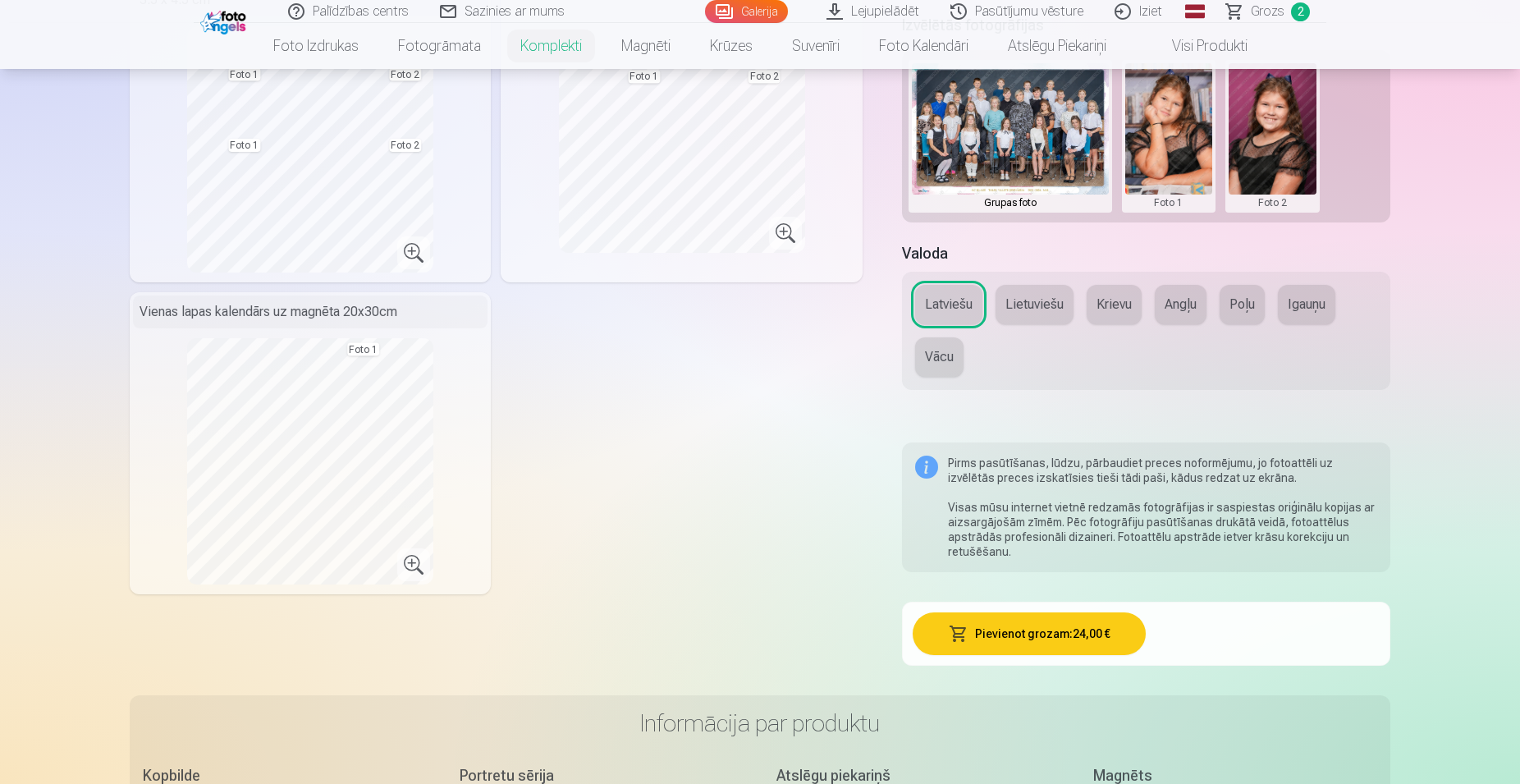
click at [1024, 614] on button "Pievienot grozam : 24,00 €" at bounding box center [1030, 633] width 234 height 43
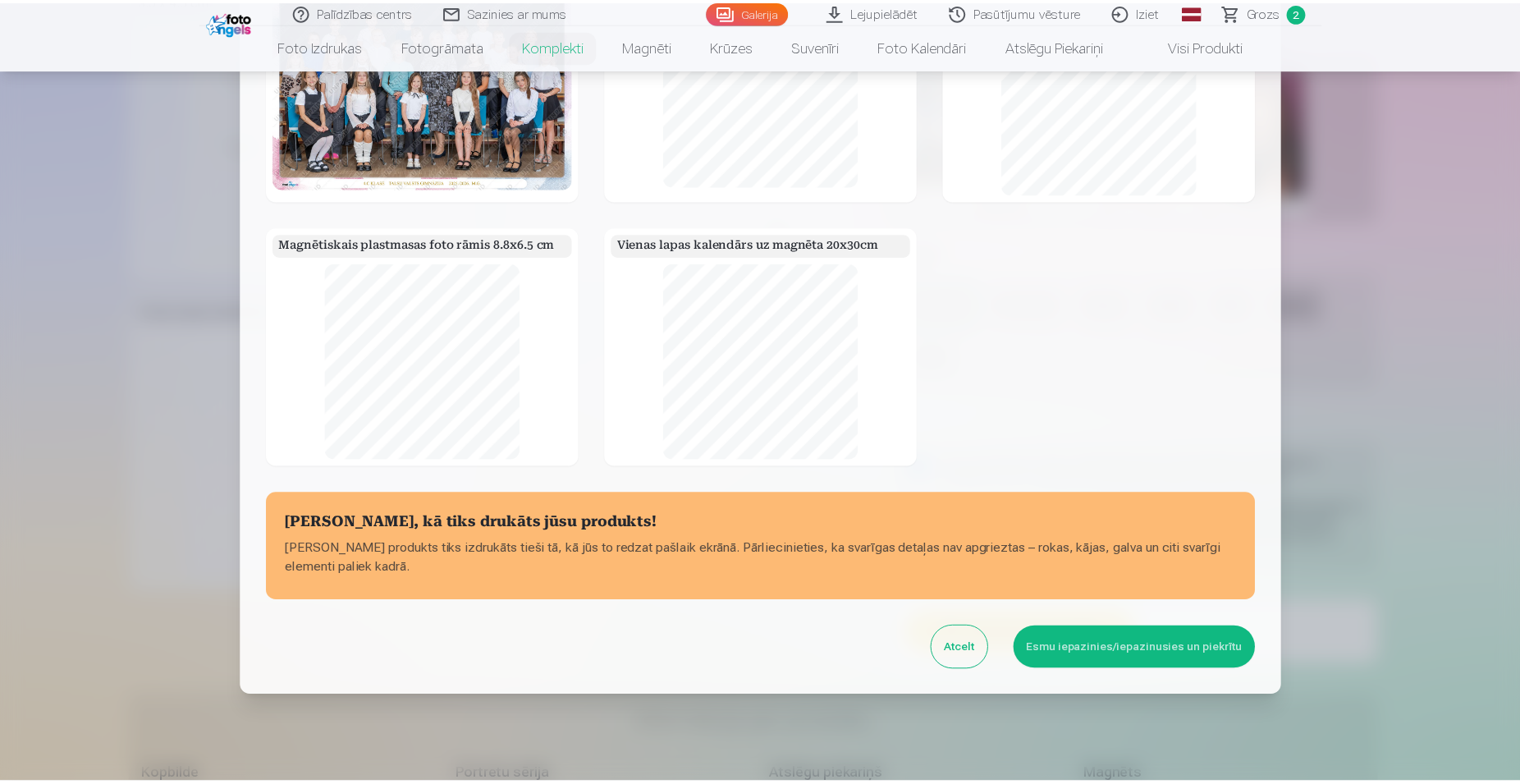
scroll to position [159, 0]
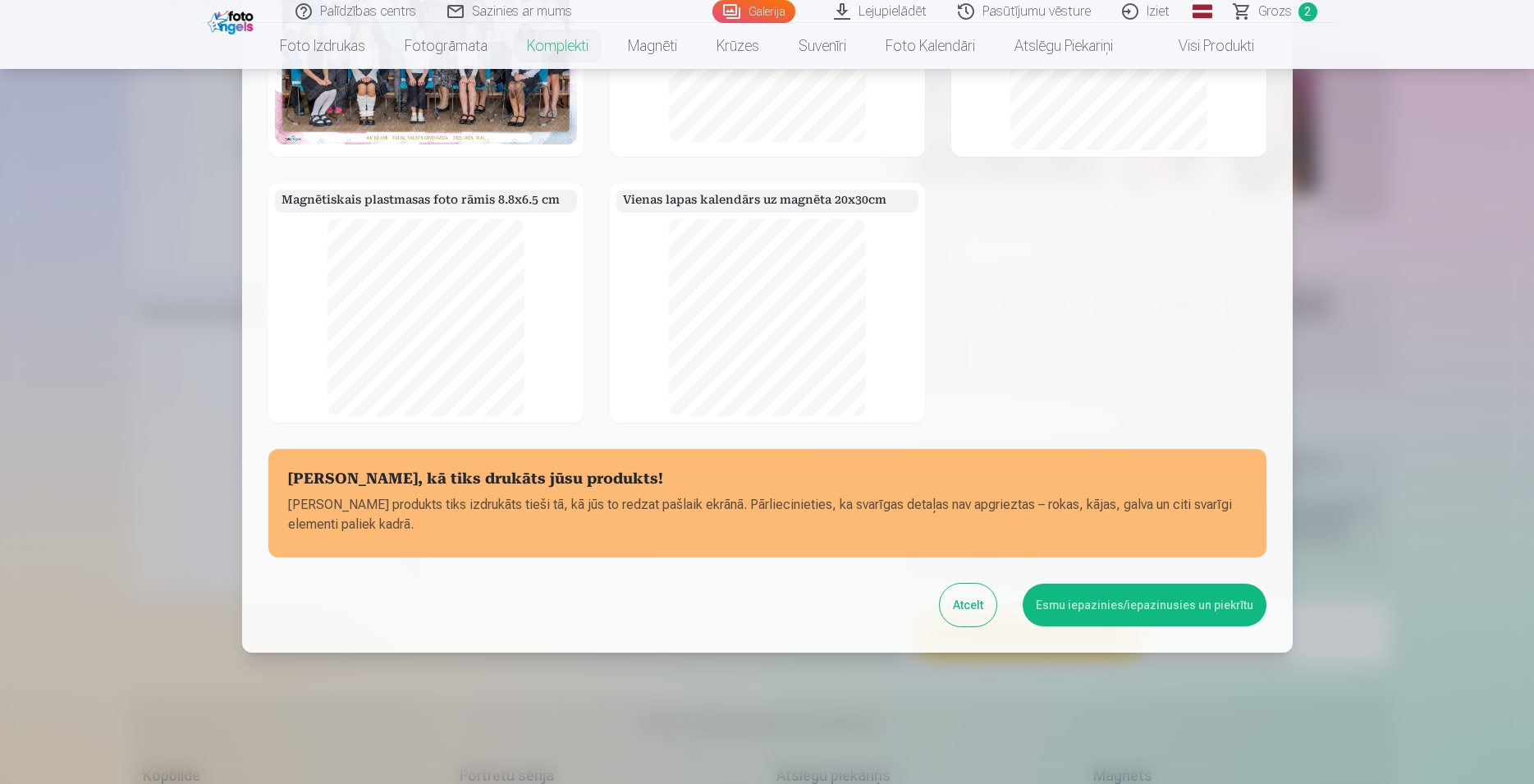
click at [1074, 612] on button "Esmu iepazinies/iepazinusies un piekrītu" at bounding box center [1145, 604] width 244 height 43
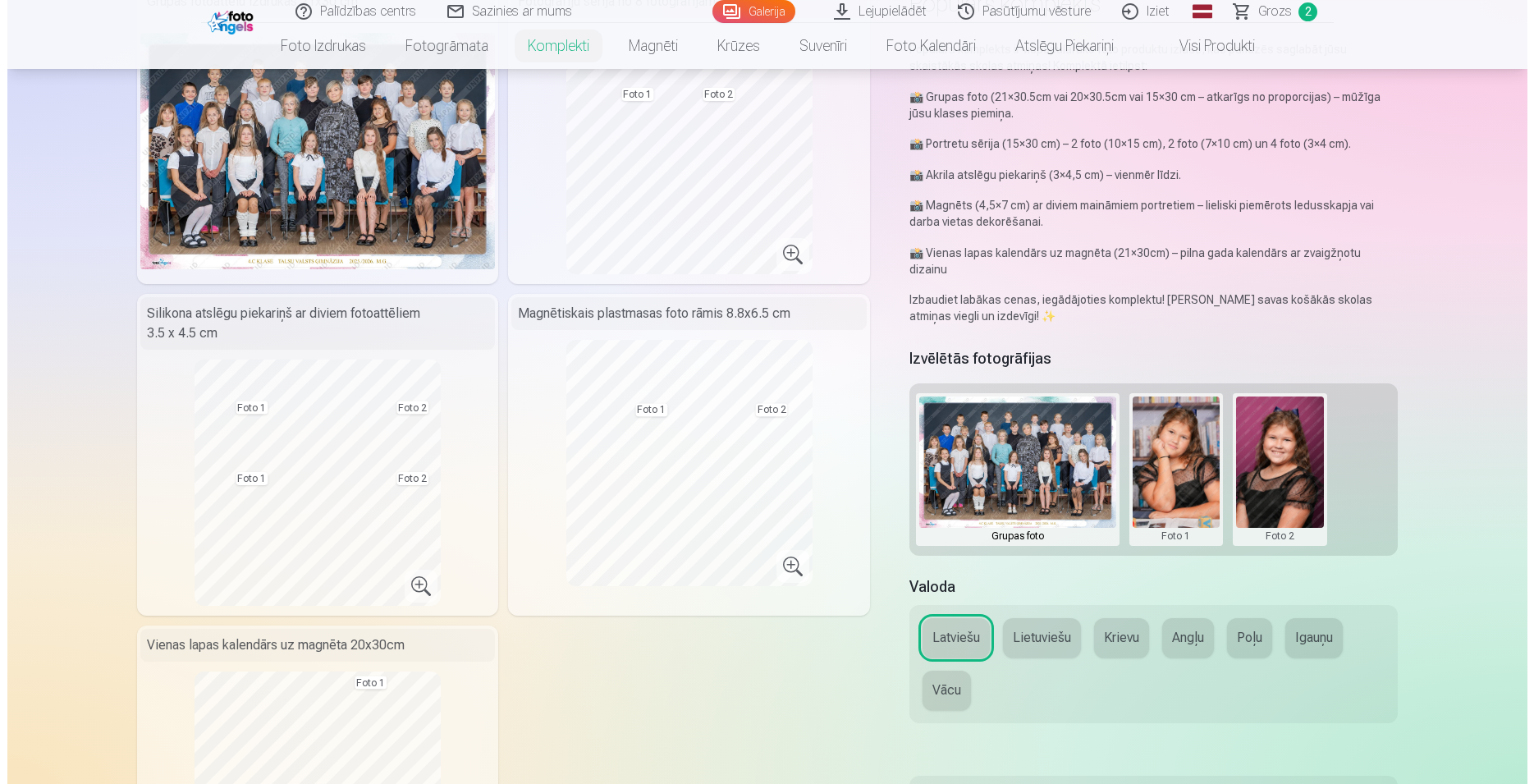
scroll to position [167, 0]
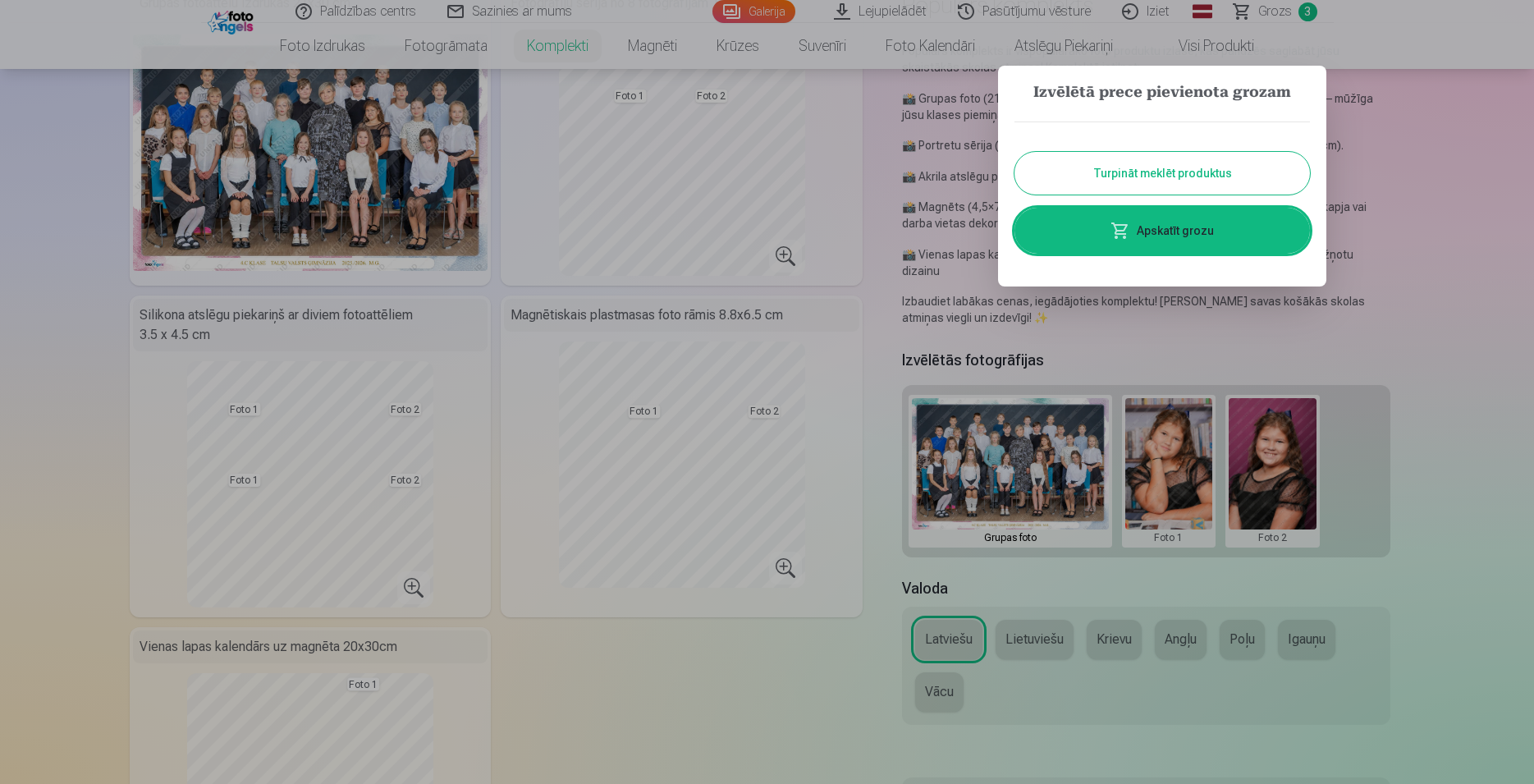
click at [1184, 232] on link "Apskatīt grozu" at bounding box center [1162, 231] width 296 height 46
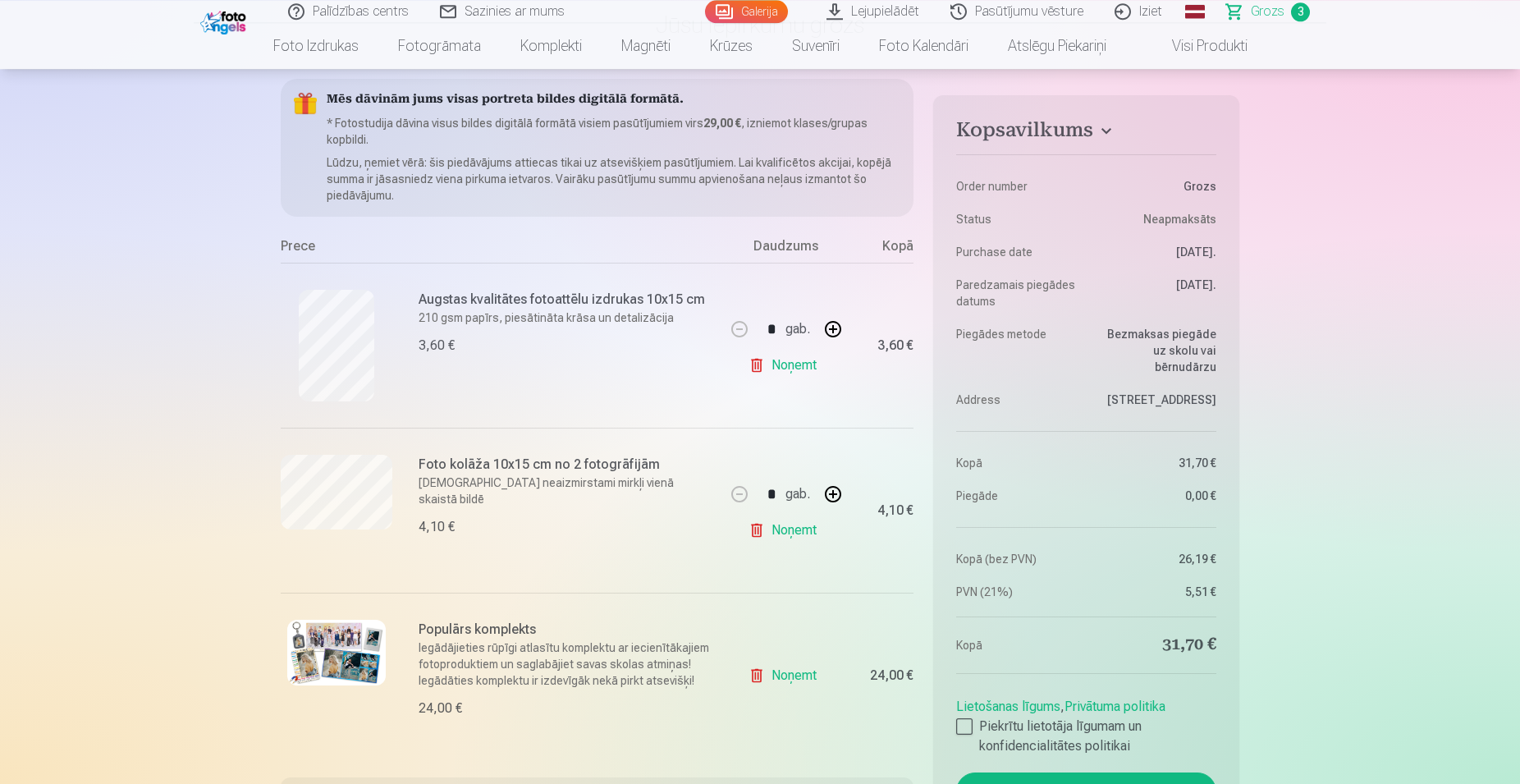
scroll to position [167, 0]
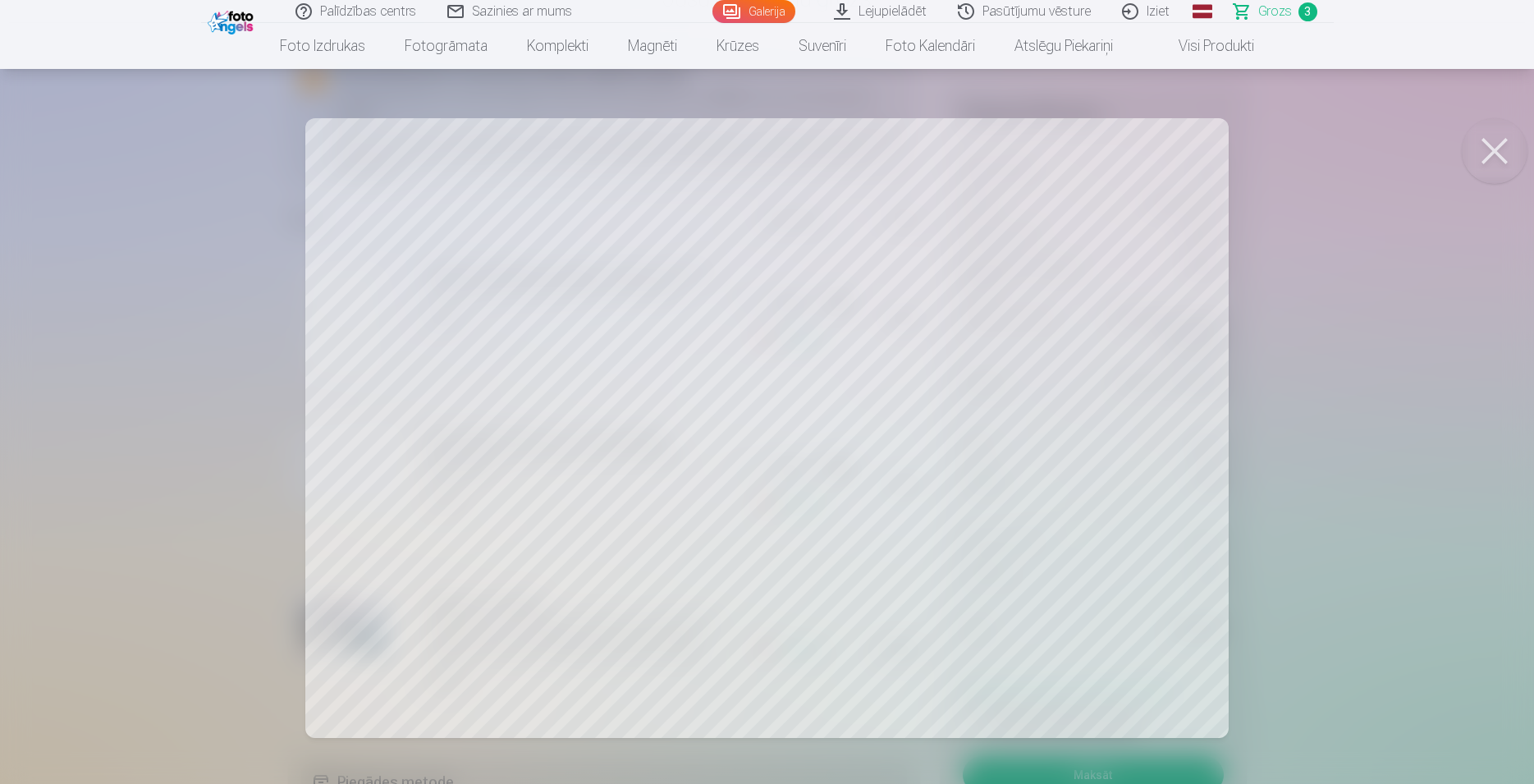
click at [544, 420] on div at bounding box center [767, 392] width 1534 height 784
click at [521, 400] on div at bounding box center [767, 392] width 1534 height 784
click at [832, 418] on div at bounding box center [767, 392] width 1534 height 784
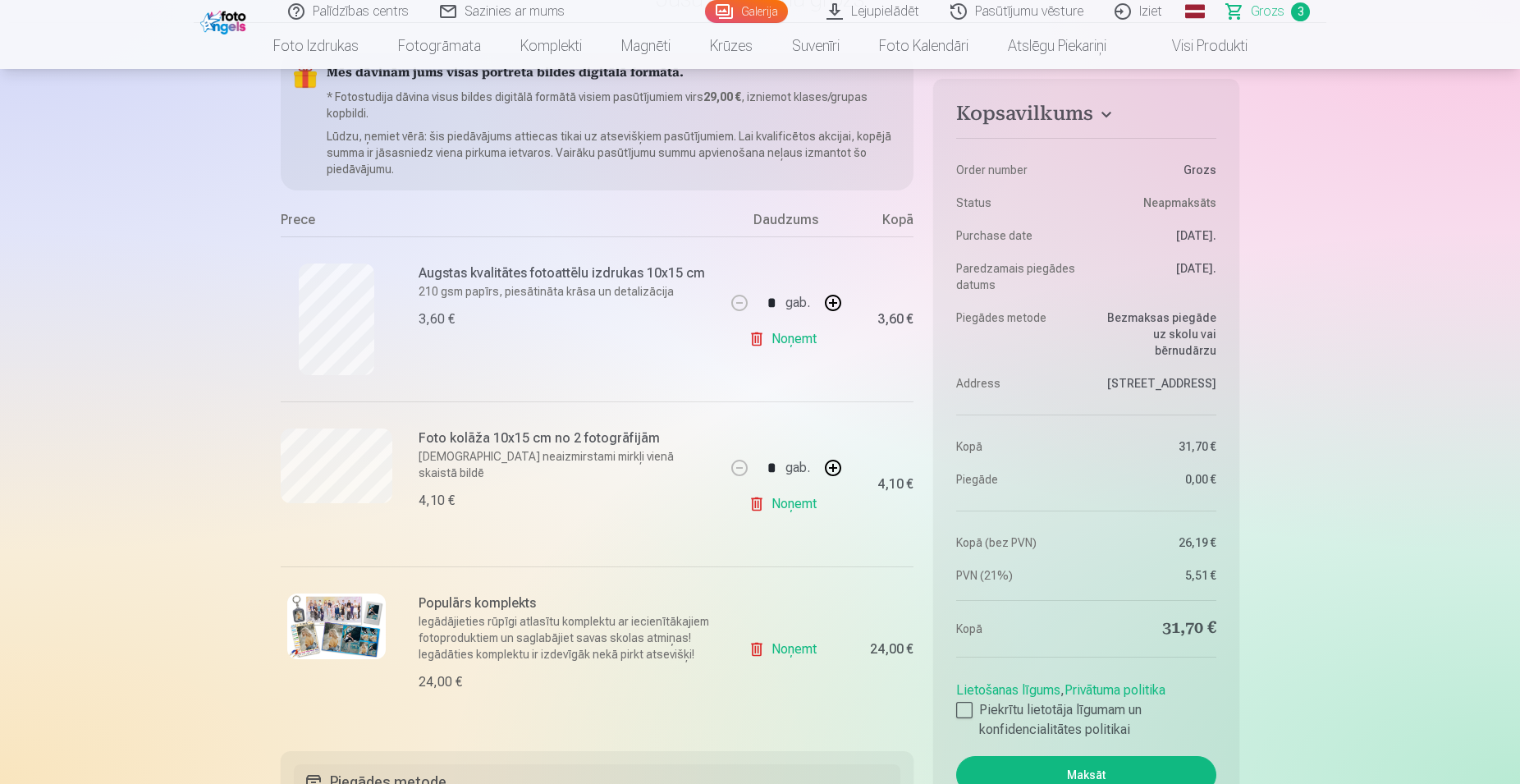
click at [782, 501] on link "Noņemt" at bounding box center [786, 503] width 75 height 32
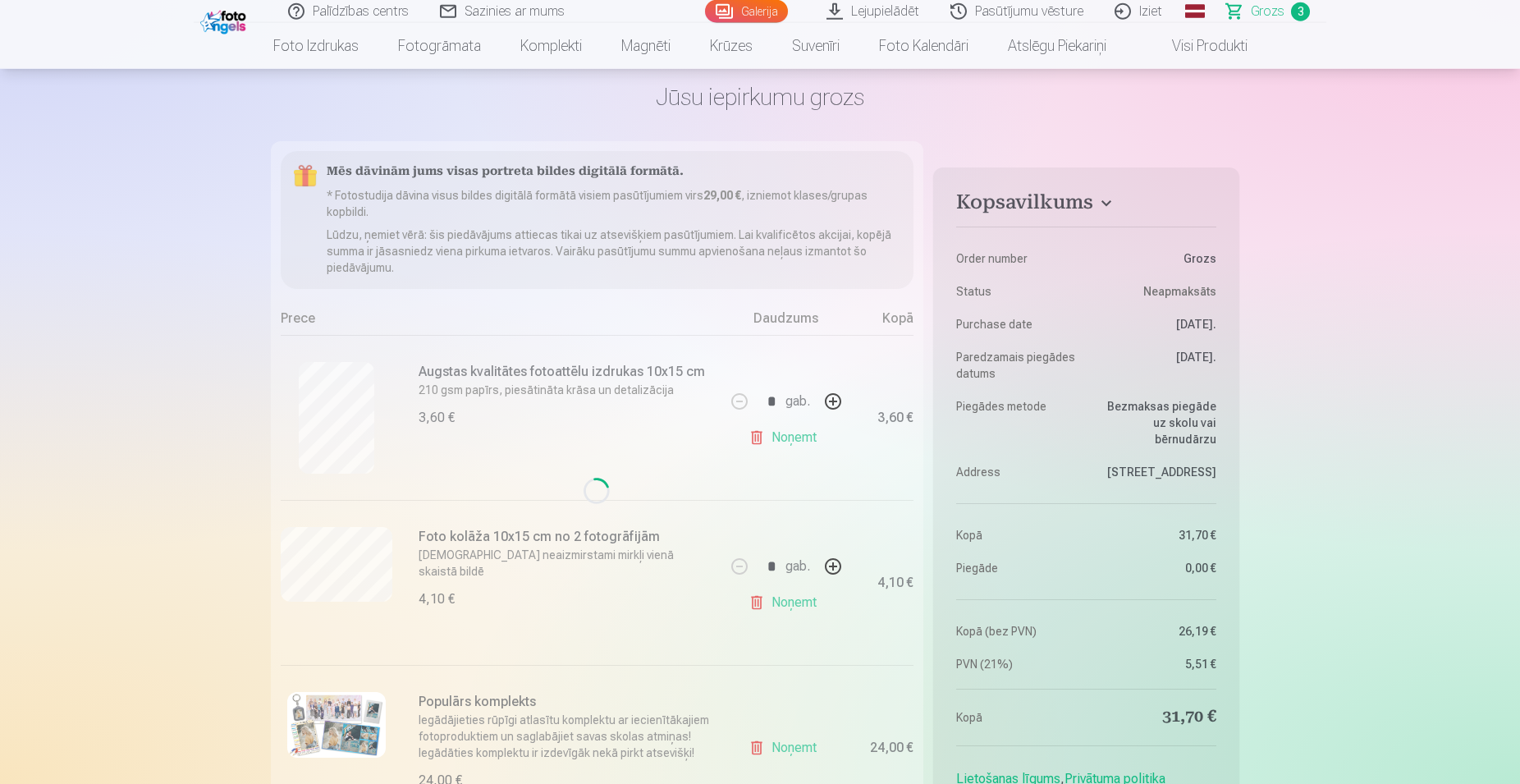
scroll to position [0, 0]
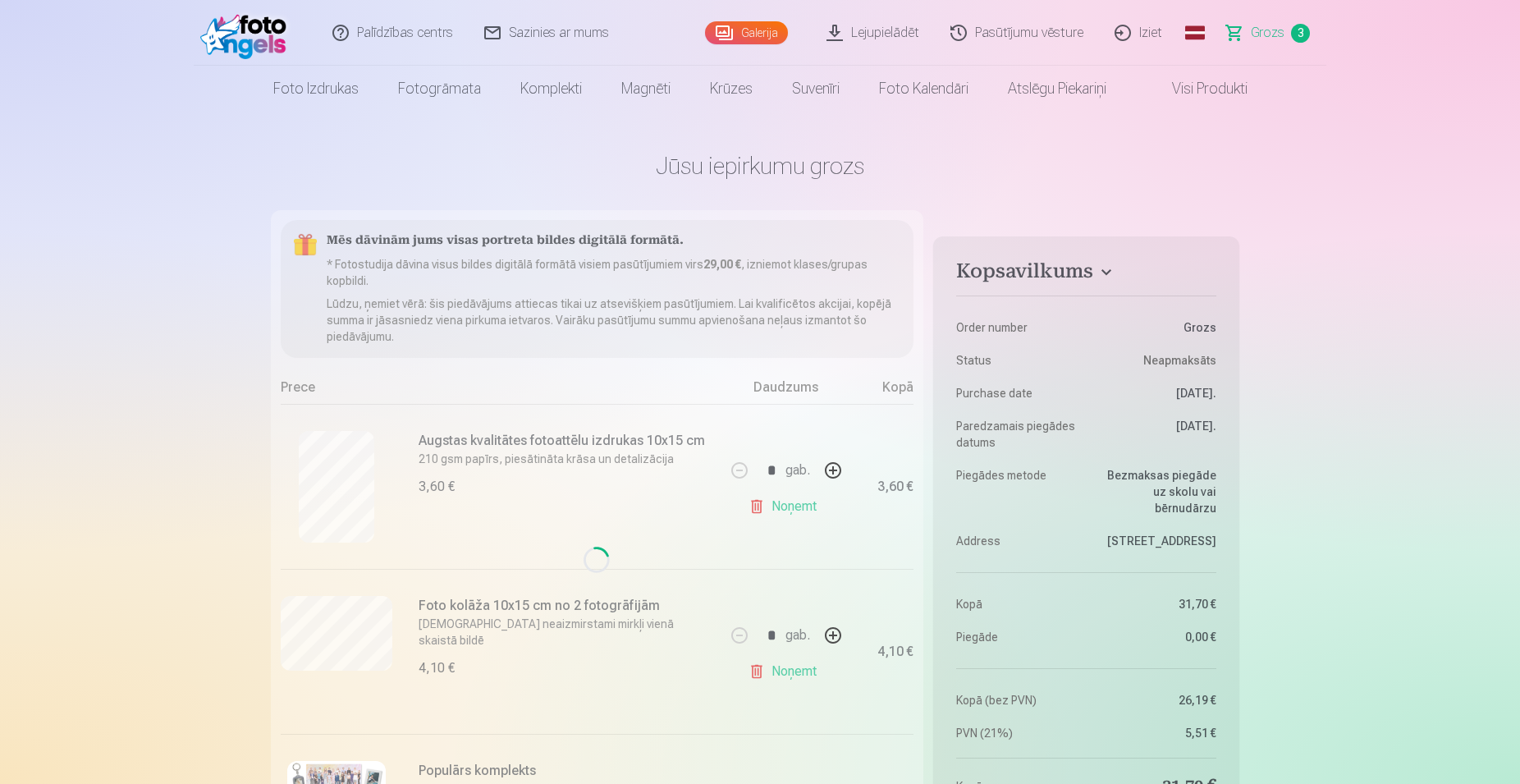
click at [331, 85] on link "Foto izdrukas" at bounding box center [316, 89] width 125 height 46
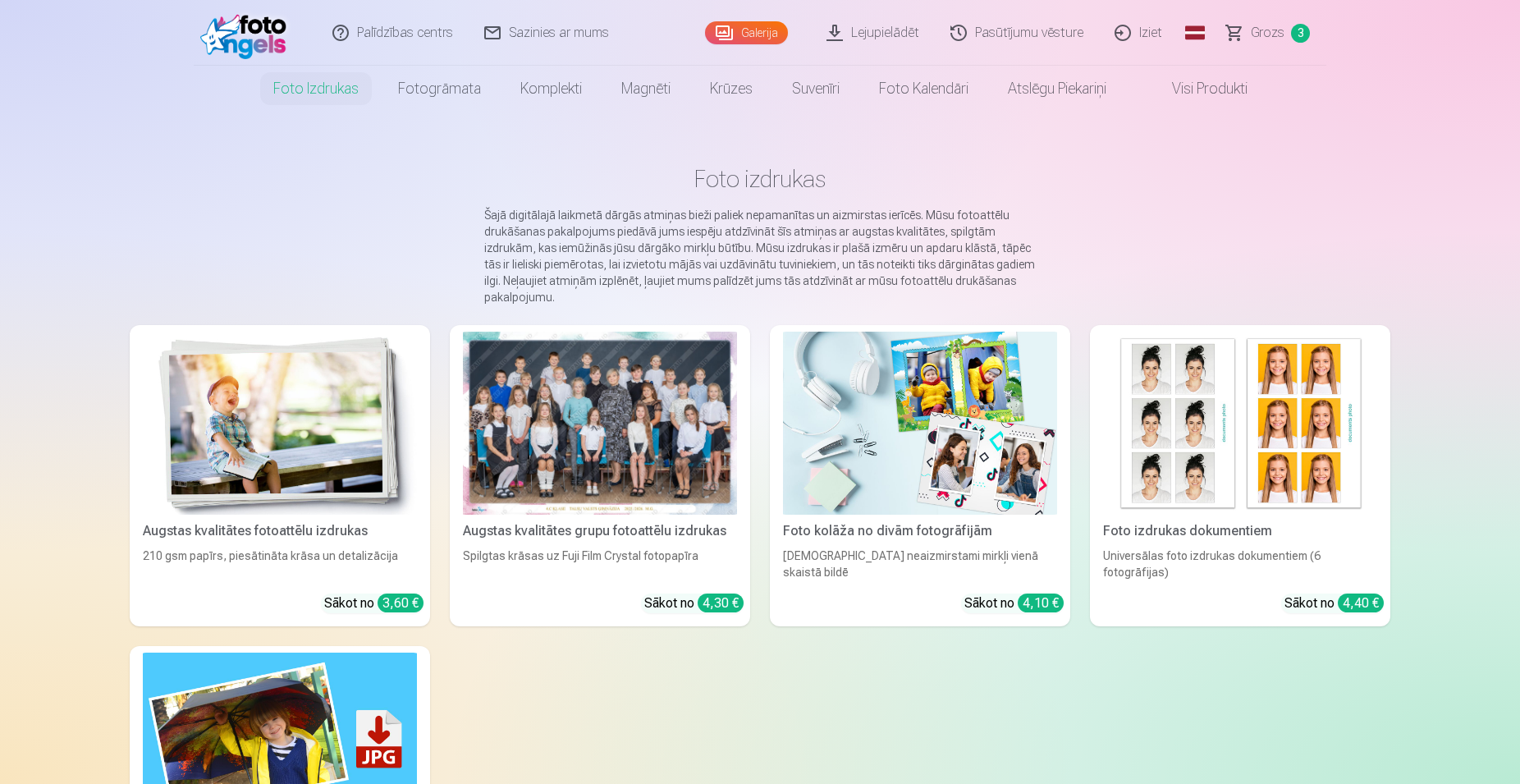
click at [931, 429] on img at bounding box center [920, 423] width 275 height 183
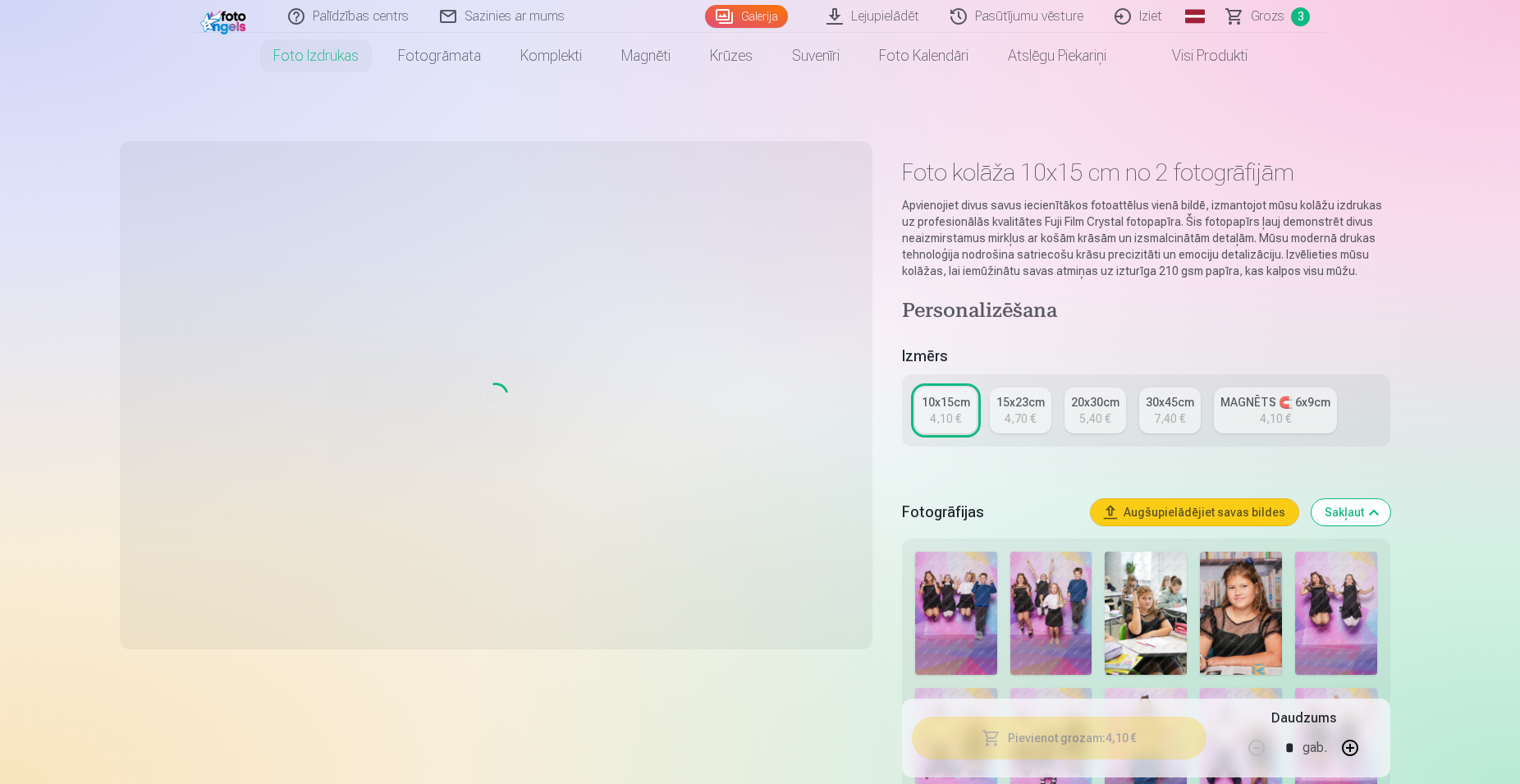
scroll to position [167, 0]
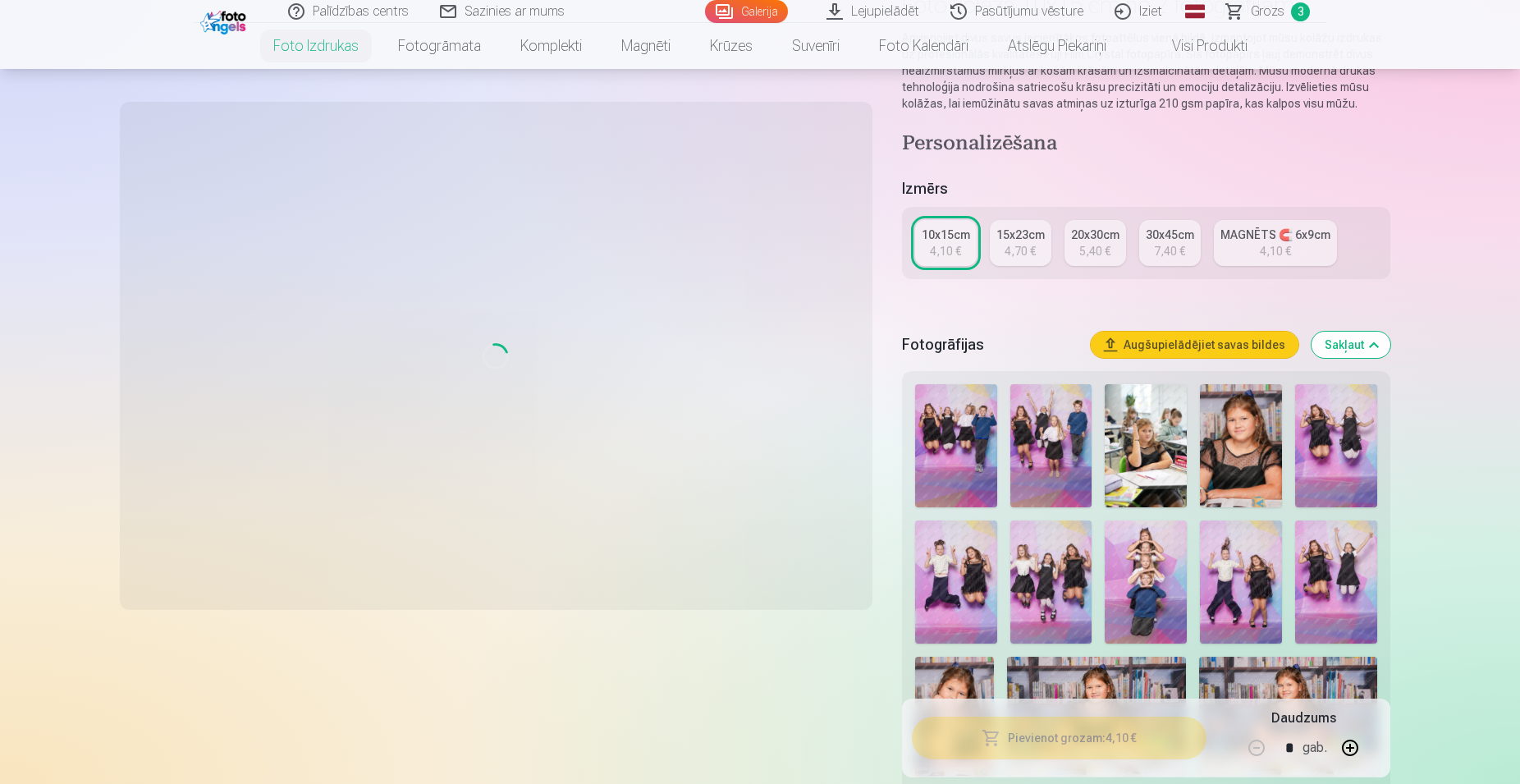
click at [1341, 442] on img at bounding box center [1337, 445] width 82 height 123
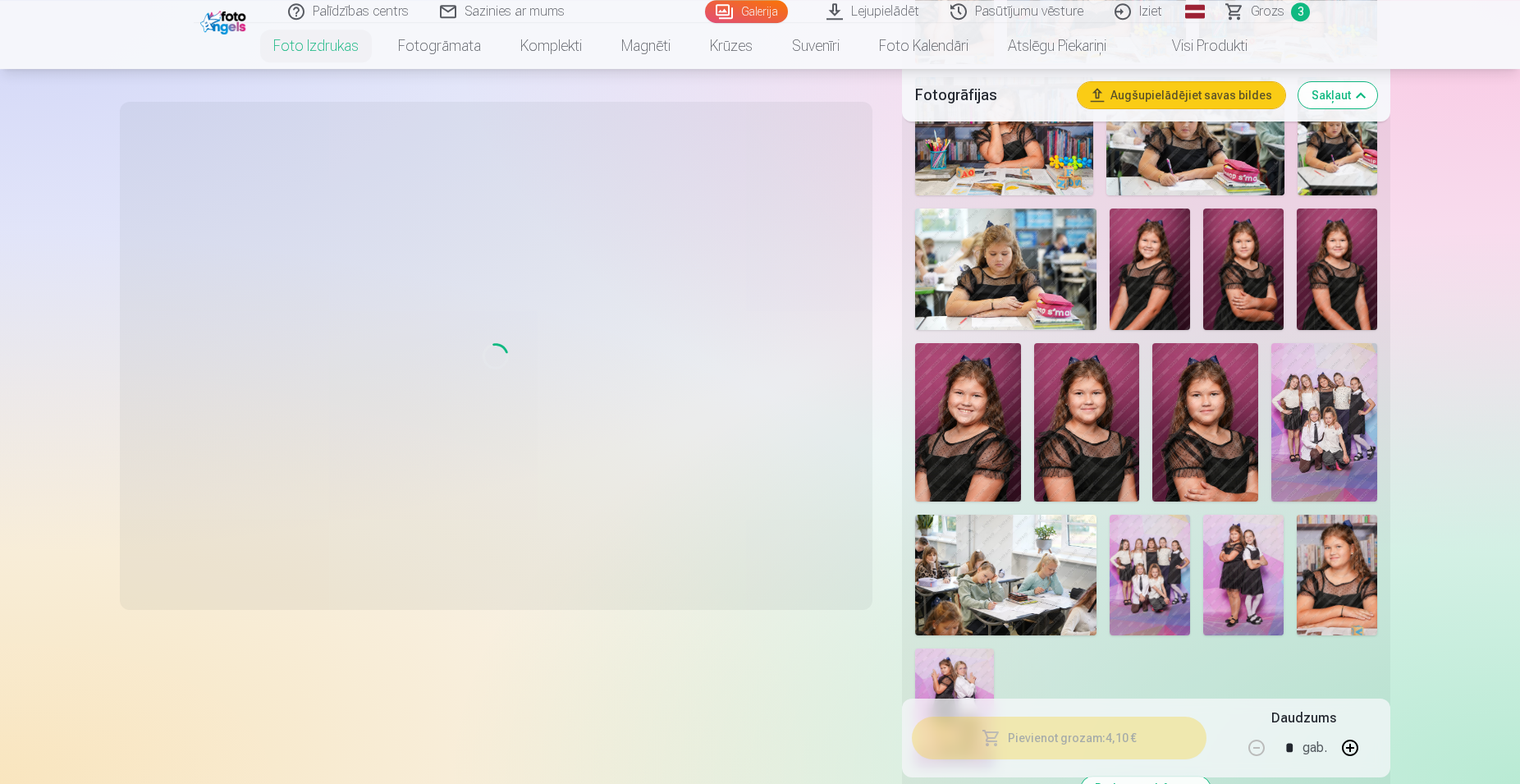
scroll to position [913, 0]
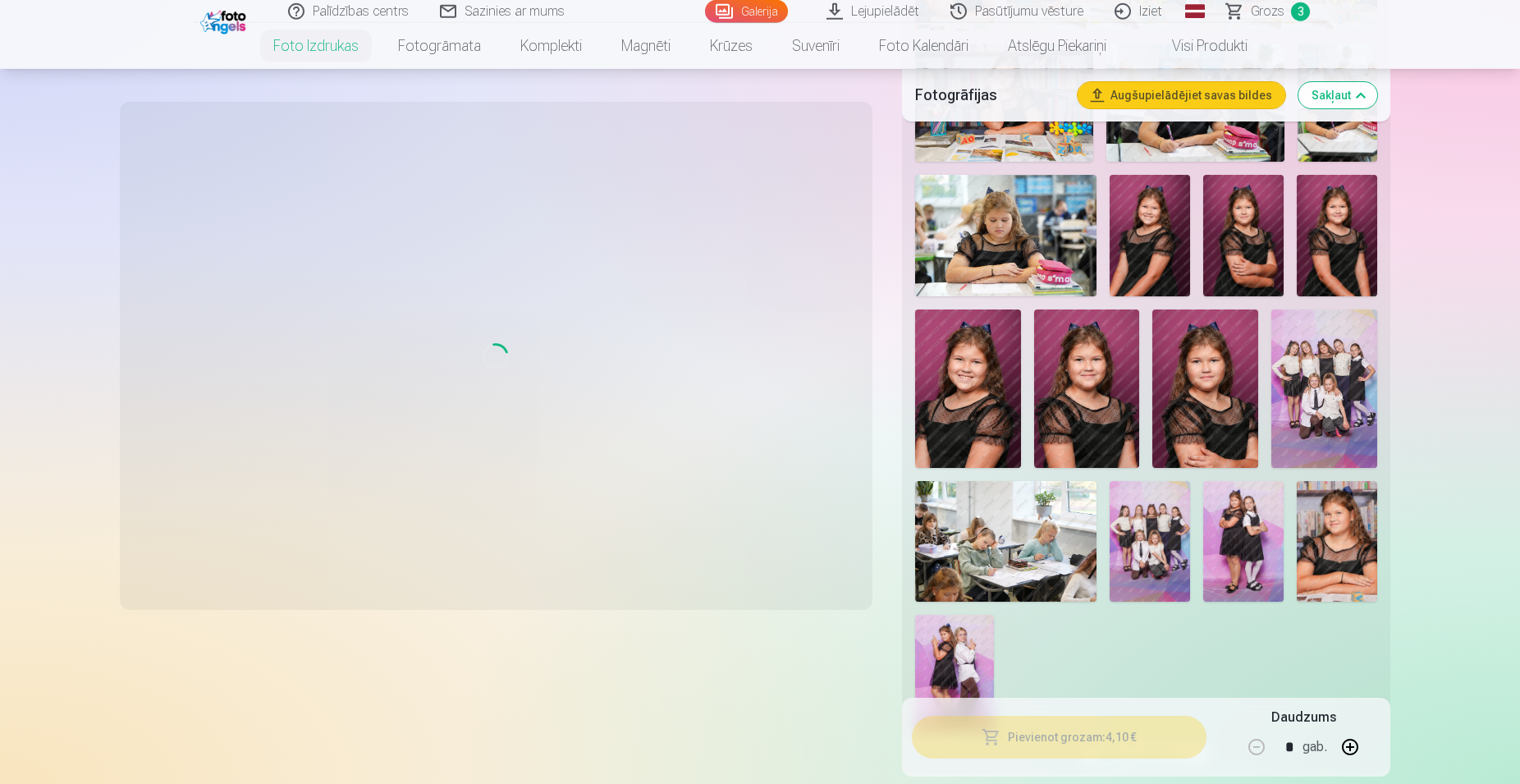
click at [1274, 8] on span "Grozs" at bounding box center [1267, 11] width 33 height 19
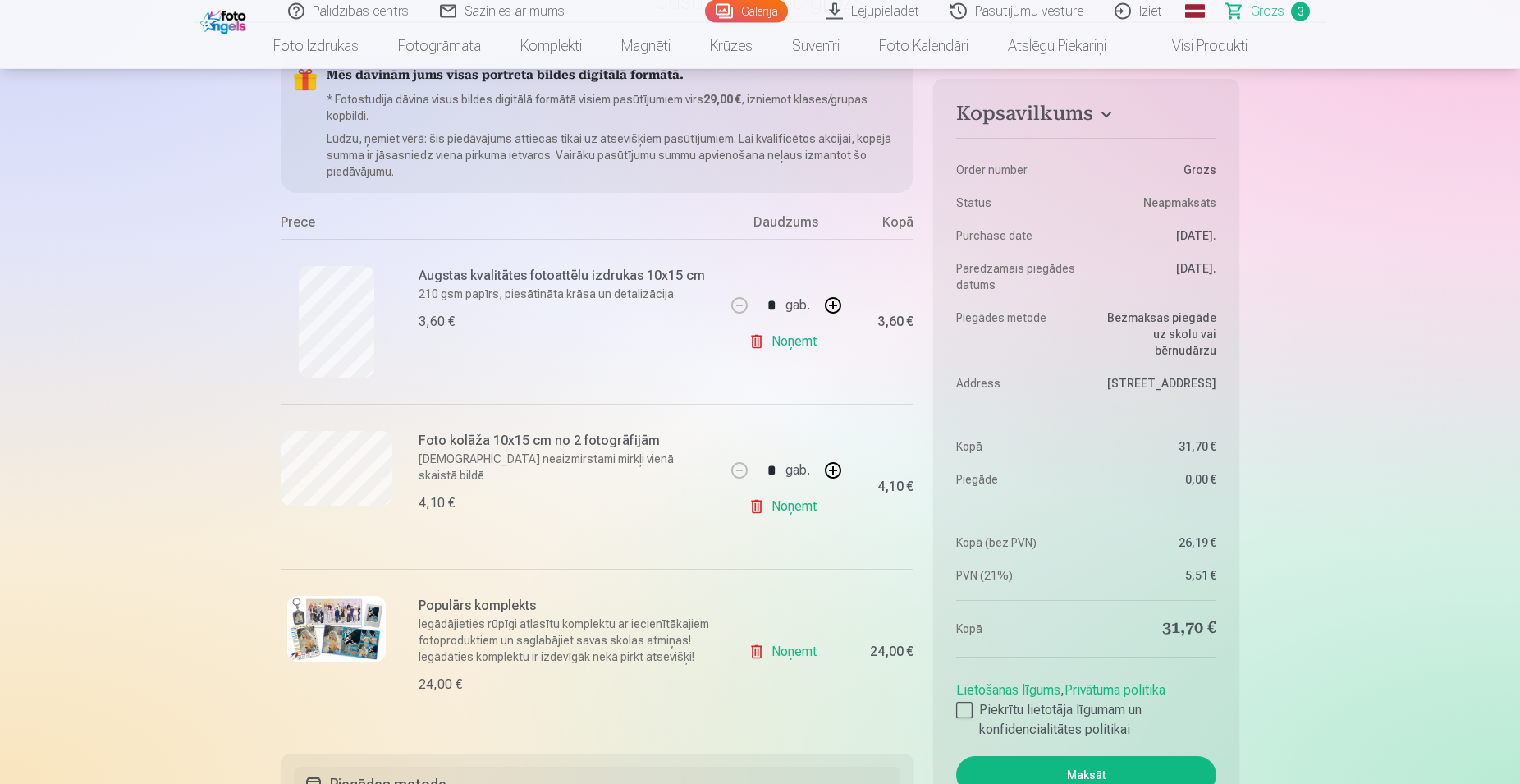
scroll to position [167, 0]
click at [800, 508] on link "Noņemt" at bounding box center [786, 503] width 75 height 32
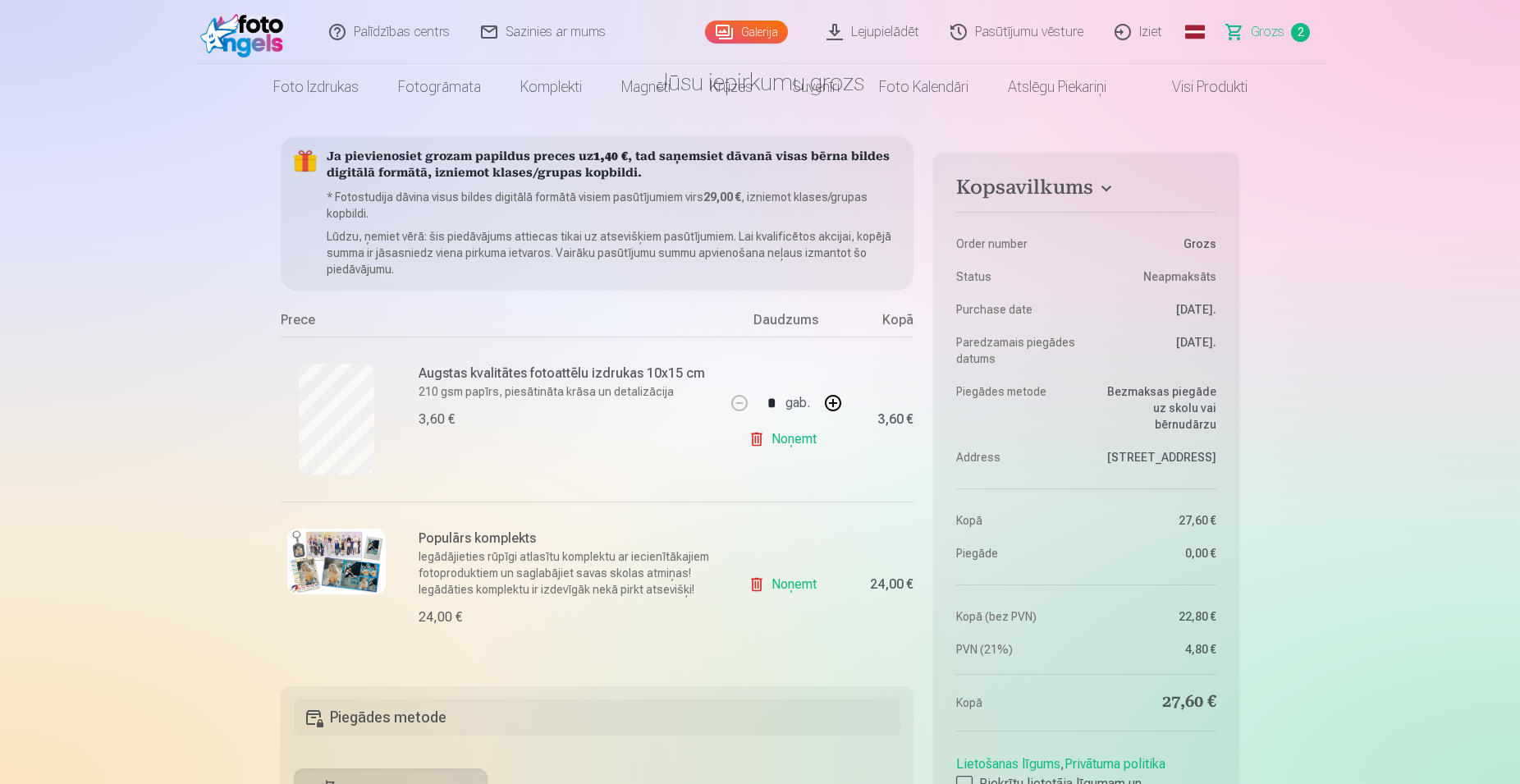
scroll to position [0, 0]
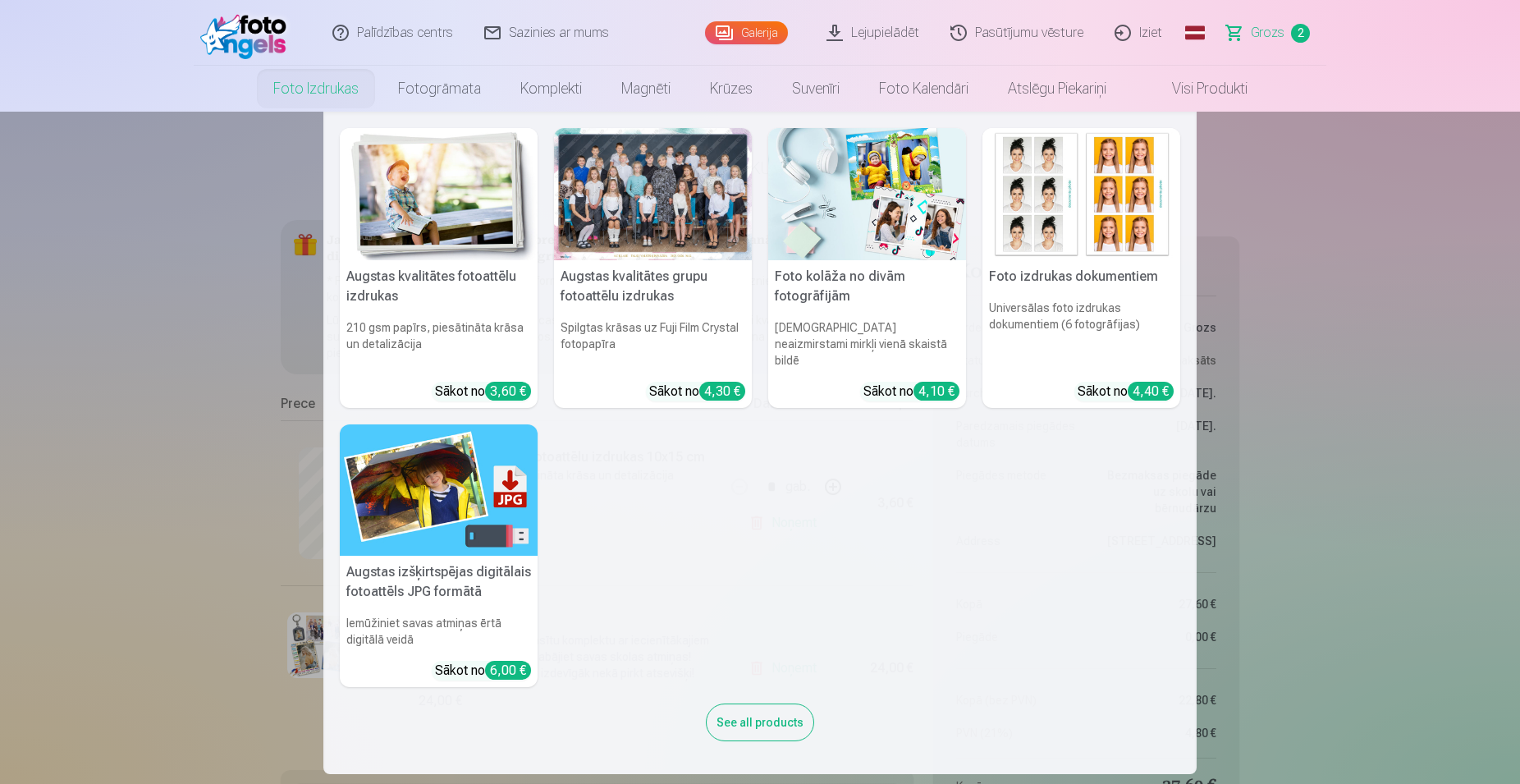
click at [328, 86] on link "Foto izdrukas" at bounding box center [316, 89] width 125 height 46
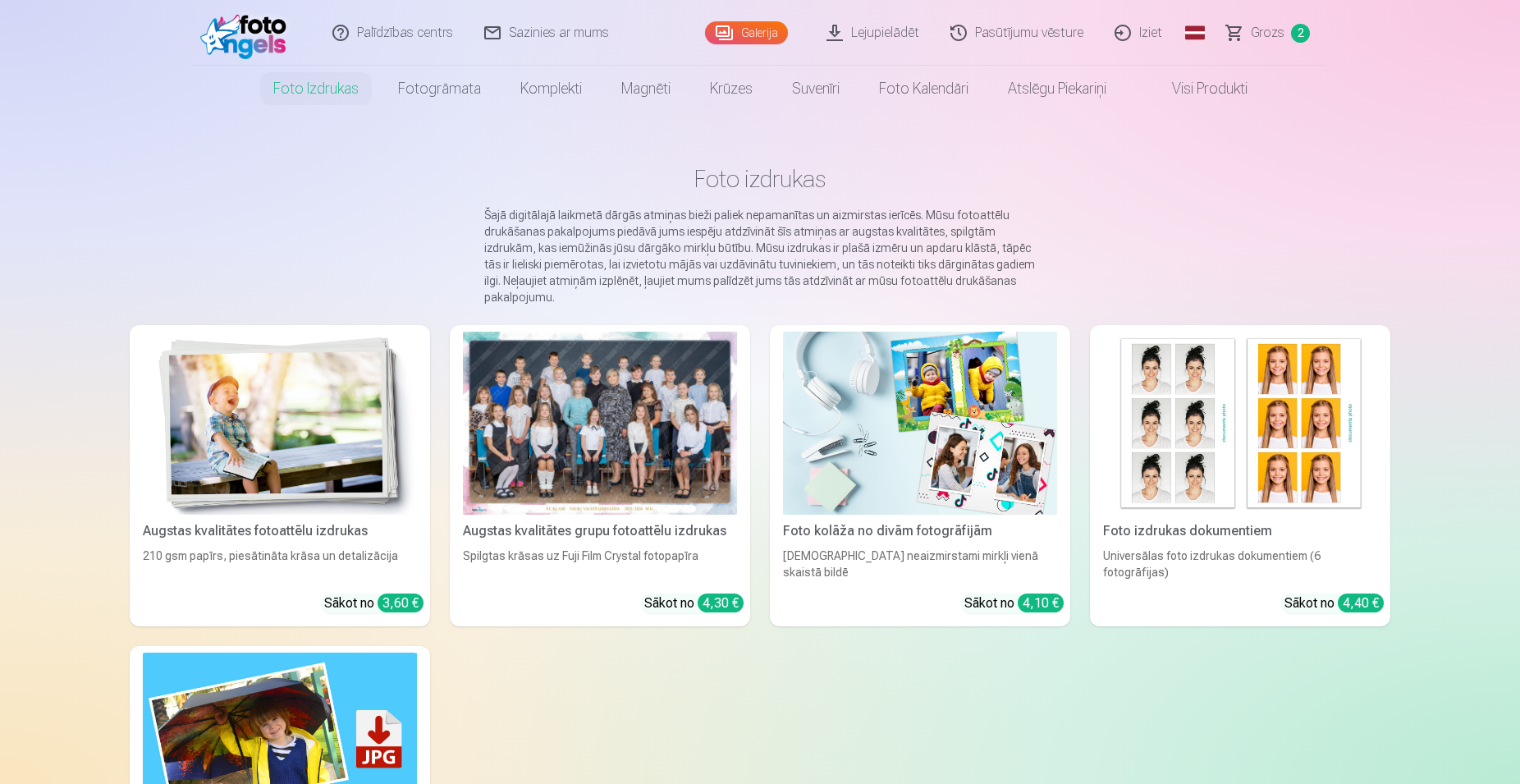
click at [289, 445] on img at bounding box center [280, 423] width 275 height 183
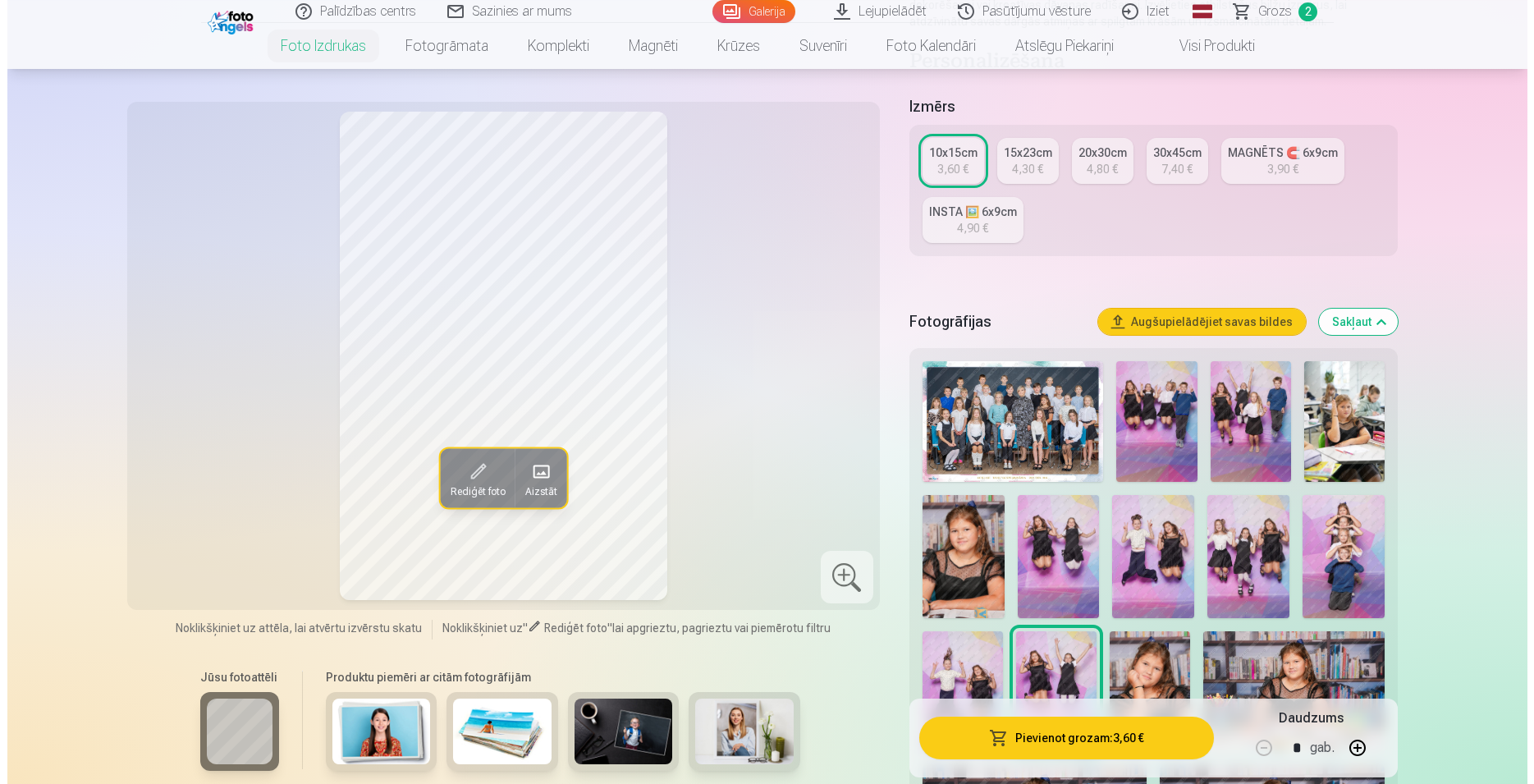
scroll to position [335, 0]
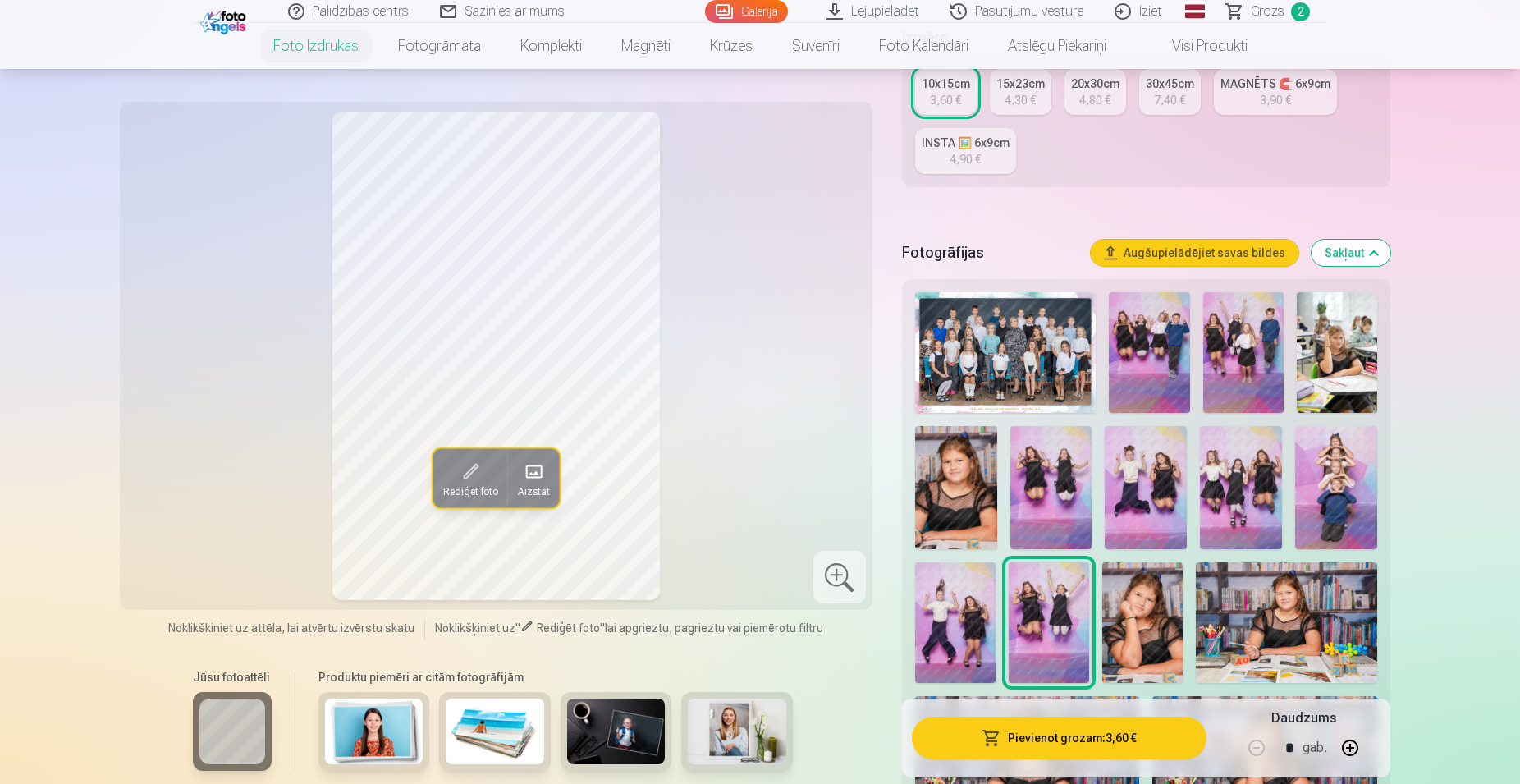
click at [1035, 493] on img at bounding box center [1052, 488] width 82 height 123
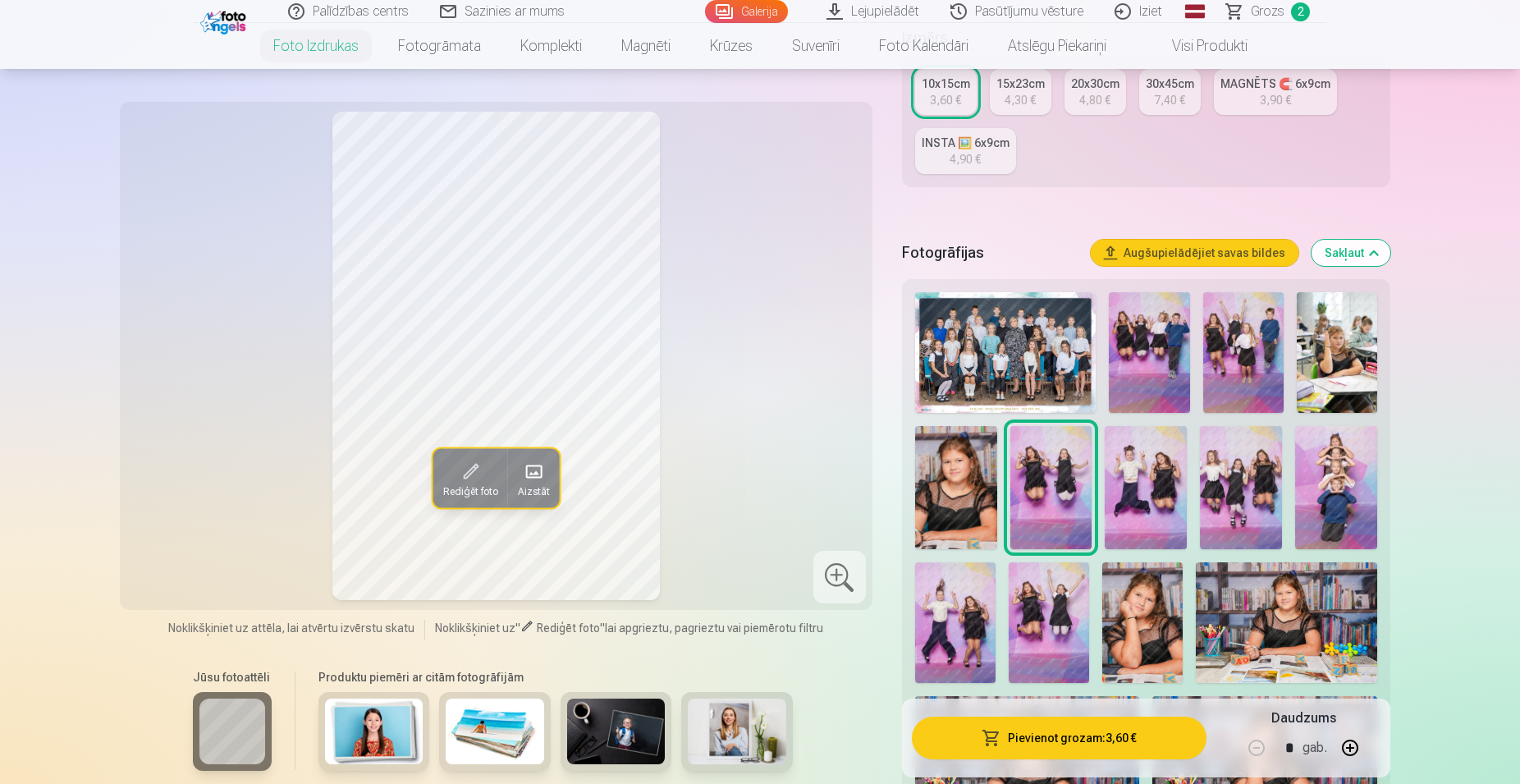
click at [1047, 617] on img at bounding box center [1049, 623] width 81 height 121
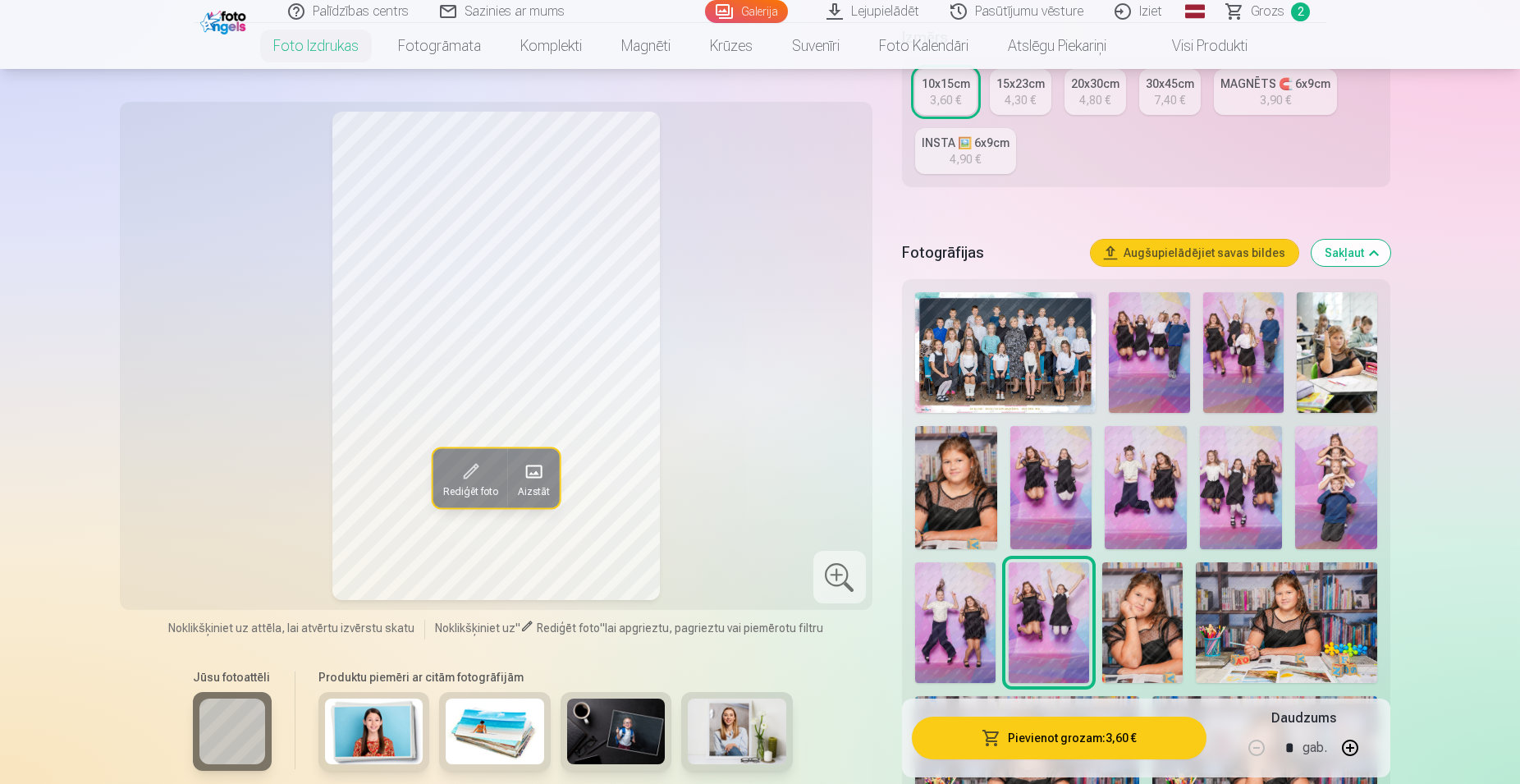
click at [1054, 735] on button "Pievienot grozam : 3,60 €" at bounding box center [1060, 738] width 295 height 43
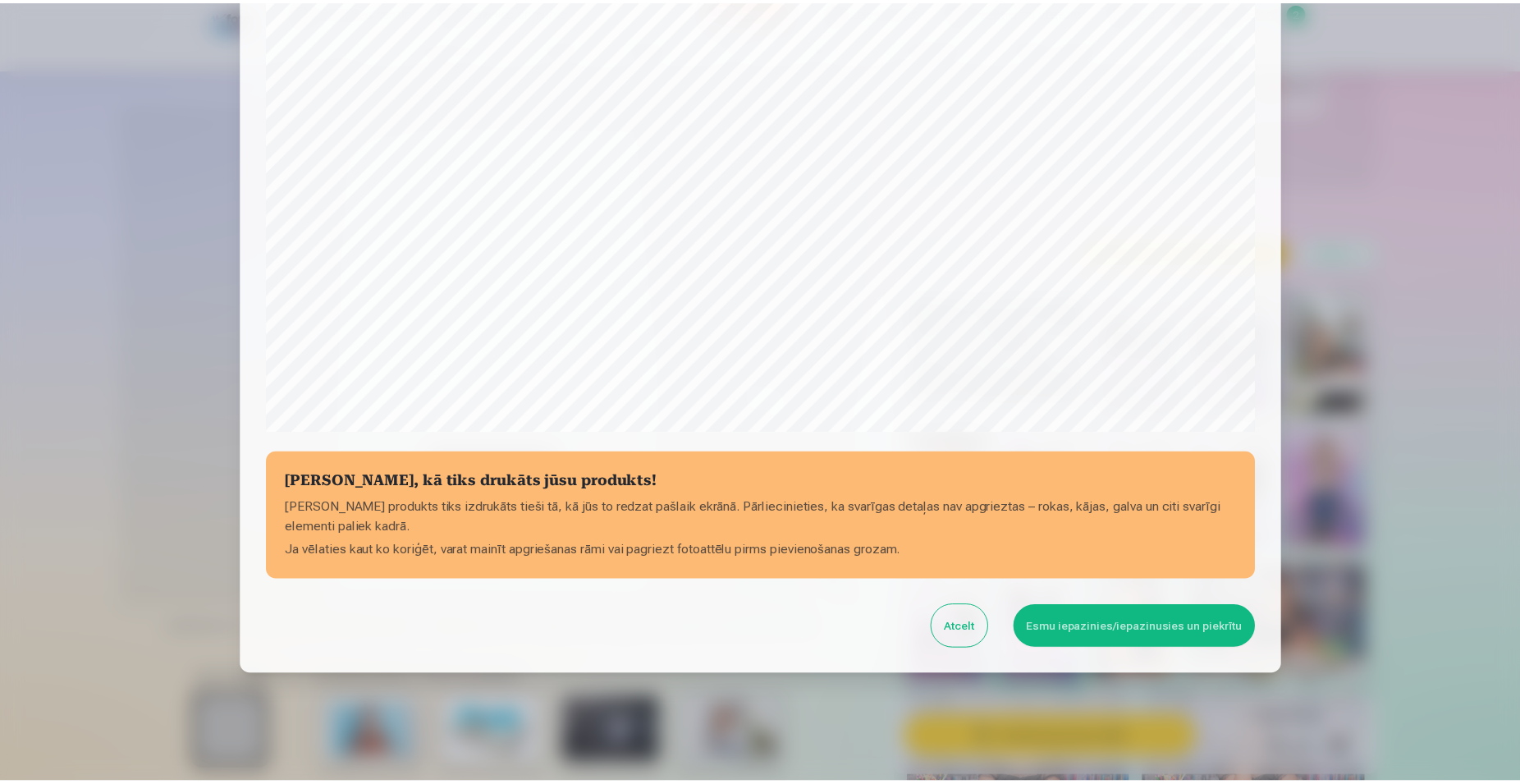
scroll to position [398, 0]
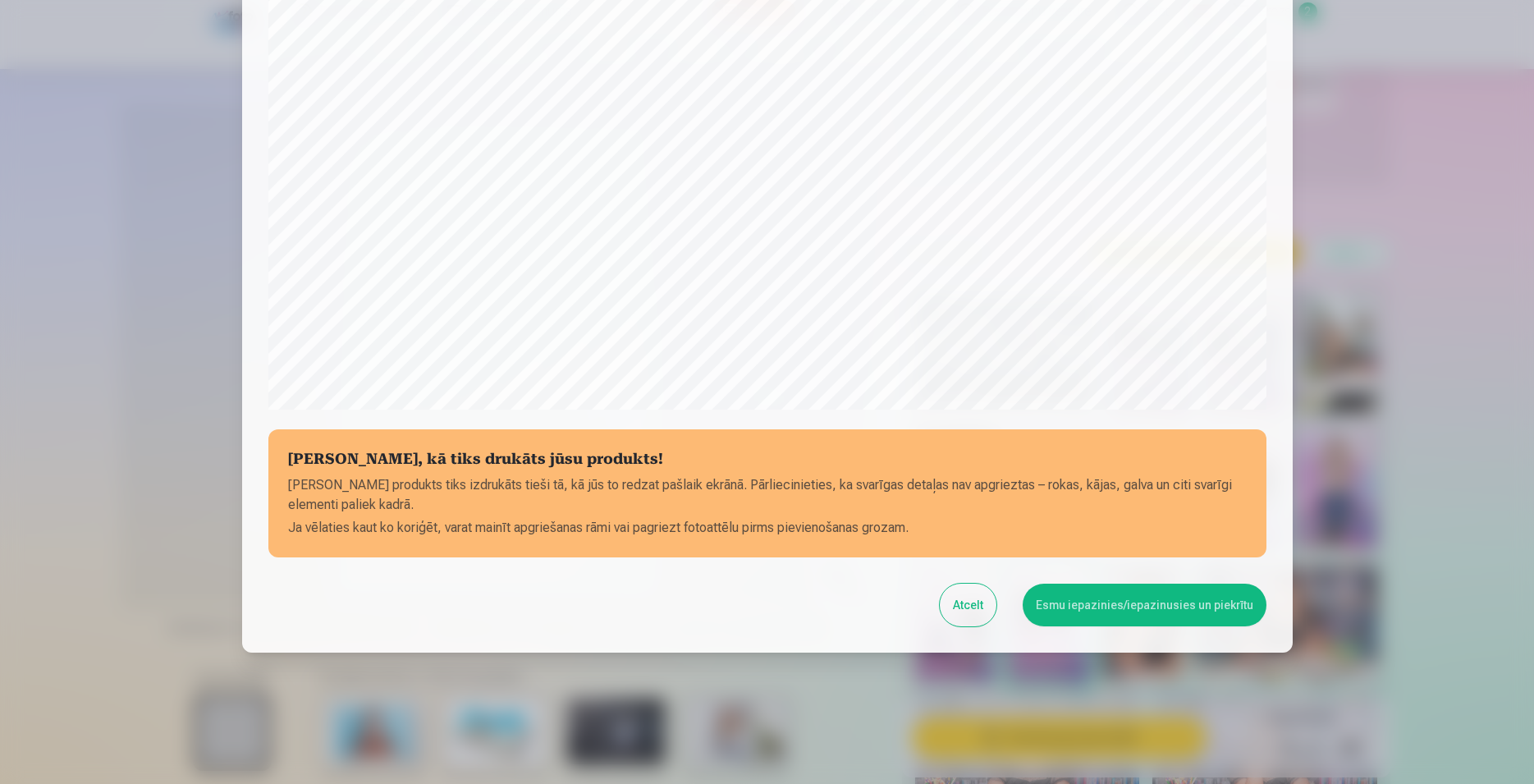
click at [1084, 602] on button "Esmu iepazinies/iepazinusies un piekrītu" at bounding box center [1145, 604] width 244 height 43
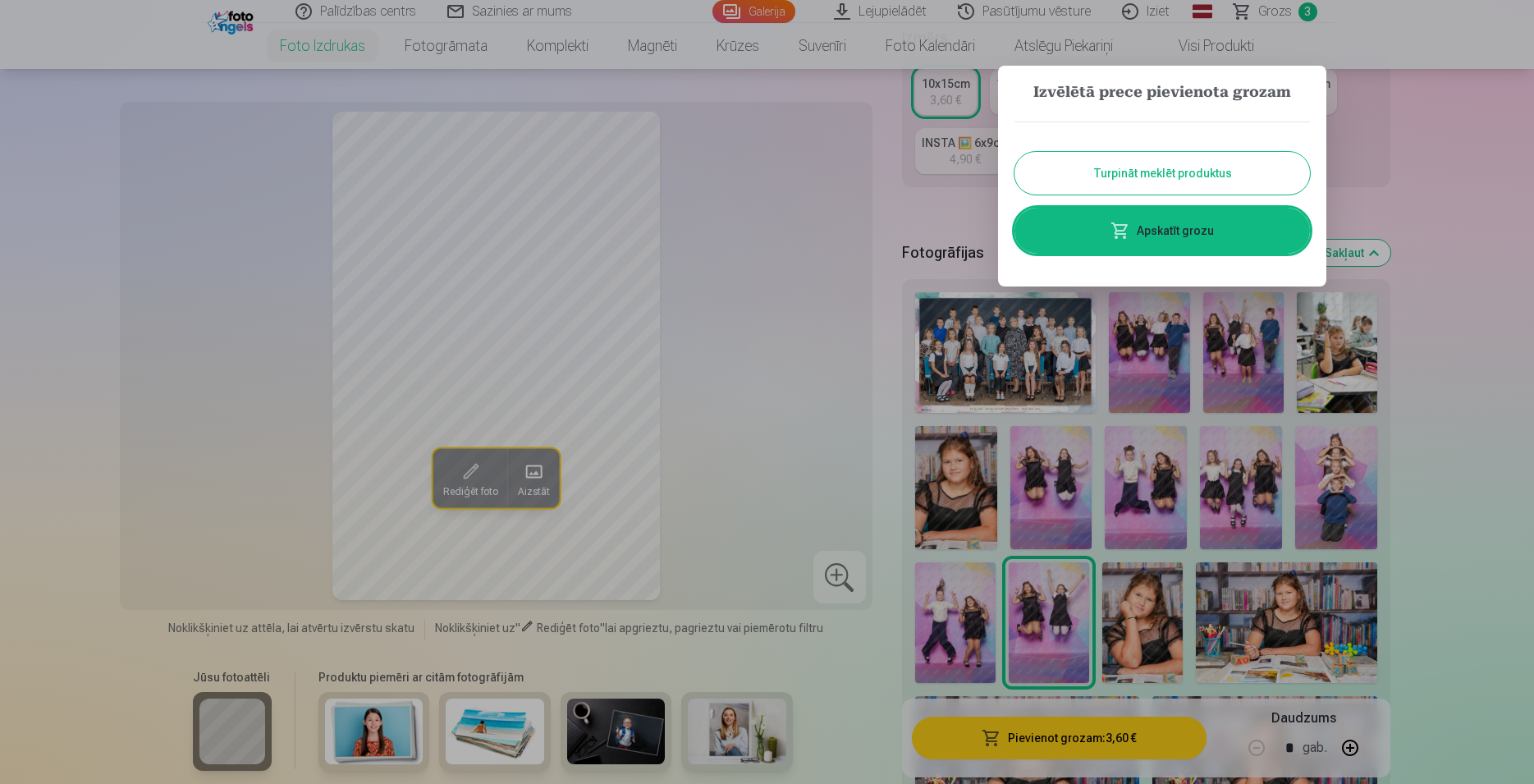
click at [1152, 229] on link "Apskatīt grozu" at bounding box center [1162, 231] width 296 height 46
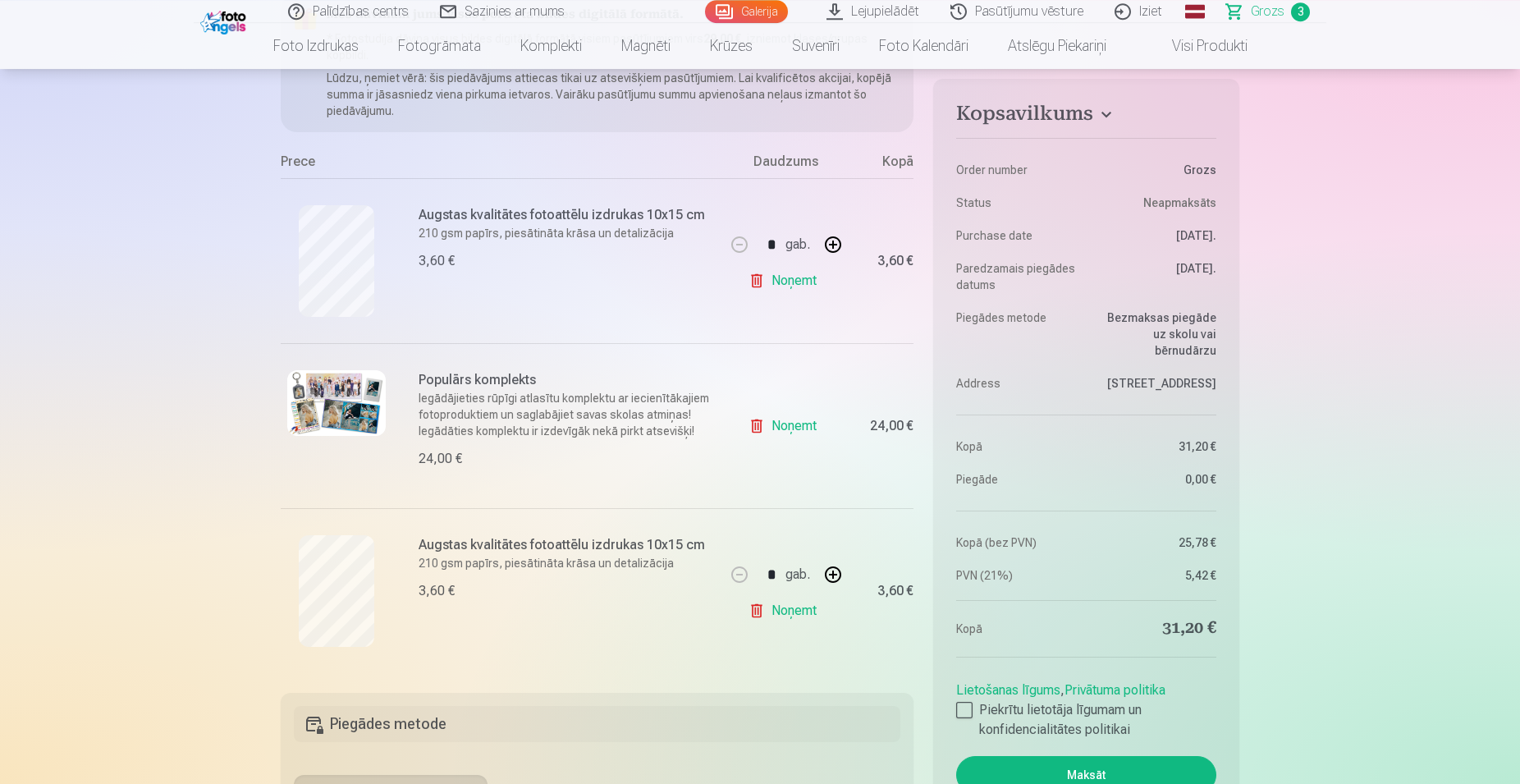
scroll to position [251, 0]
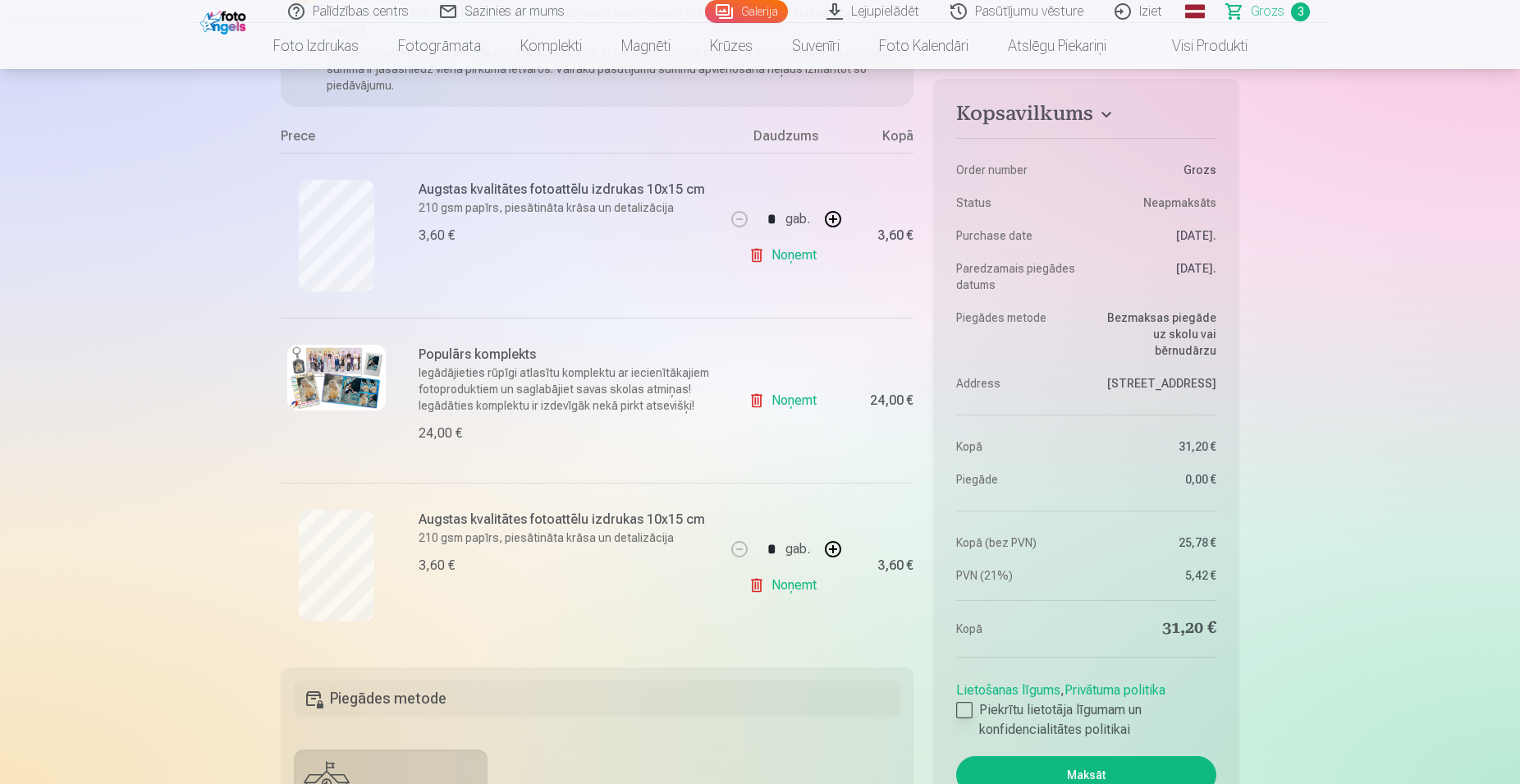
click at [967, 709] on div at bounding box center [964, 709] width 17 height 17
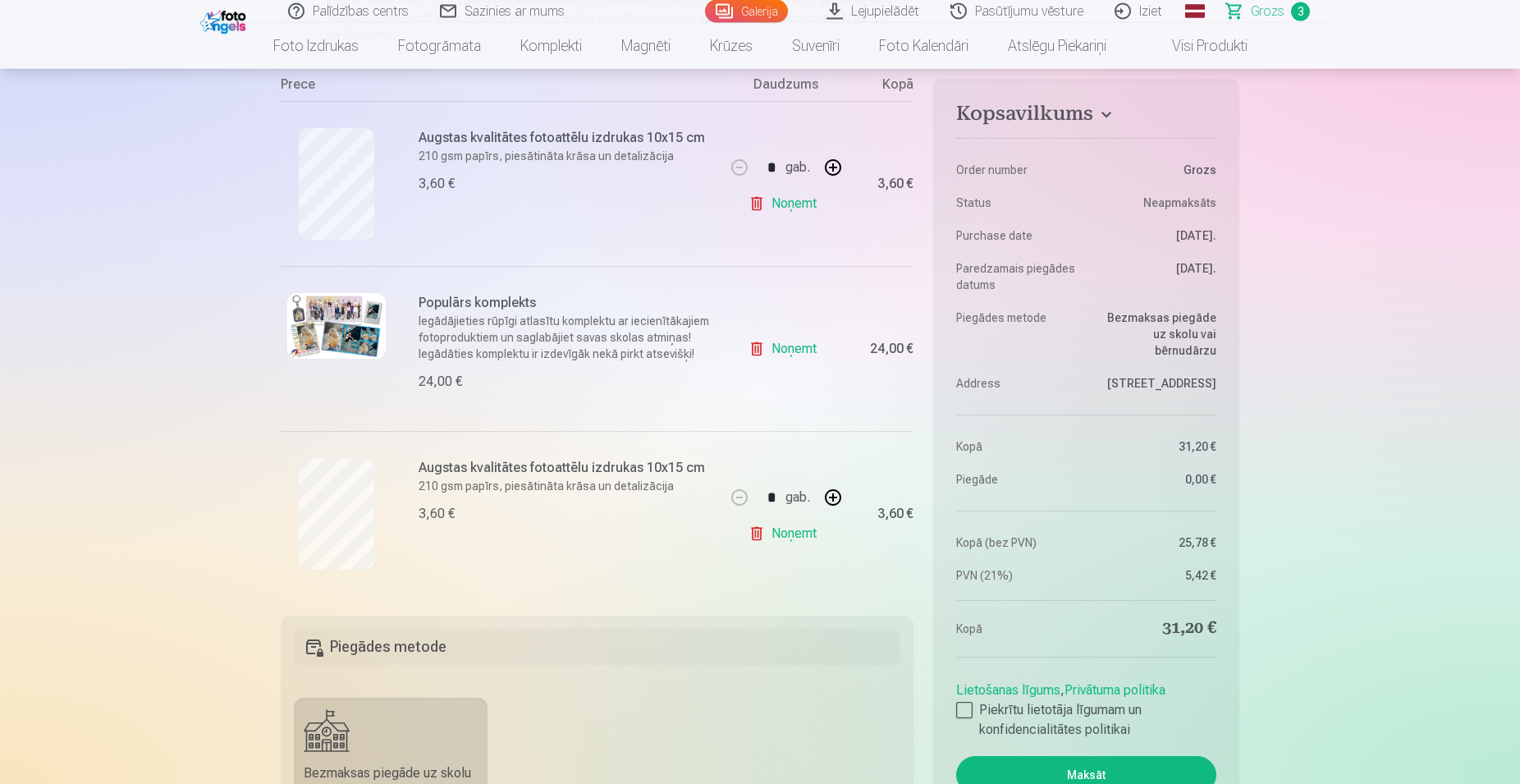
scroll to position [335, 0]
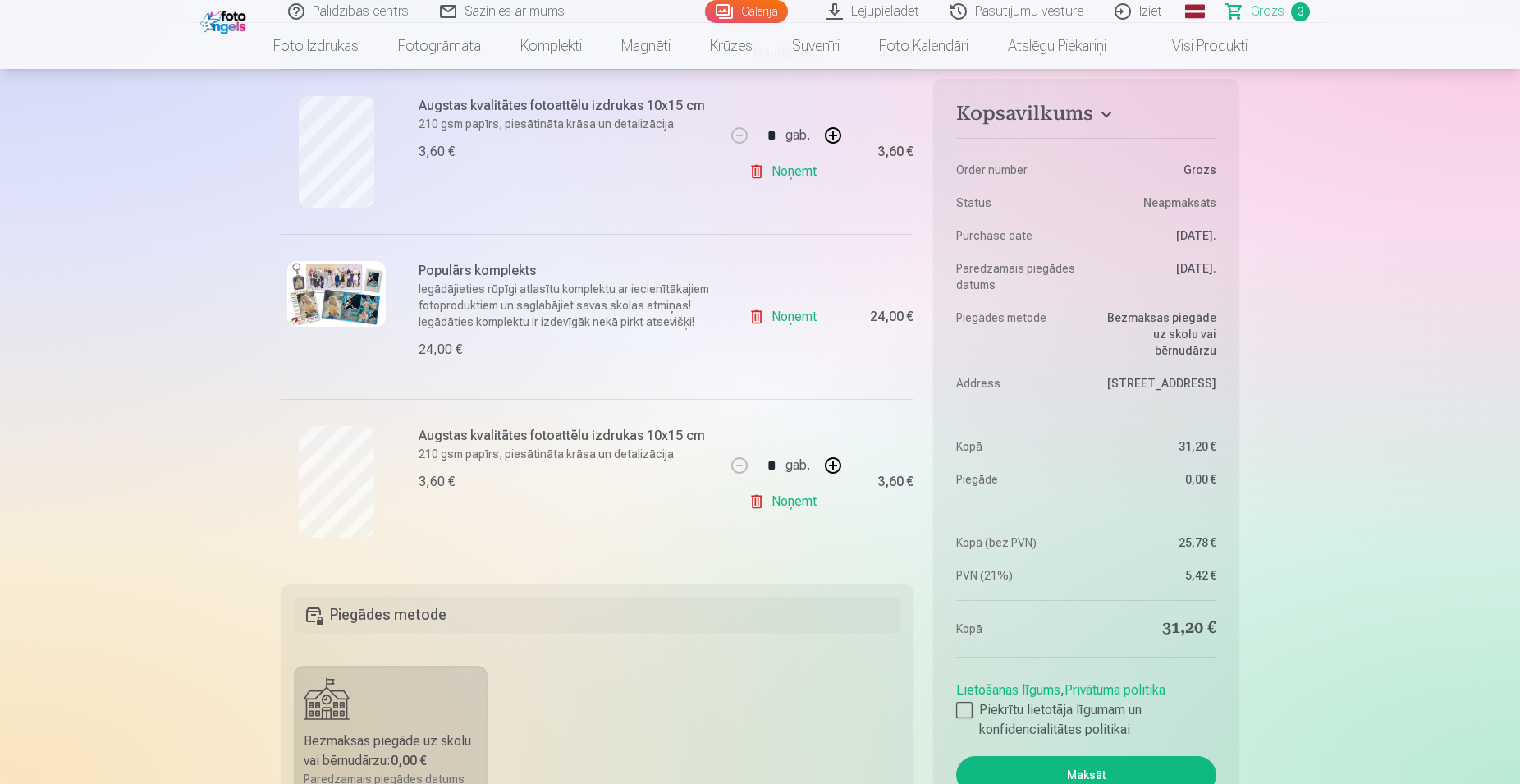
click at [1098, 766] on button "Maksāt" at bounding box center [1086, 774] width 260 height 38
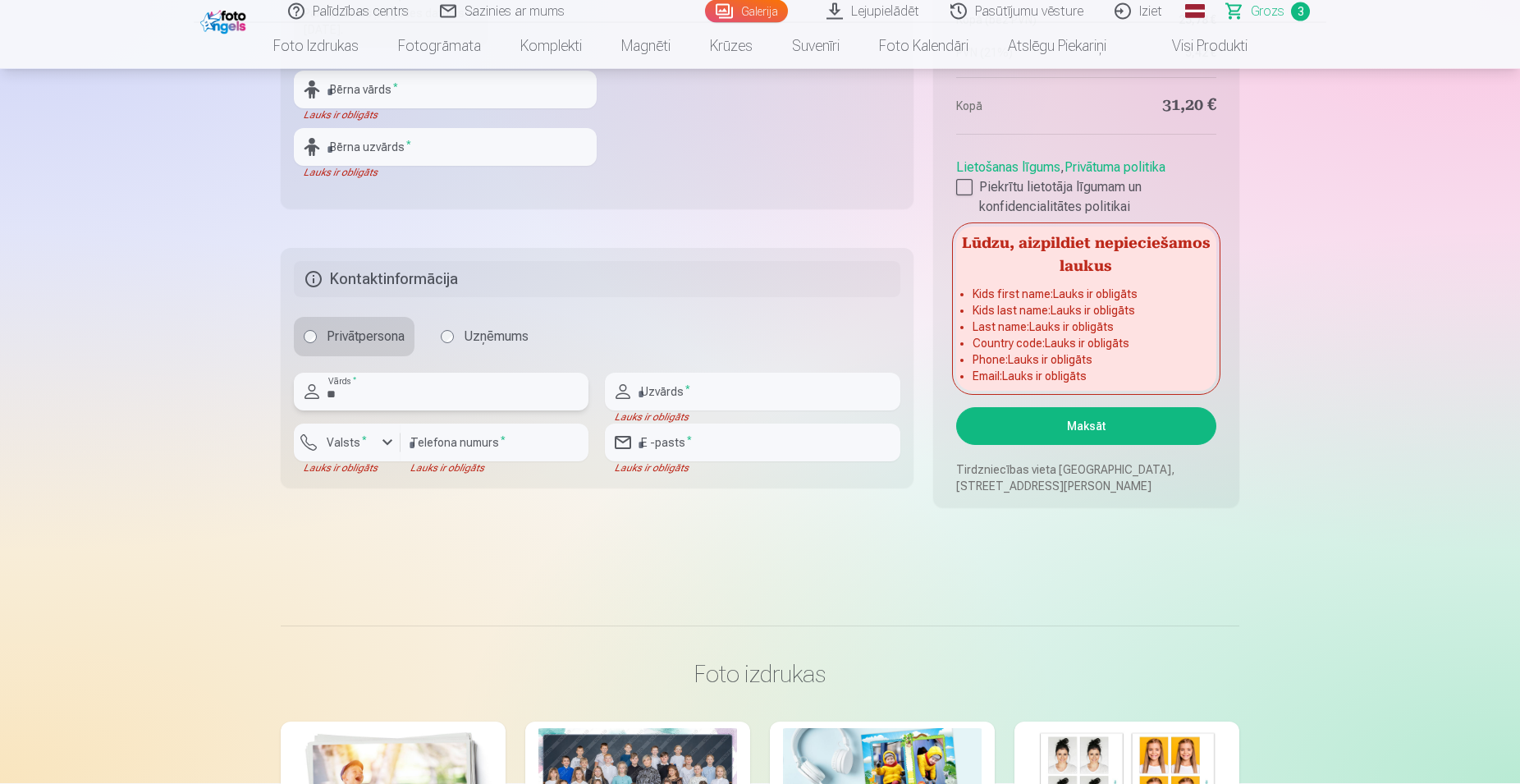
type input "*"
click at [360, 400] on input "*" at bounding box center [441, 391] width 295 height 38
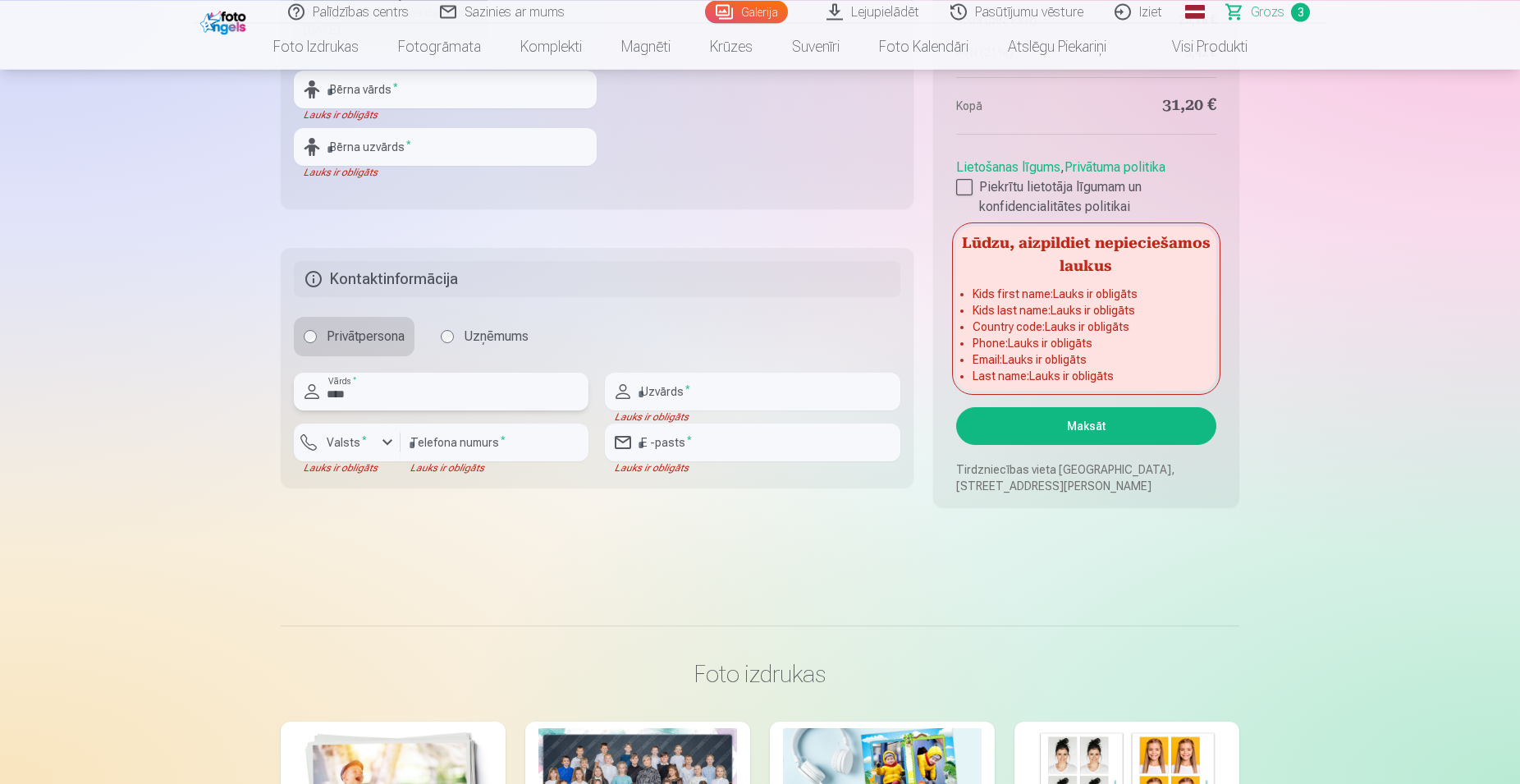
type input "****"
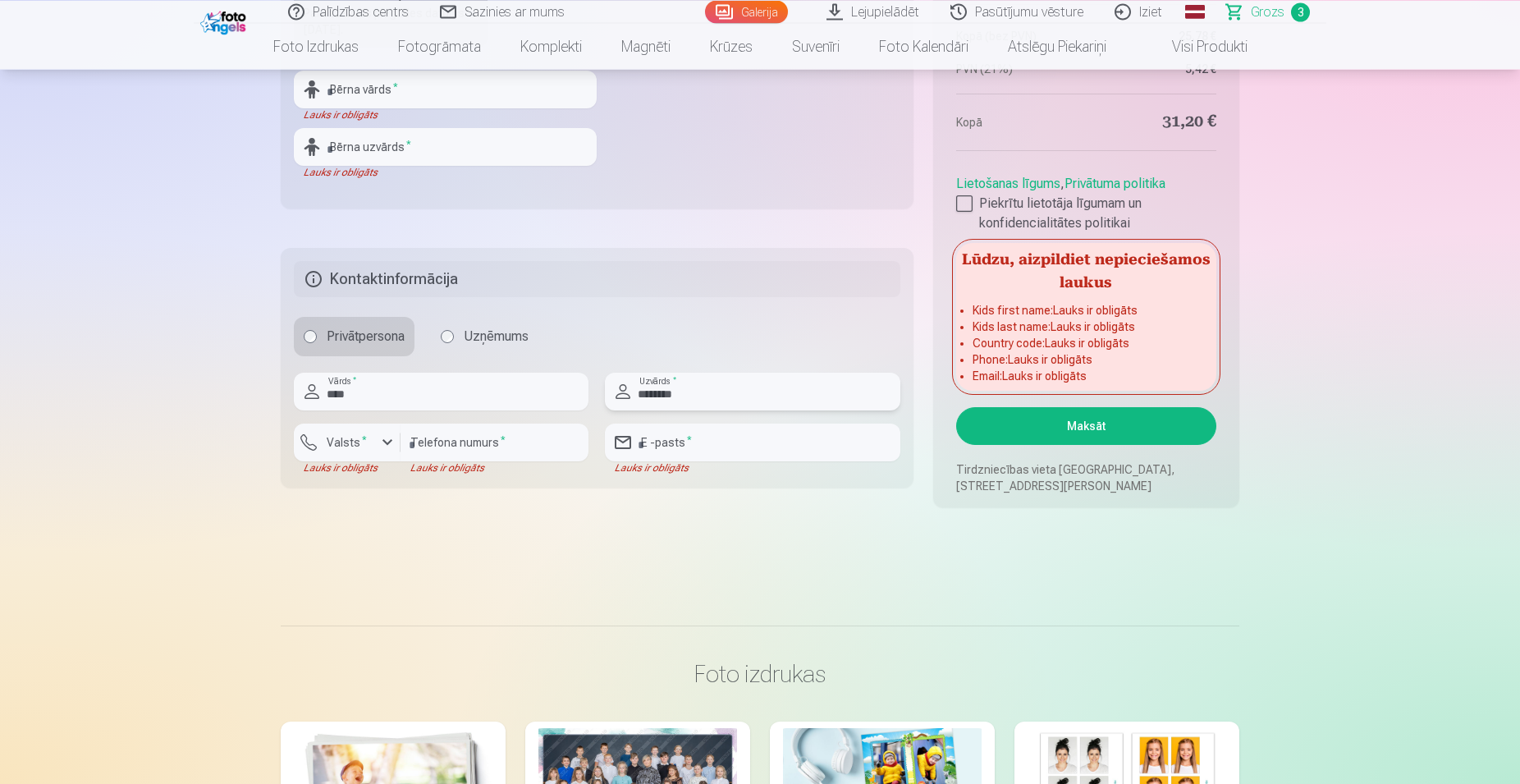
type input "********"
click at [432, 429] on input "number" at bounding box center [495, 442] width 188 height 38
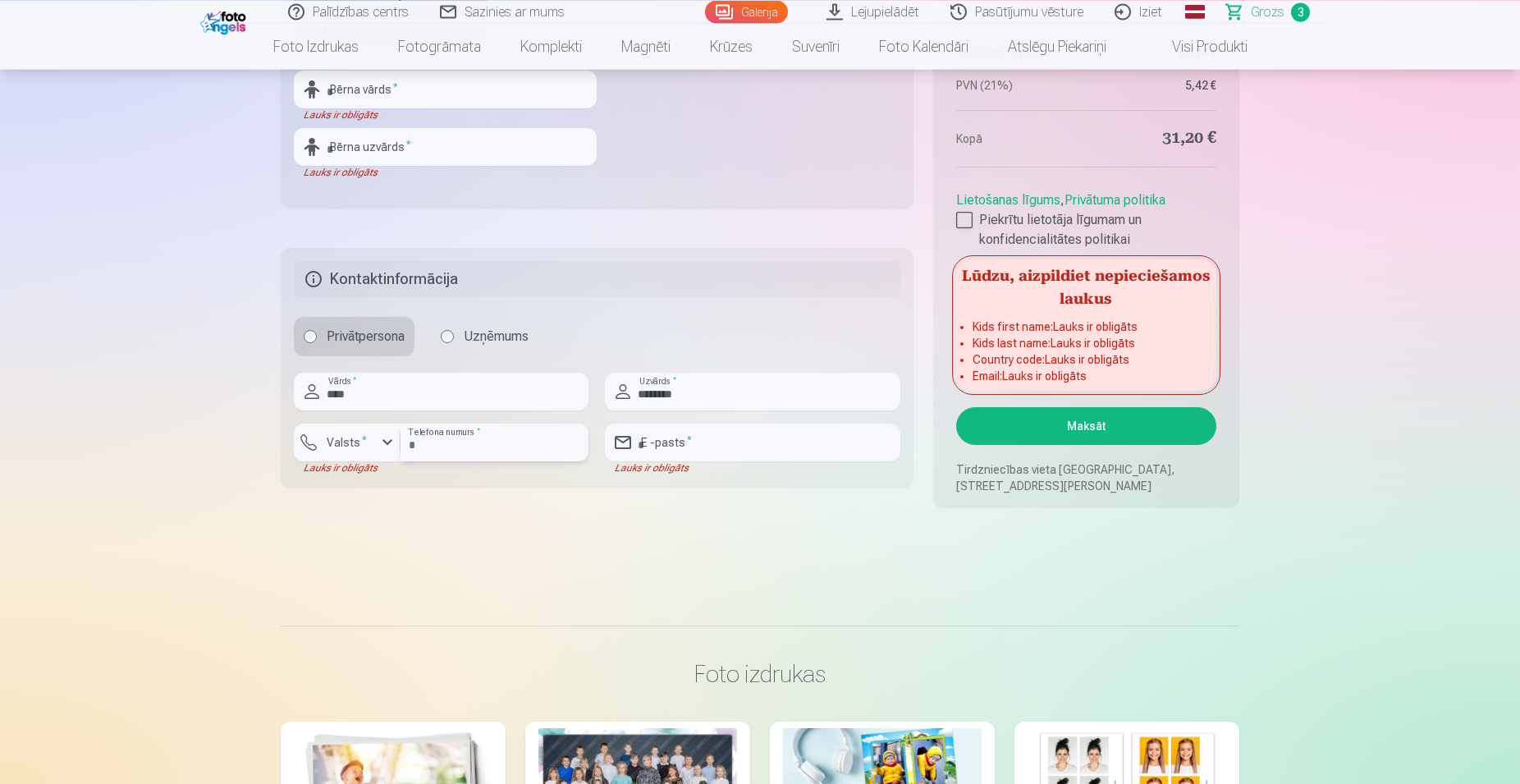
type input "********"
click at [674, 441] on input "email" at bounding box center [753, 442] width 295 height 38
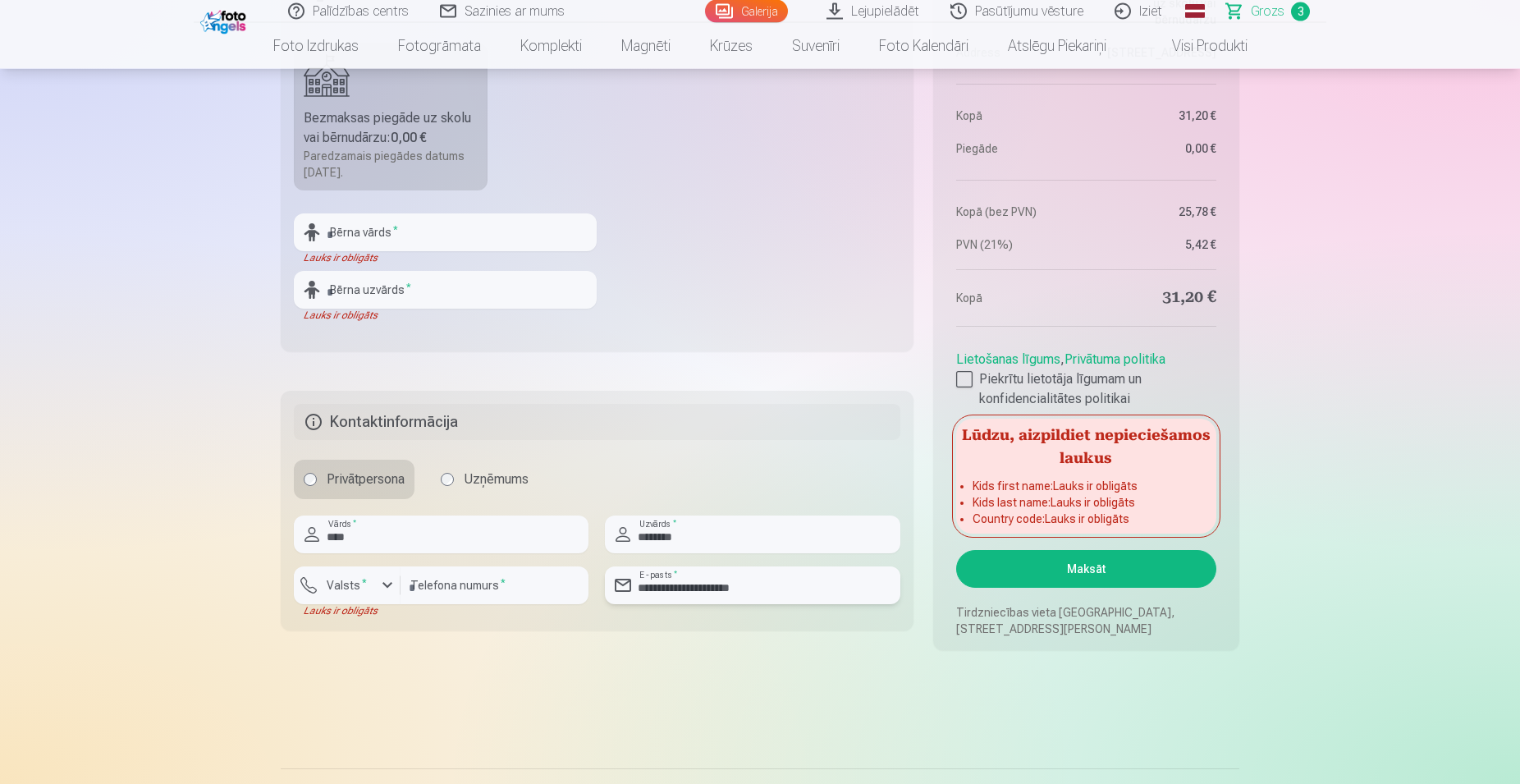
scroll to position [932, 0]
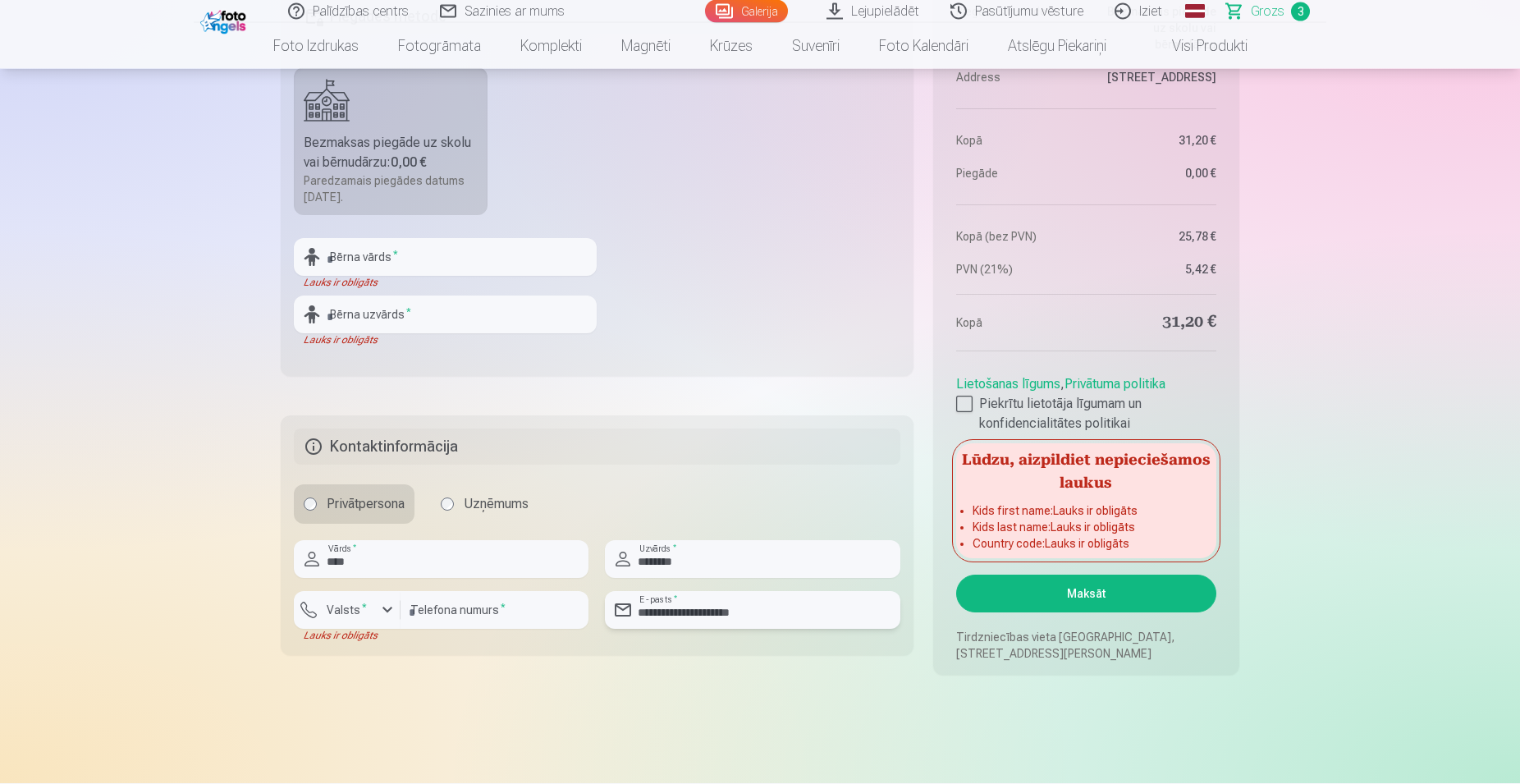
type input "**********"
click at [438, 264] on input "text" at bounding box center [445, 257] width 303 height 38
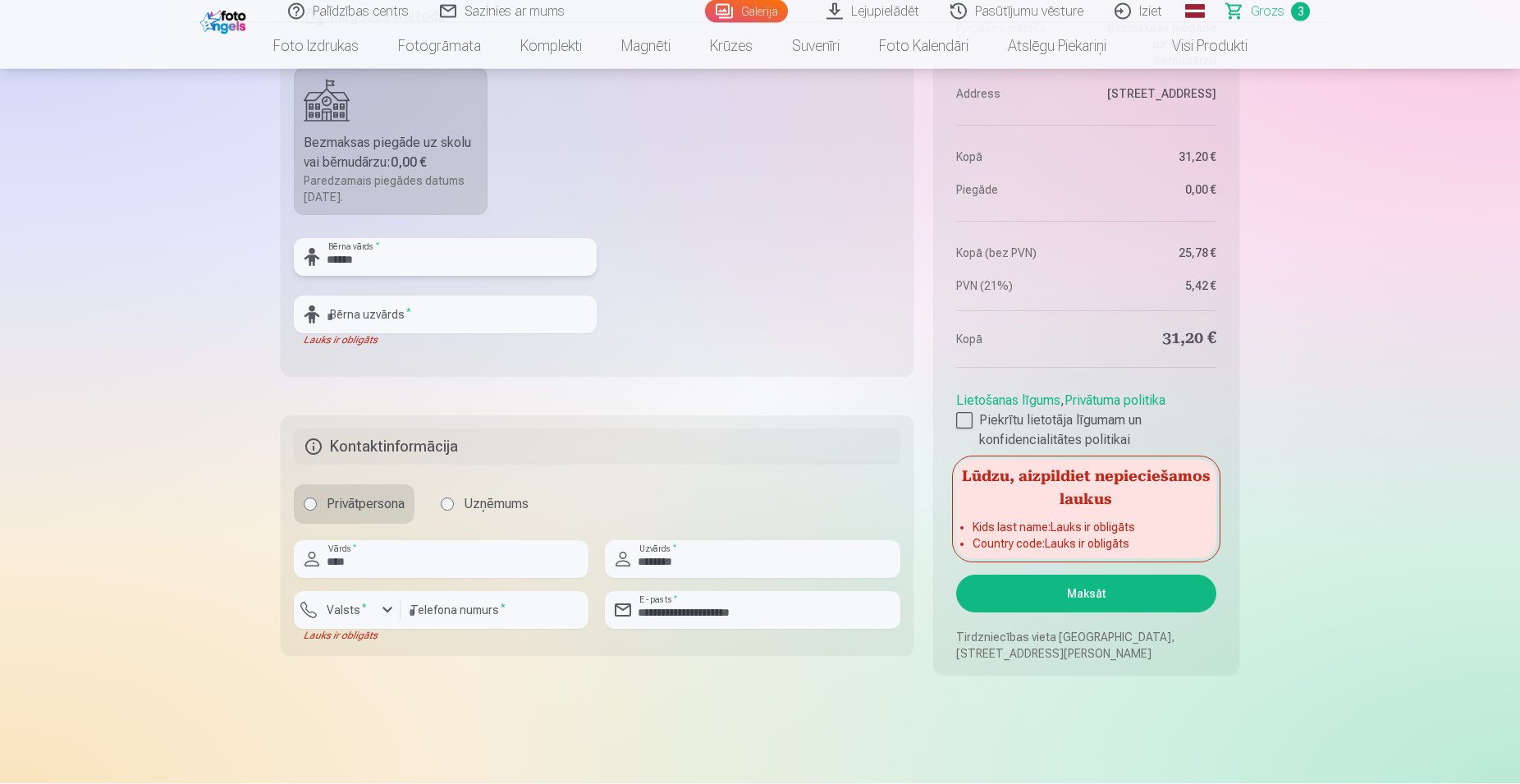
type input "******"
click at [426, 310] on input "text" at bounding box center [445, 315] width 303 height 38
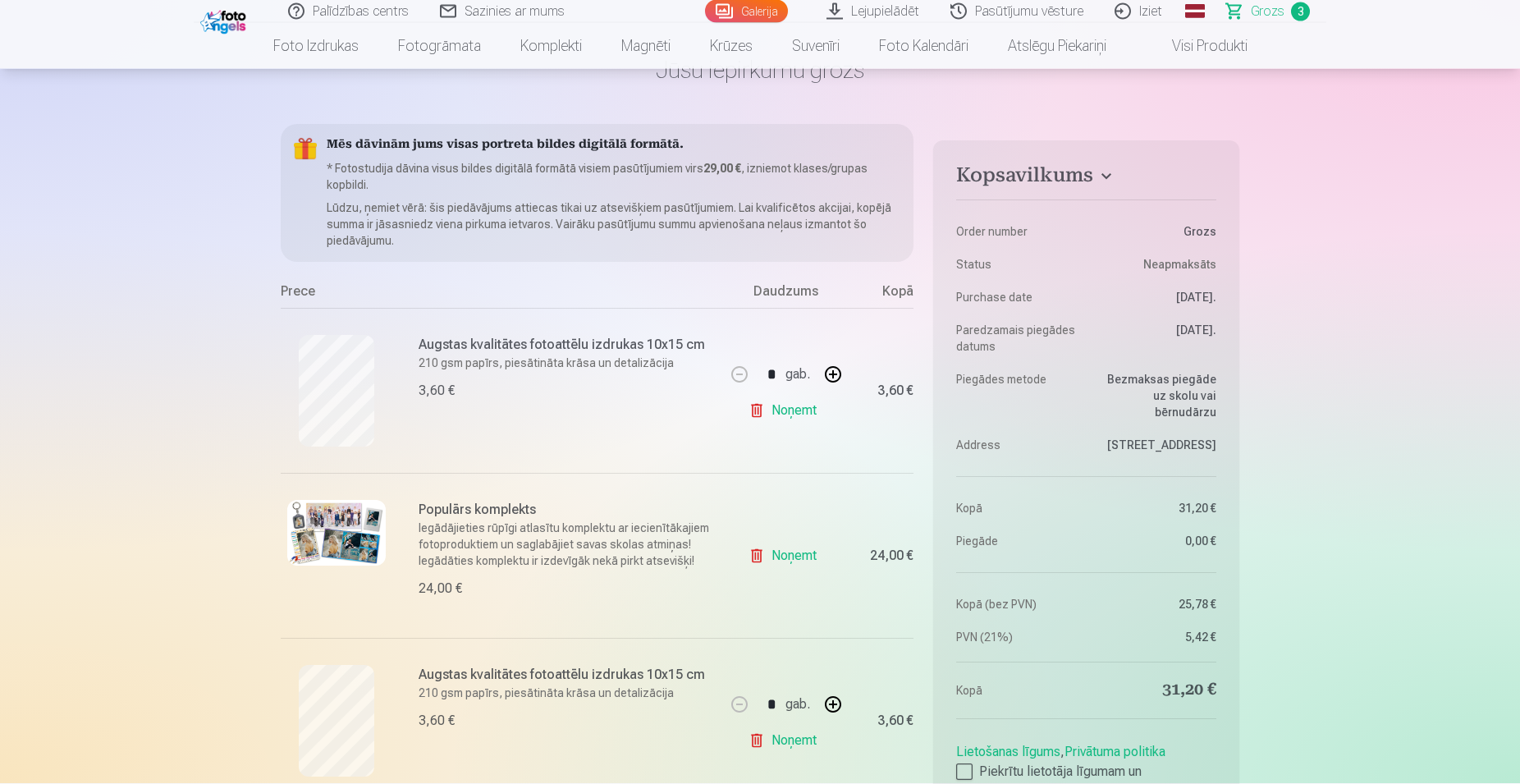
scroll to position [263, 0]
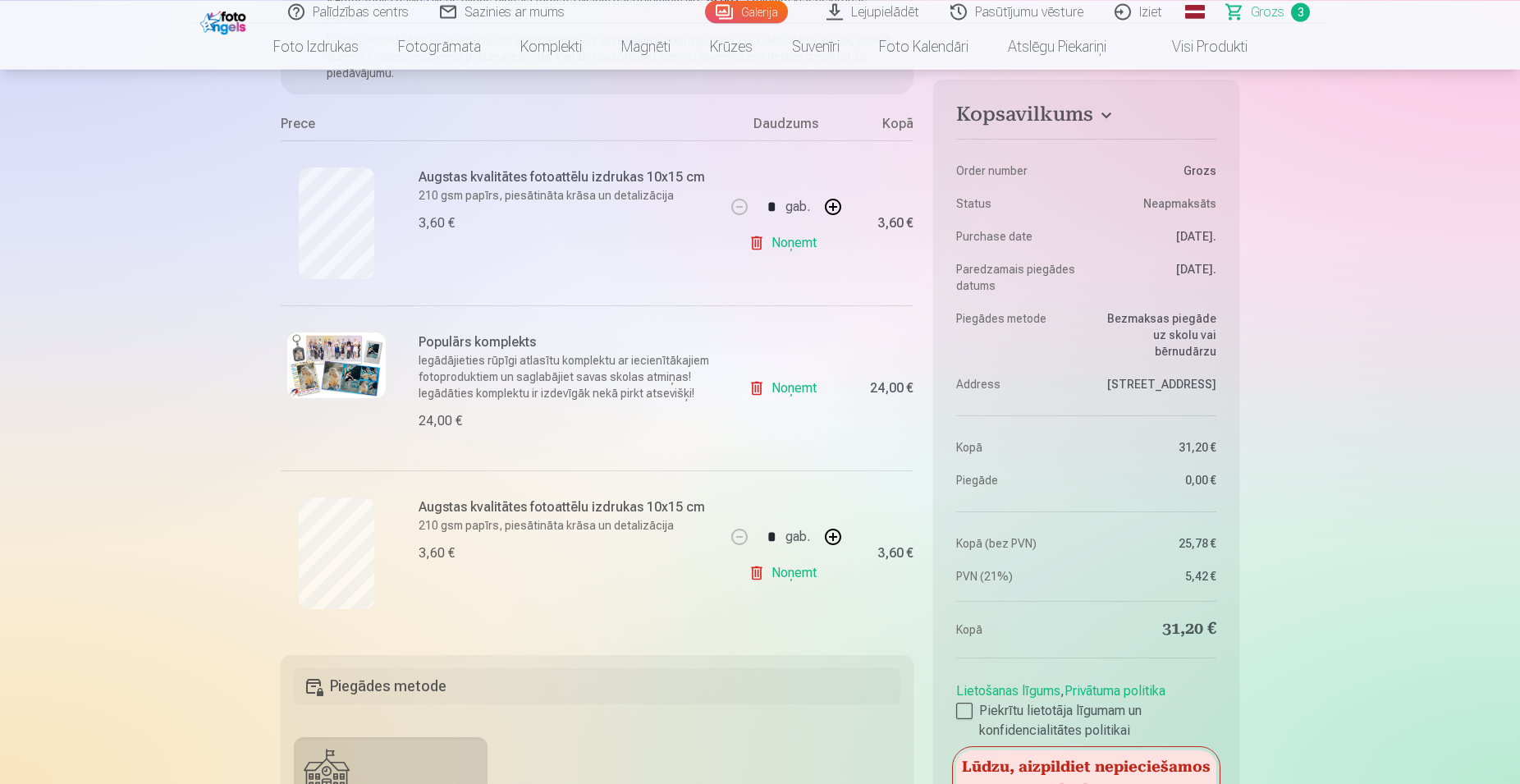
type input "********"
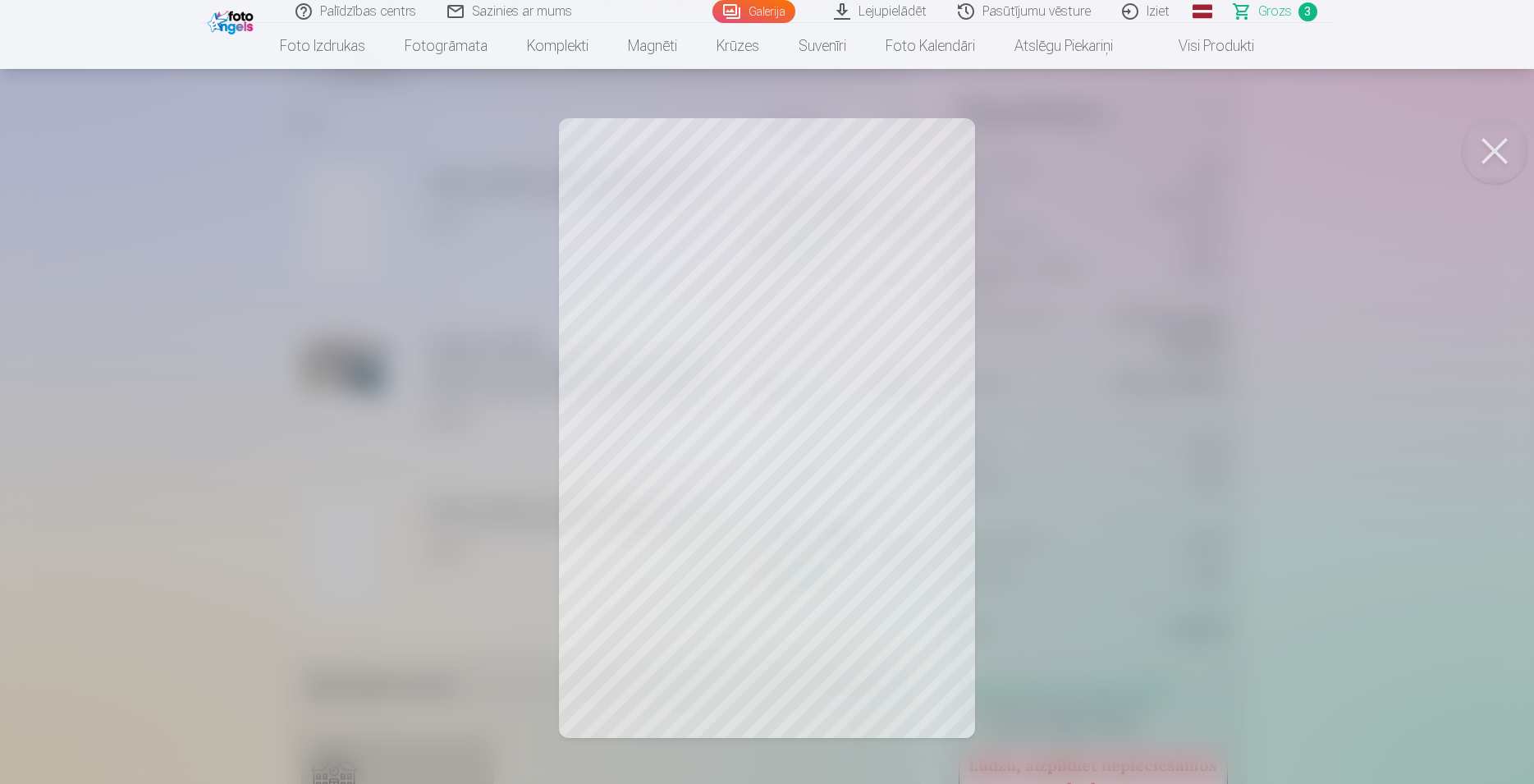
click at [825, 391] on div at bounding box center [767, 392] width 1534 height 784
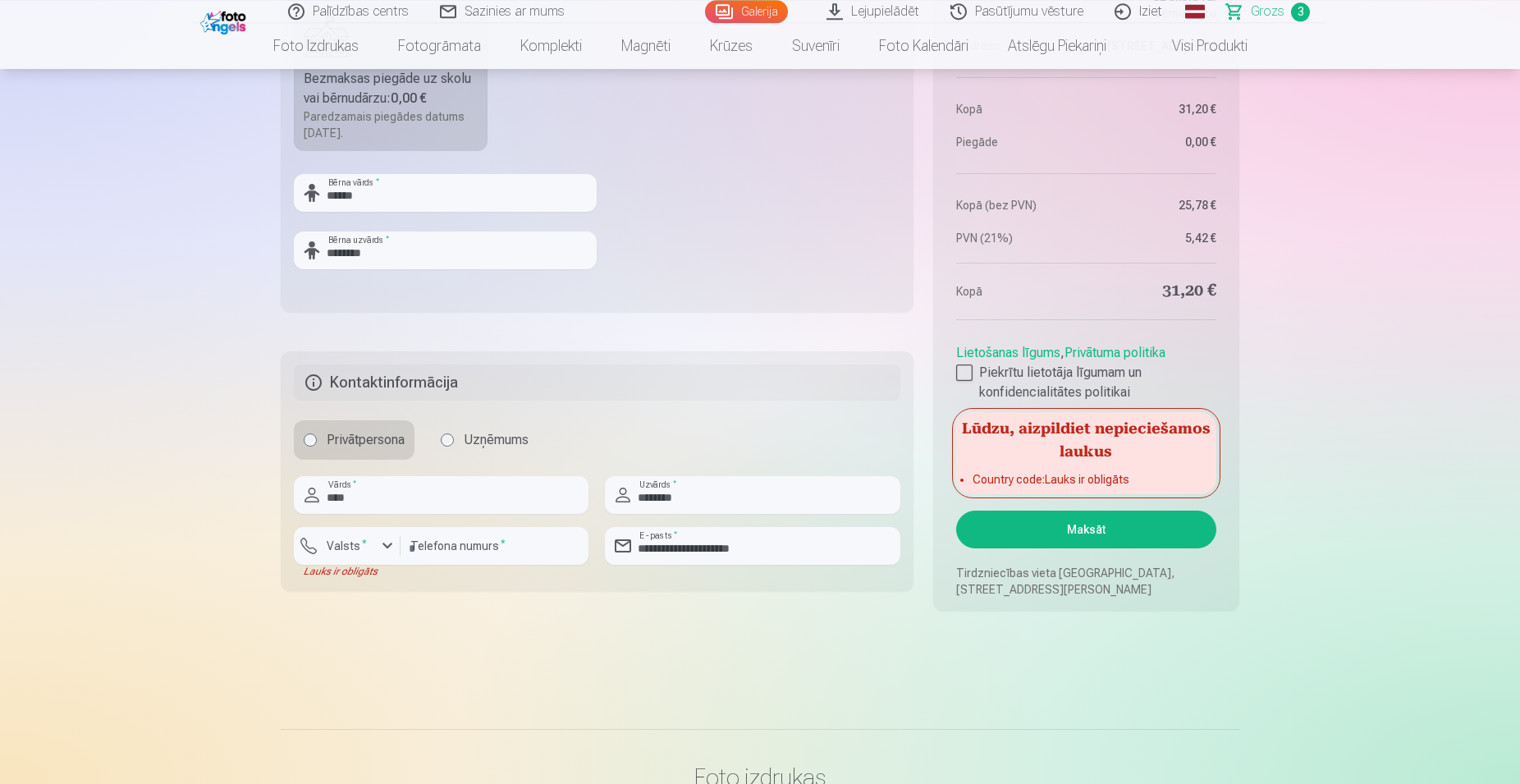
scroll to position [1017, 0]
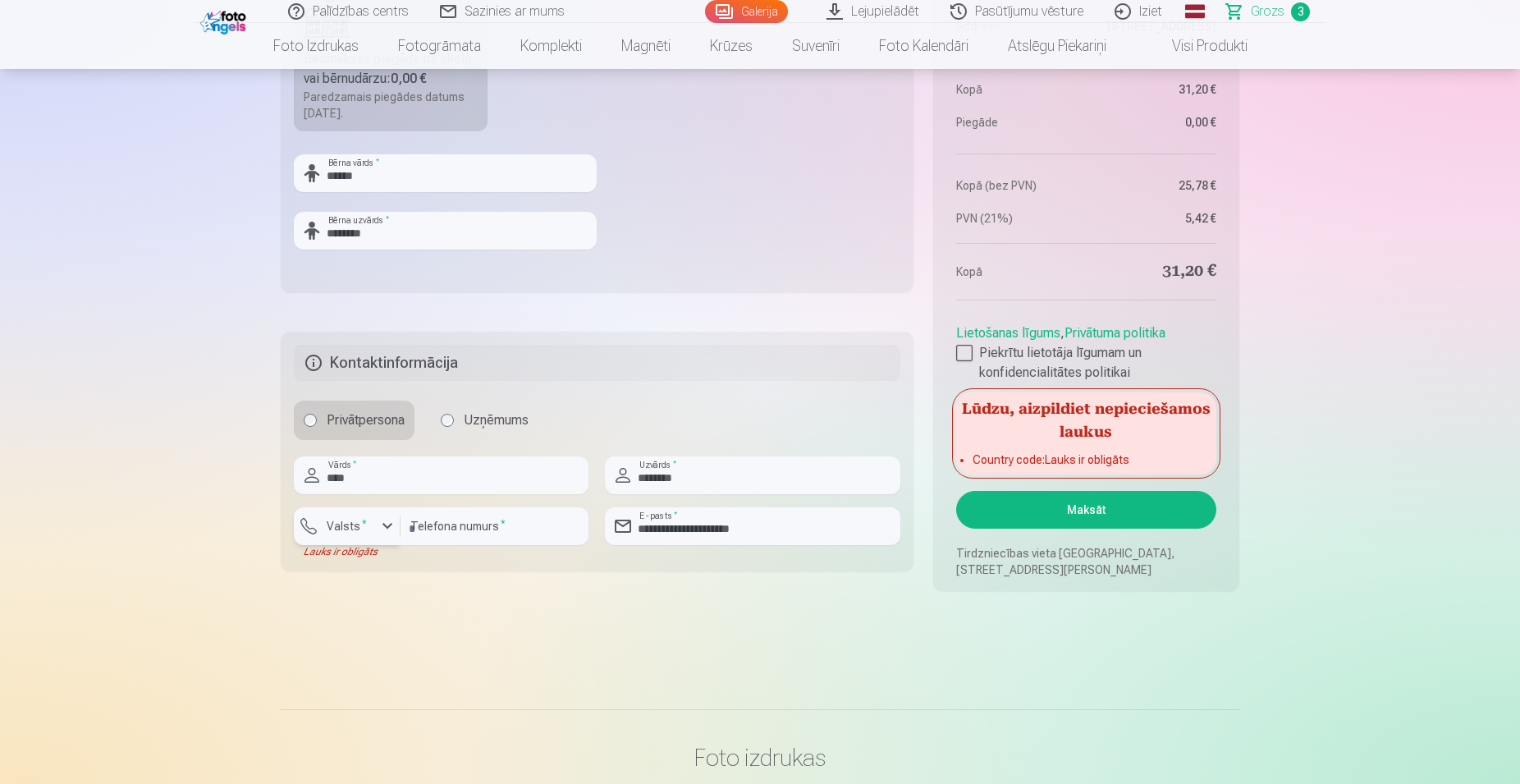
click at [376, 520] on button "Valsts *" at bounding box center [347, 525] width 107 height 38
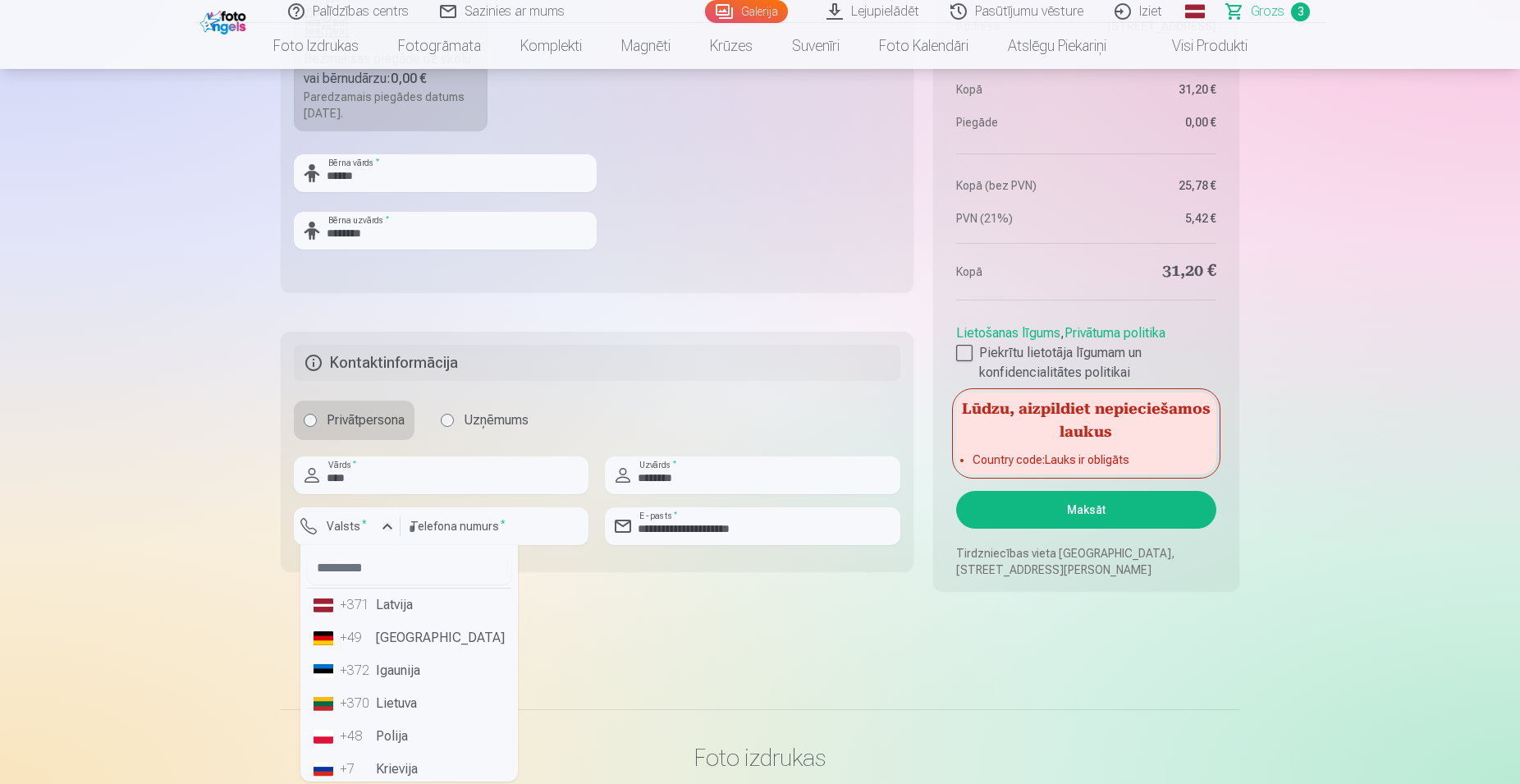
click at [372, 606] on li "+371 Latvija" at bounding box center [409, 604] width 204 height 32
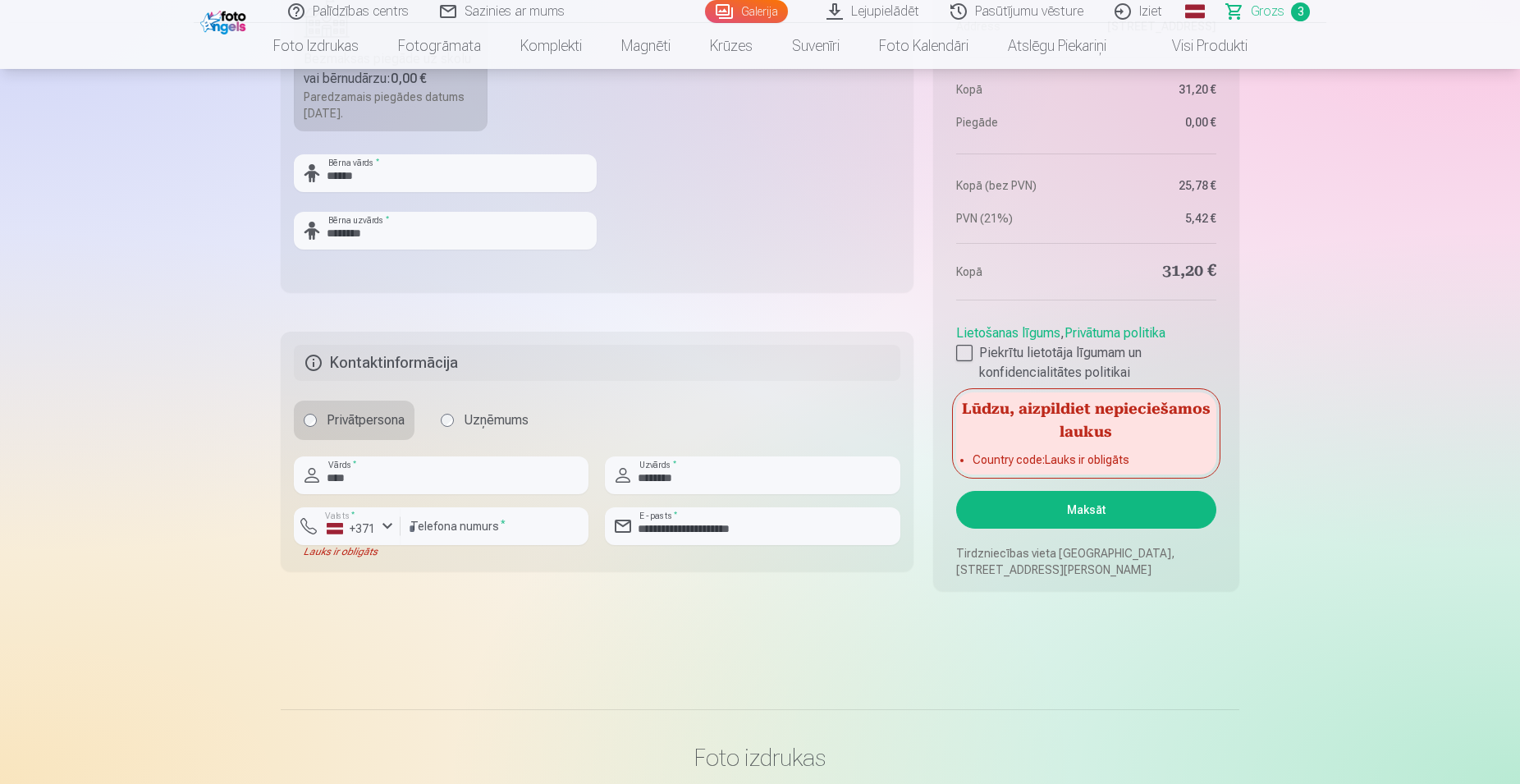
click at [1053, 520] on button "Maksāt" at bounding box center [1086, 510] width 260 height 38
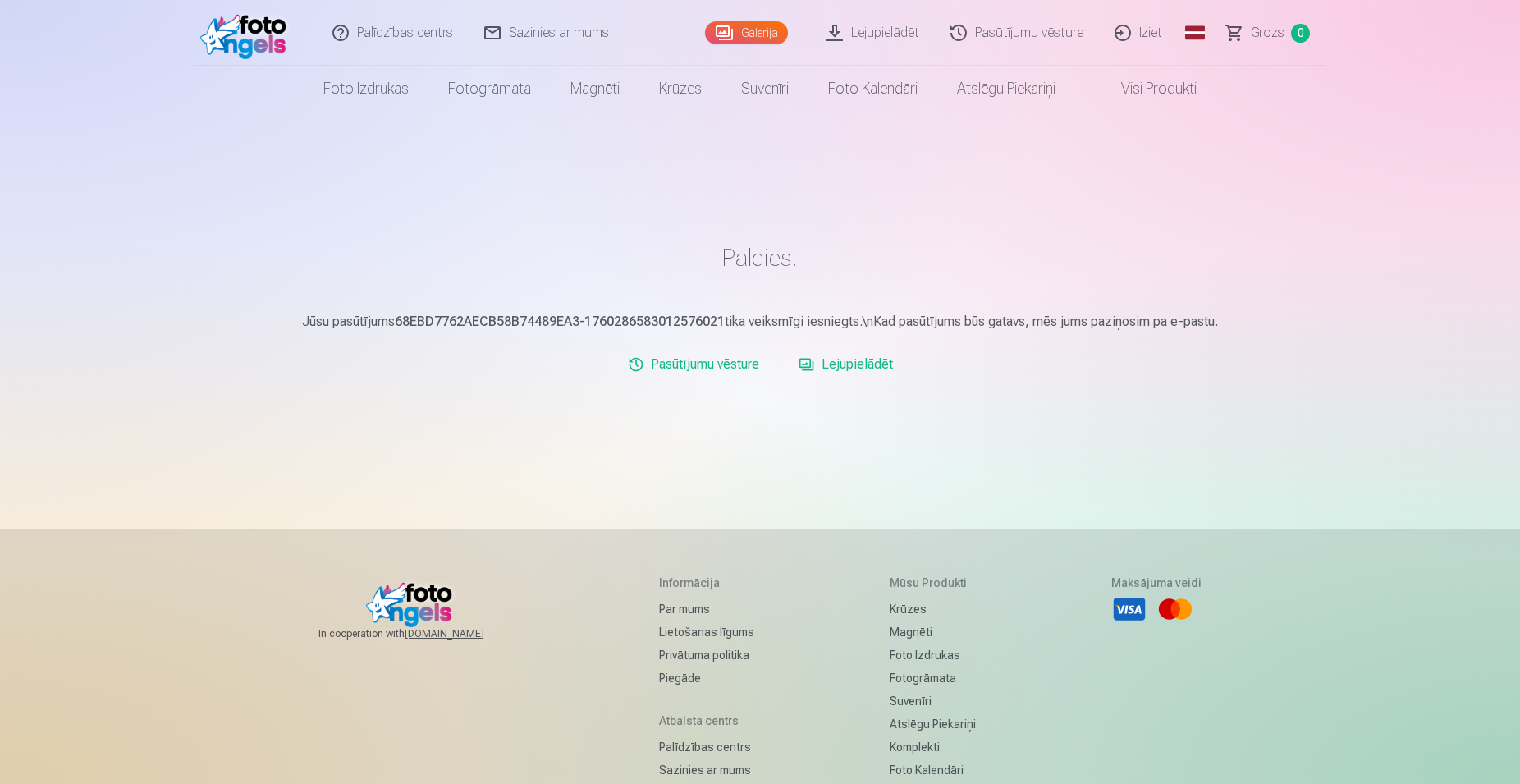
click at [1159, 38] on link "Iziet" at bounding box center [1139, 32] width 79 height 66
